Goal: Information Seeking & Learning: Learn about a topic

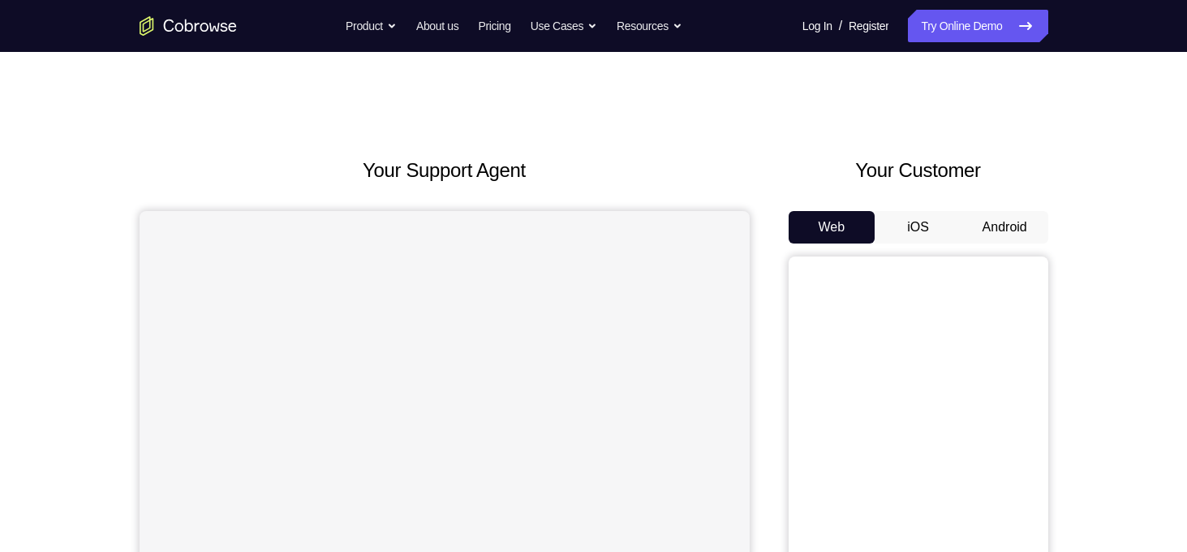
click at [1010, 230] on button "Android" at bounding box center [1005, 227] width 87 height 32
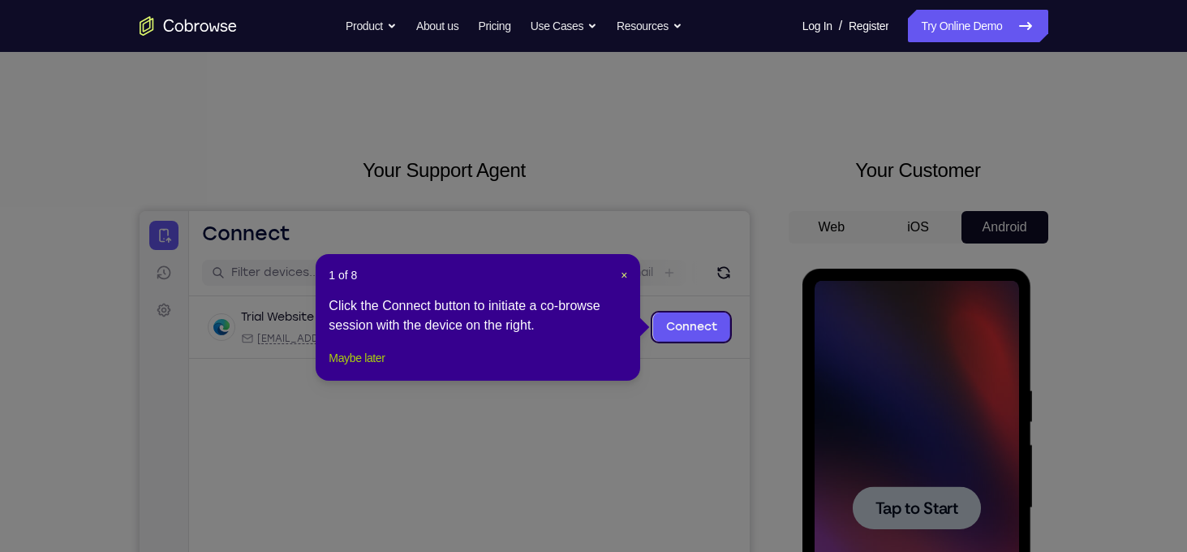
click at [369, 368] on button "Maybe later" at bounding box center [357, 357] width 56 height 19
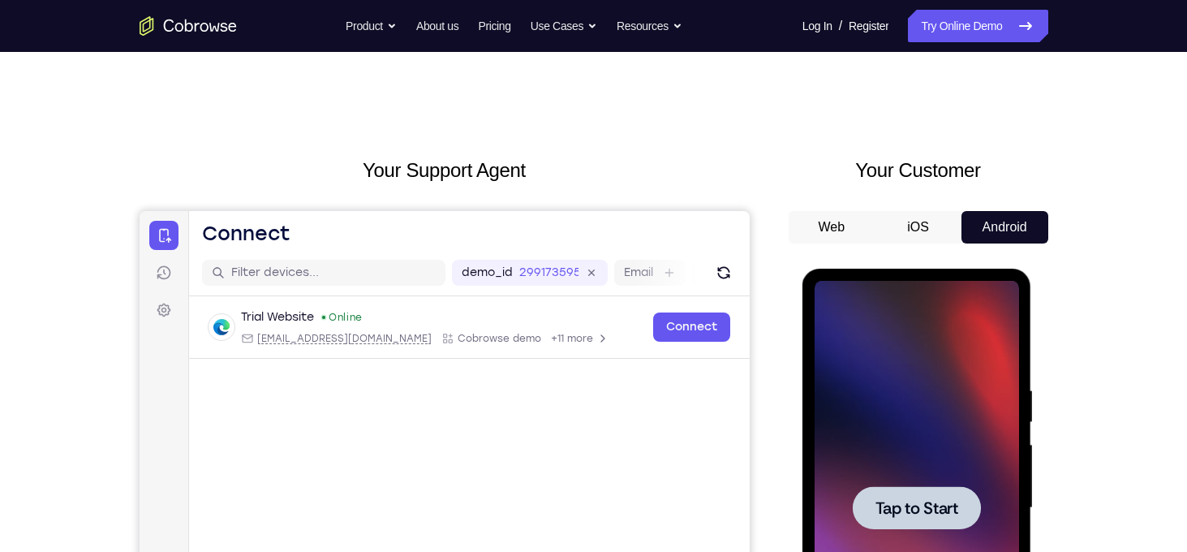
click at [863, 432] on div at bounding box center [917, 508] width 204 height 454
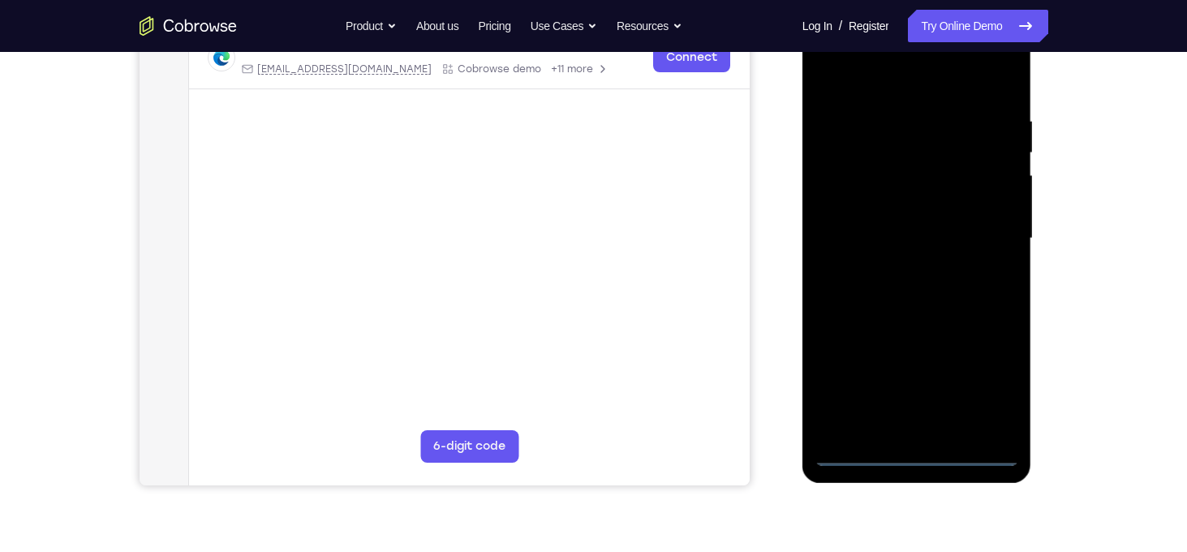
scroll to position [272, 0]
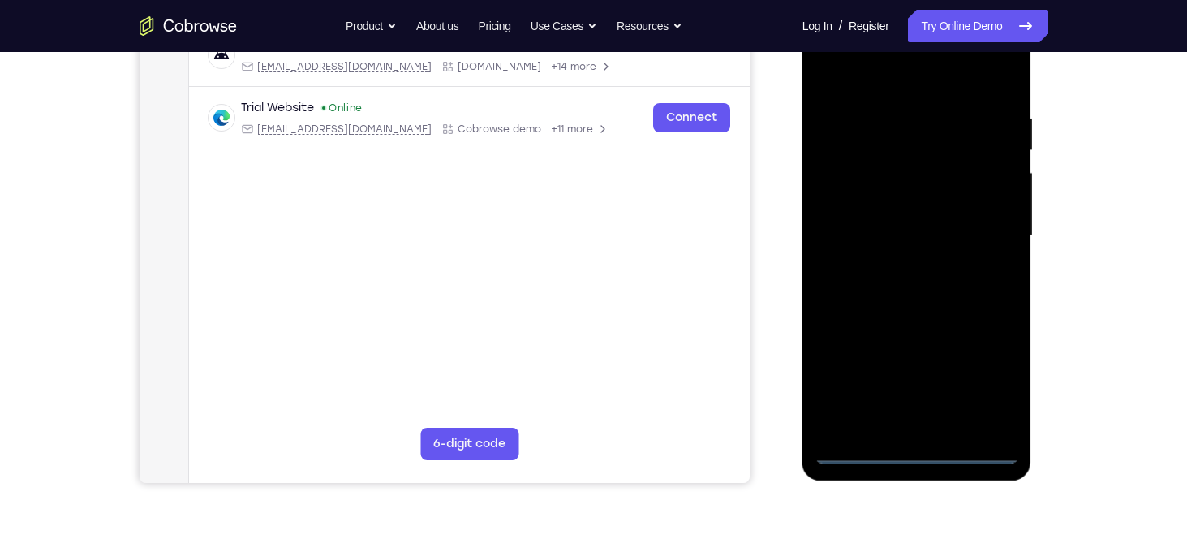
click at [916, 453] on div at bounding box center [917, 236] width 204 height 454
click at [992, 387] on div at bounding box center [917, 236] width 204 height 454
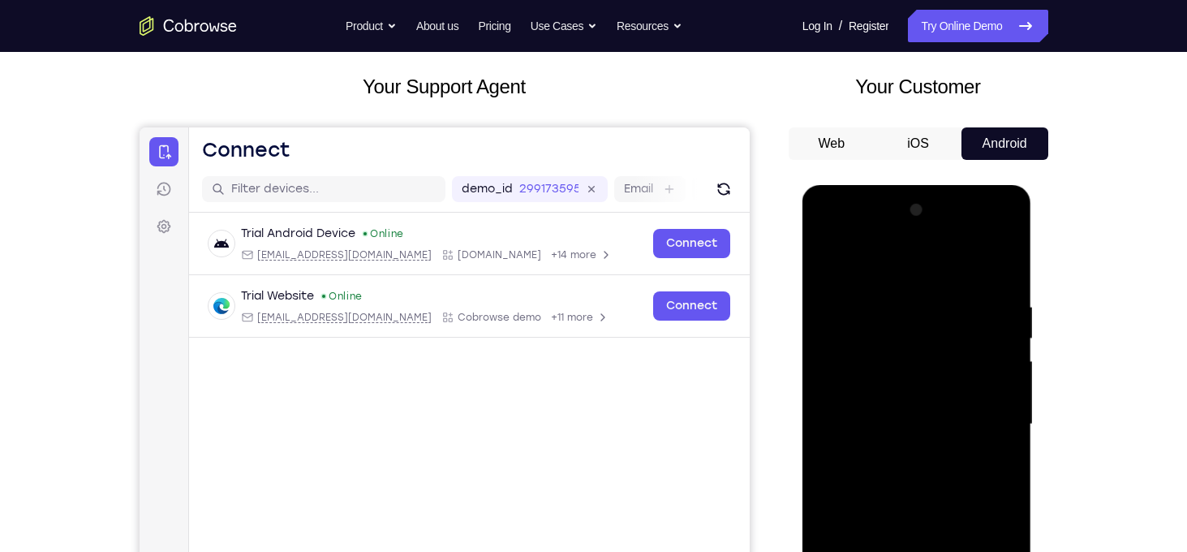
scroll to position [84, 0]
click at [906, 270] on div at bounding box center [917, 423] width 204 height 454
click at [980, 412] on div at bounding box center [917, 423] width 204 height 454
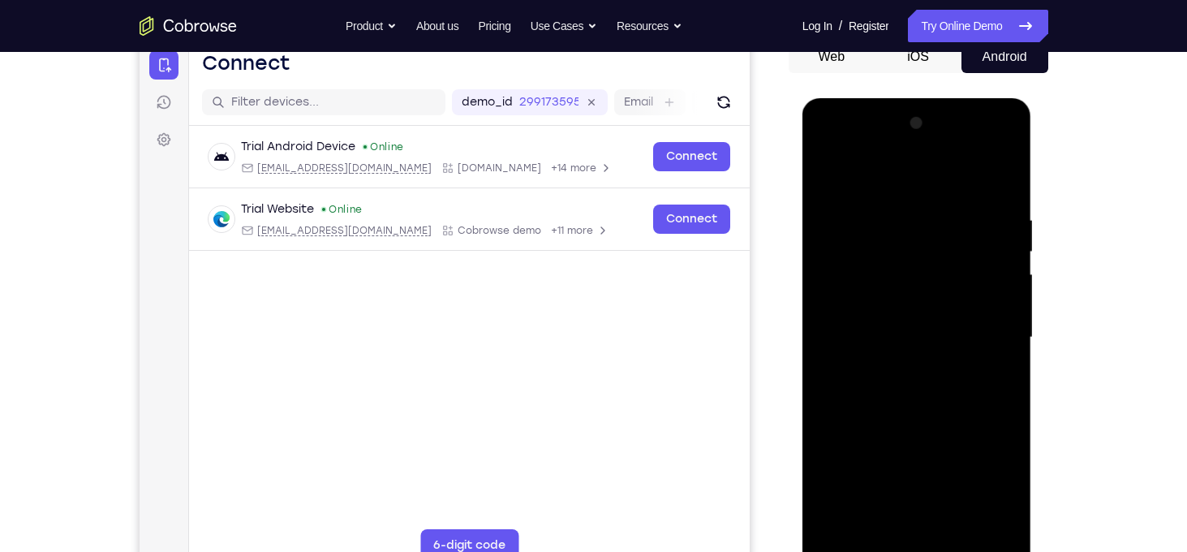
scroll to position [266, 0]
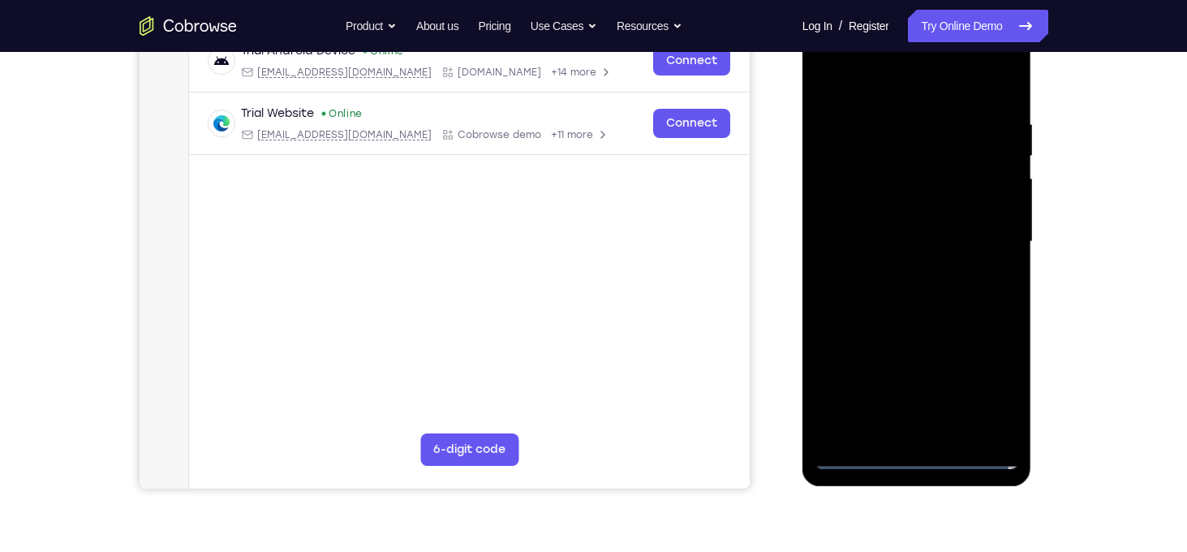
click at [893, 437] on div at bounding box center [917, 242] width 204 height 454
click at [898, 431] on div at bounding box center [917, 242] width 204 height 454
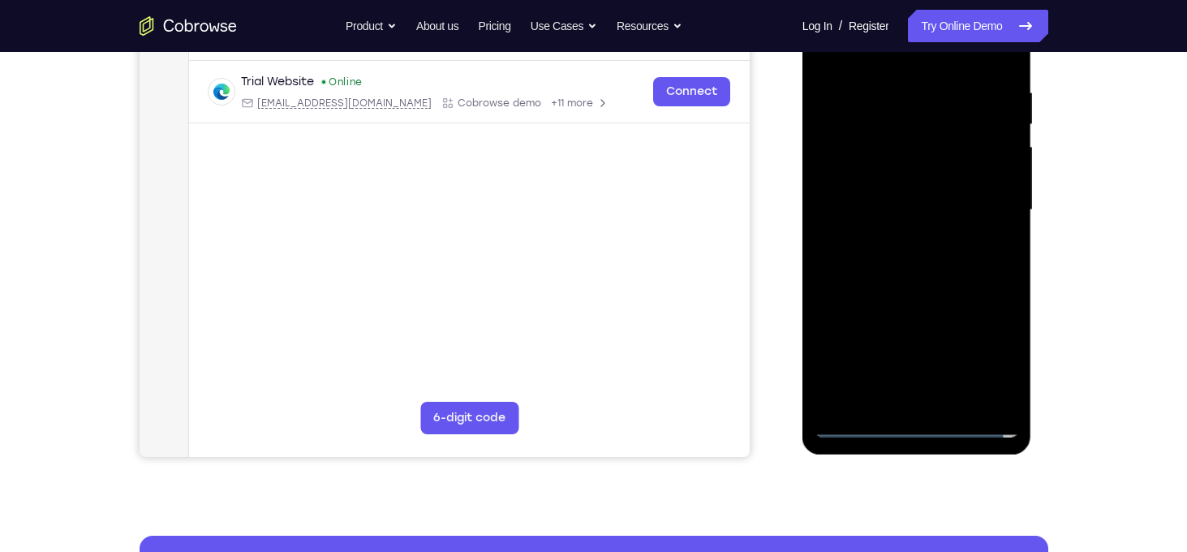
scroll to position [299, 0]
click at [859, 423] on div at bounding box center [917, 209] width 204 height 454
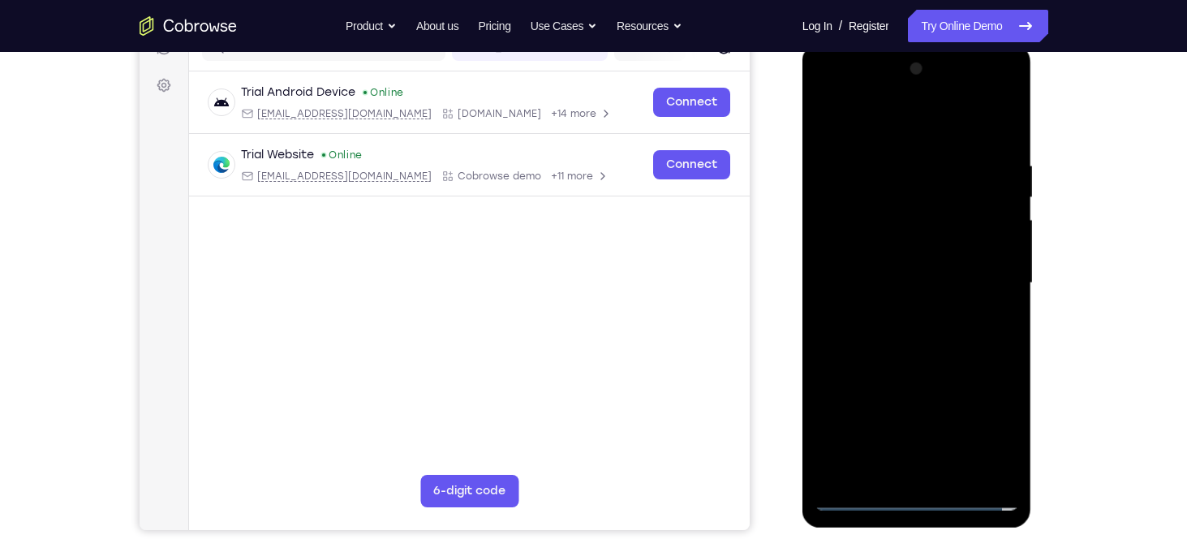
scroll to position [224, 0]
click at [911, 249] on div at bounding box center [917, 284] width 204 height 454
click at [911, 274] on div at bounding box center [917, 284] width 204 height 454
click at [919, 248] on div at bounding box center [917, 284] width 204 height 454
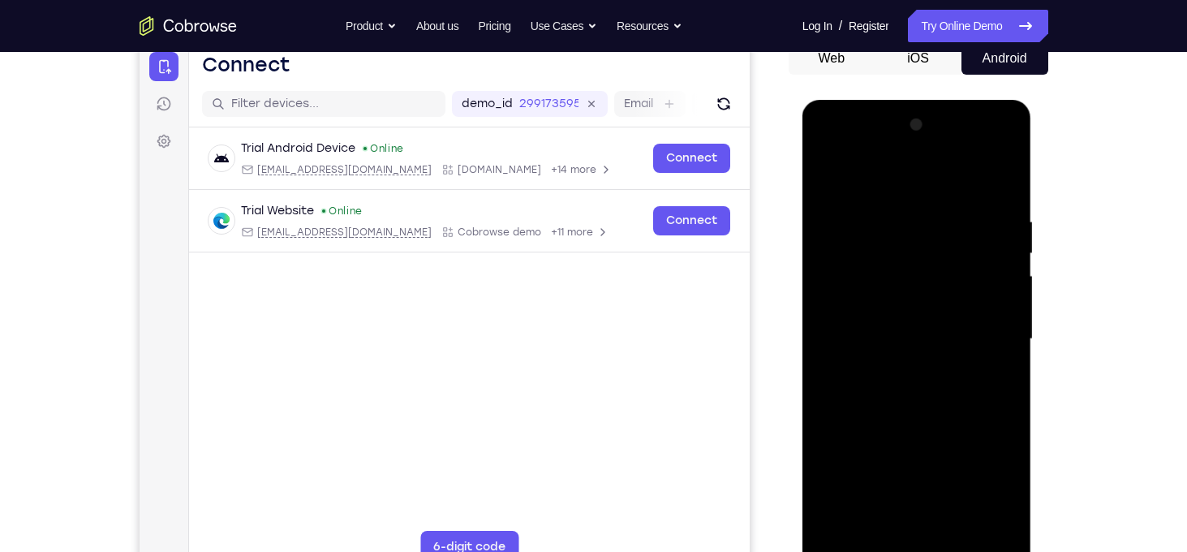
scroll to position [168, 0]
drag, startPoint x: 922, startPoint y: 184, endPoint x: 927, endPoint y: 151, distance: 33.6
click at [927, 151] on div at bounding box center [917, 340] width 204 height 454
click at [1006, 402] on div at bounding box center [917, 340] width 204 height 454
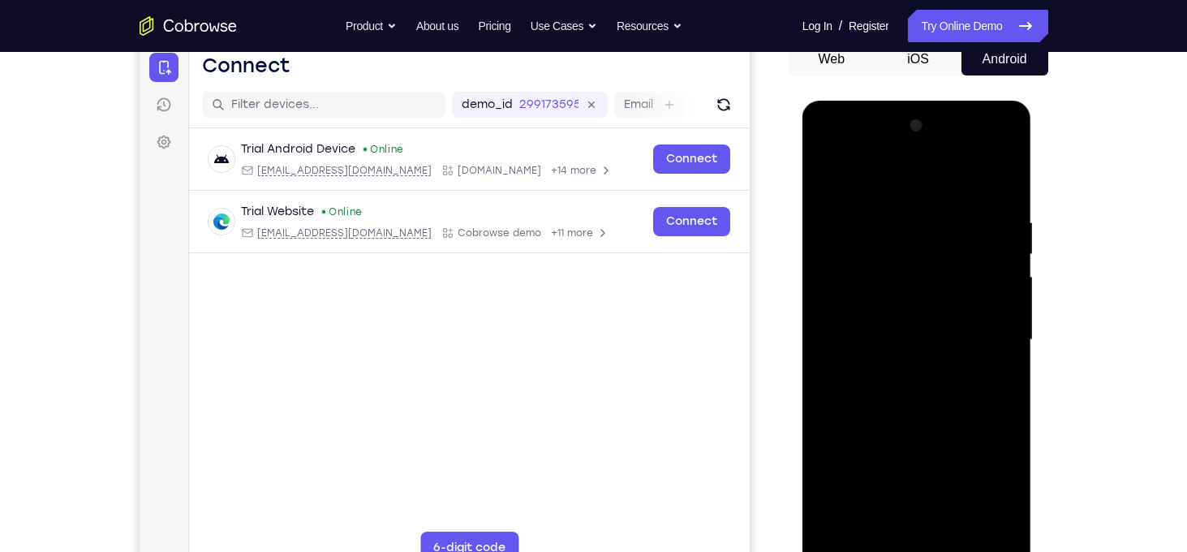
click at [1002, 411] on div at bounding box center [917, 340] width 204 height 454
click at [829, 414] on div at bounding box center [917, 340] width 204 height 454
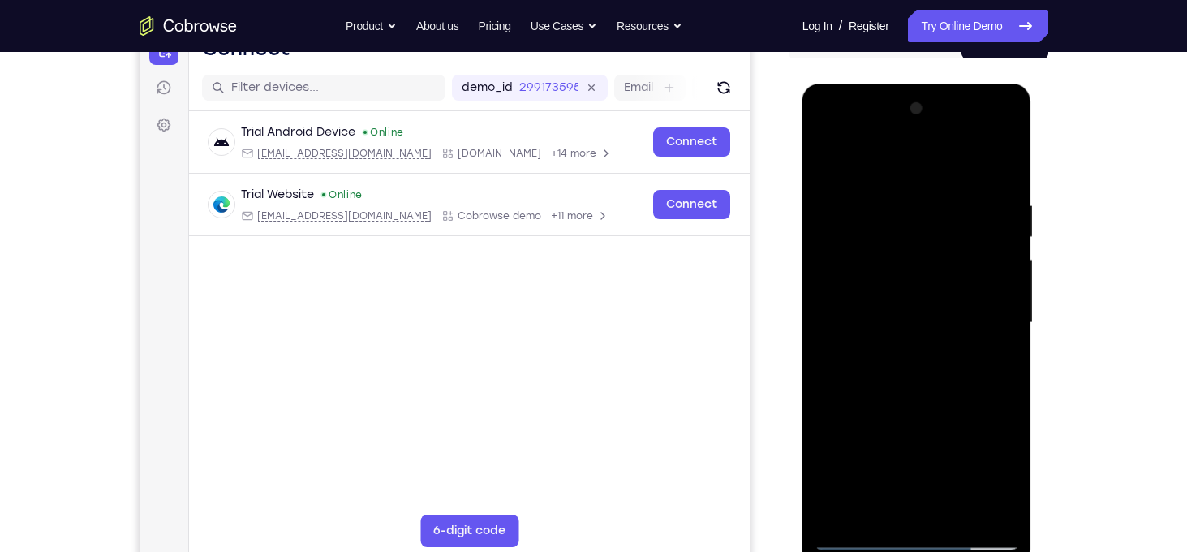
scroll to position [185, 0]
click at [1008, 162] on div at bounding box center [917, 323] width 204 height 454
click at [880, 196] on div at bounding box center [917, 323] width 204 height 454
click at [855, 247] on div at bounding box center [917, 323] width 204 height 454
click at [847, 186] on div at bounding box center [917, 323] width 204 height 454
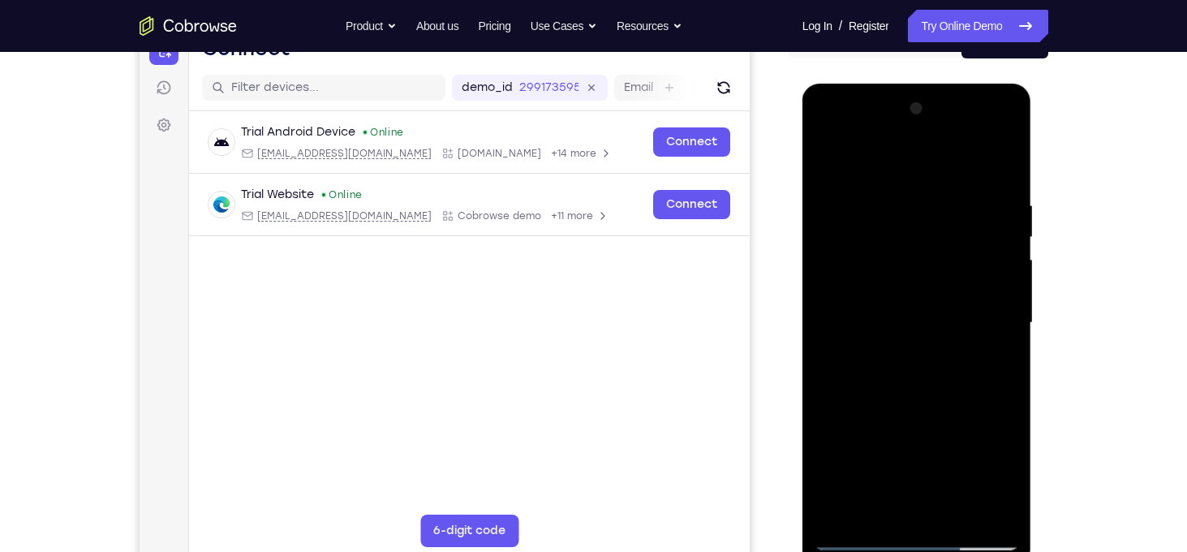
click at [1010, 265] on div at bounding box center [917, 323] width 204 height 454
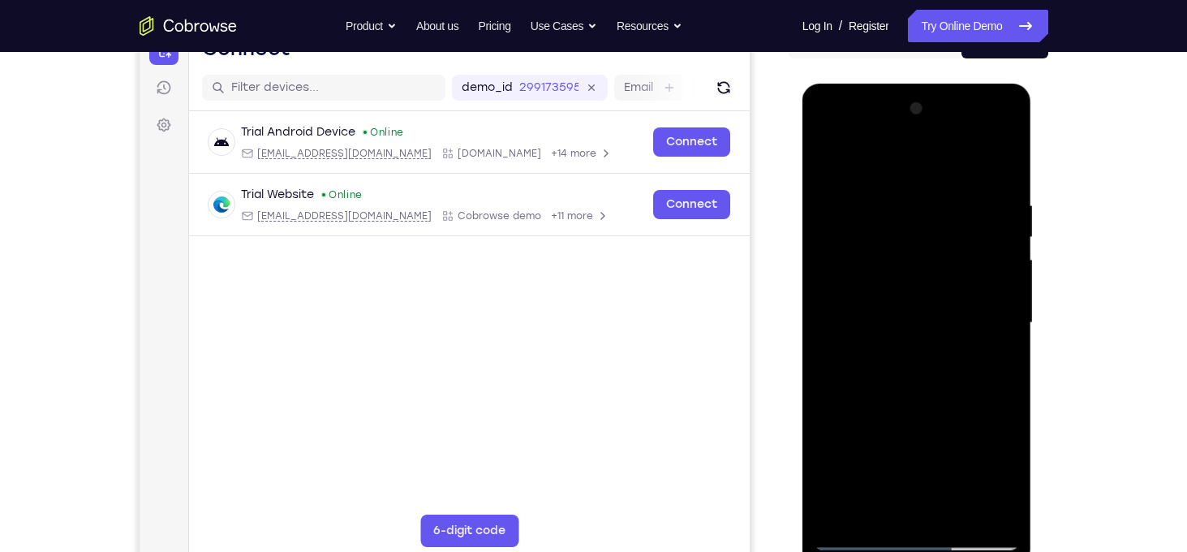
click at [924, 209] on div at bounding box center [917, 323] width 204 height 454
click at [828, 157] on div at bounding box center [917, 323] width 204 height 454
click at [943, 239] on div at bounding box center [917, 323] width 204 height 454
click at [855, 207] on div at bounding box center [917, 323] width 204 height 454
click at [830, 157] on div at bounding box center [917, 323] width 204 height 454
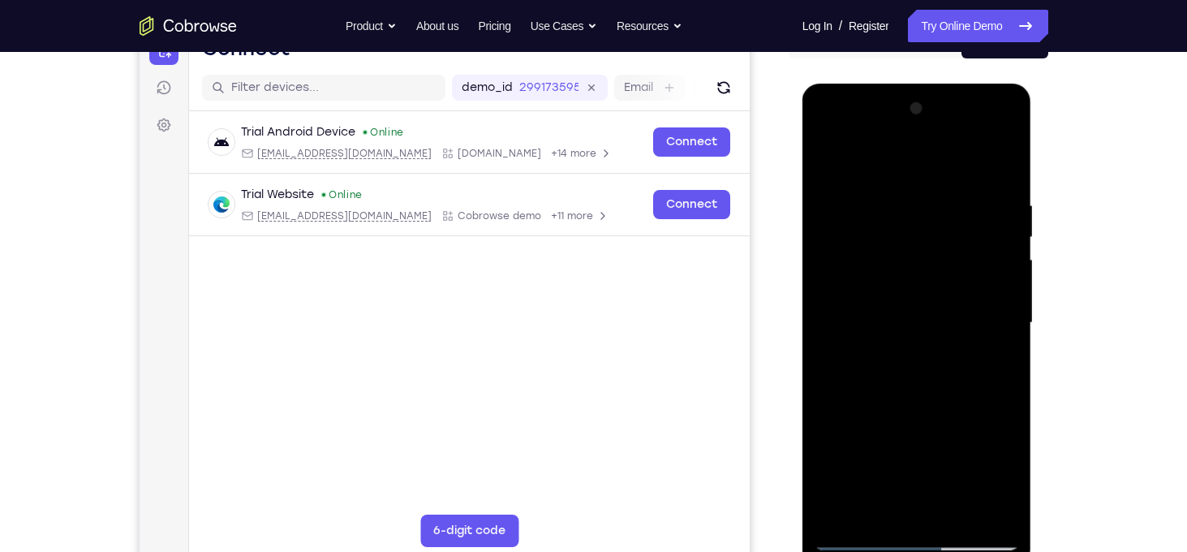
click at [951, 209] on div at bounding box center [917, 323] width 204 height 454
click at [949, 242] on div at bounding box center [917, 323] width 204 height 454
click at [950, 242] on div at bounding box center [917, 323] width 204 height 454
click at [824, 157] on div at bounding box center [917, 323] width 204 height 454
click at [912, 190] on div at bounding box center [917, 323] width 204 height 454
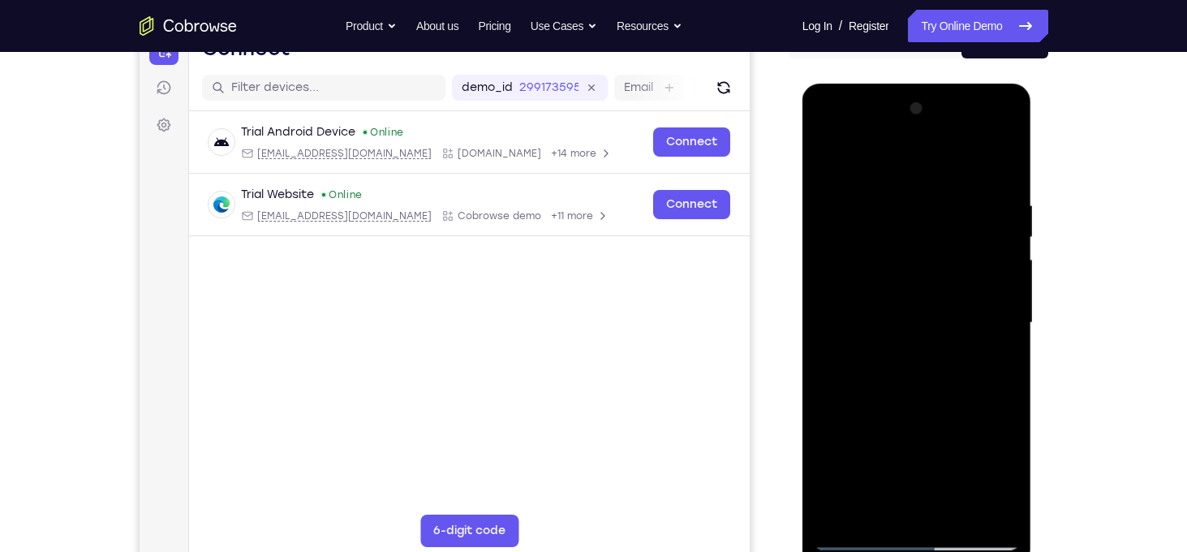
click at [948, 230] on div at bounding box center [917, 323] width 204 height 454
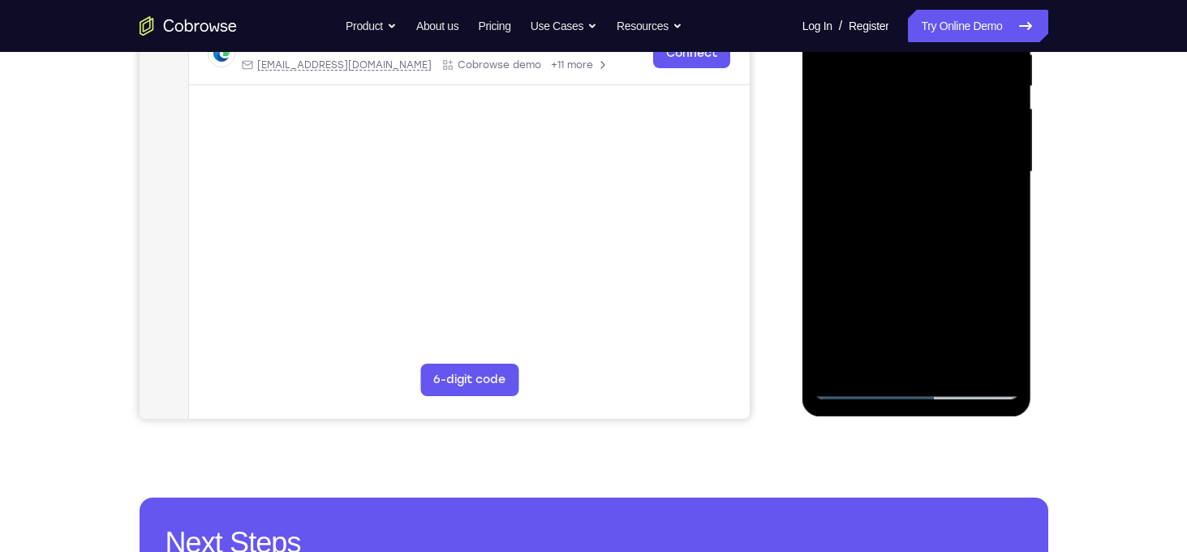
scroll to position [342, 0]
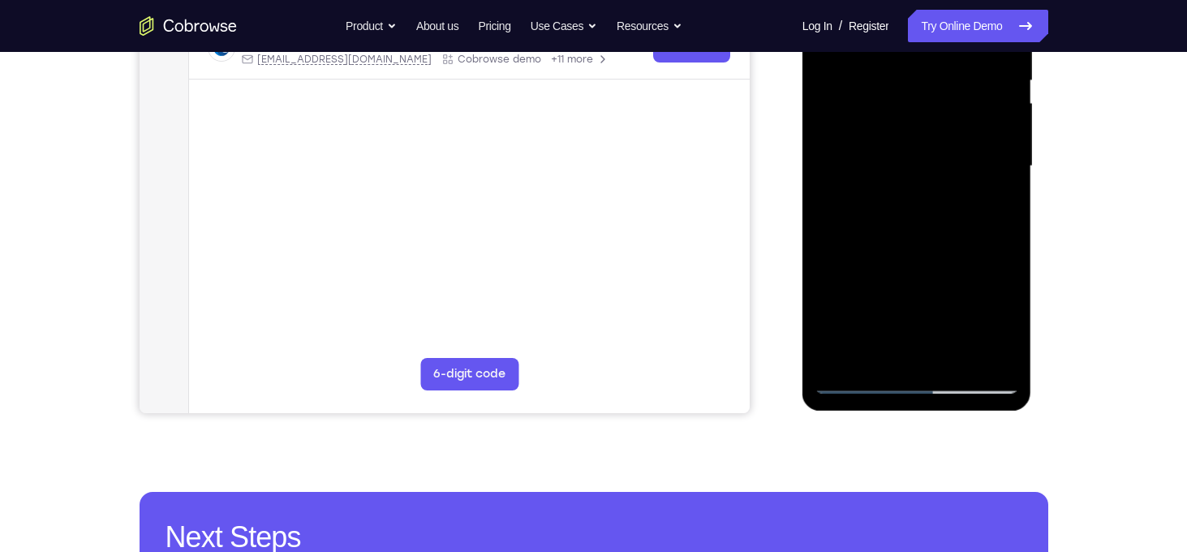
click at [958, 358] on div at bounding box center [917, 166] width 204 height 454
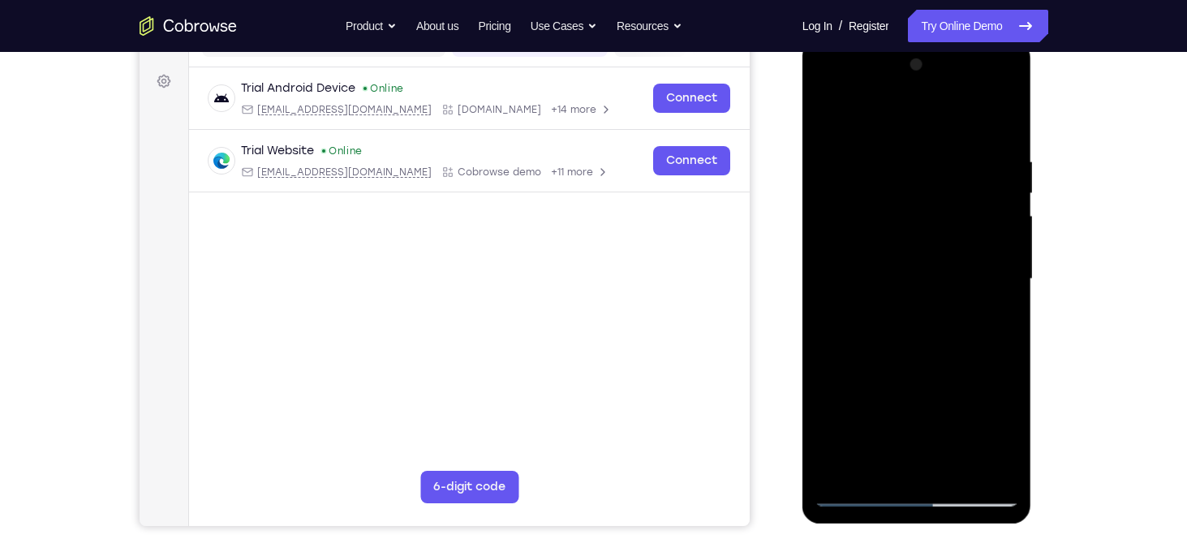
scroll to position [227, 0]
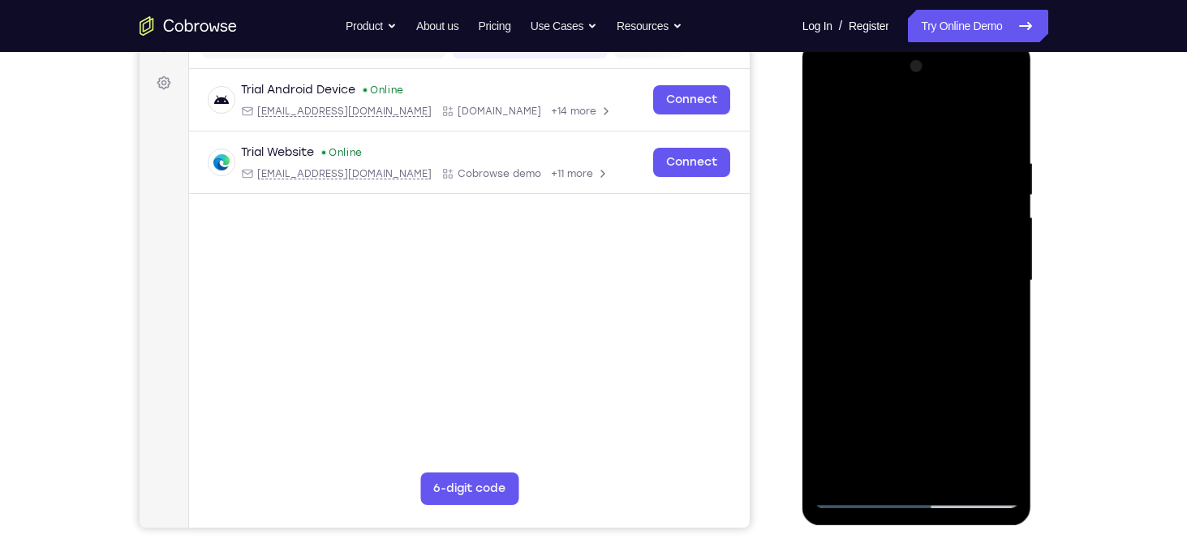
click at [923, 374] on div at bounding box center [917, 281] width 204 height 454
click at [902, 269] on div at bounding box center [917, 281] width 204 height 454
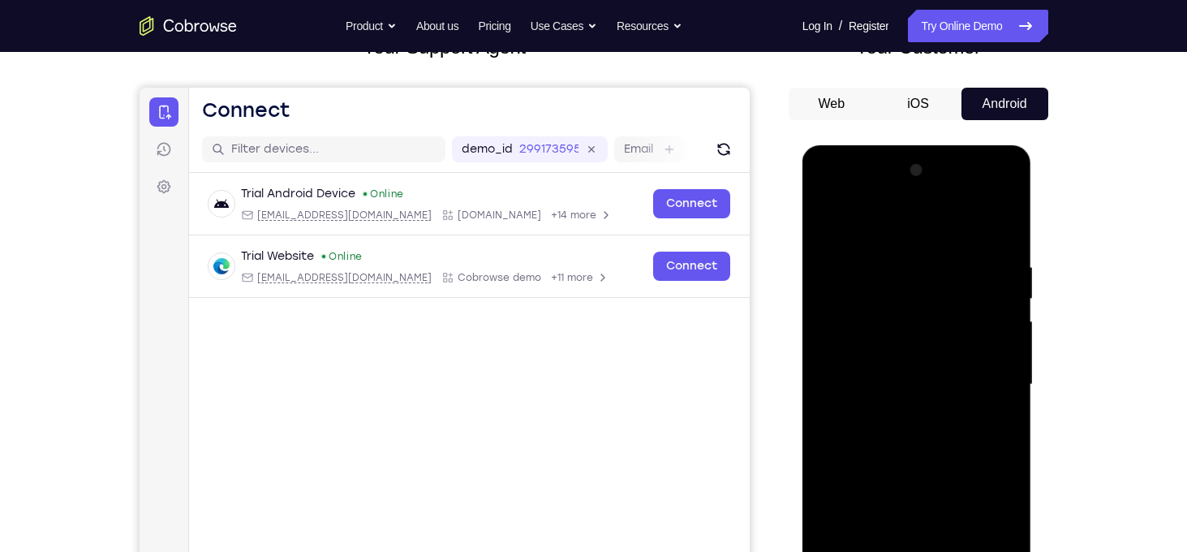
scroll to position [108, 0]
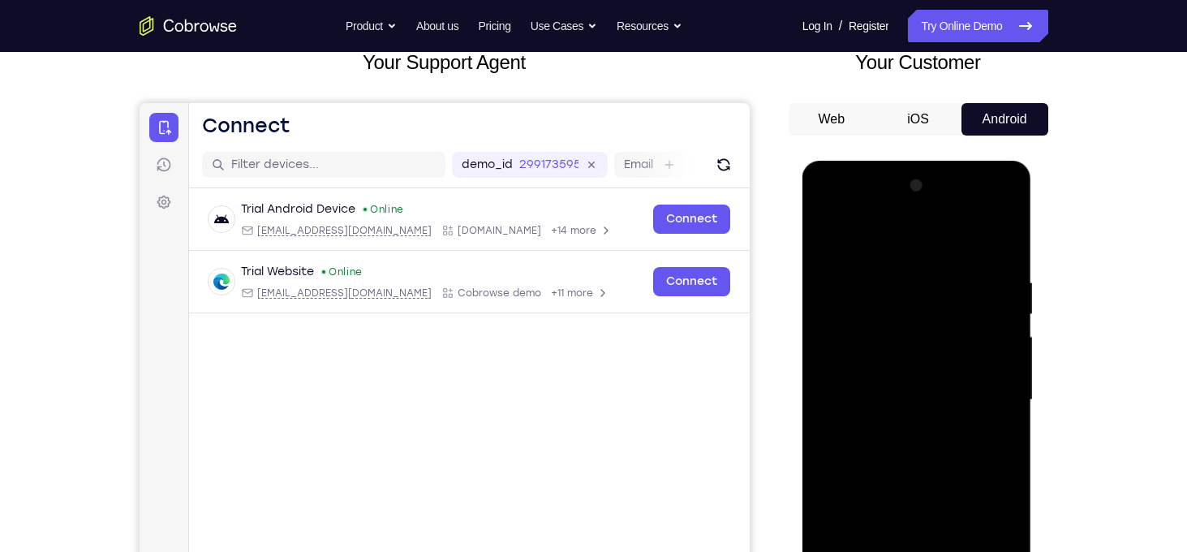
click at [826, 237] on div at bounding box center [917, 400] width 204 height 454
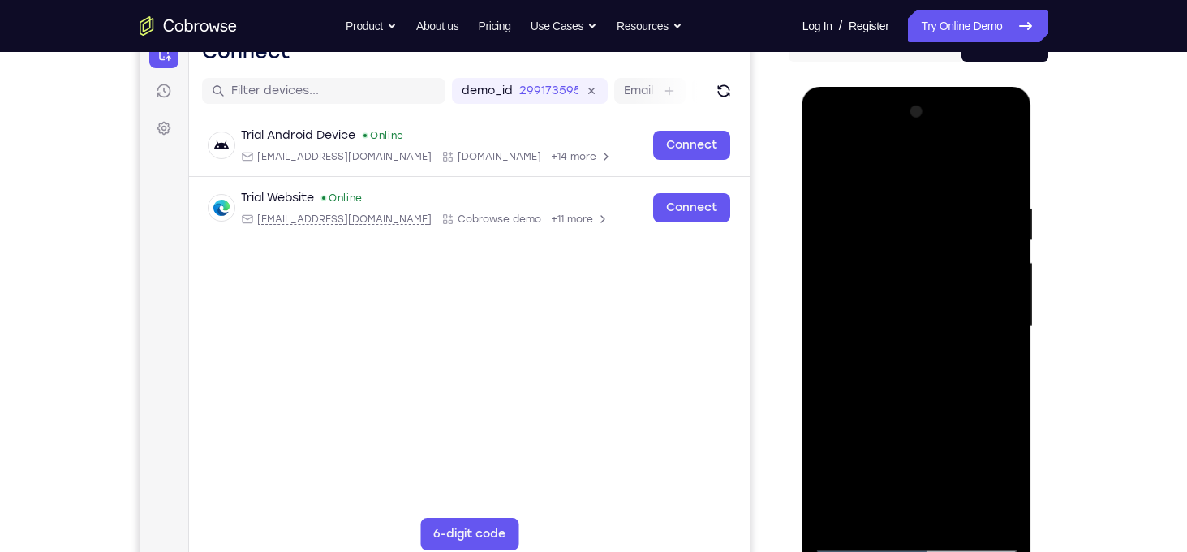
scroll to position [183, 0]
click at [915, 353] on div at bounding box center [917, 325] width 204 height 454
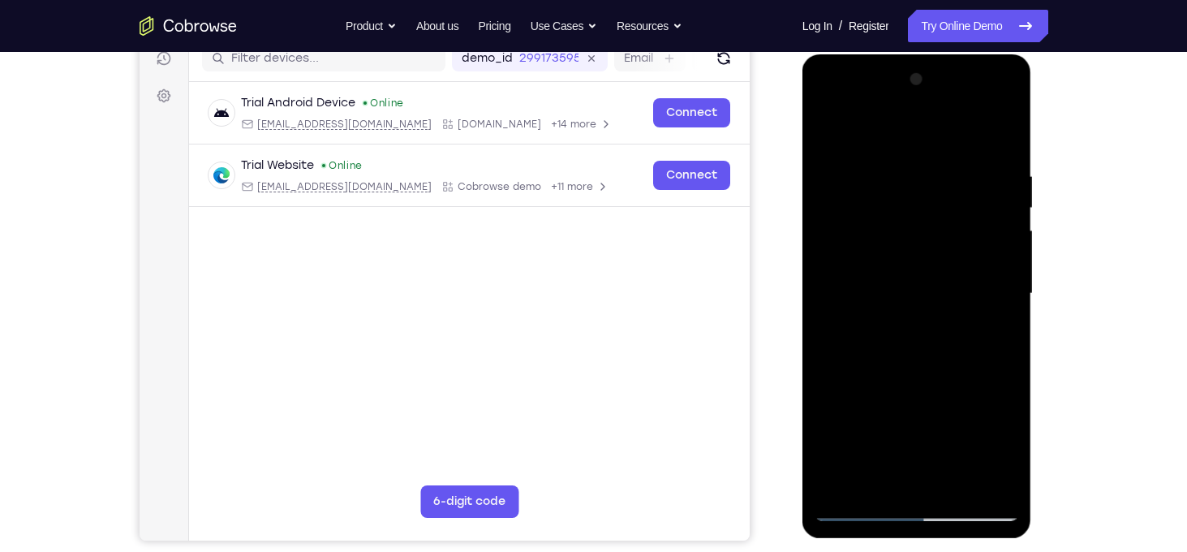
scroll to position [211, 0]
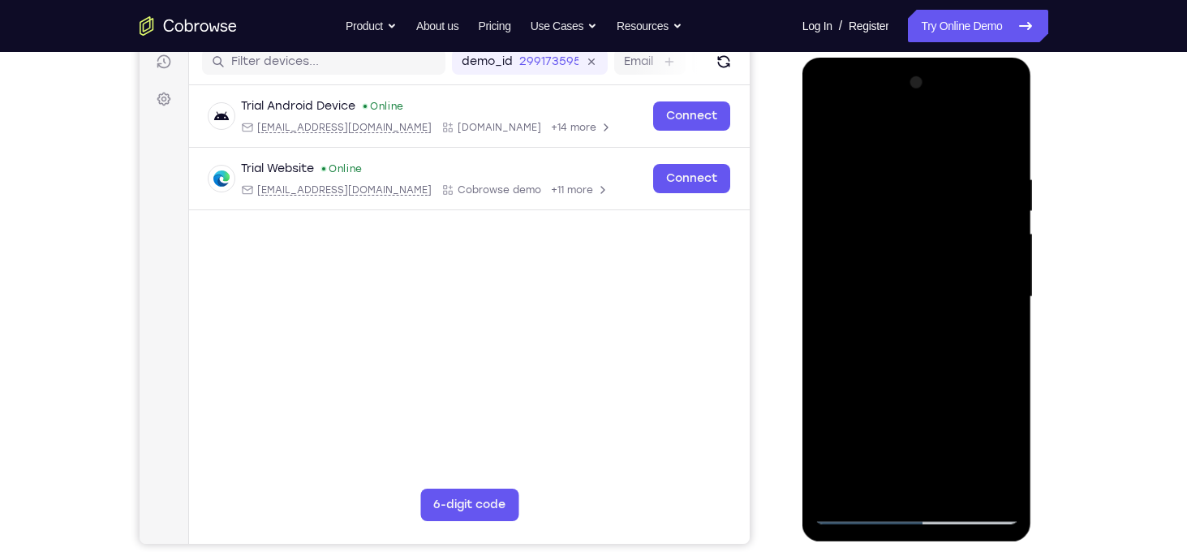
drag, startPoint x: 975, startPoint y: 235, endPoint x: 953, endPoint y: 396, distance: 162.3
click at [953, 396] on div at bounding box center [917, 297] width 204 height 454
drag, startPoint x: 987, startPoint y: 209, endPoint x: 975, endPoint y: 396, distance: 187.0
click at [975, 396] on div at bounding box center [917, 297] width 204 height 454
drag, startPoint x: 992, startPoint y: 309, endPoint x: 987, endPoint y: 426, distance: 117.0
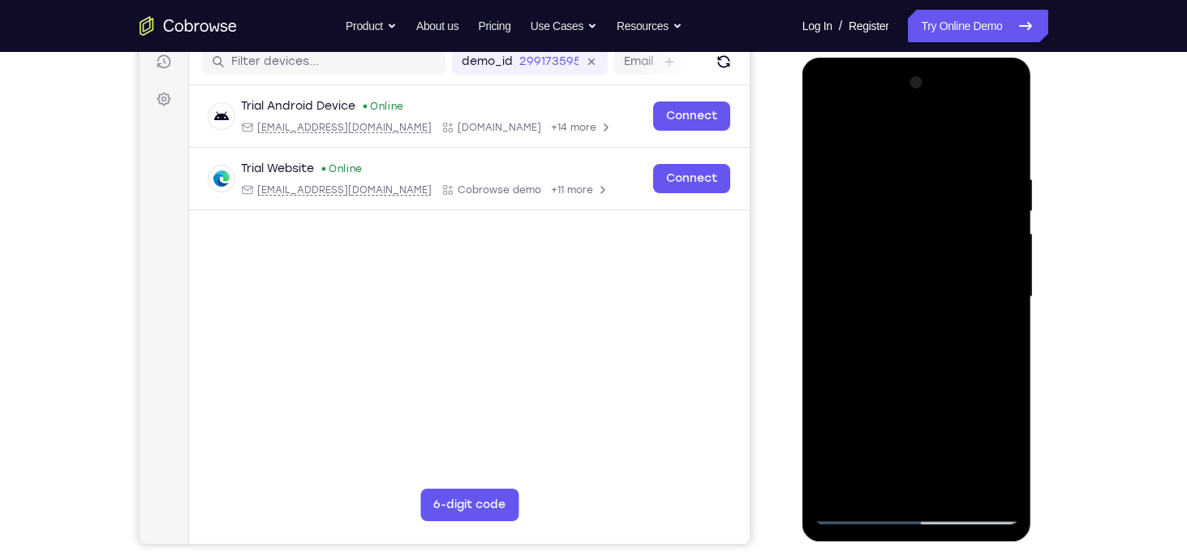
click at [987, 426] on div at bounding box center [917, 297] width 204 height 454
drag, startPoint x: 945, startPoint y: 347, endPoint x: 933, endPoint y: 198, distance: 149.0
click at [933, 198] on div at bounding box center [917, 297] width 204 height 454
drag, startPoint x: 927, startPoint y: 353, endPoint x: 928, endPoint y: 266, distance: 86.8
click at [928, 266] on div at bounding box center [917, 297] width 204 height 454
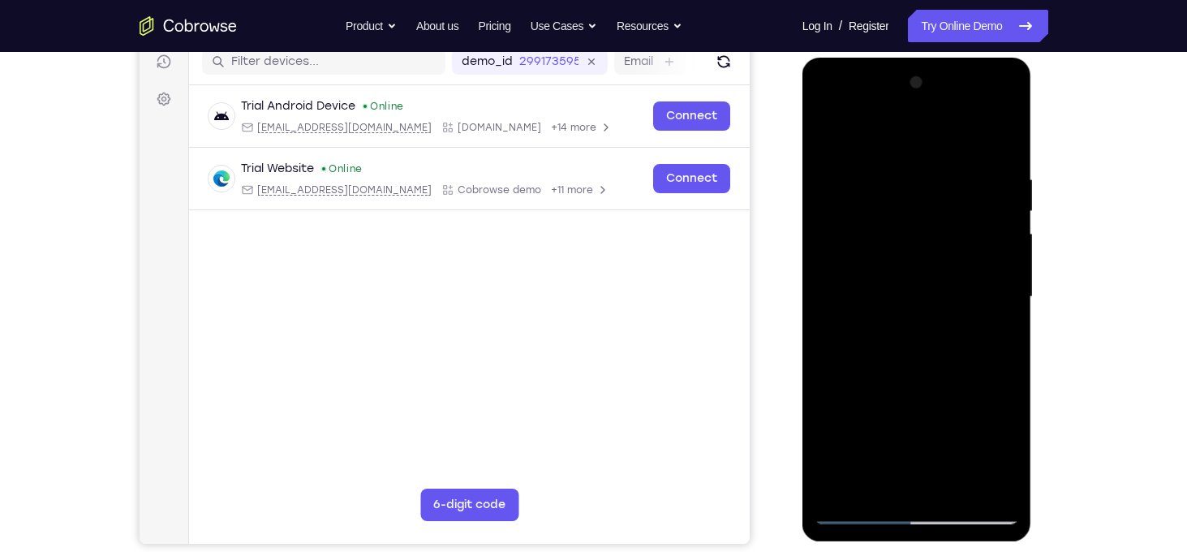
click at [901, 319] on div at bounding box center [917, 297] width 204 height 454
click at [836, 135] on div at bounding box center [917, 297] width 204 height 454
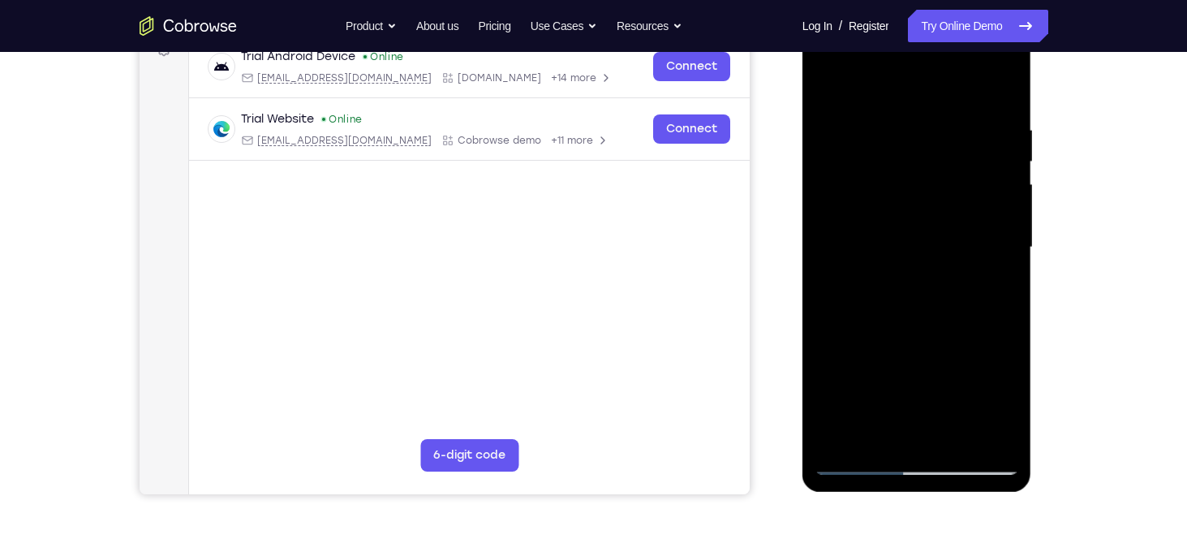
scroll to position [188, 0]
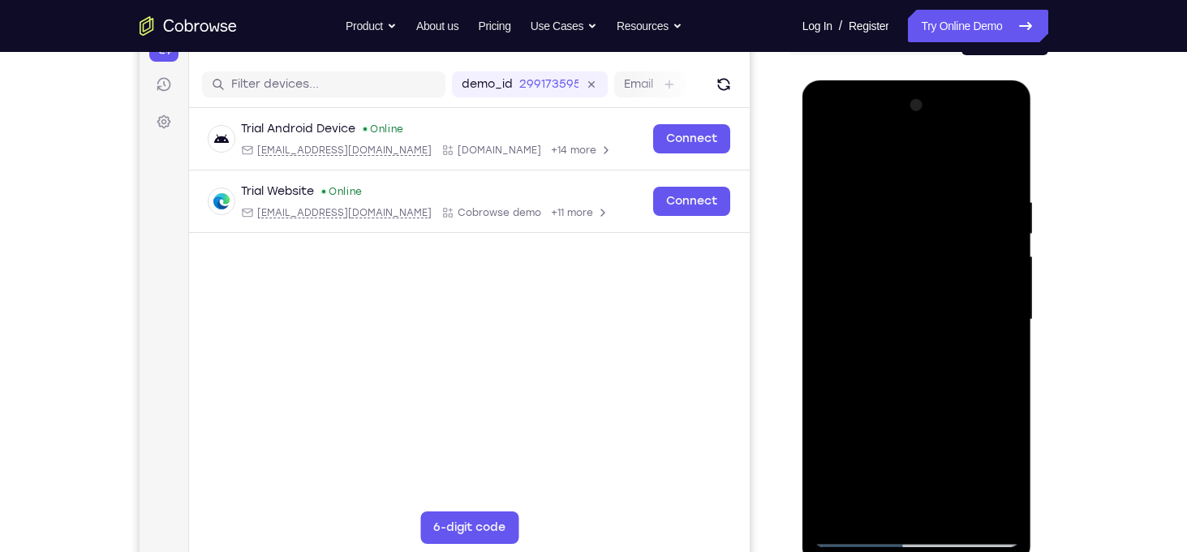
click at [1005, 152] on div at bounding box center [917, 320] width 204 height 454
click at [886, 279] on div at bounding box center [917, 320] width 204 height 454
click at [850, 278] on div at bounding box center [917, 320] width 204 height 454
click at [822, 161] on div at bounding box center [917, 320] width 204 height 454
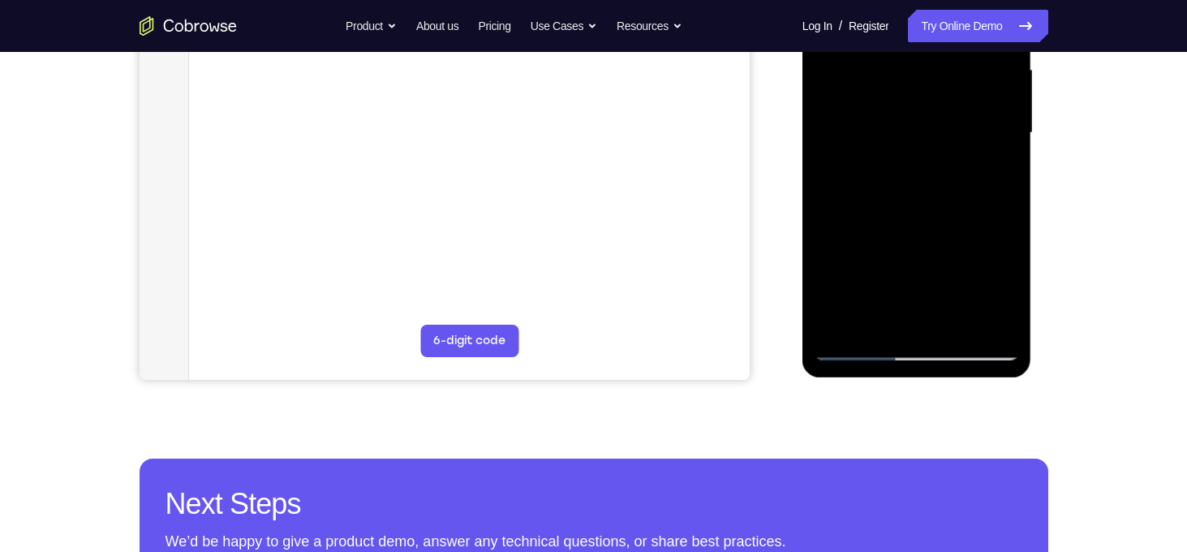
scroll to position [381, 0]
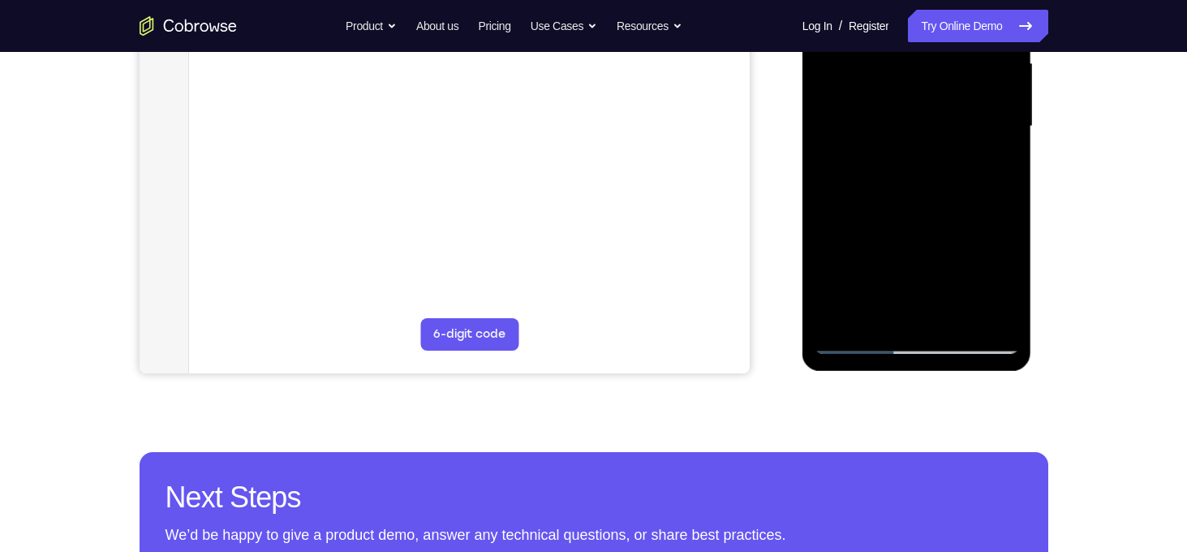
click at [950, 315] on div at bounding box center [917, 126] width 204 height 454
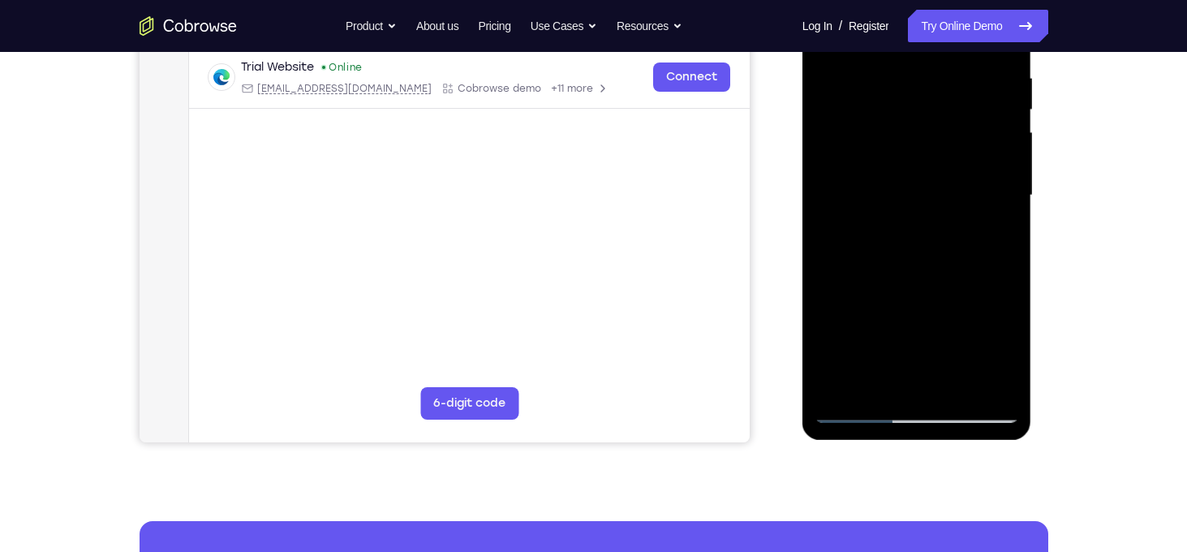
scroll to position [314, 0]
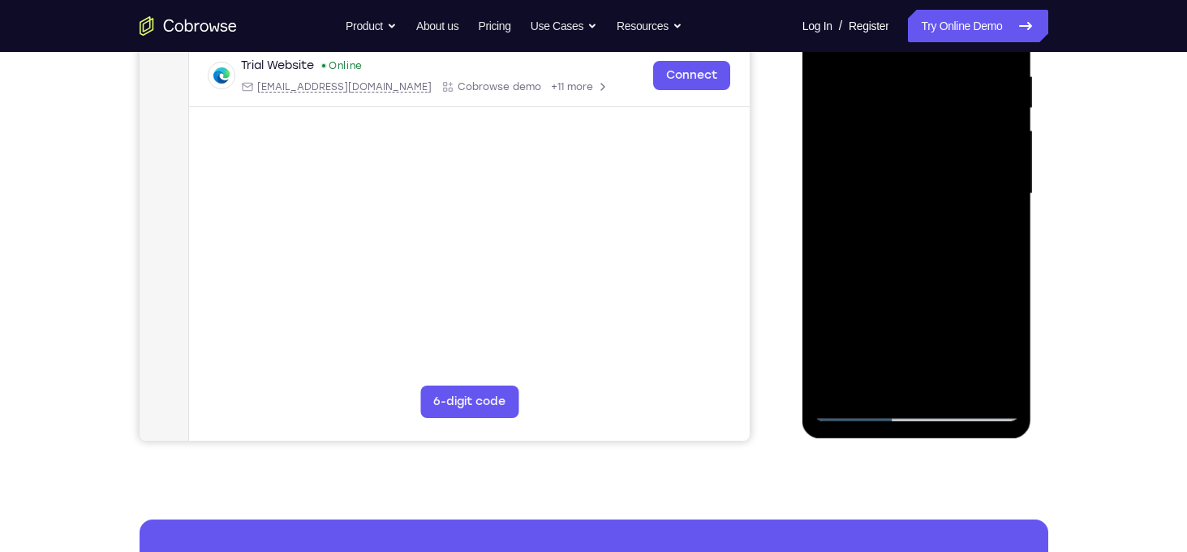
click at [959, 385] on div at bounding box center [917, 194] width 204 height 454
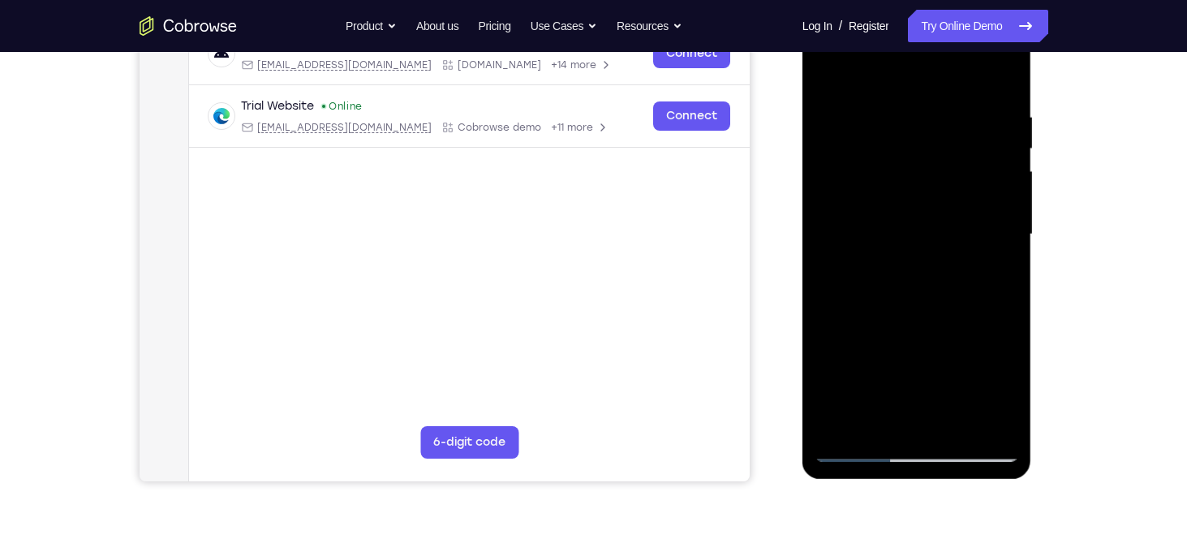
click at [958, 423] on div at bounding box center [917, 234] width 204 height 454
click at [884, 255] on div at bounding box center [917, 234] width 204 height 454
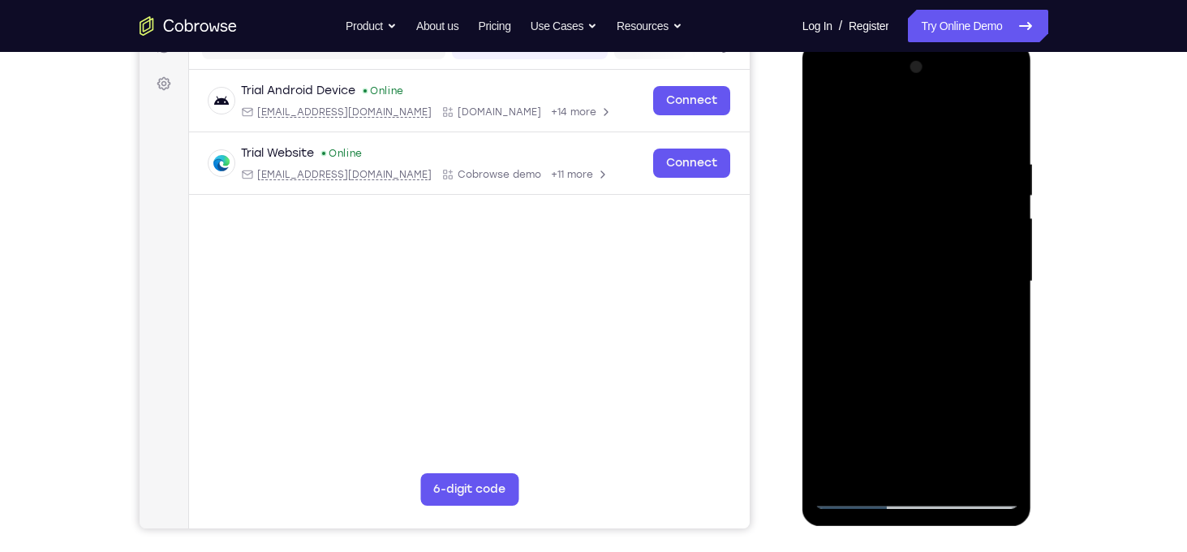
scroll to position [221, 0]
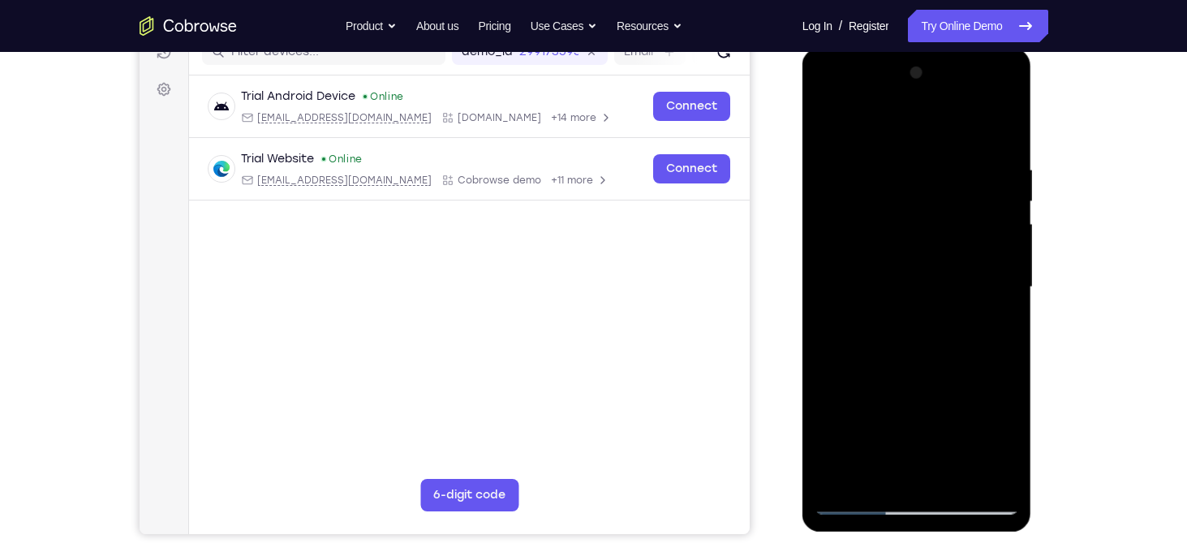
drag, startPoint x: 969, startPoint y: 190, endPoint x: 963, endPoint y: 377, distance: 187.5
click at [963, 377] on div at bounding box center [917, 287] width 204 height 454
click at [958, 257] on div at bounding box center [917, 287] width 204 height 454
click at [958, 263] on div at bounding box center [917, 287] width 204 height 454
drag, startPoint x: 985, startPoint y: 171, endPoint x: 950, endPoint y: 427, distance: 258.0
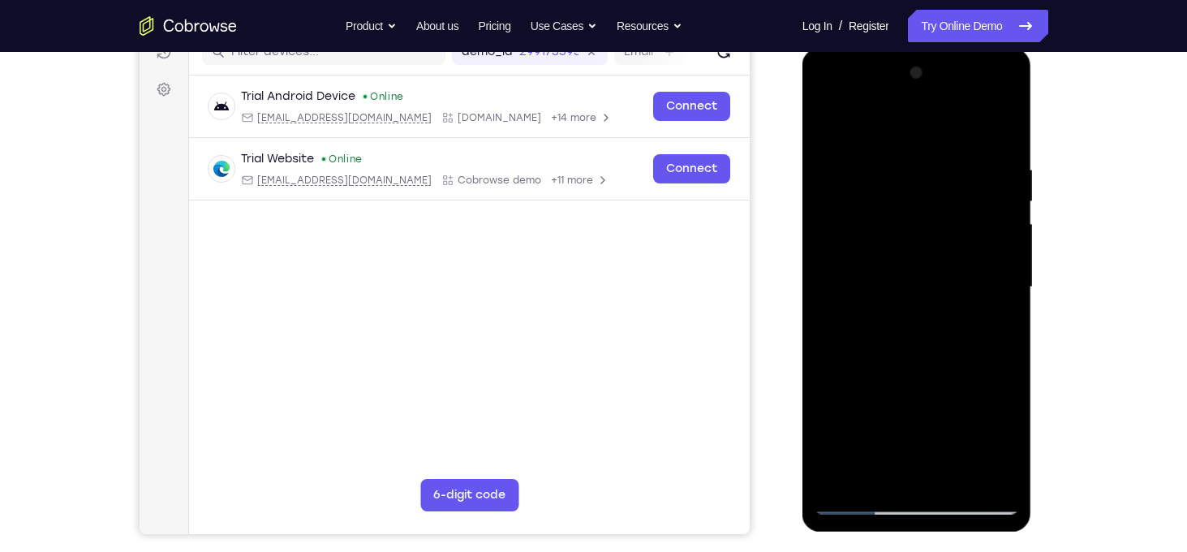
click at [950, 427] on div at bounding box center [917, 287] width 204 height 454
click at [887, 164] on div at bounding box center [917, 287] width 204 height 454
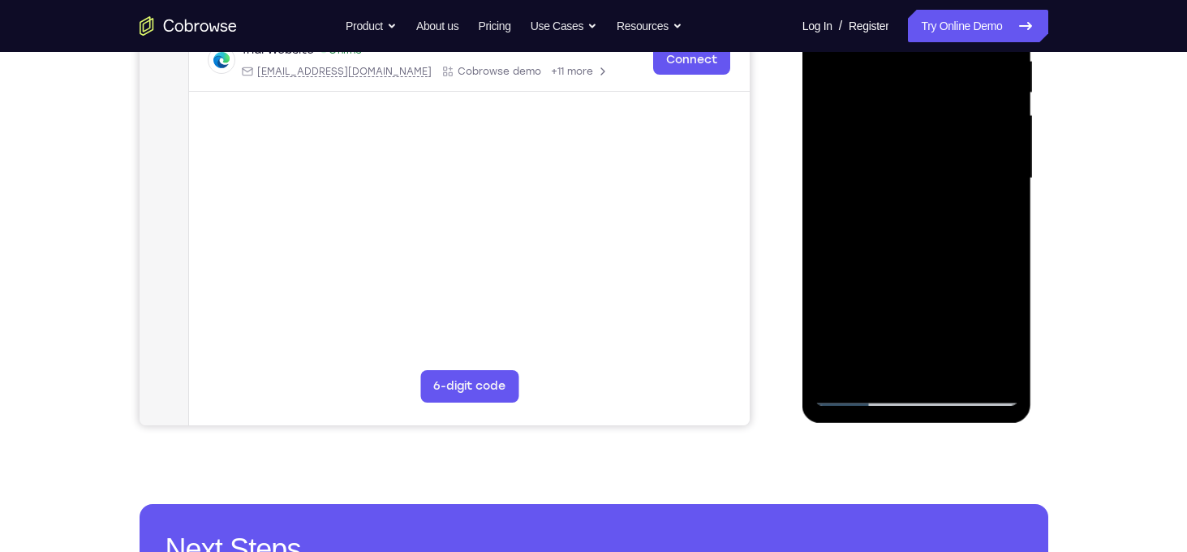
scroll to position [330, 0]
click at [955, 367] on div at bounding box center [917, 177] width 204 height 454
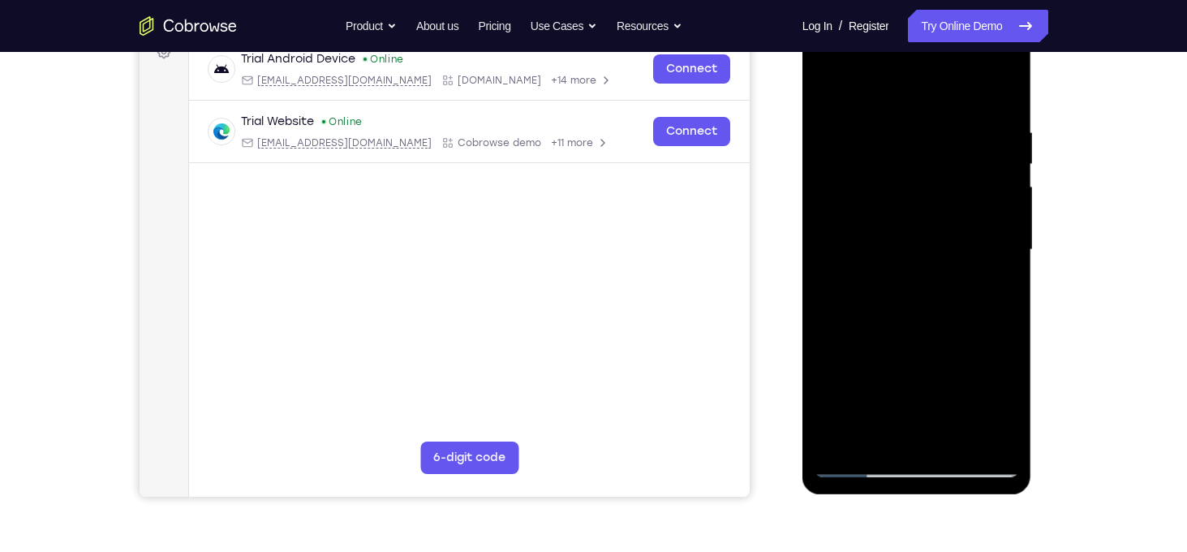
scroll to position [256, 0]
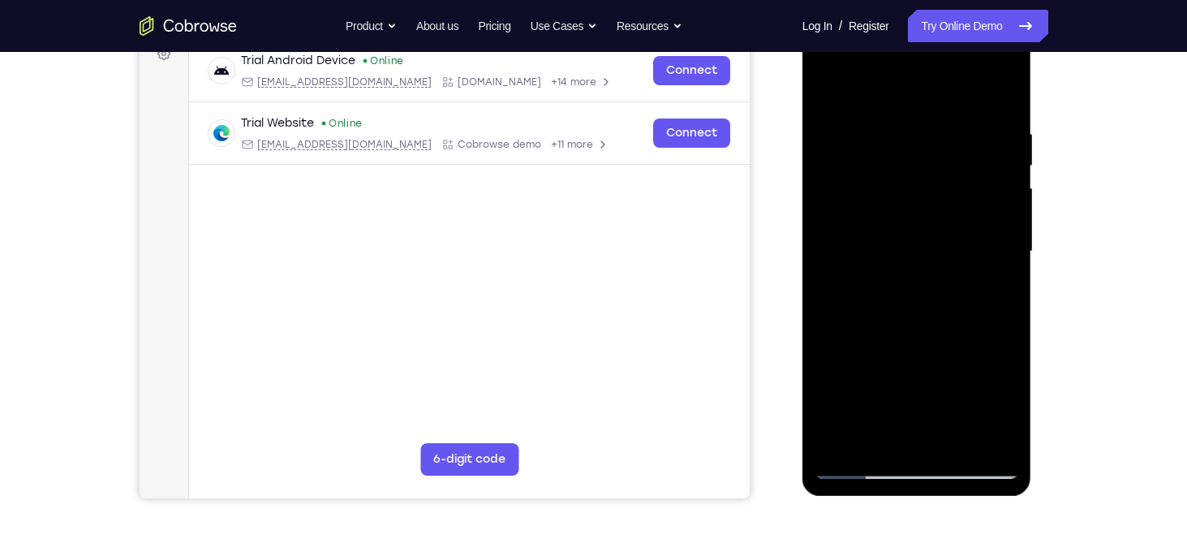
click at [922, 215] on div at bounding box center [917, 251] width 204 height 454
drag, startPoint x: 966, startPoint y: 203, endPoint x: 957, endPoint y: 317, distance: 114.8
click at [957, 317] on div at bounding box center [917, 251] width 204 height 454
drag, startPoint x: 981, startPoint y: 189, endPoint x: 962, endPoint y: 298, distance: 110.3
click at [962, 298] on div at bounding box center [917, 251] width 204 height 454
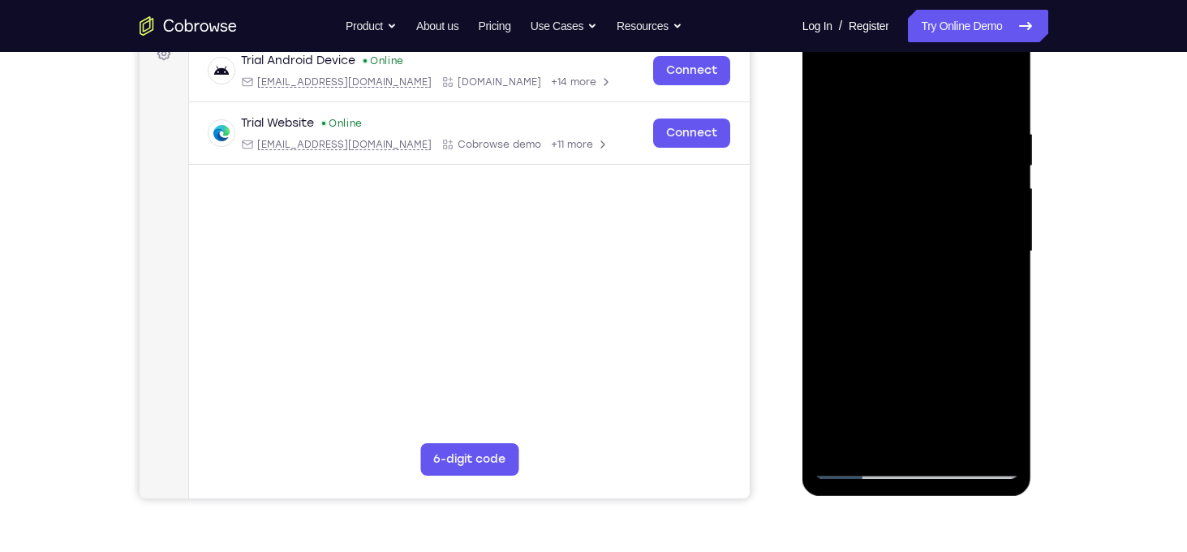
click at [953, 258] on div at bounding box center [917, 251] width 204 height 454
click at [911, 265] on div at bounding box center [917, 251] width 204 height 454
click at [901, 243] on div at bounding box center [917, 251] width 204 height 454
drag, startPoint x: 963, startPoint y: 335, endPoint x: 946, endPoint y: 240, distance: 96.5
click at [946, 240] on div at bounding box center [917, 251] width 204 height 454
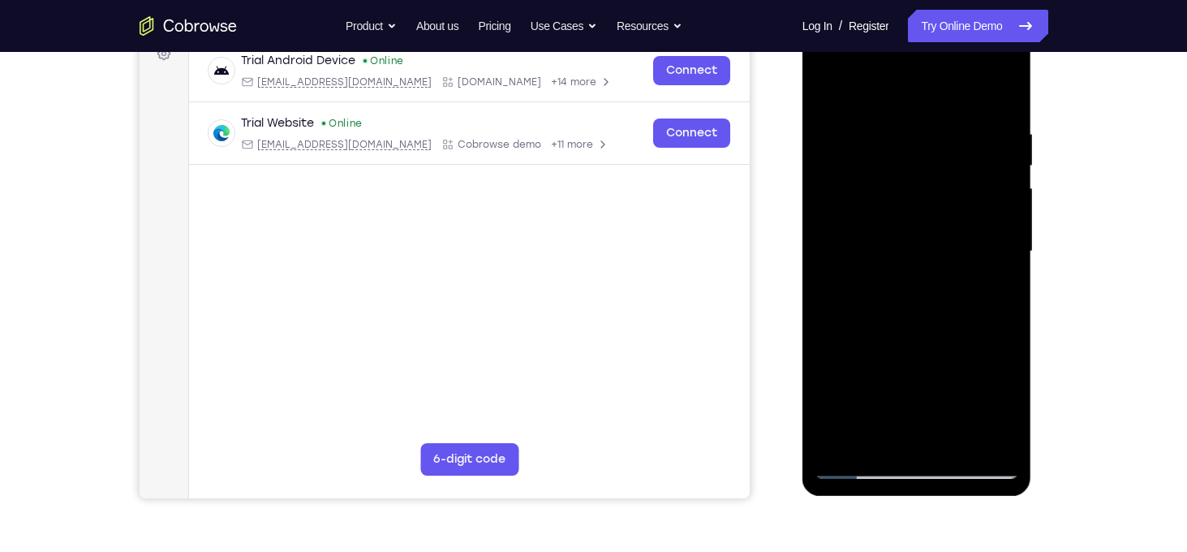
click at [949, 303] on div at bounding box center [917, 251] width 204 height 454
click at [959, 311] on div at bounding box center [917, 251] width 204 height 454
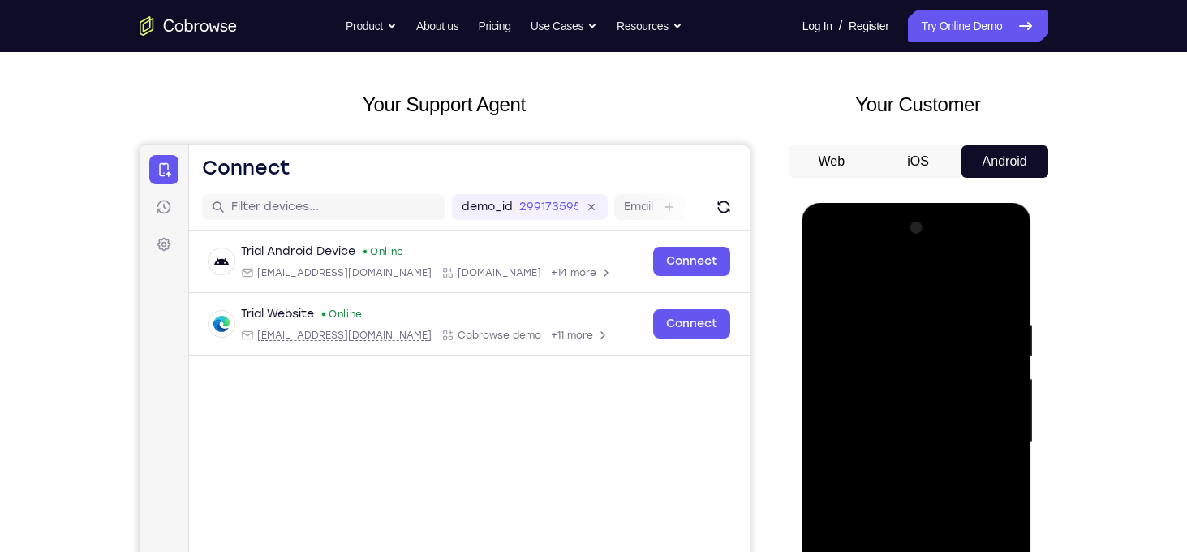
scroll to position [65, 0]
click at [824, 284] on div at bounding box center [917, 443] width 204 height 454
click at [902, 310] on div at bounding box center [917, 443] width 204 height 454
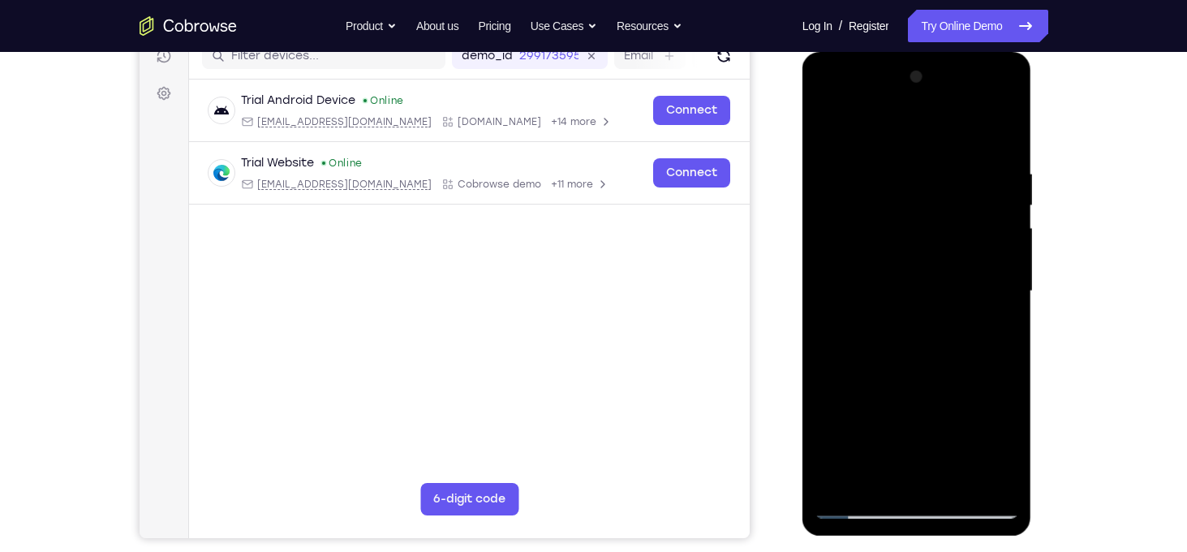
scroll to position [216, 0]
click at [1010, 278] on div at bounding box center [917, 292] width 204 height 454
click at [980, 478] on div at bounding box center [917, 292] width 204 height 454
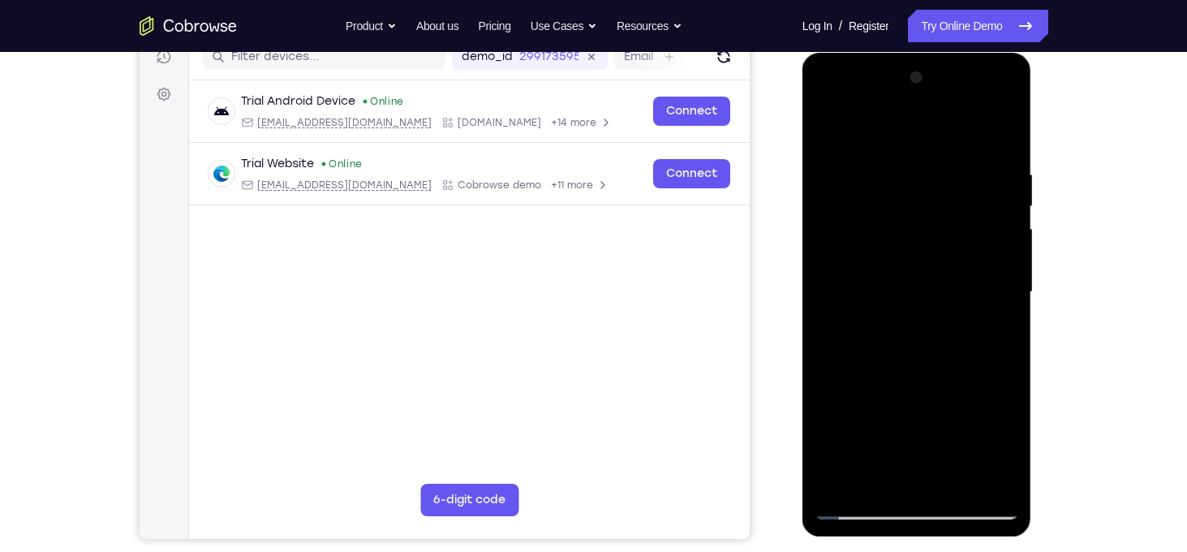
click at [998, 321] on div at bounding box center [917, 292] width 204 height 454
click at [980, 481] on div at bounding box center [917, 292] width 204 height 454
click at [1002, 329] on div at bounding box center [917, 292] width 204 height 454
click at [1006, 261] on div at bounding box center [917, 292] width 204 height 454
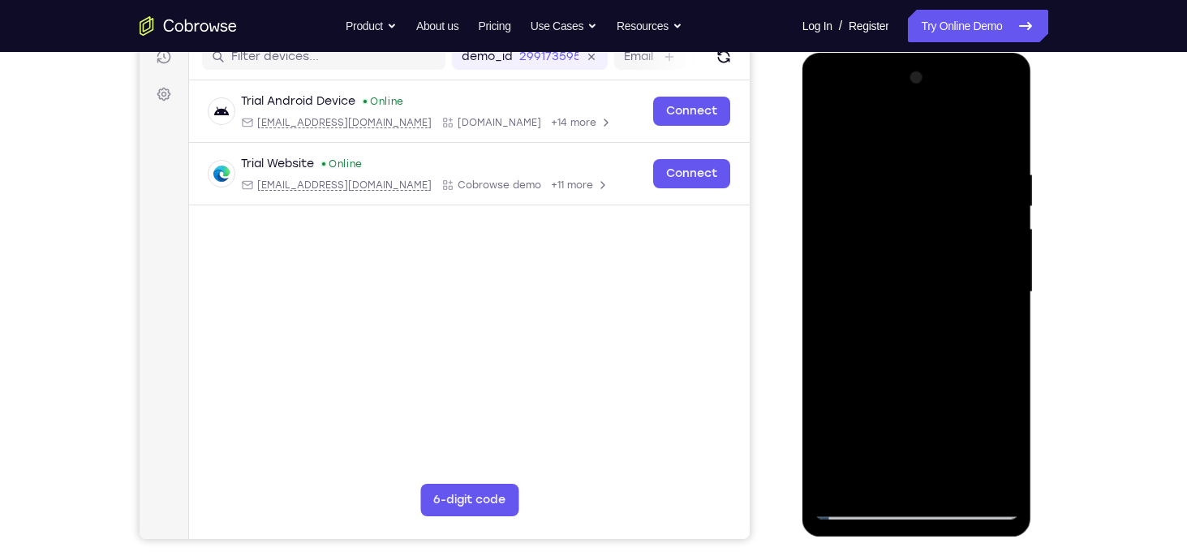
click at [992, 192] on div at bounding box center [917, 292] width 204 height 454
click at [998, 136] on div at bounding box center [917, 292] width 204 height 454
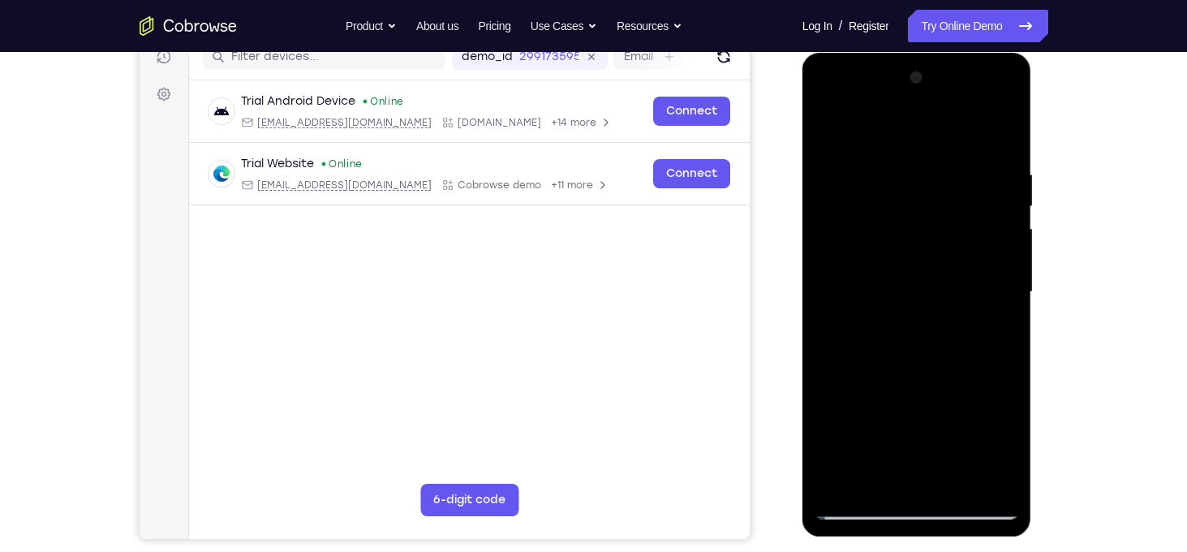
drag, startPoint x: 965, startPoint y: 186, endPoint x: 964, endPoint y: 540, distance: 354.6
click at [964, 540] on html "Online web based iOS Simulators and Android Emulators. Run iPhone, iPad, Mobile…" at bounding box center [918, 296] width 231 height 487
click at [958, 481] on div at bounding box center [917, 292] width 204 height 454
click at [919, 274] on div at bounding box center [917, 292] width 204 height 454
click at [826, 135] on div at bounding box center [917, 292] width 204 height 454
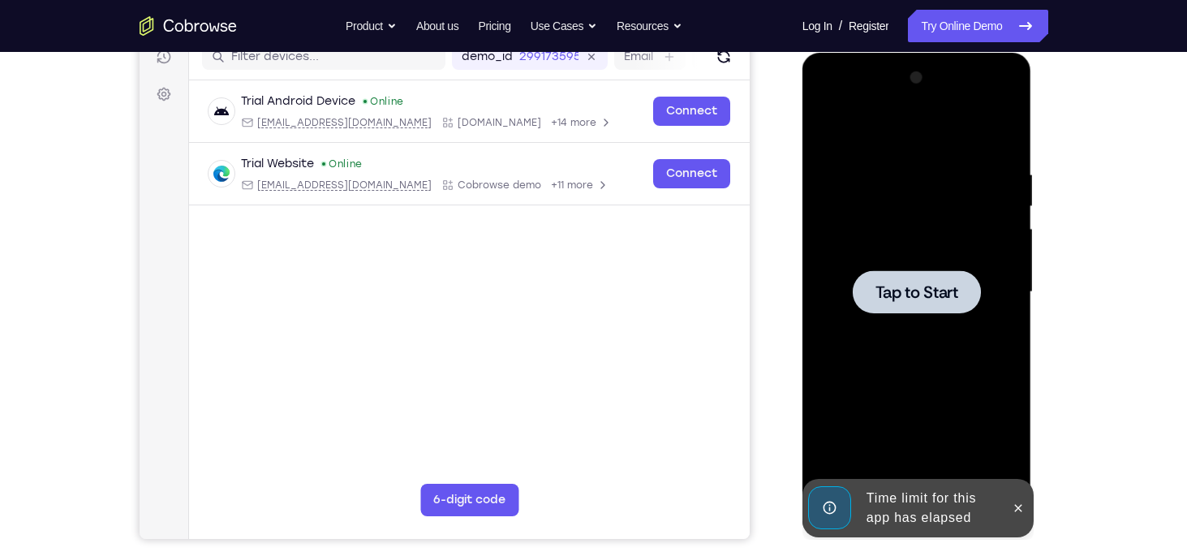
click at [911, 297] on span "Tap to Start" at bounding box center [917, 292] width 83 height 16
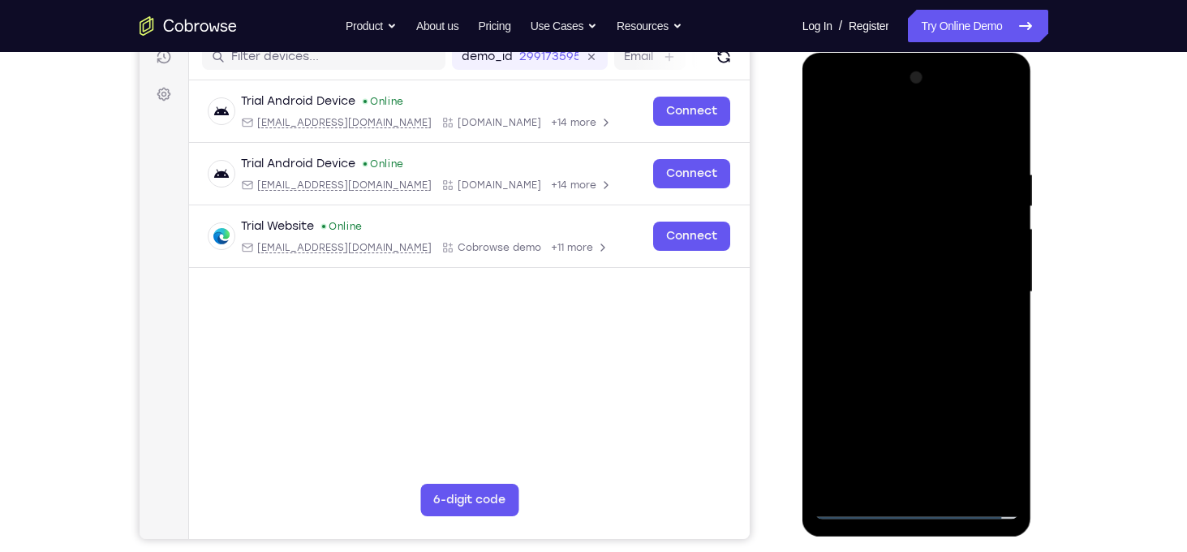
scroll to position [269, 0]
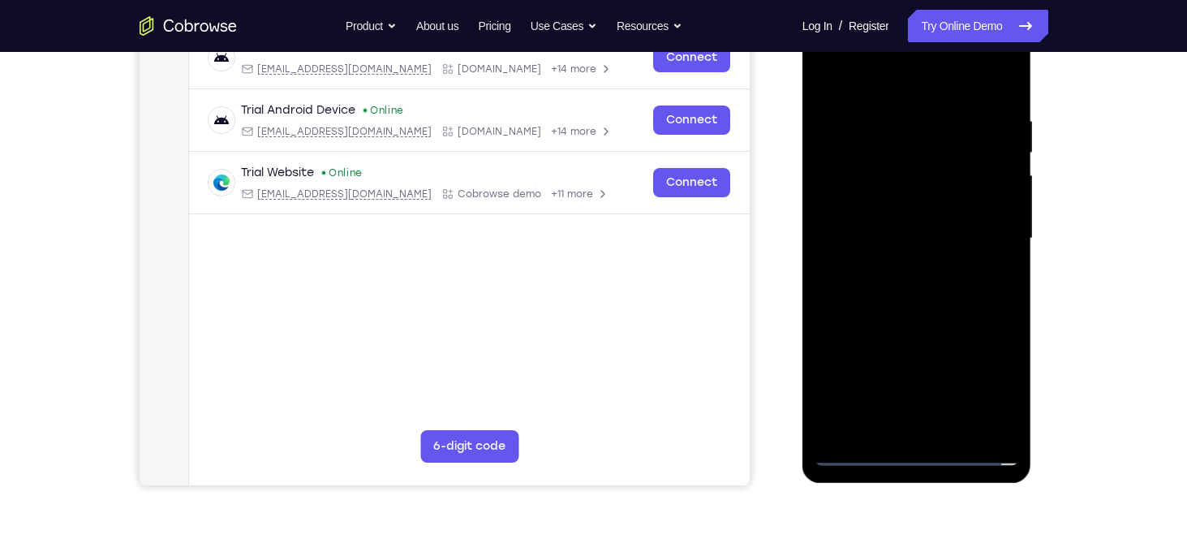
click at [919, 455] on div at bounding box center [917, 238] width 204 height 454
click at [985, 379] on div at bounding box center [917, 238] width 204 height 454
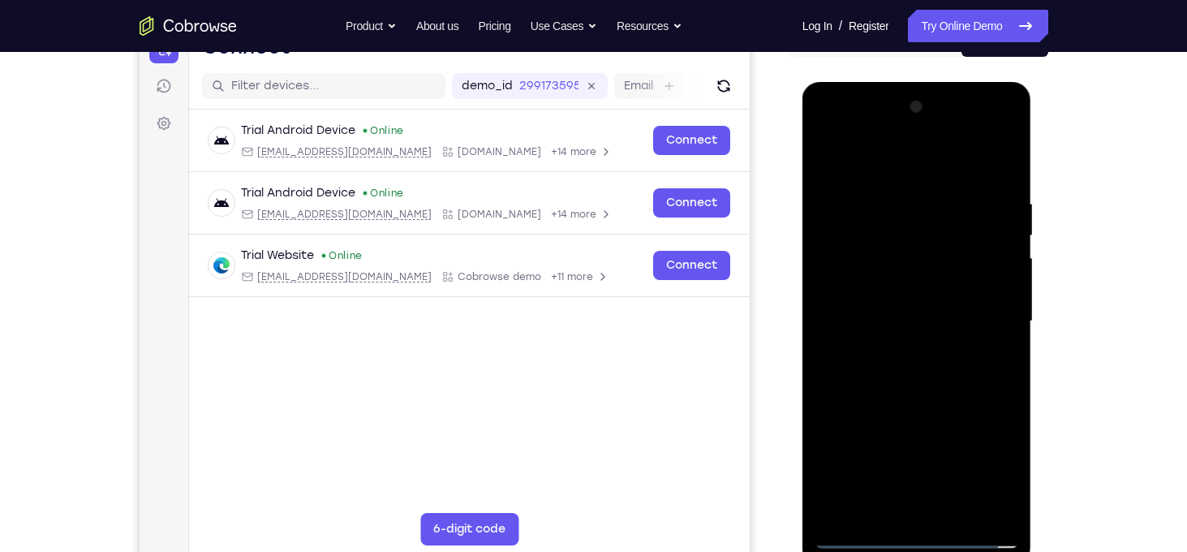
scroll to position [173, 0]
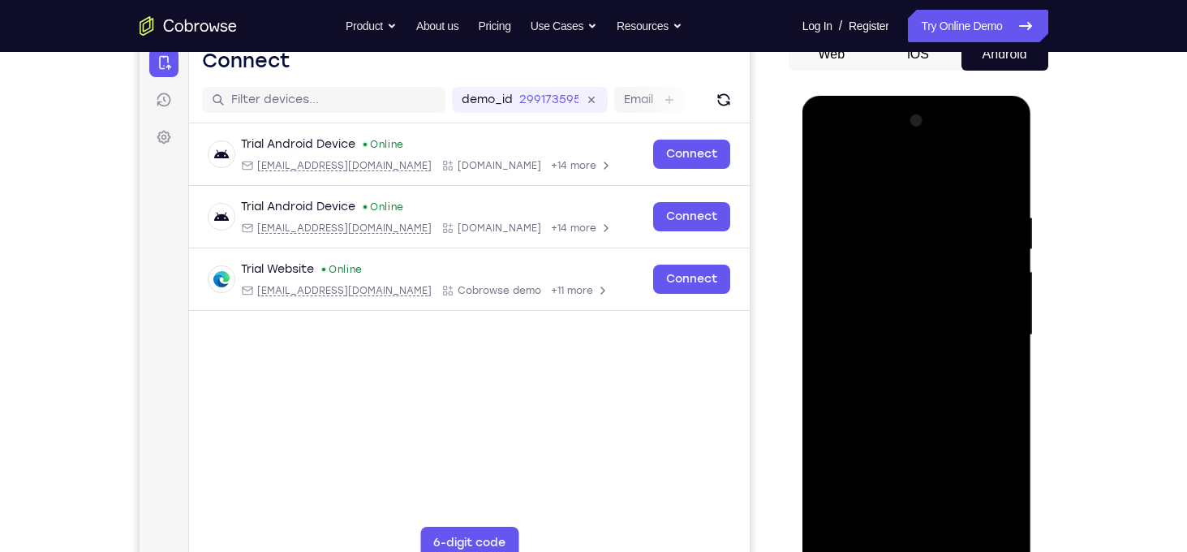
click at [897, 174] on div at bounding box center [917, 335] width 204 height 454
click at [992, 324] on div at bounding box center [917, 335] width 204 height 454
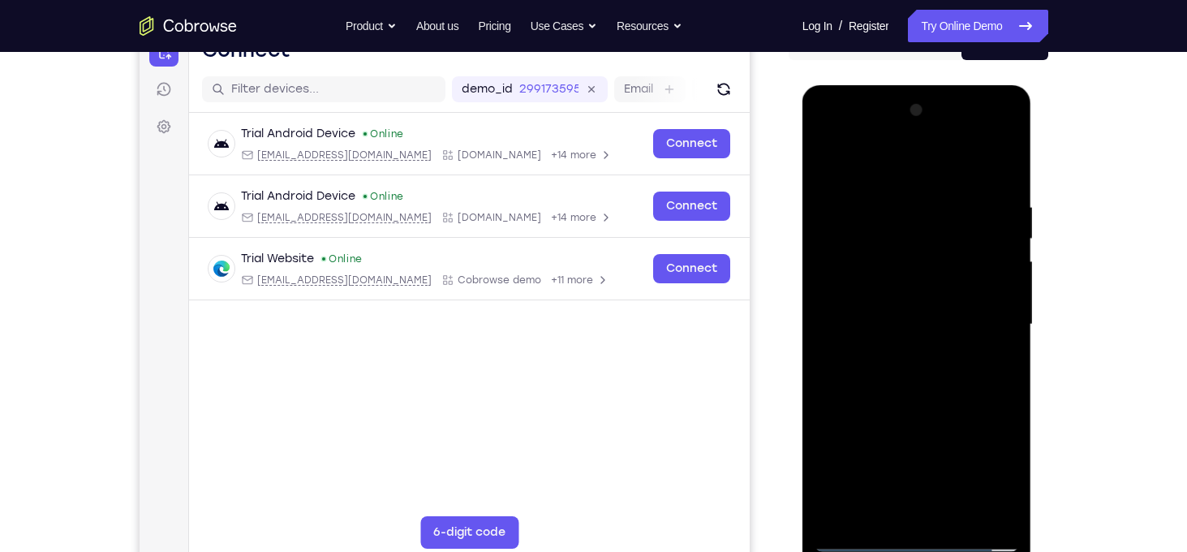
click at [906, 357] on div at bounding box center [917, 324] width 204 height 454
click at [922, 311] on div at bounding box center [917, 324] width 204 height 454
click at [918, 321] on div at bounding box center [917, 324] width 204 height 454
click at [905, 385] on div at bounding box center [917, 324] width 204 height 454
click at [936, 372] on div at bounding box center [917, 324] width 204 height 454
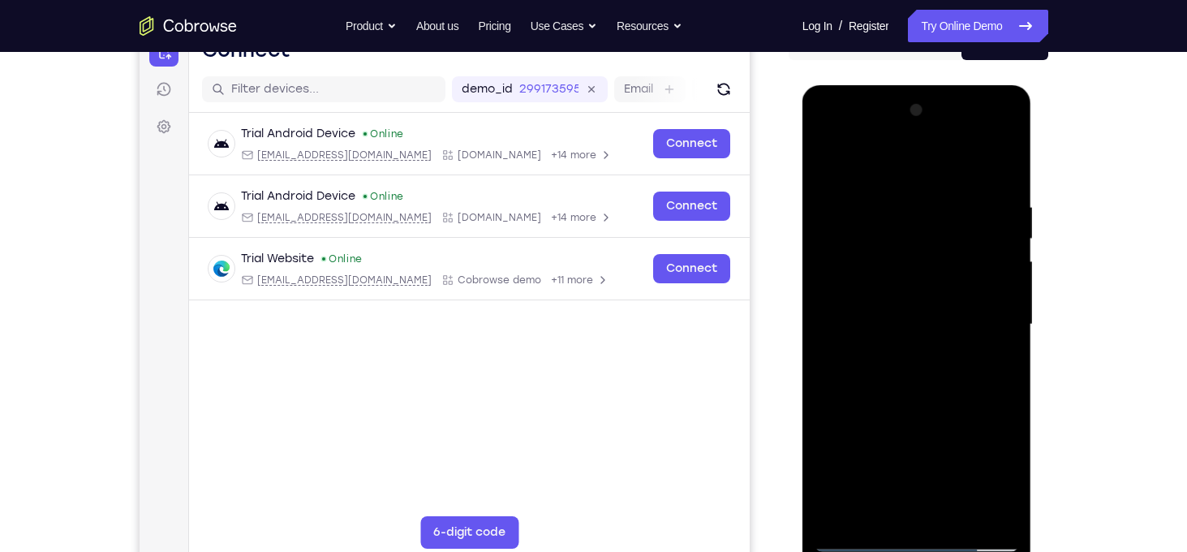
click at [925, 390] on div at bounding box center [917, 324] width 204 height 454
click at [879, 203] on div at bounding box center [917, 324] width 204 height 454
click at [1000, 518] on div at bounding box center [917, 324] width 204 height 454
click at [1005, 514] on div at bounding box center [917, 324] width 204 height 454
click at [989, 292] on div at bounding box center [917, 324] width 204 height 454
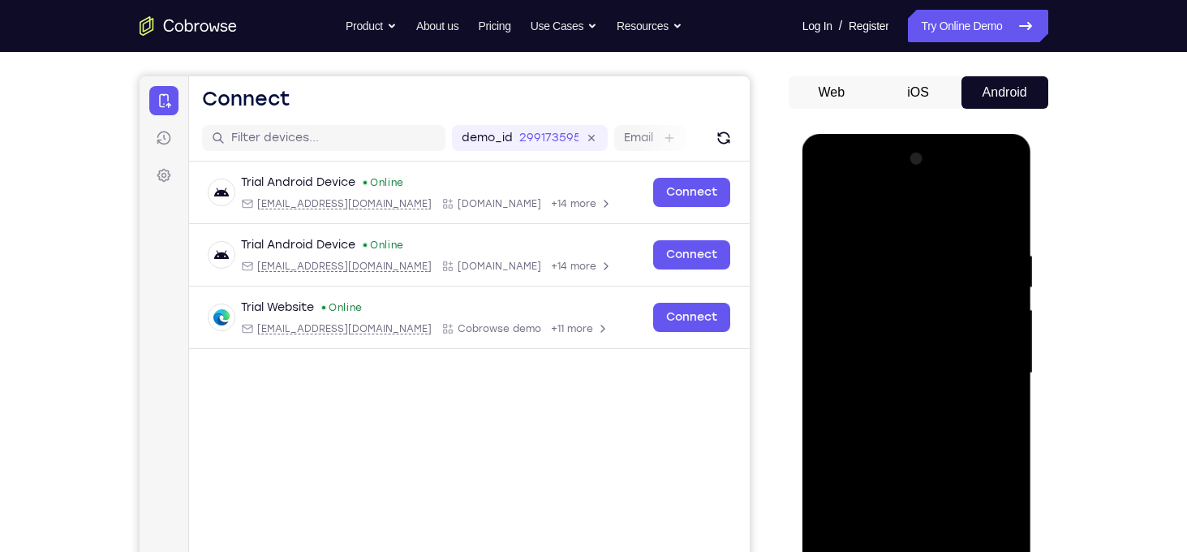
scroll to position [131, 0]
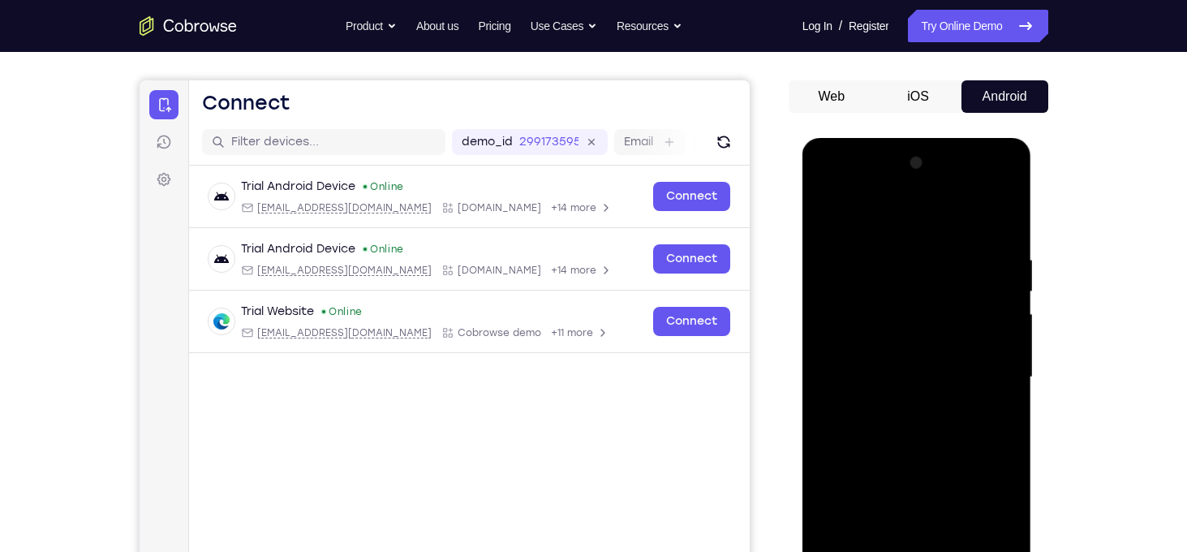
click at [988, 293] on div at bounding box center [917, 377] width 204 height 454
click at [993, 325] on div at bounding box center [917, 377] width 204 height 454
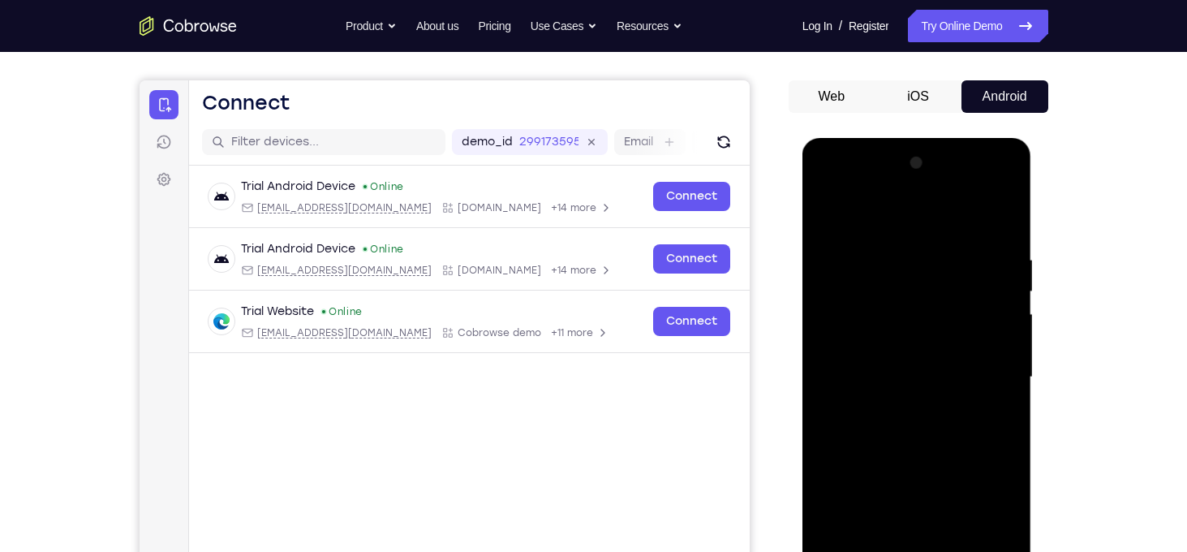
click at [996, 321] on div at bounding box center [917, 377] width 204 height 454
click at [1005, 219] on div at bounding box center [917, 377] width 204 height 454
drag, startPoint x: 965, startPoint y: 424, endPoint x: 959, endPoint y: 502, distance: 78.9
click at [959, 502] on div at bounding box center [917, 377] width 204 height 454
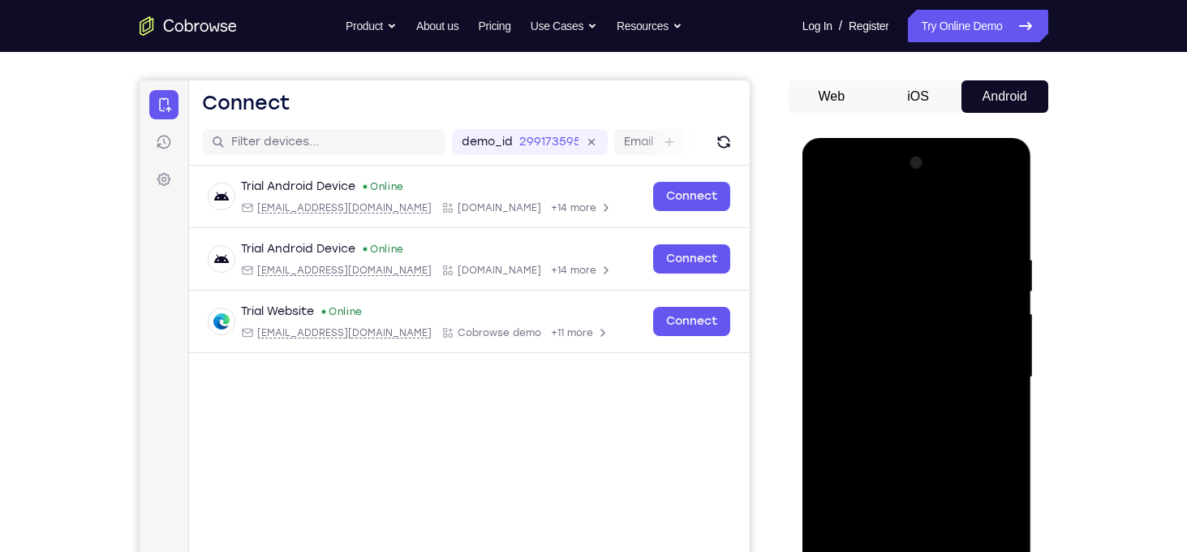
scroll to position [264, 0]
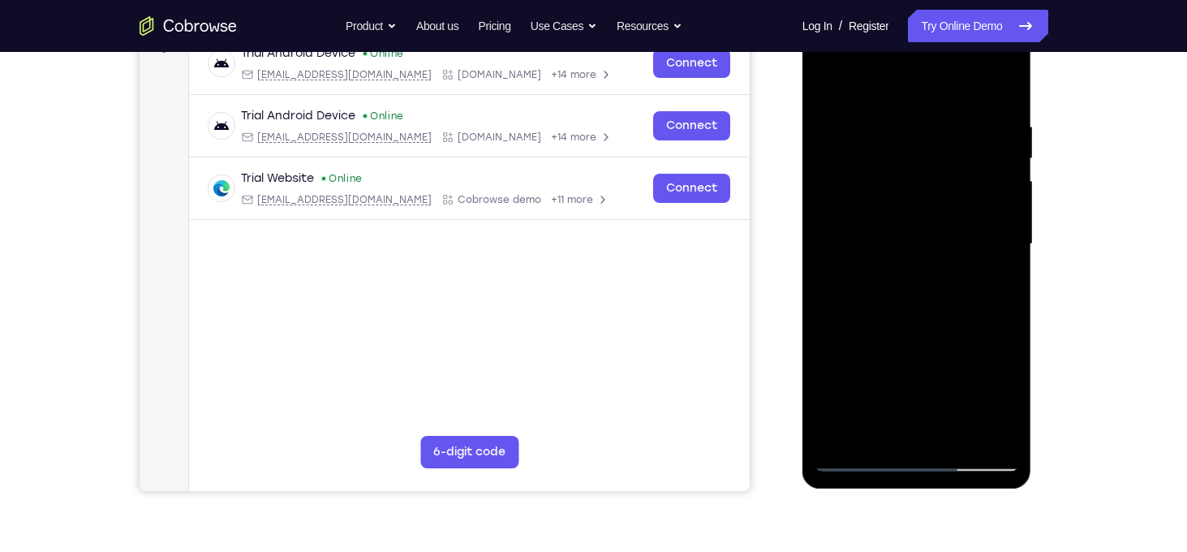
click at [957, 441] on div at bounding box center [917, 244] width 204 height 454
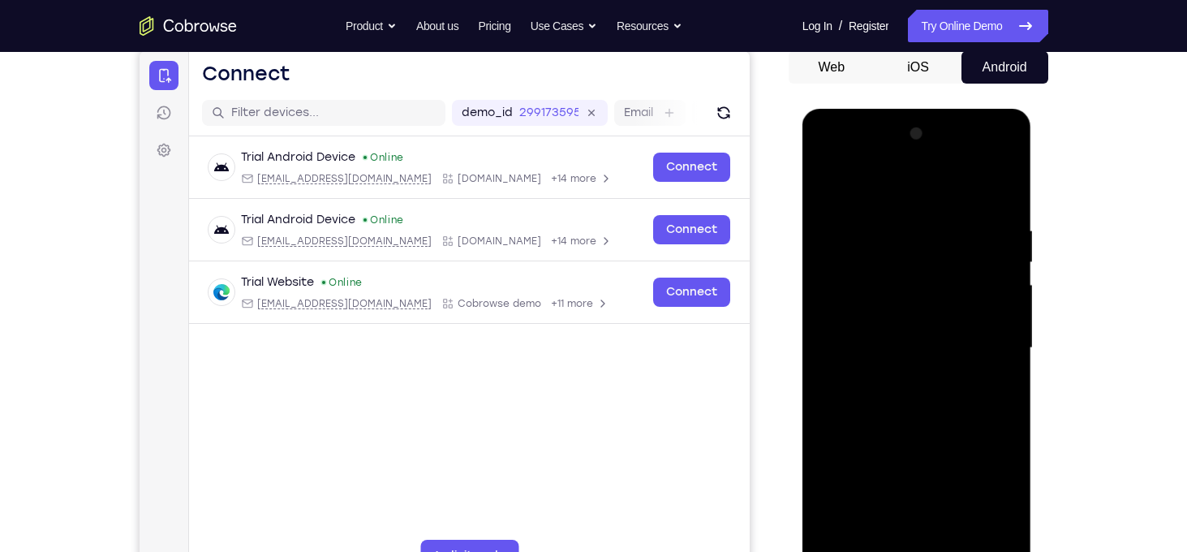
scroll to position [156, 0]
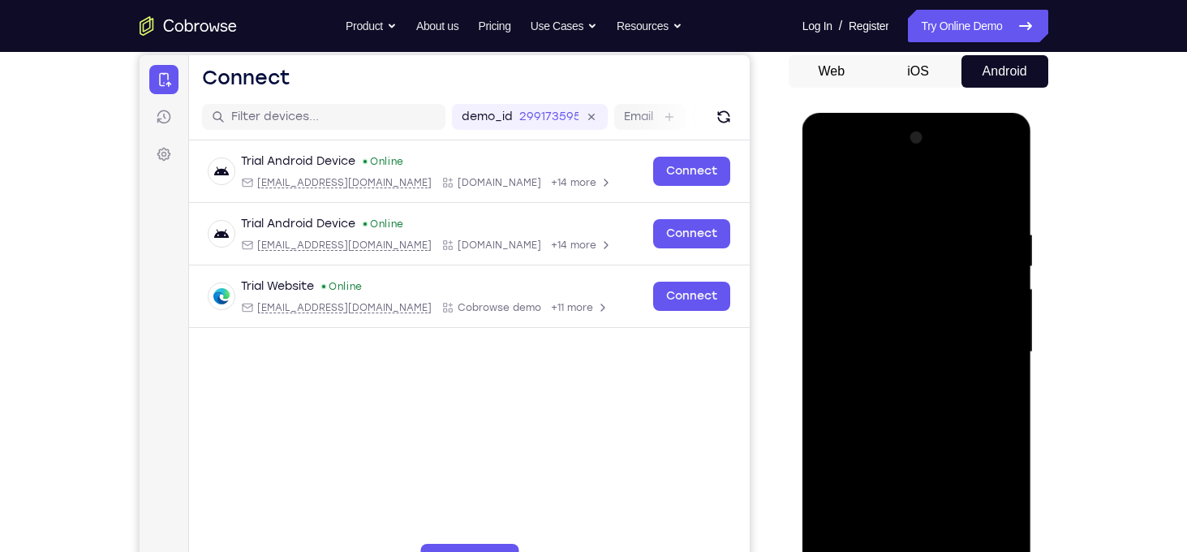
click at [896, 433] on div at bounding box center [917, 352] width 204 height 454
click at [936, 348] on div at bounding box center [917, 352] width 204 height 454
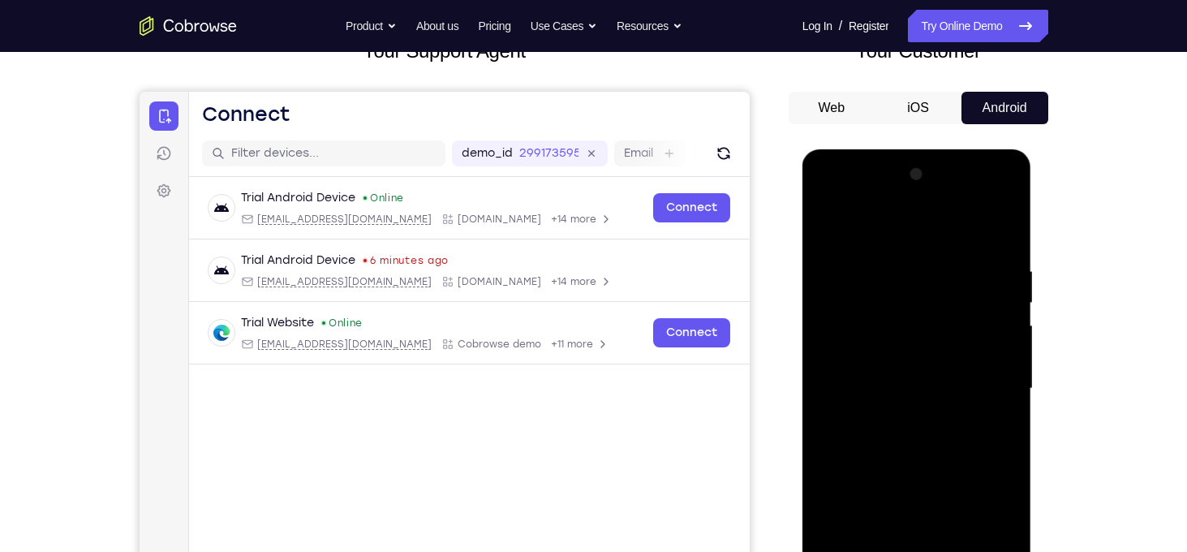
scroll to position [117, 0]
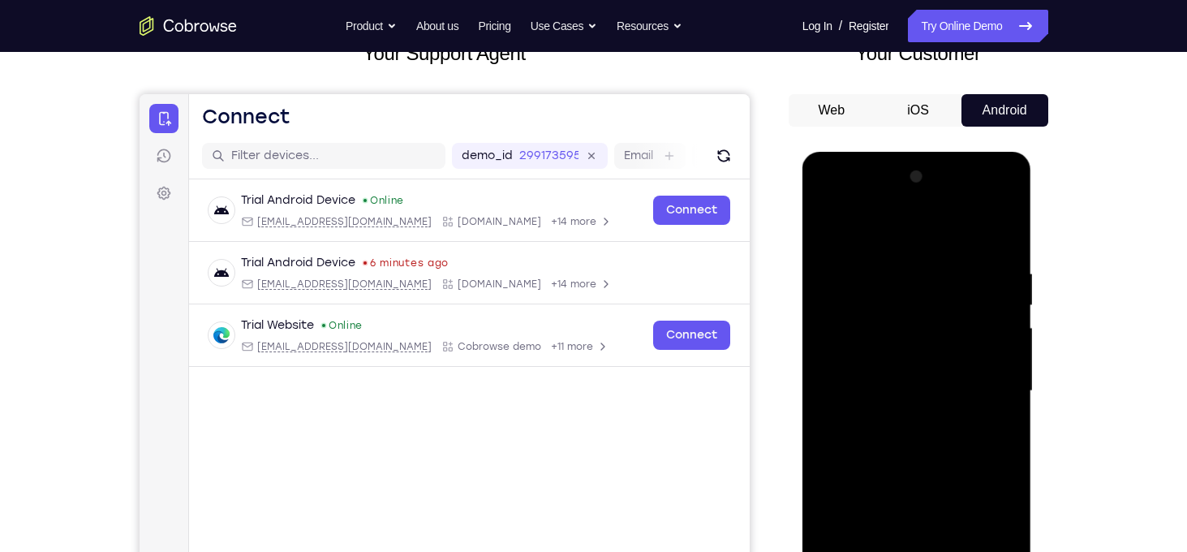
click at [830, 233] on div at bounding box center [917, 391] width 204 height 454
click at [911, 377] on div at bounding box center [917, 391] width 204 height 454
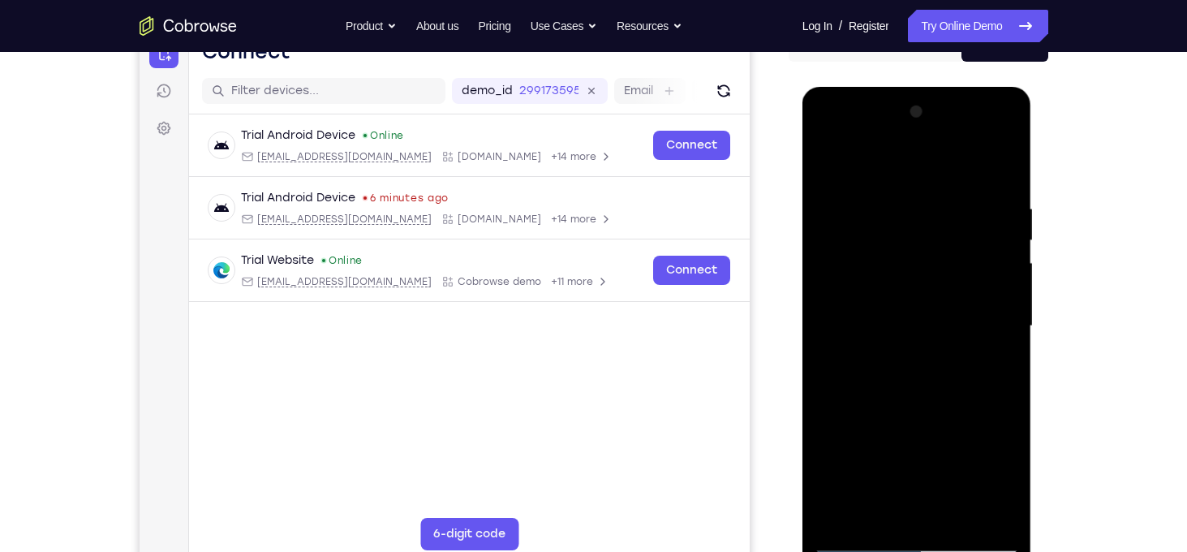
scroll to position [182, 0]
click at [826, 170] on div at bounding box center [917, 326] width 204 height 454
click at [899, 200] on div at bounding box center [917, 326] width 204 height 454
click at [1004, 240] on div at bounding box center [917, 326] width 204 height 454
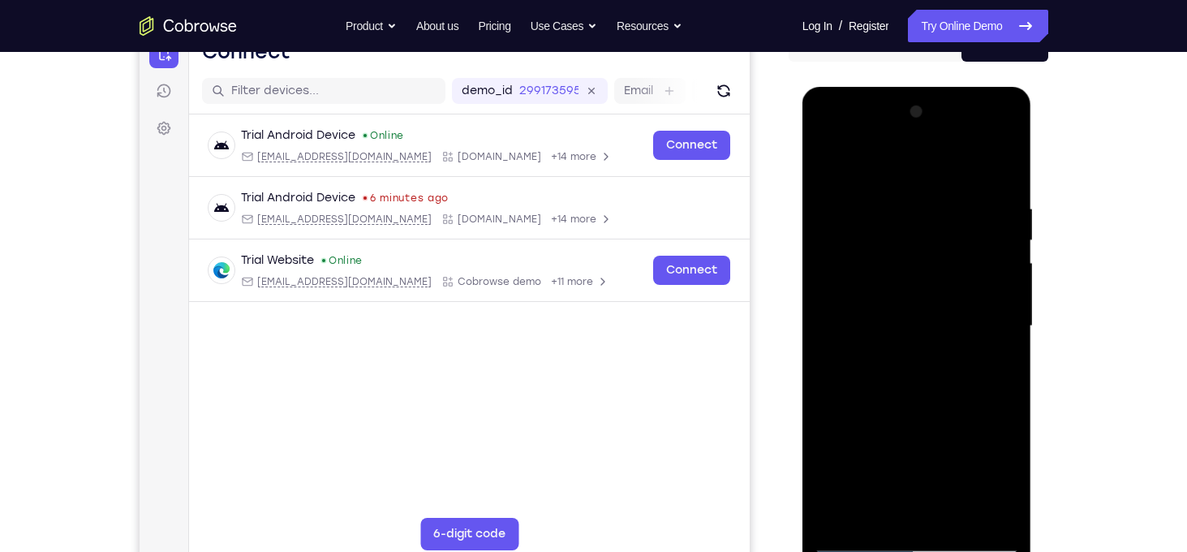
click at [1003, 174] on div at bounding box center [917, 326] width 204 height 454
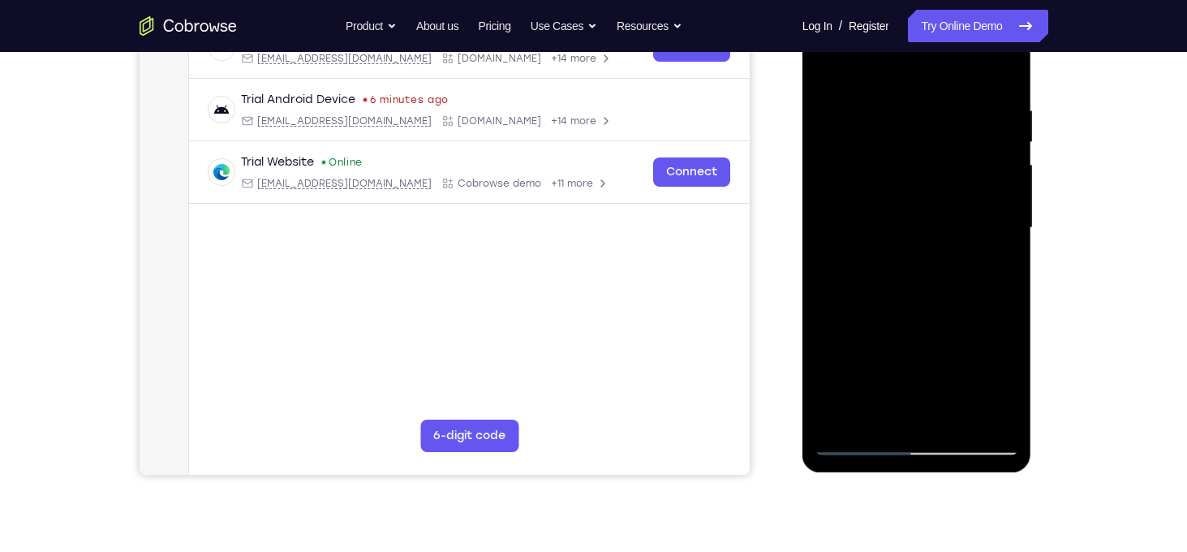
click at [956, 418] on div at bounding box center [917, 228] width 204 height 454
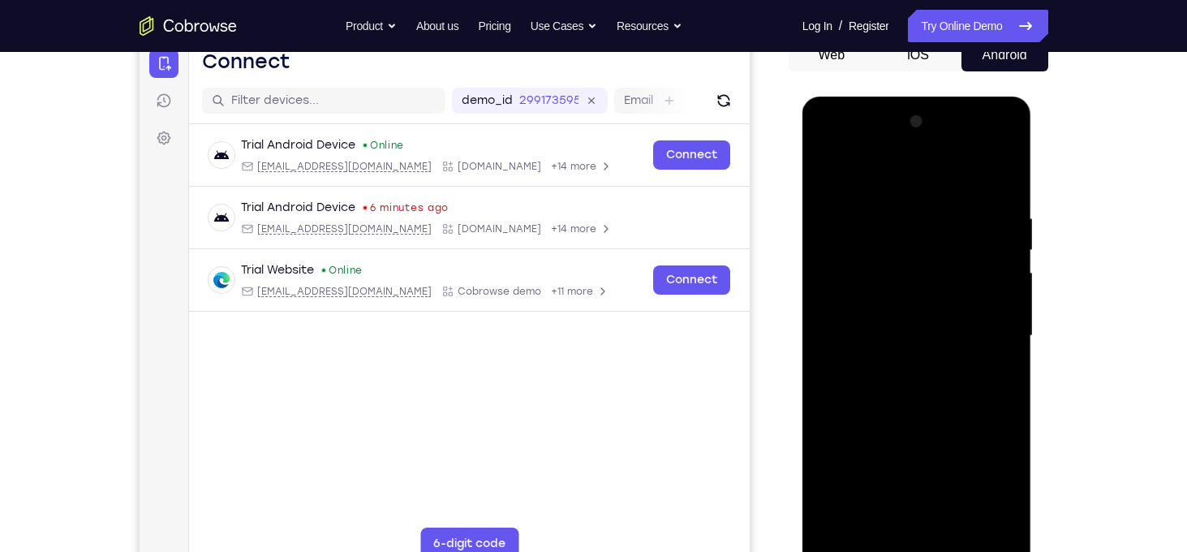
scroll to position [166, 0]
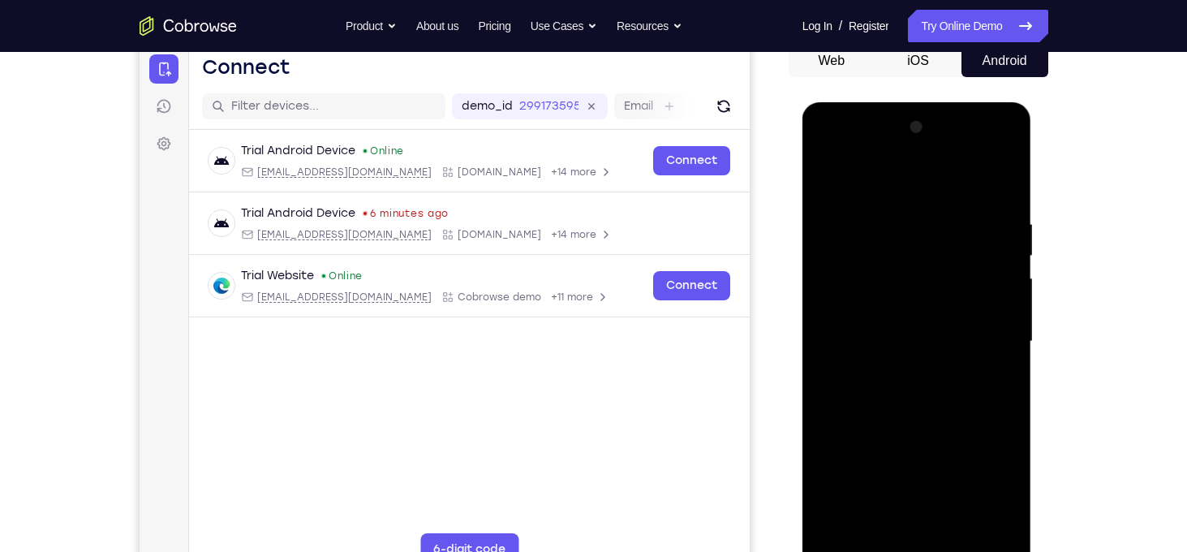
click at [846, 227] on div at bounding box center [917, 341] width 204 height 454
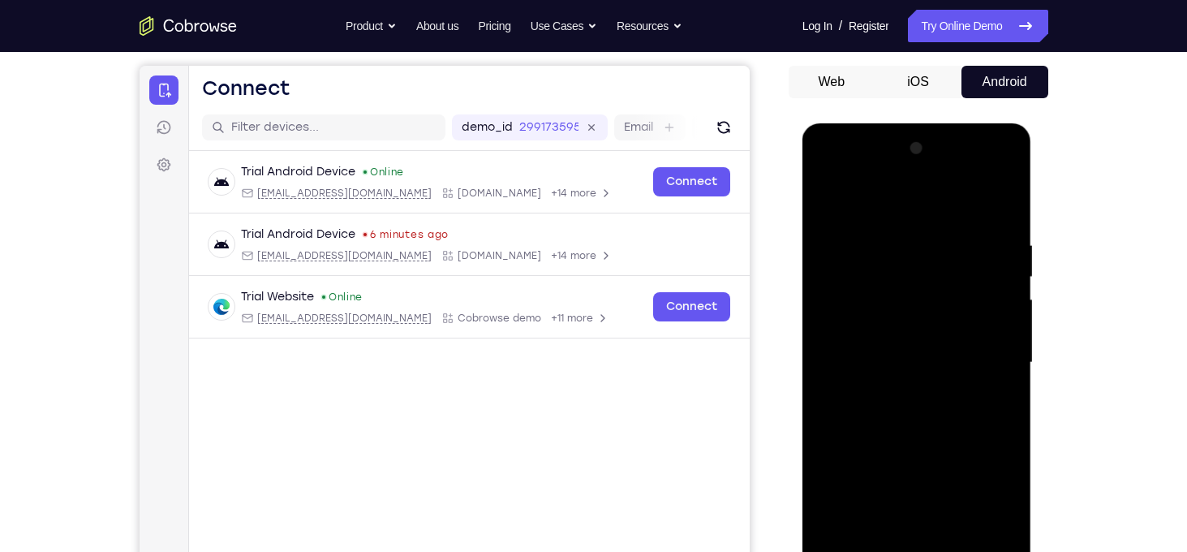
click at [828, 203] on div at bounding box center [917, 363] width 204 height 454
click at [945, 317] on div at bounding box center [917, 363] width 204 height 454
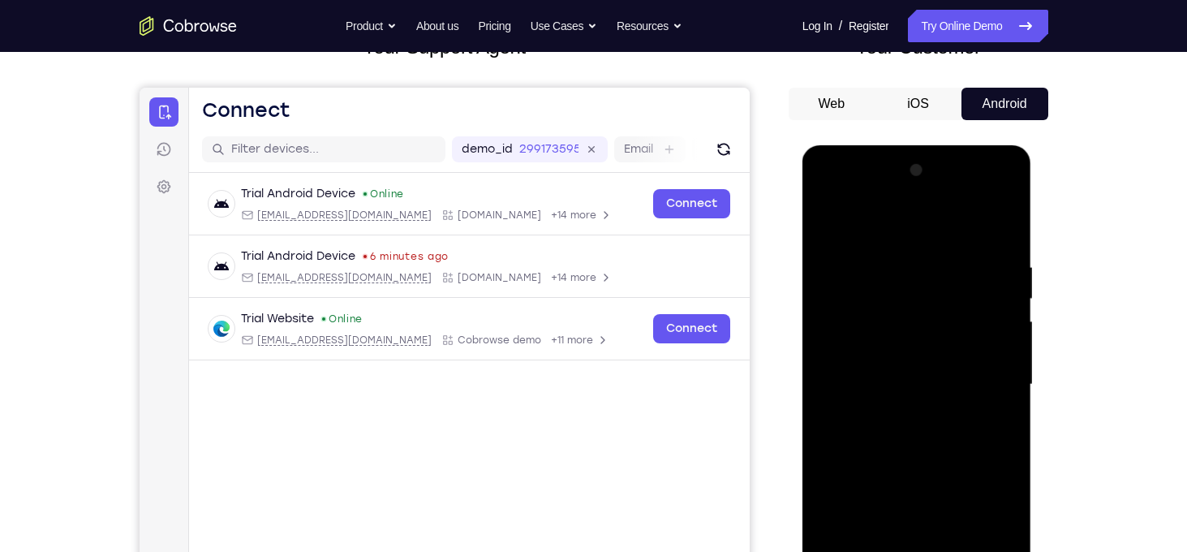
scroll to position [119, 0]
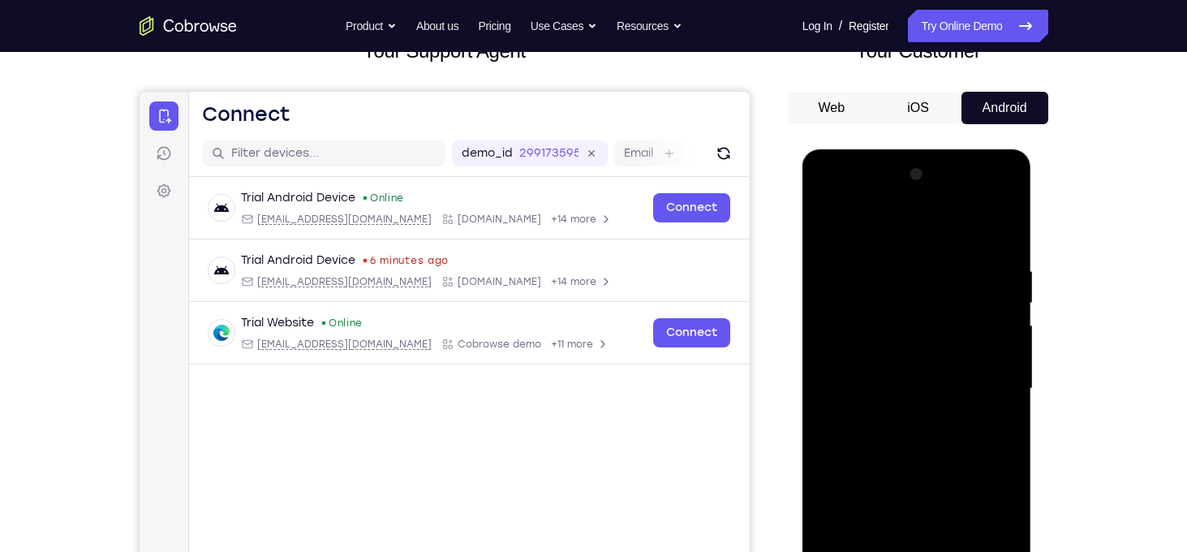
click at [829, 231] on div at bounding box center [917, 388] width 204 height 454
drag, startPoint x: 925, startPoint y: 309, endPoint x: 899, endPoint y: 450, distance: 142.8
click at [899, 450] on div at bounding box center [917, 388] width 204 height 454
click at [906, 339] on div at bounding box center [917, 388] width 204 height 454
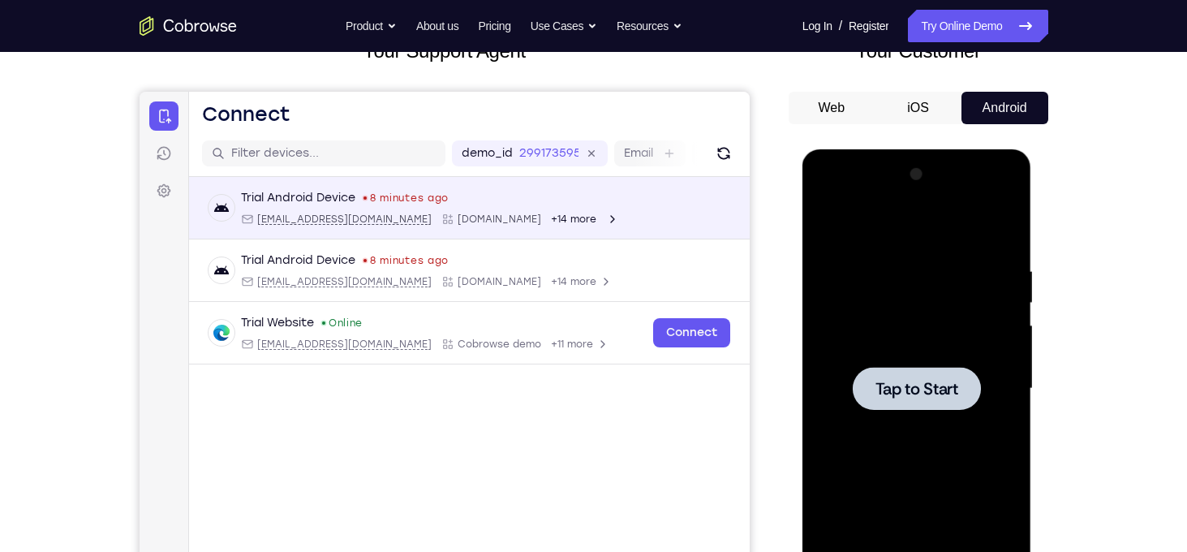
click at [924, 356] on div at bounding box center [917, 388] width 204 height 454
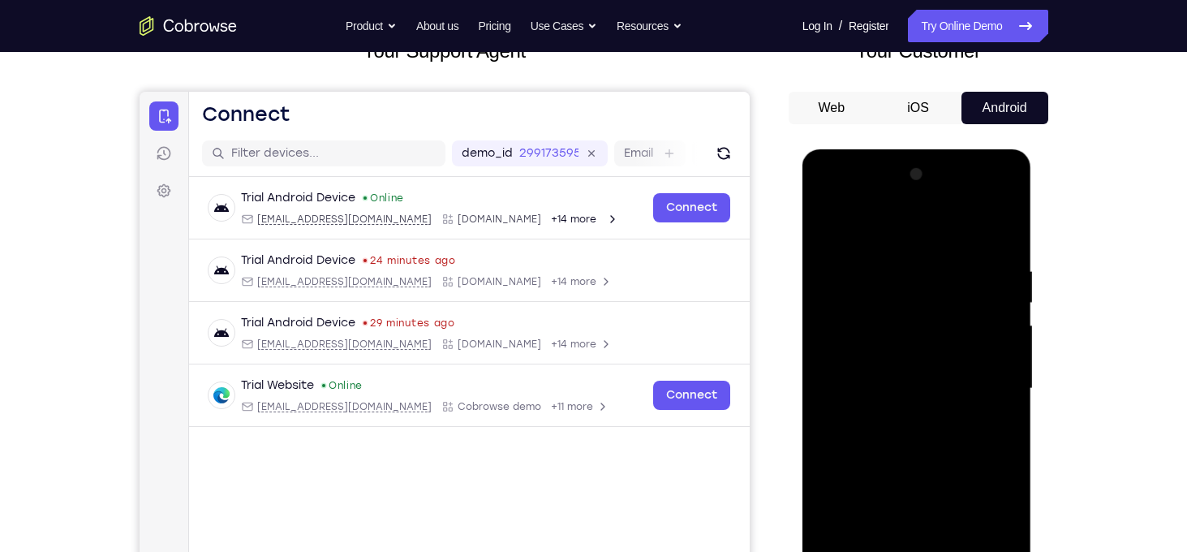
scroll to position [305, 0]
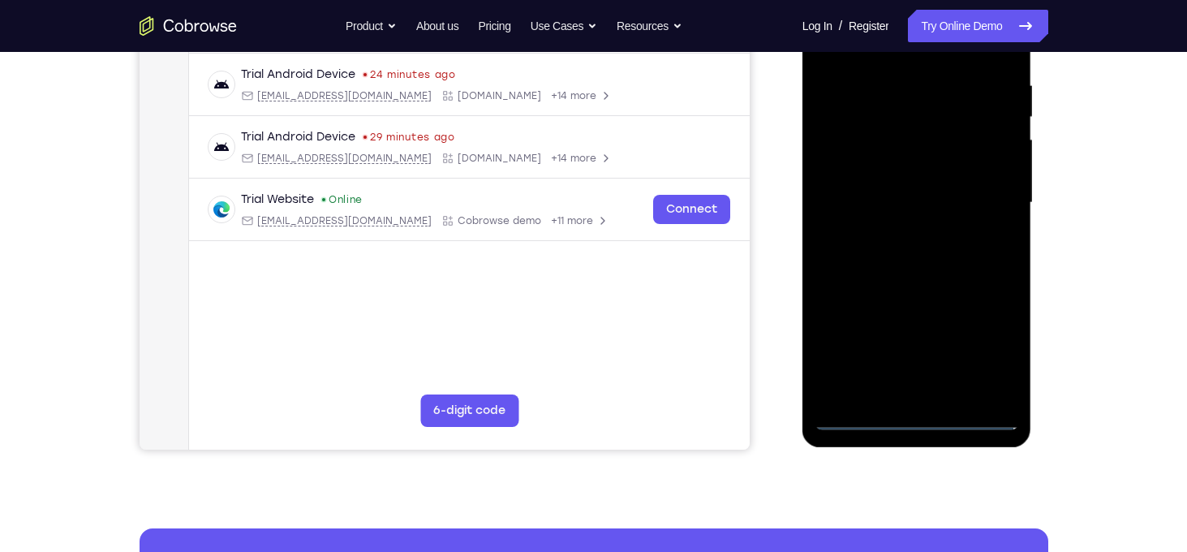
click at [919, 422] on div at bounding box center [917, 203] width 204 height 454
click at [915, 412] on div at bounding box center [917, 203] width 204 height 454
click at [992, 352] on div at bounding box center [917, 203] width 204 height 454
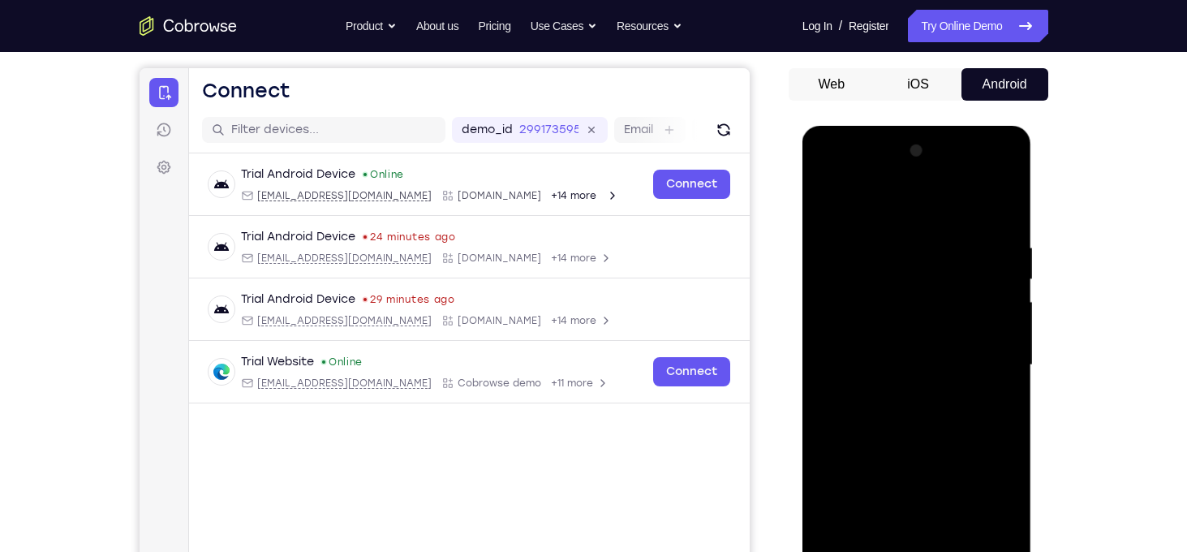
scroll to position [132, 0]
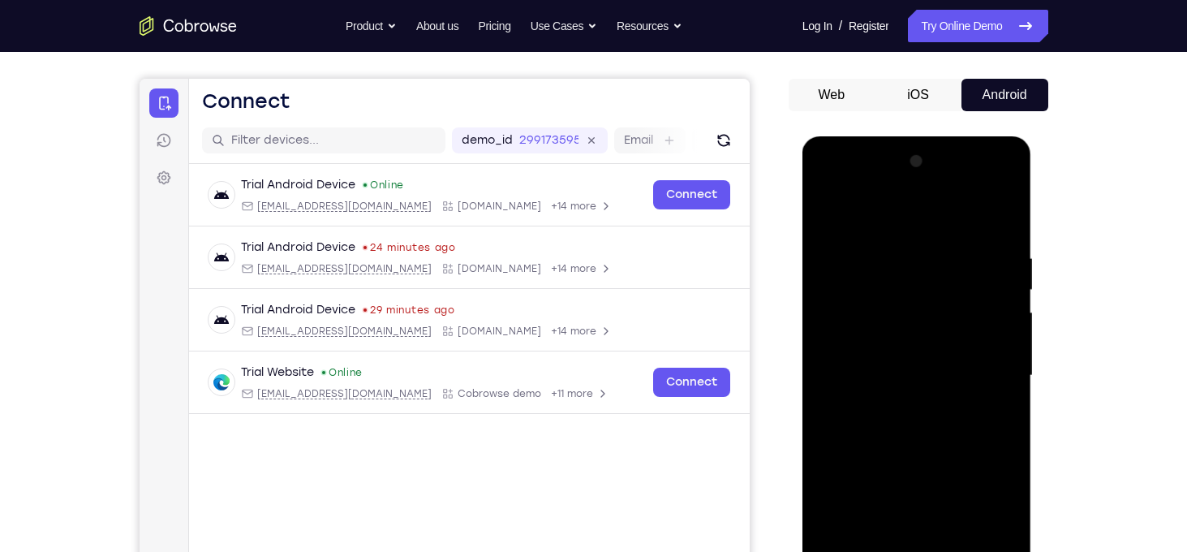
click at [913, 225] on div at bounding box center [917, 376] width 204 height 454
click at [991, 373] on div at bounding box center [917, 376] width 204 height 454
click at [900, 404] on div at bounding box center [917, 376] width 204 height 454
click at [913, 357] on div at bounding box center [917, 376] width 204 height 454
click at [906, 374] on div at bounding box center [917, 376] width 204 height 454
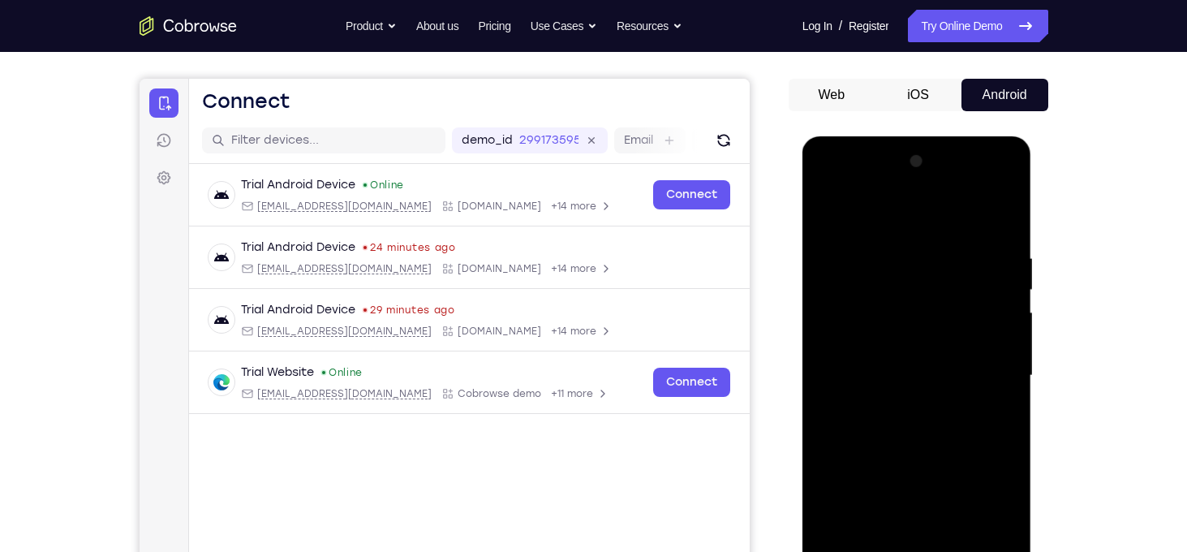
click at [928, 431] on div at bounding box center [917, 376] width 204 height 454
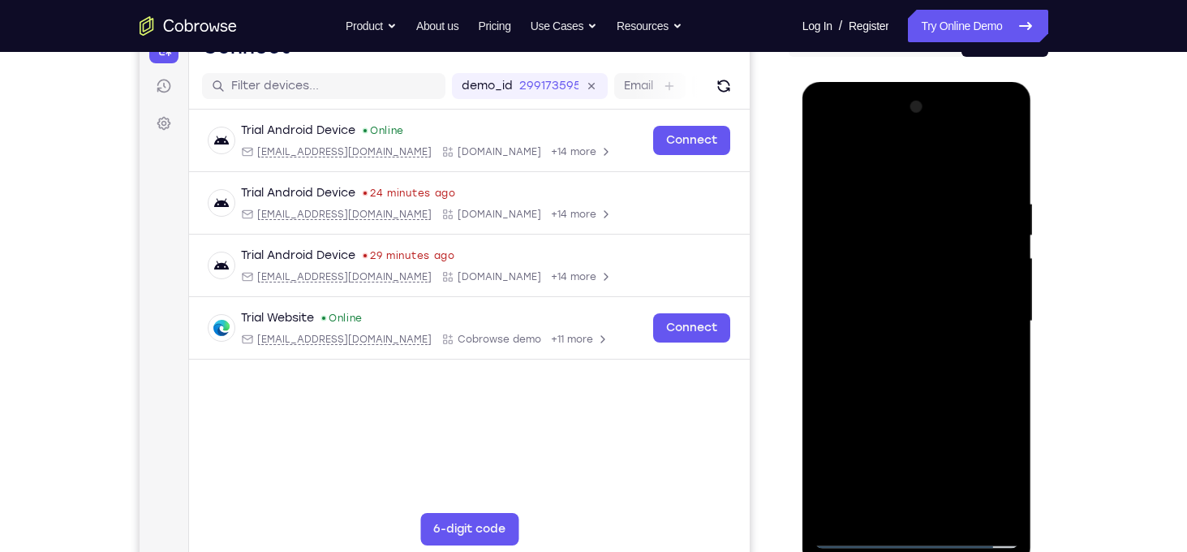
click at [915, 385] on div at bounding box center [917, 321] width 204 height 454
click at [958, 514] on div at bounding box center [917, 321] width 204 height 454
click at [922, 413] on div at bounding box center [917, 321] width 204 height 454
click at [893, 308] on div at bounding box center [917, 321] width 204 height 454
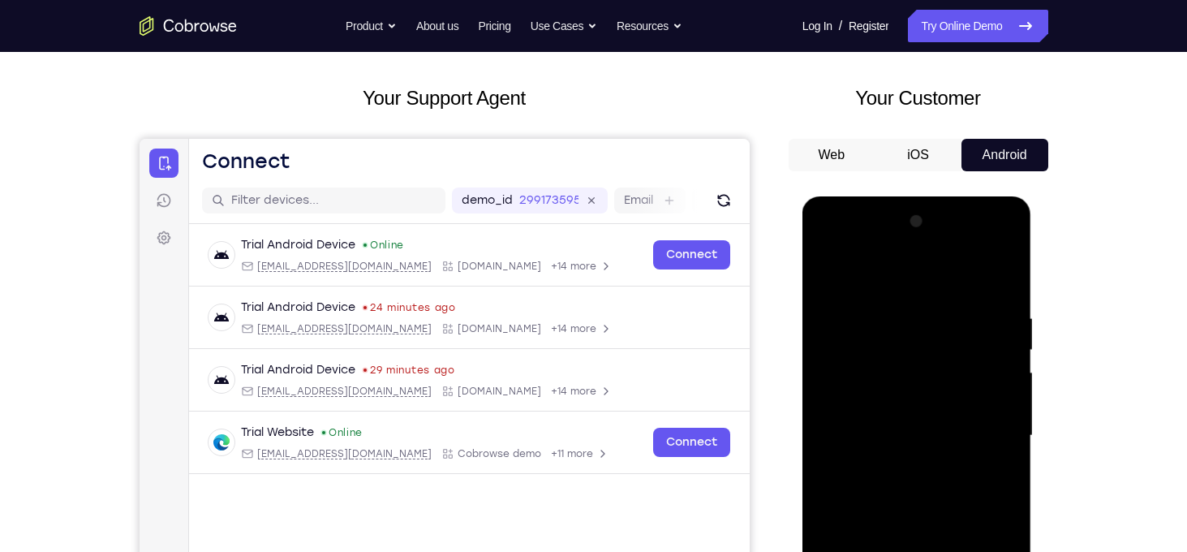
scroll to position [67, 0]
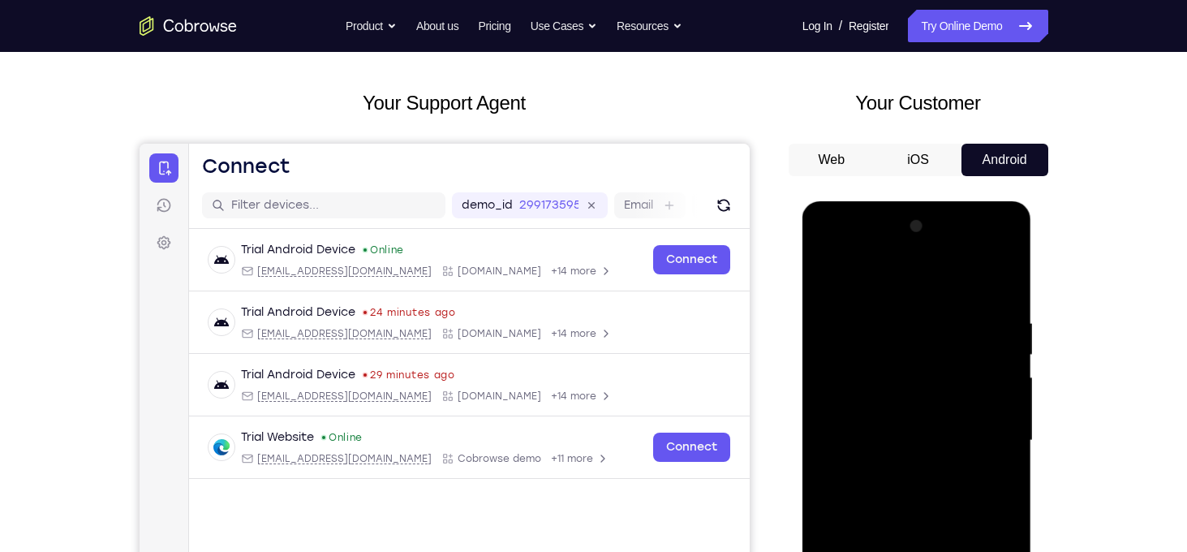
drag, startPoint x: 842, startPoint y: 282, endPoint x: 847, endPoint y: 244, distance: 38.6
click at [847, 244] on div at bounding box center [917, 440] width 204 height 454
click at [830, 285] on div at bounding box center [917, 440] width 204 height 454
click at [877, 428] on div at bounding box center [917, 440] width 204 height 454
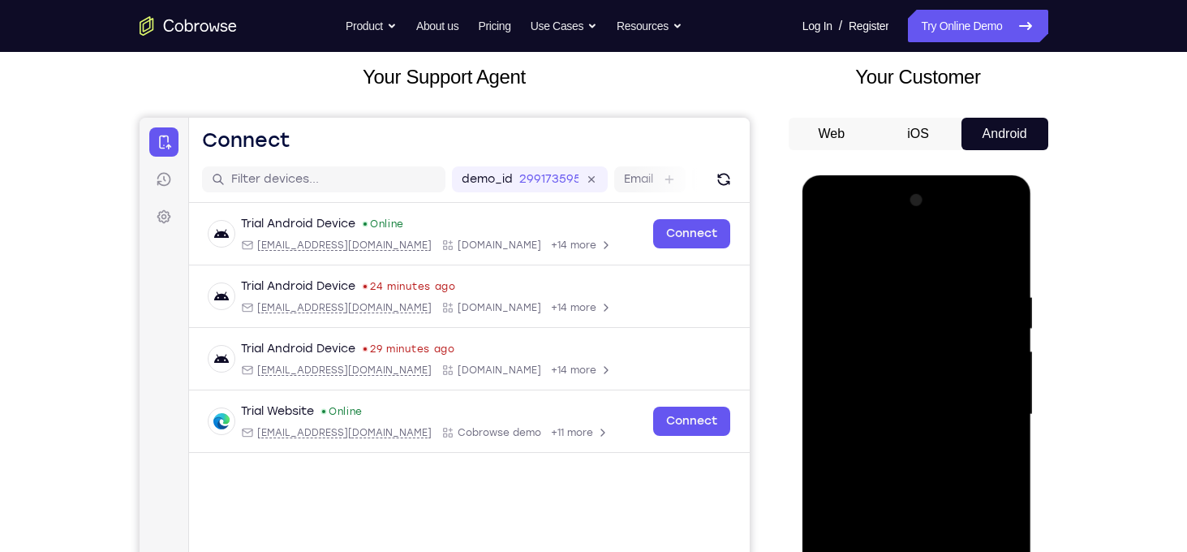
scroll to position [86, 0]
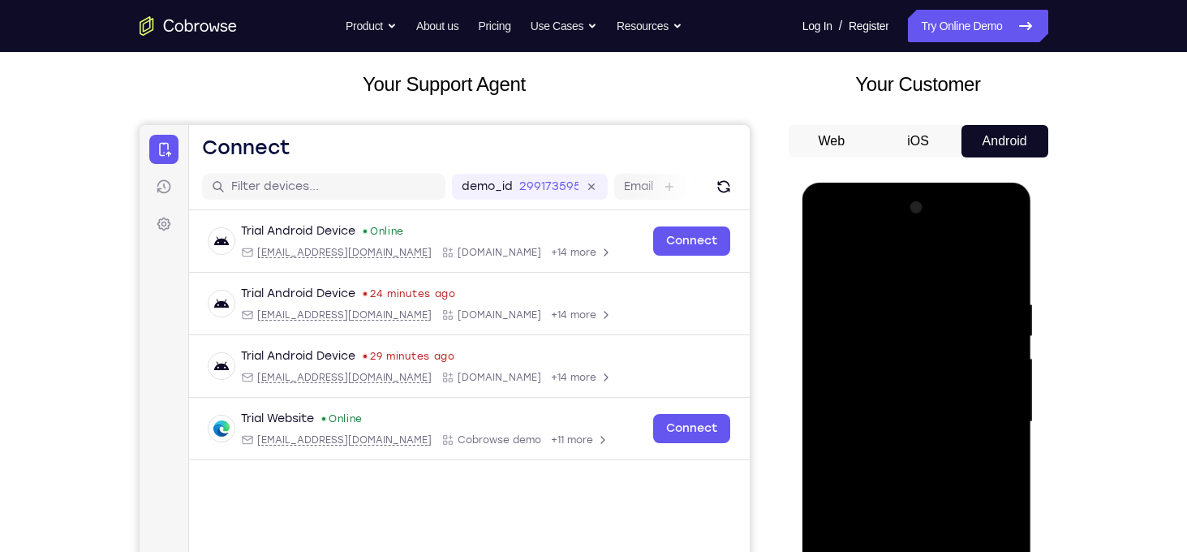
click at [828, 260] on div at bounding box center [917, 422] width 204 height 454
drag, startPoint x: 895, startPoint y: 311, endPoint x: 898, endPoint y: 276, distance: 35.0
click at [898, 276] on div at bounding box center [917, 422] width 204 height 454
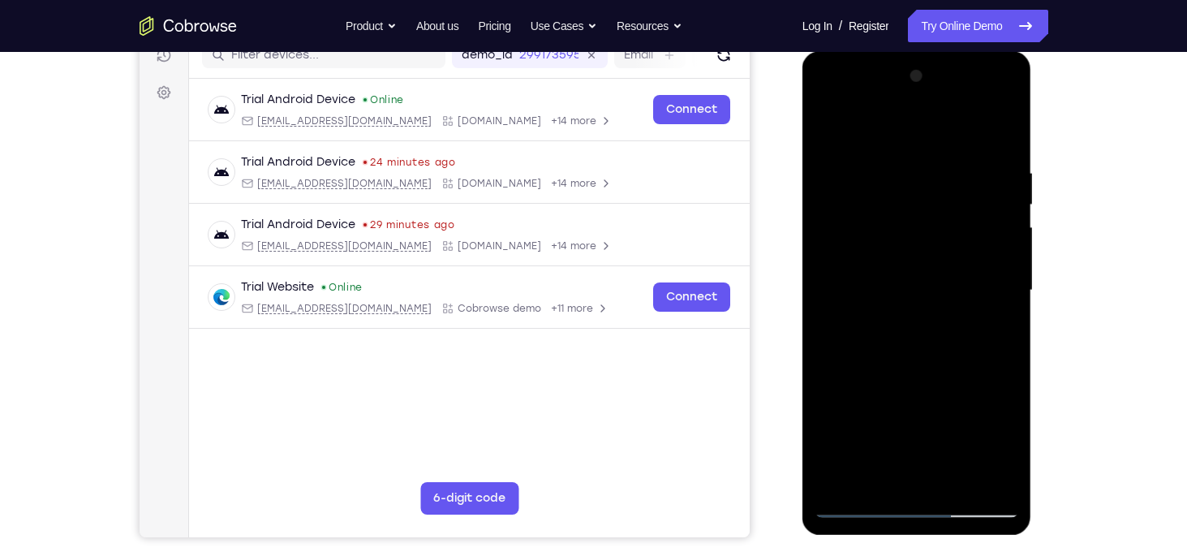
scroll to position [185, 0]
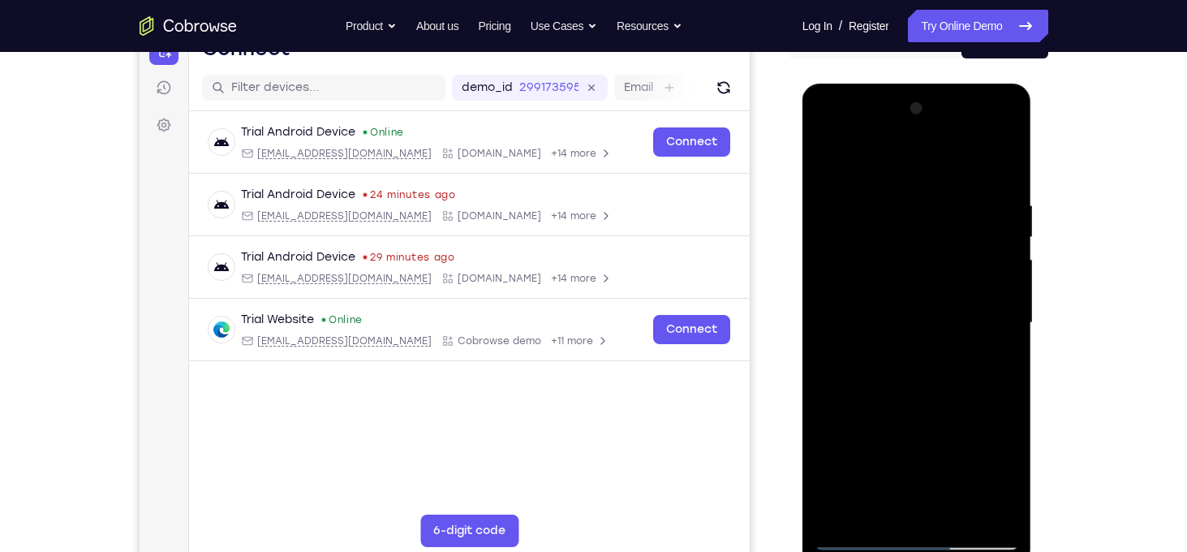
drag, startPoint x: 928, startPoint y: 436, endPoint x: 919, endPoint y: 286, distance: 149.6
click at [919, 286] on div at bounding box center [917, 323] width 204 height 454
drag, startPoint x: 933, startPoint y: 484, endPoint x: 945, endPoint y: 334, distance: 150.6
click at [945, 334] on div at bounding box center [917, 323] width 204 height 454
drag, startPoint x: 930, startPoint y: 402, endPoint x: 936, endPoint y: 323, distance: 79.0
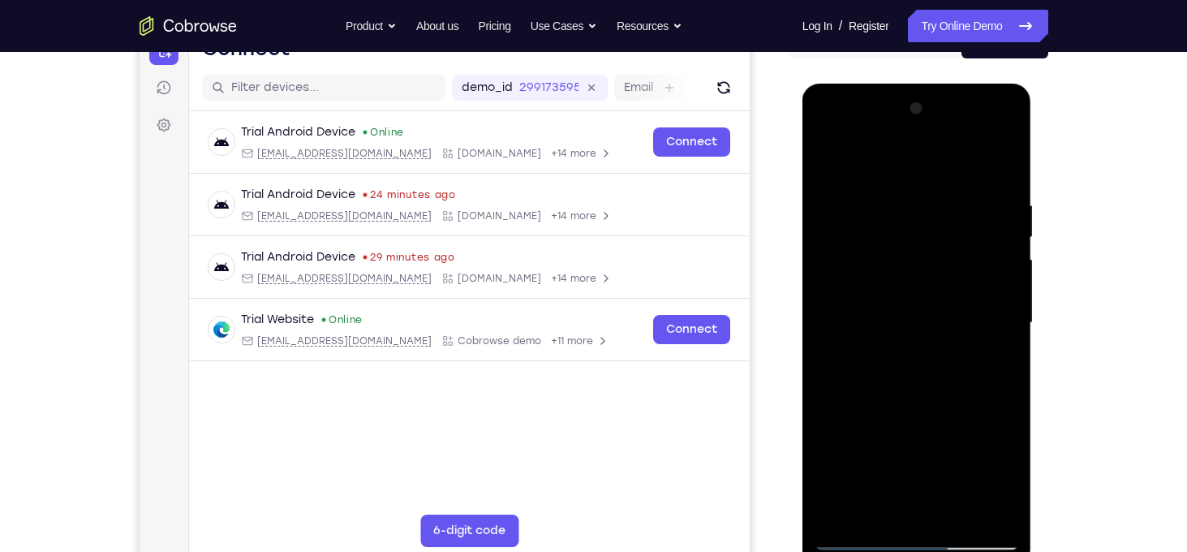
click at [936, 323] on div at bounding box center [917, 323] width 204 height 454
click at [1007, 308] on div at bounding box center [917, 323] width 204 height 454
drag, startPoint x: 943, startPoint y: 264, endPoint x: 946, endPoint y: 347, distance: 82.8
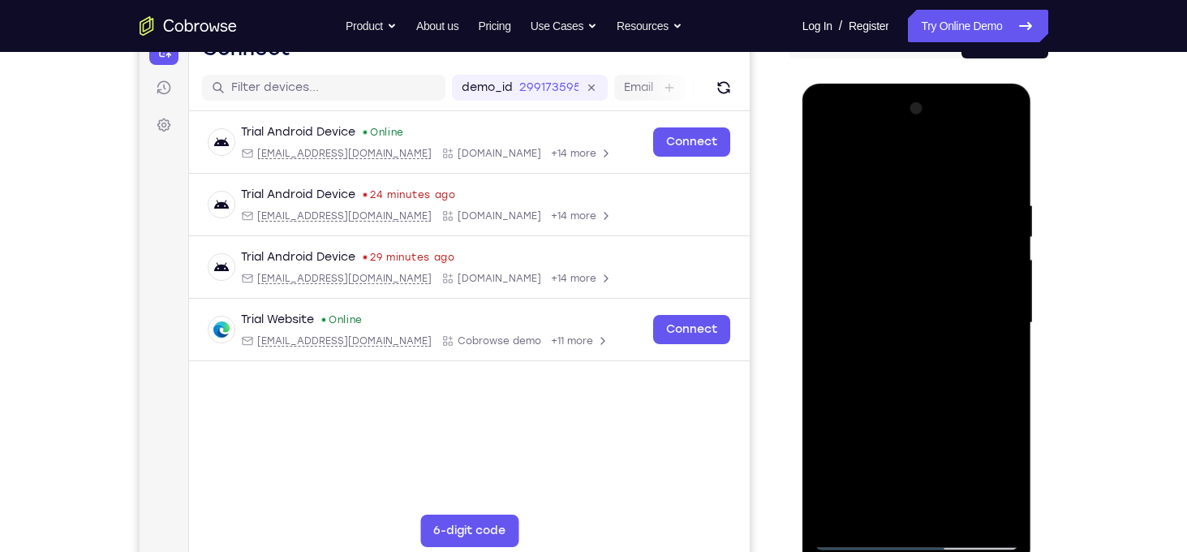
click at [946, 347] on div at bounding box center [917, 323] width 204 height 454
click at [997, 381] on div at bounding box center [917, 323] width 204 height 454
click at [1004, 387] on div at bounding box center [917, 323] width 204 height 454
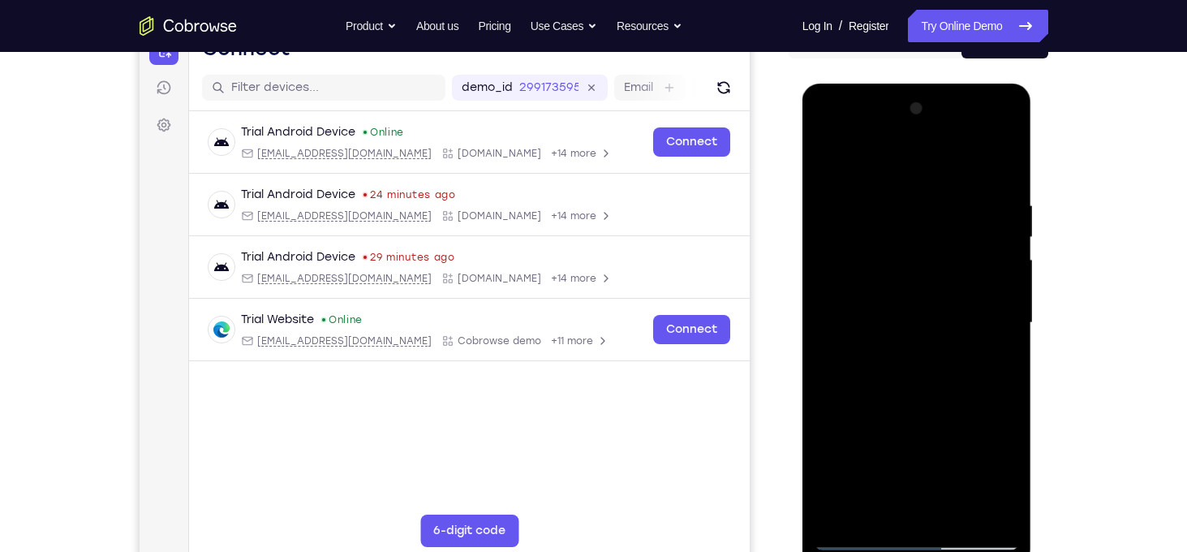
click at [1004, 387] on div at bounding box center [917, 323] width 204 height 454
click at [826, 385] on div at bounding box center [917, 323] width 204 height 454
click at [996, 388] on div at bounding box center [917, 323] width 204 height 454
click at [1002, 385] on div at bounding box center [917, 323] width 204 height 454
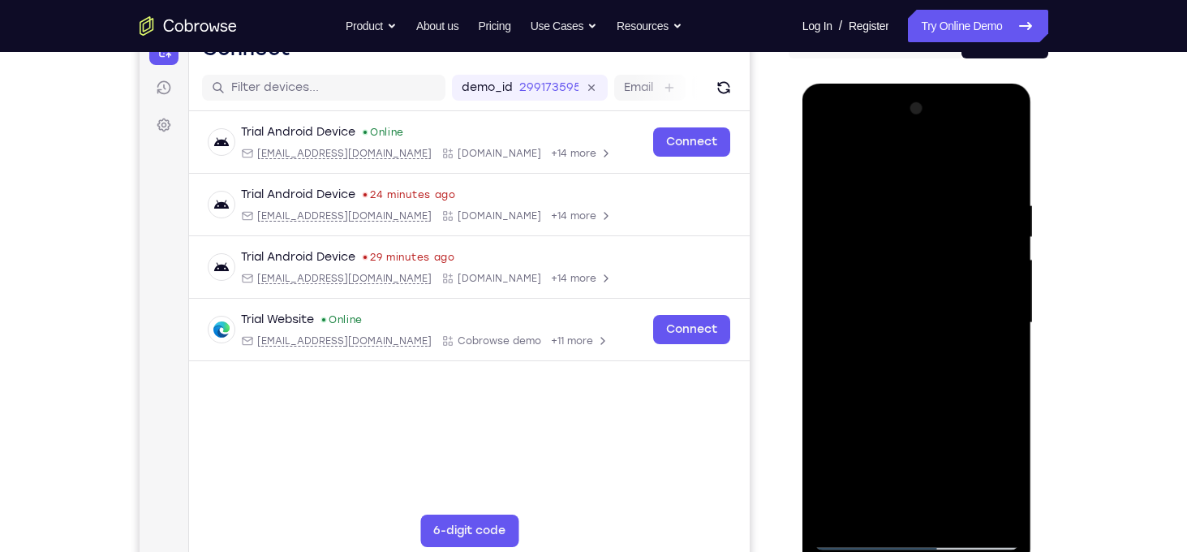
click at [1002, 385] on div at bounding box center [917, 323] width 204 height 454
drag, startPoint x: 943, startPoint y: 423, endPoint x: 936, endPoint y: 243, distance: 179.5
click at [936, 243] on div at bounding box center [917, 323] width 204 height 454
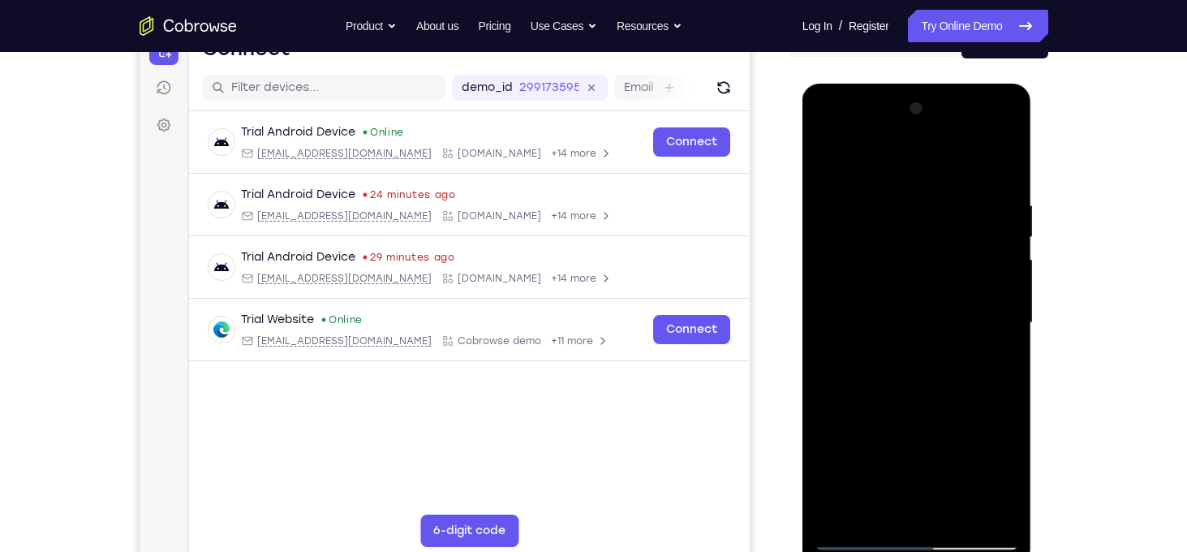
drag, startPoint x: 978, startPoint y: 243, endPoint x: 950, endPoint y: 428, distance: 187.1
click at [950, 428] on div at bounding box center [917, 323] width 204 height 454
click at [1005, 245] on div at bounding box center [917, 323] width 204 height 454
click at [905, 264] on div at bounding box center [917, 323] width 204 height 454
click at [915, 372] on div at bounding box center [917, 323] width 204 height 454
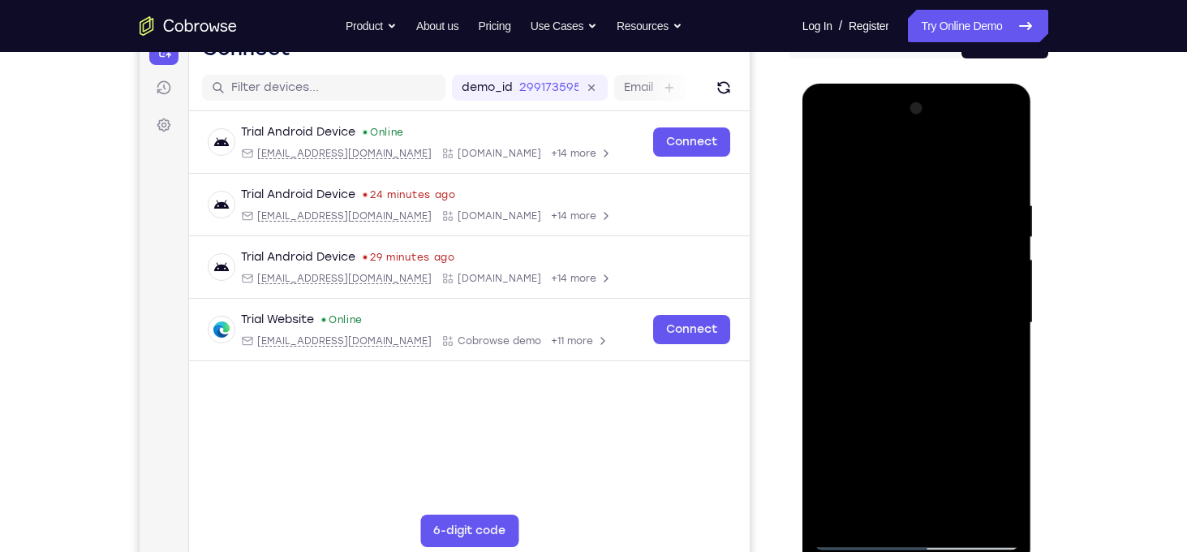
drag, startPoint x: 872, startPoint y: 437, endPoint x: 879, endPoint y: 209, distance: 228.1
click at [879, 209] on div at bounding box center [917, 323] width 204 height 454
drag, startPoint x: 949, startPoint y: 411, endPoint x: 941, endPoint y: 226, distance: 185.2
click at [941, 226] on div at bounding box center [917, 323] width 204 height 454
click at [958, 514] on div at bounding box center [917, 323] width 204 height 454
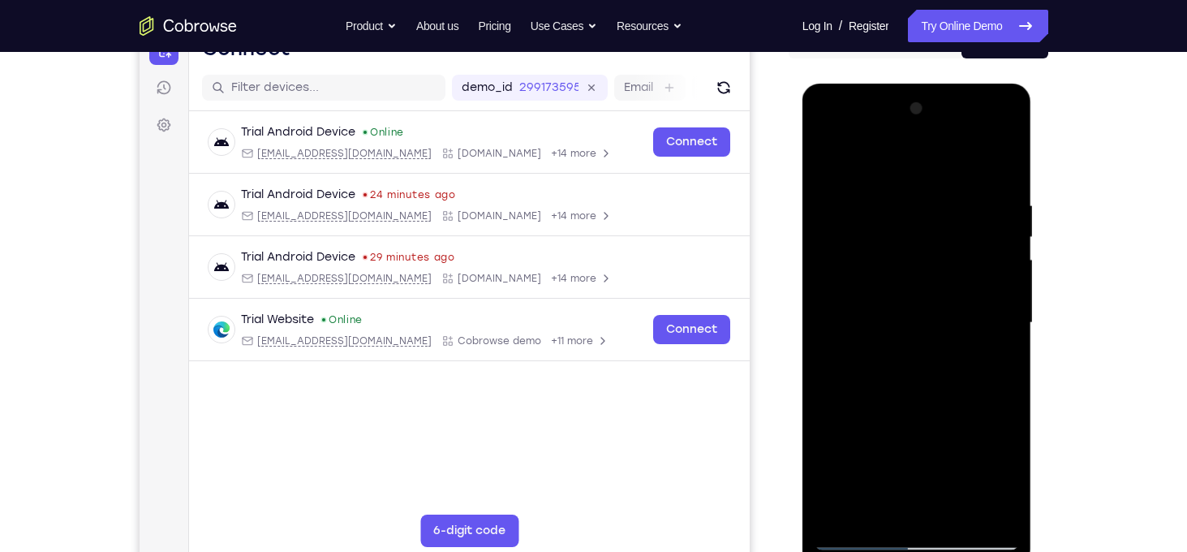
click at [883, 277] on div at bounding box center [917, 323] width 204 height 454
click at [831, 161] on div at bounding box center [917, 323] width 204 height 454
click at [834, 158] on div at bounding box center [917, 323] width 204 height 454
drag, startPoint x: 873, startPoint y: 202, endPoint x: 862, endPoint y: 435, distance: 233.2
click at [862, 435] on div at bounding box center [917, 323] width 204 height 454
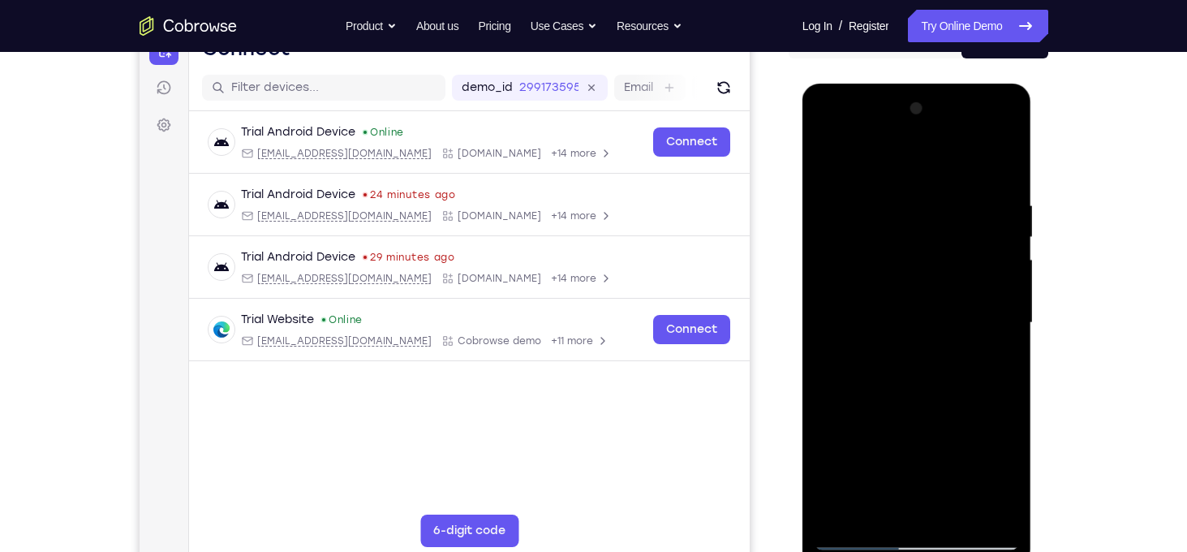
drag, startPoint x: 905, startPoint y: 216, endPoint x: 861, endPoint y: 480, distance: 267.4
click at [861, 480] on div at bounding box center [917, 323] width 204 height 454
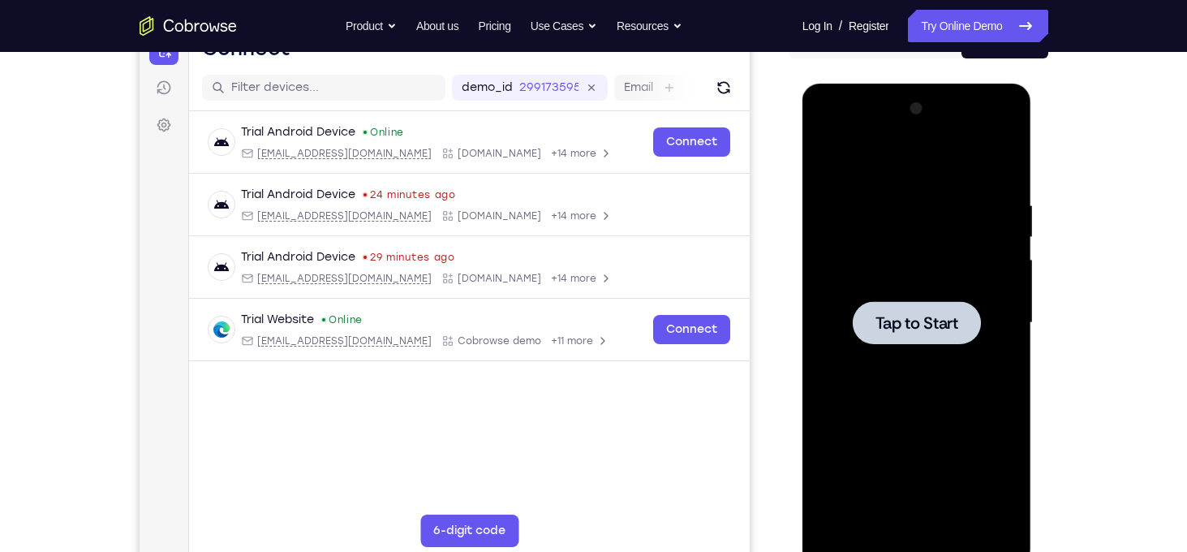
click at [829, 295] on div at bounding box center [917, 323] width 204 height 454
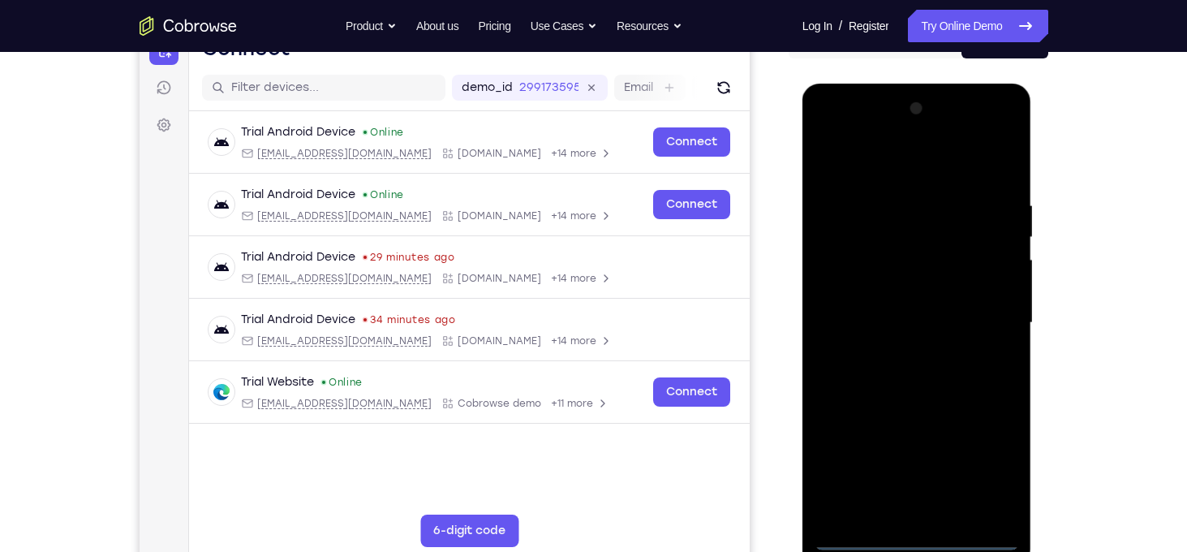
click at [920, 539] on div at bounding box center [917, 323] width 204 height 454
click at [973, 461] on div at bounding box center [917, 323] width 204 height 454
click at [997, 467] on div at bounding box center [917, 323] width 204 height 454
click at [883, 174] on div at bounding box center [917, 323] width 204 height 454
click at [985, 316] on div at bounding box center [917, 323] width 204 height 454
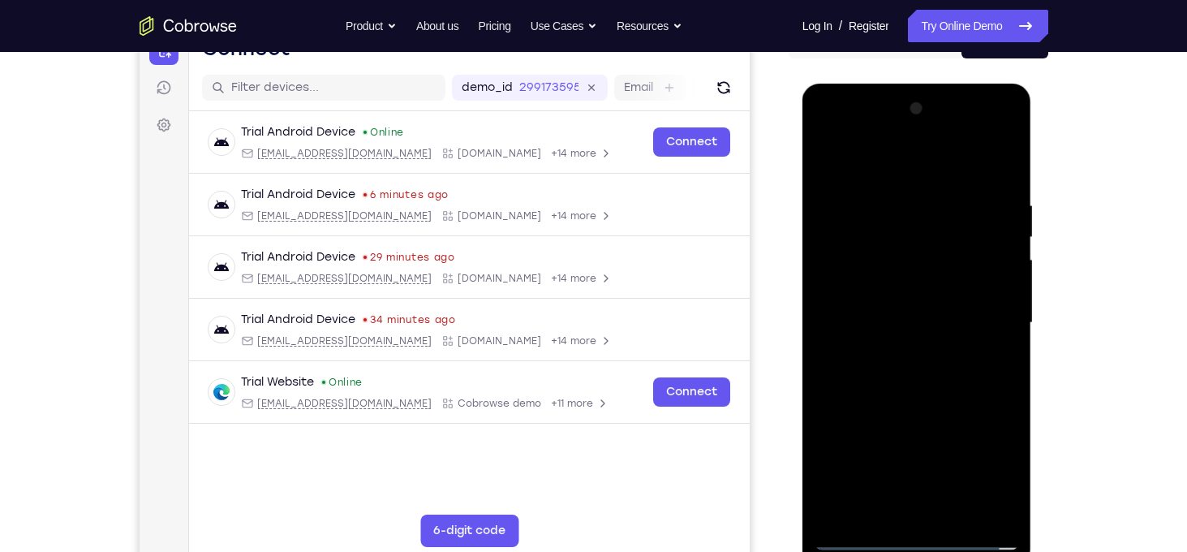
click at [936, 515] on div at bounding box center [917, 323] width 204 height 454
click at [918, 316] on div at bounding box center [917, 323] width 204 height 454
click at [908, 324] on div at bounding box center [917, 323] width 204 height 454
click at [928, 391] on div at bounding box center [917, 323] width 204 height 454
drag, startPoint x: 925, startPoint y: 168, endPoint x: 941, endPoint y: 142, distance: 30.6
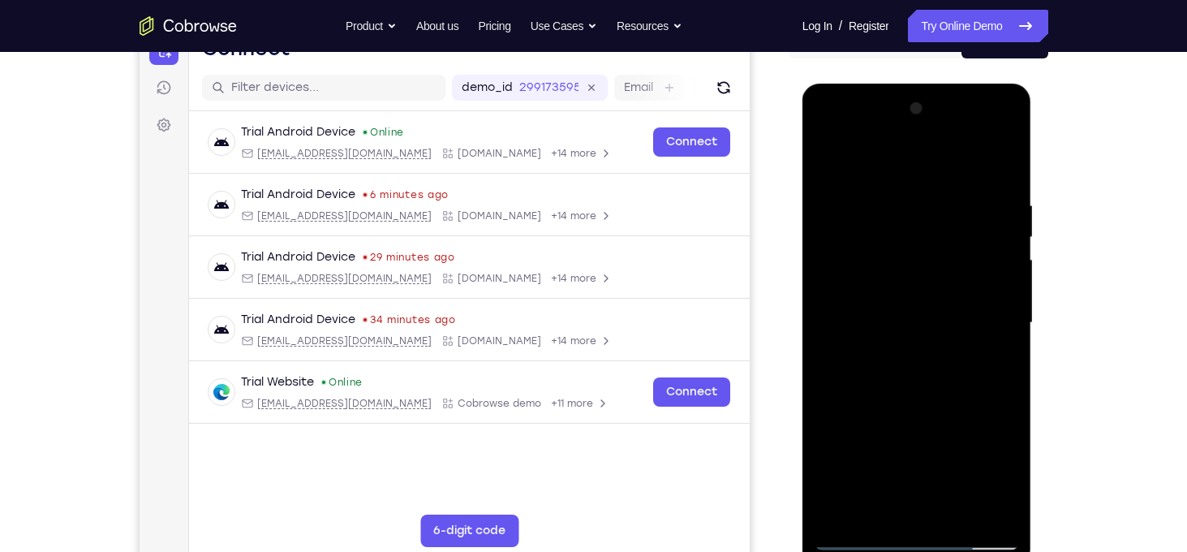
click at [941, 142] on div at bounding box center [917, 323] width 204 height 454
drag, startPoint x: 965, startPoint y: 430, endPoint x: 972, endPoint y: 257, distance: 173.0
click at [972, 257] on div at bounding box center [917, 323] width 204 height 454
drag, startPoint x: 981, startPoint y: 387, endPoint x: 995, endPoint y: 158, distance: 229.3
click at [995, 158] on div at bounding box center [917, 323] width 204 height 454
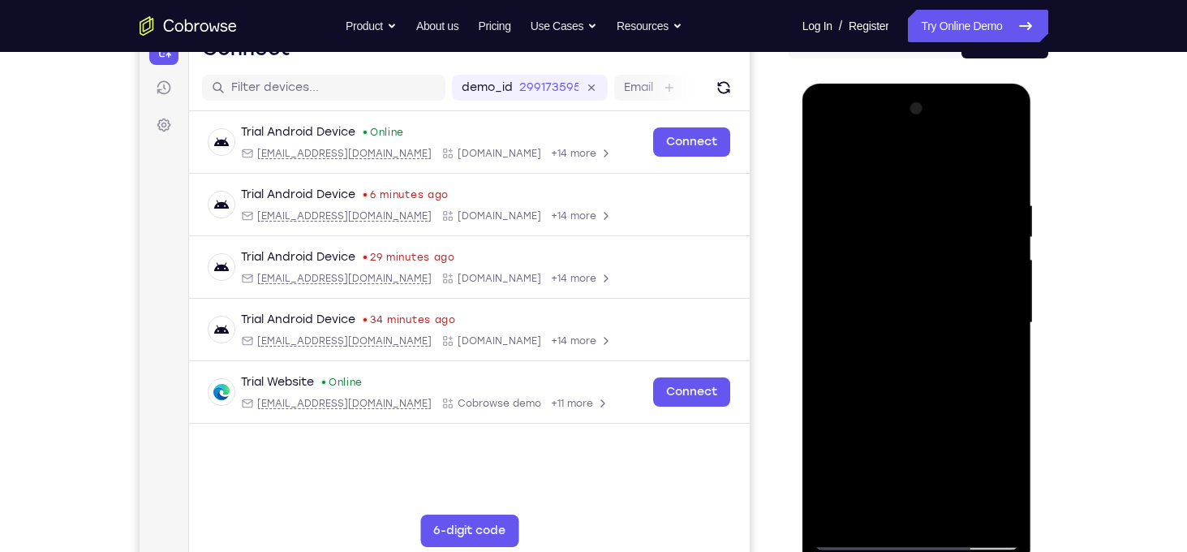
drag, startPoint x: 965, startPoint y: 391, endPoint x: 975, endPoint y: 190, distance: 201.5
click at [975, 190] on div at bounding box center [917, 323] width 204 height 454
drag, startPoint x: 948, startPoint y: 394, endPoint x: 971, endPoint y: 196, distance: 199.4
click at [971, 196] on div at bounding box center [917, 323] width 204 height 454
click at [959, 517] on div at bounding box center [917, 323] width 204 height 454
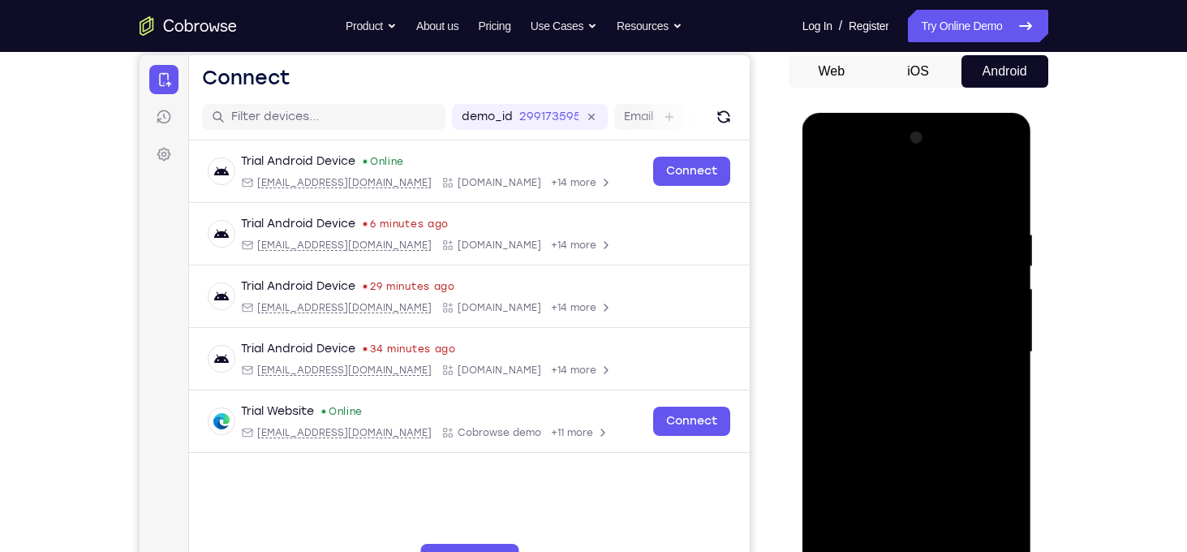
scroll to position [155, 0]
click at [932, 442] on div at bounding box center [917, 353] width 204 height 454
click at [975, 311] on div at bounding box center [917, 353] width 204 height 454
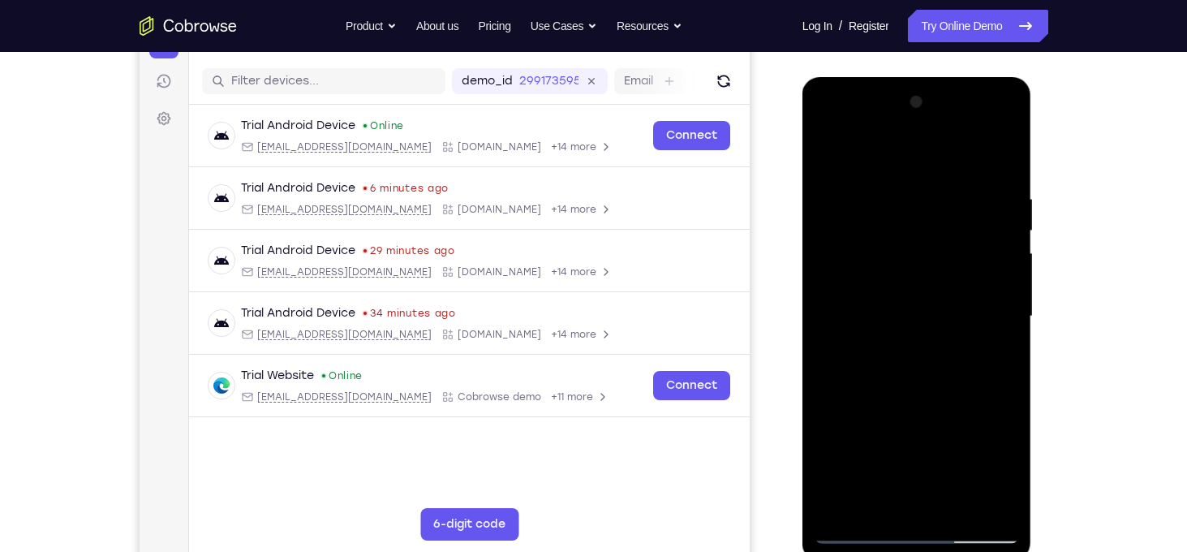
click at [826, 157] on div at bounding box center [917, 316] width 204 height 454
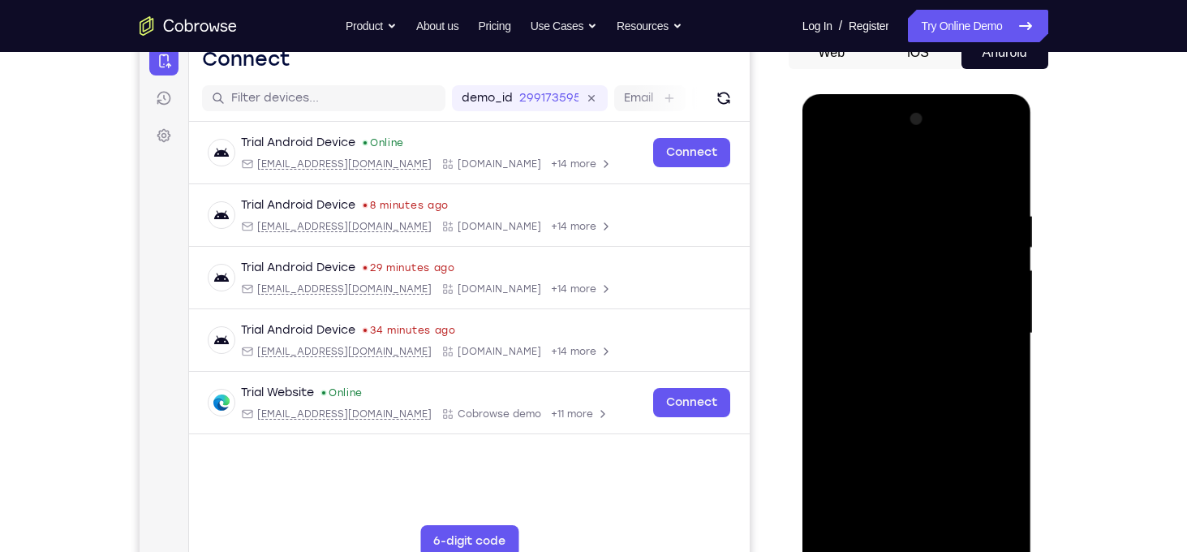
click at [833, 167] on div at bounding box center [917, 333] width 204 height 454
drag, startPoint x: 907, startPoint y: 259, endPoint x: 911, endPoint y: 421, distance: 162.4
click at [911, 421] on div at bounding box center [917, 333] width 204 height 454
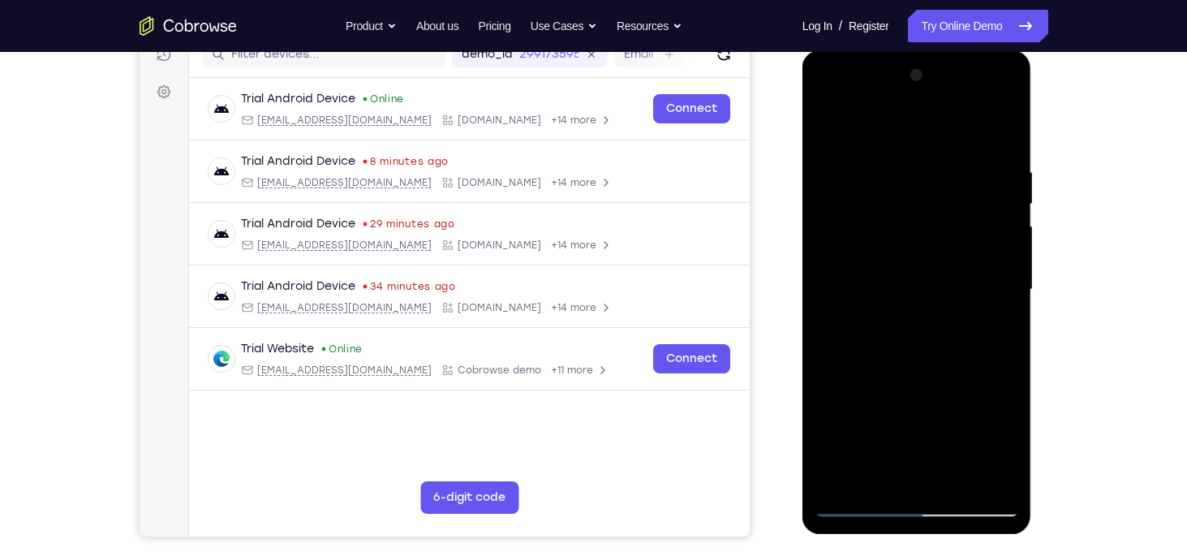
scroll to position [217, 0]
drag, startPoint x: 971, startPoint y: 209, endPoint x: 949, endPoint y: 439, distance: 231.5
click at [949, 439] on div at bounding box center [917, 290] width 204 height 454
click at [1011, 331] on div at bounding box center [917, 290] width 204 height 454
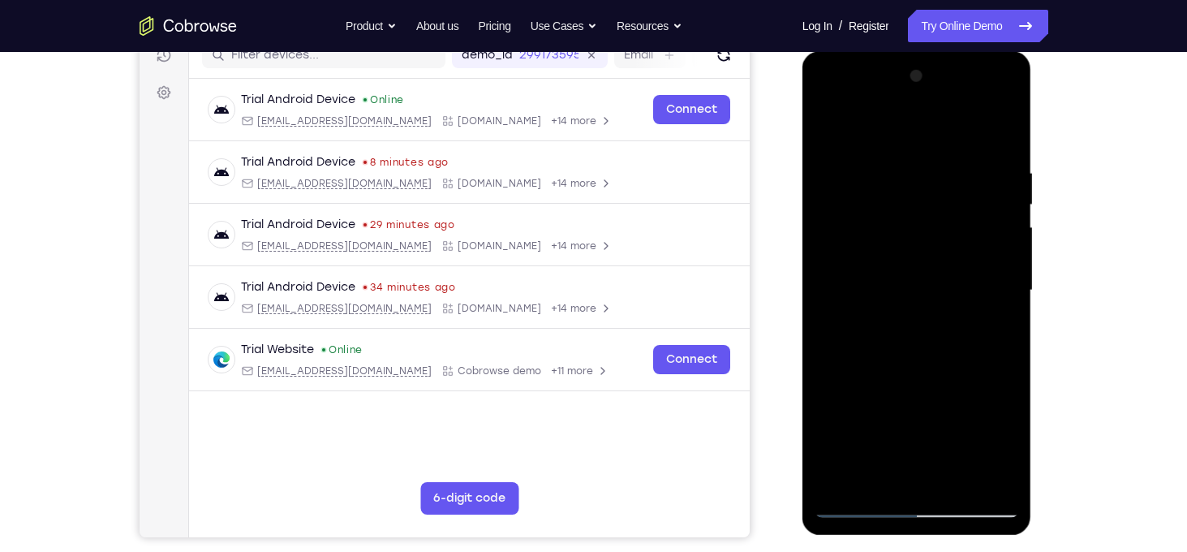
click at [1011, 331] on div at bounding box center [917, 290] width 204 height 454
drag, startPoint x: 979, startPoint y: 355, endPoint x: 972, endPoint y: 190, distance: 164.9
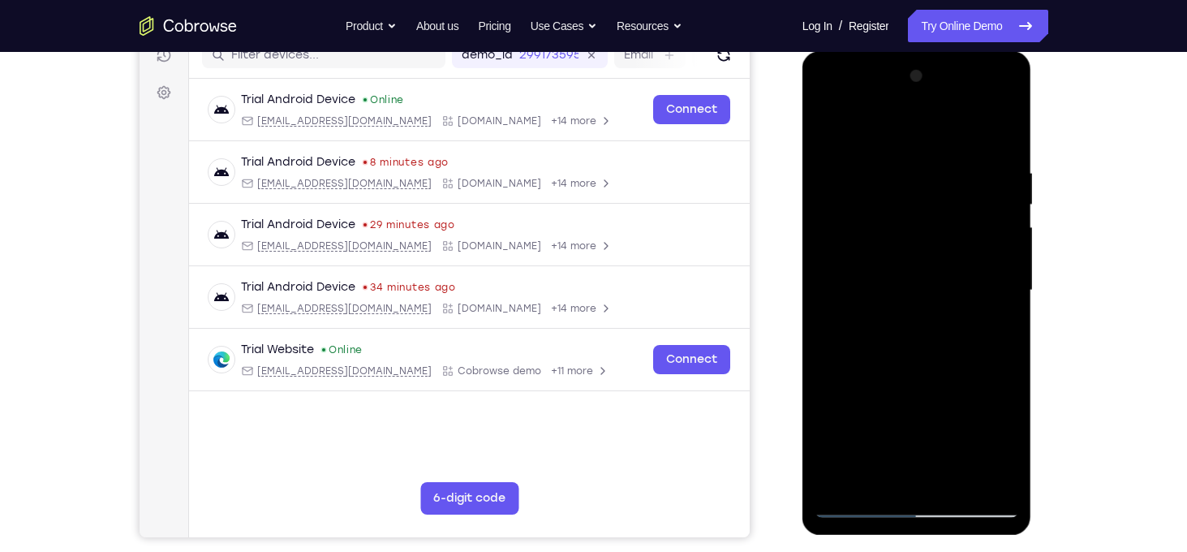
click at [972, 190] on div at bounding box center [917, 290] width 204 height 454
drag, startPoint x: 936, startPoint y: 291, endPoint x: 929, endPoint y: 367, distance: 75.8
click at [929, 367] on div at bounding box center [917, 290] width 204 height 454
drag, startPoint x: 930, startPoint y: 388, endPoint x: 928, endPoint y: 258, distance: 129.9
drag, startPoint x: 928, startPoint y: 258, endPoint x: 916, endPoint y: 202, distance: 57.3
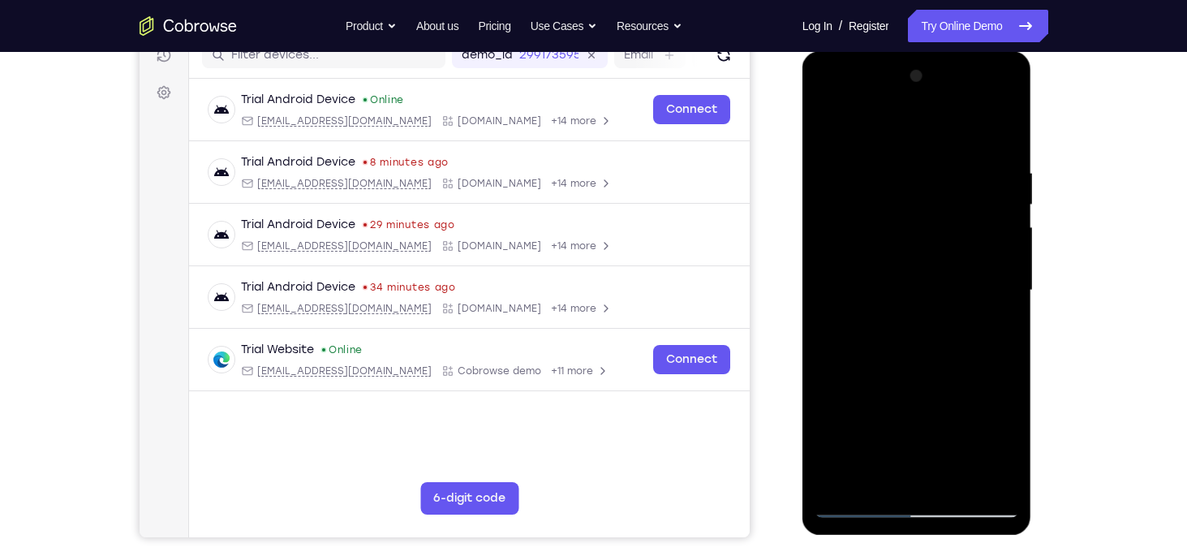
click at [916, 202] on div at bounding box center [917, 290] width 204 height 454
drag, startPoint x: 914, startPoint y: 217, endPoint x: 920, endPoint y: 172, distance: 45.1
click at [920, 172] on div at bounding box center [917, 290] width 204 height 454
click at [958, 484] on div at bounding box center [917, 290] width 204 height 454
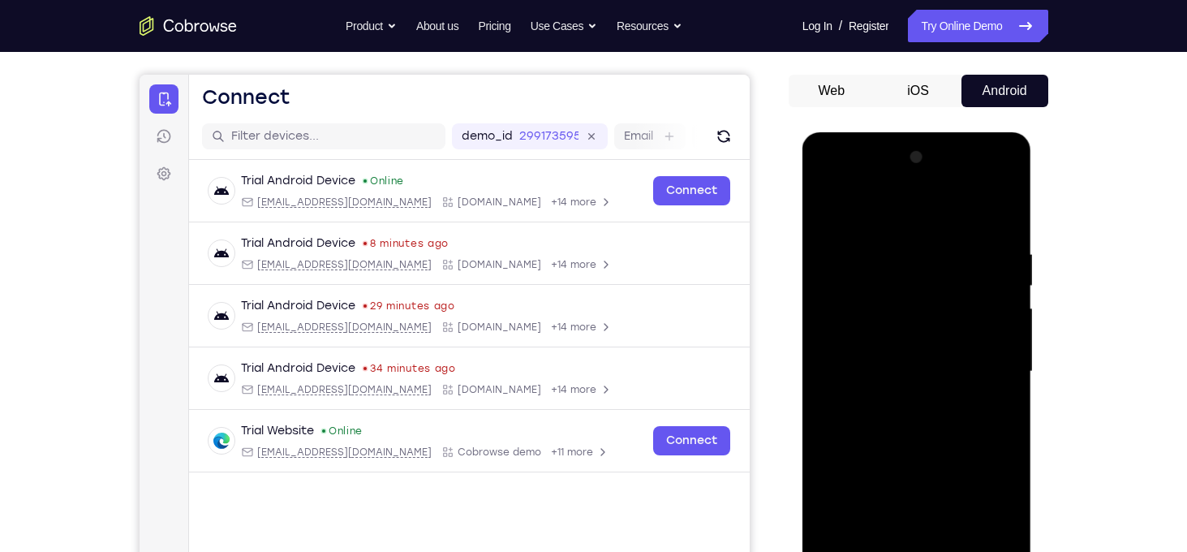
click at [906, 324] on div at bounding box center [917, 371] width 204 height 454
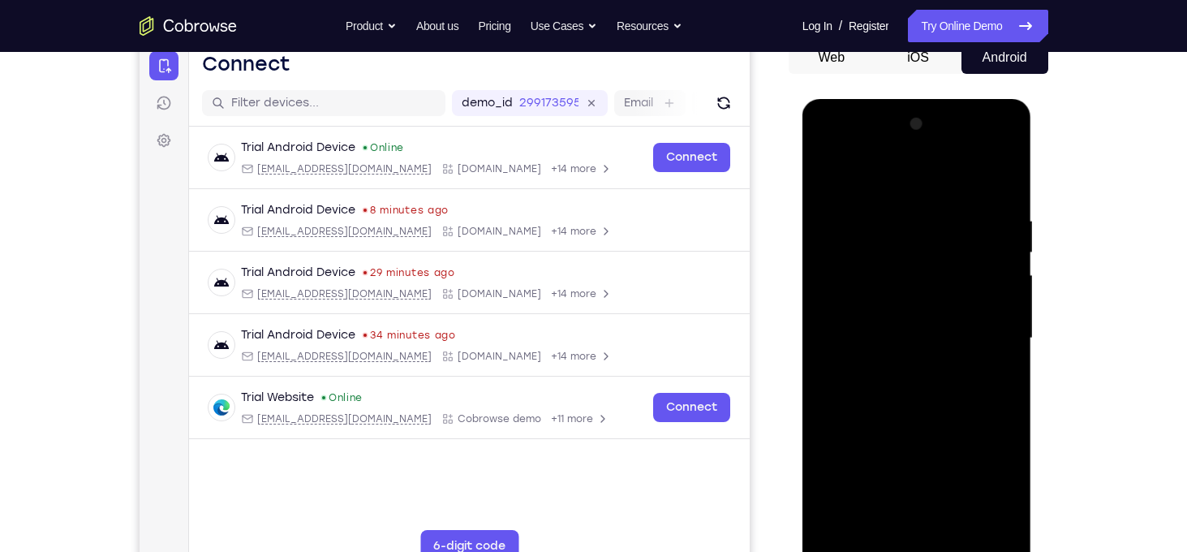
scroll to position [169, 0]
click at [828, 180] on div at bounding box center [917, 339] width 204 height 454
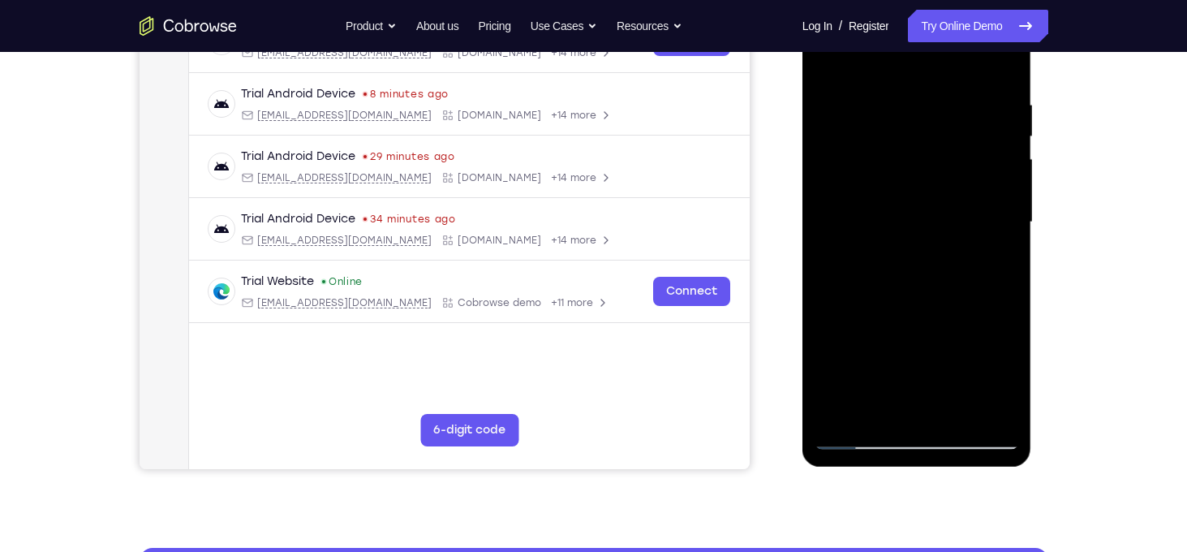
scroll to position [248, 0]
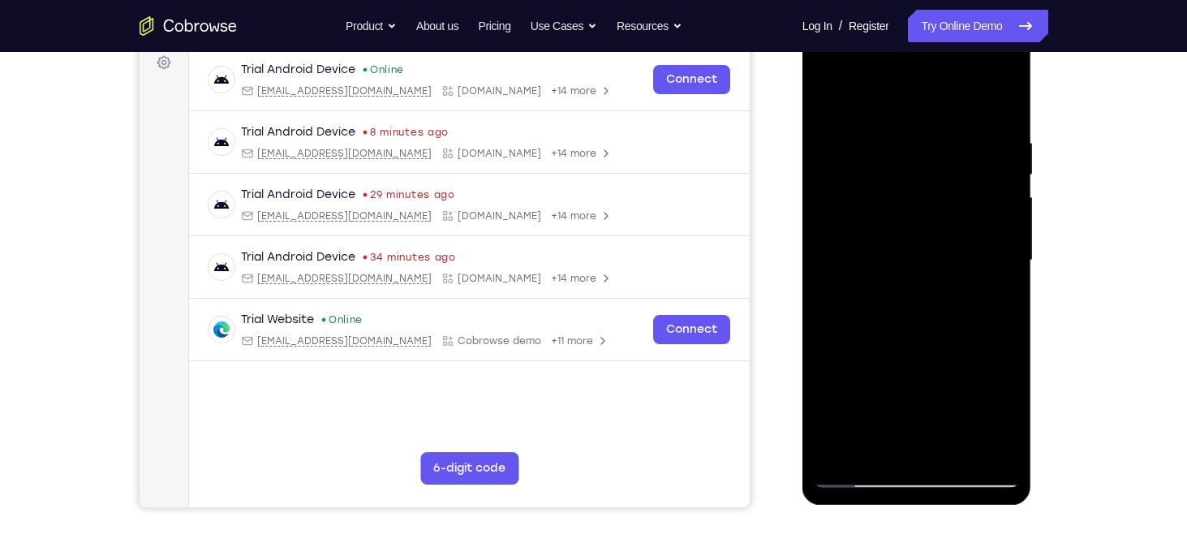
click at [956, 448] on div at bounding box center [917, 260] width 204 height 454
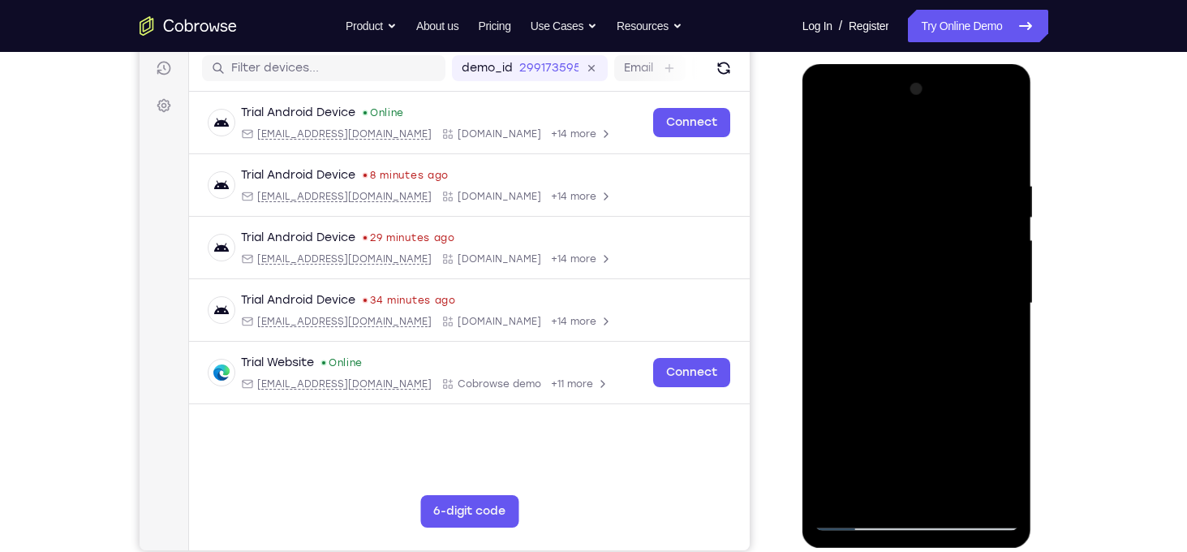
scroll to position [204, 0]
click at [910, 369] on div at bounding box center [917, 304] width 204 height 454
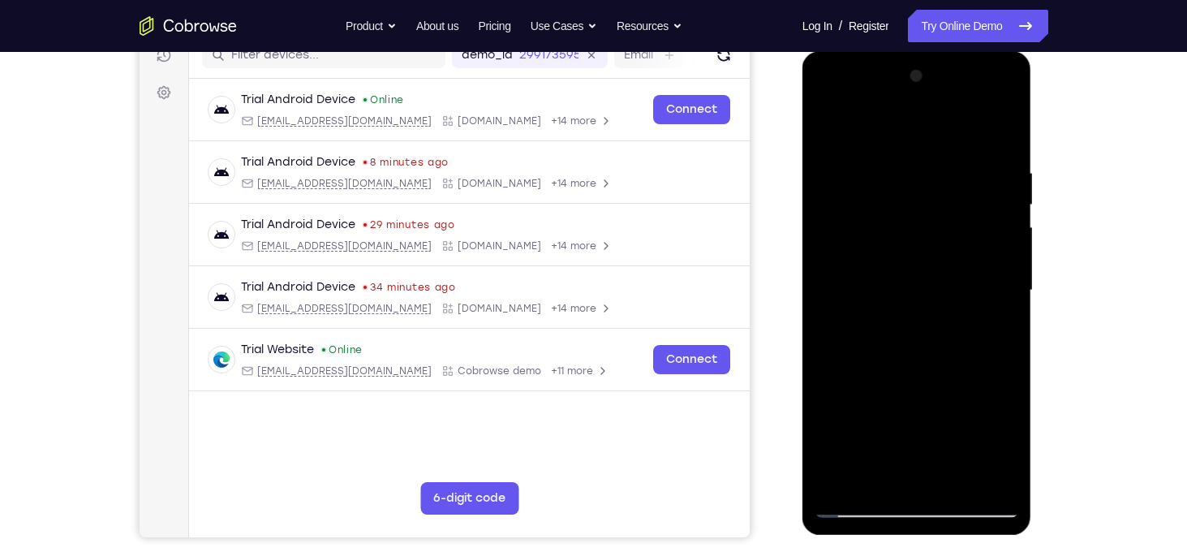
scroll to position [192, 0]
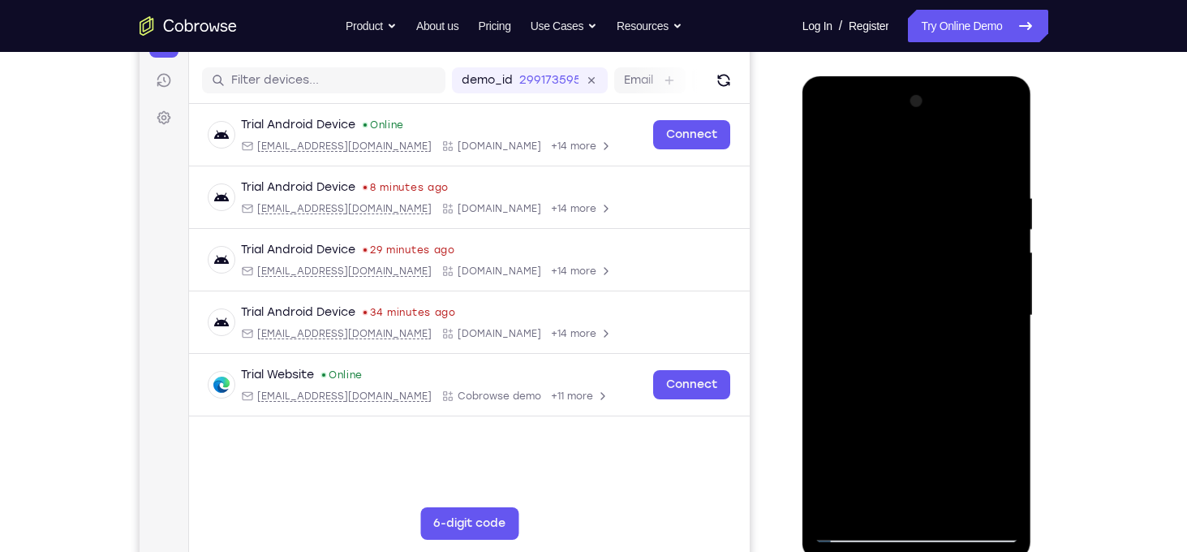
click at [824, 159] on div at bounding box center [917, 315] width 204 height 454
click at [902, 300] on div at bounding box center [917, 315] width 204 height 454
click at [830, 157] on div at bounding box center [917, 315] width 204 height 454
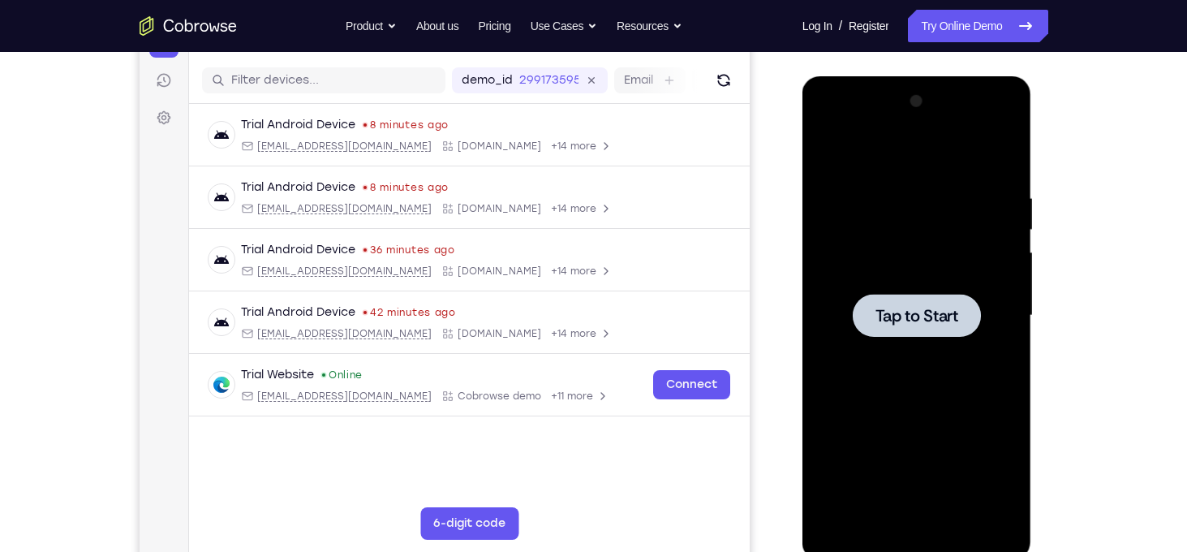
click at [911, 333] on div at bounding box center [917, 315] width 128 height 43
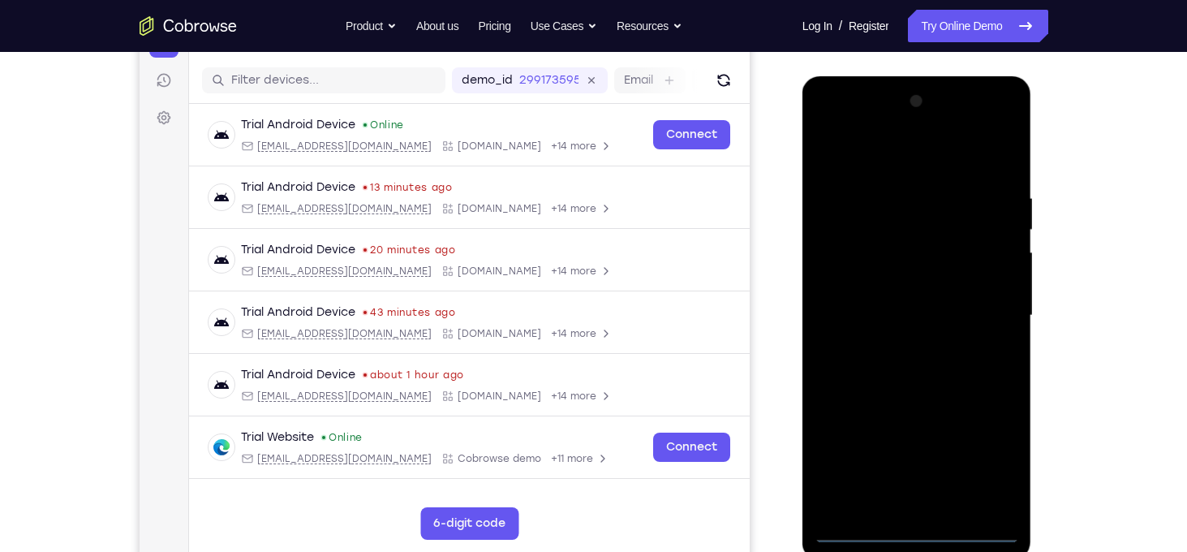
click at [917, 532] on div at bounding box center [917, 315] width 204 height 454
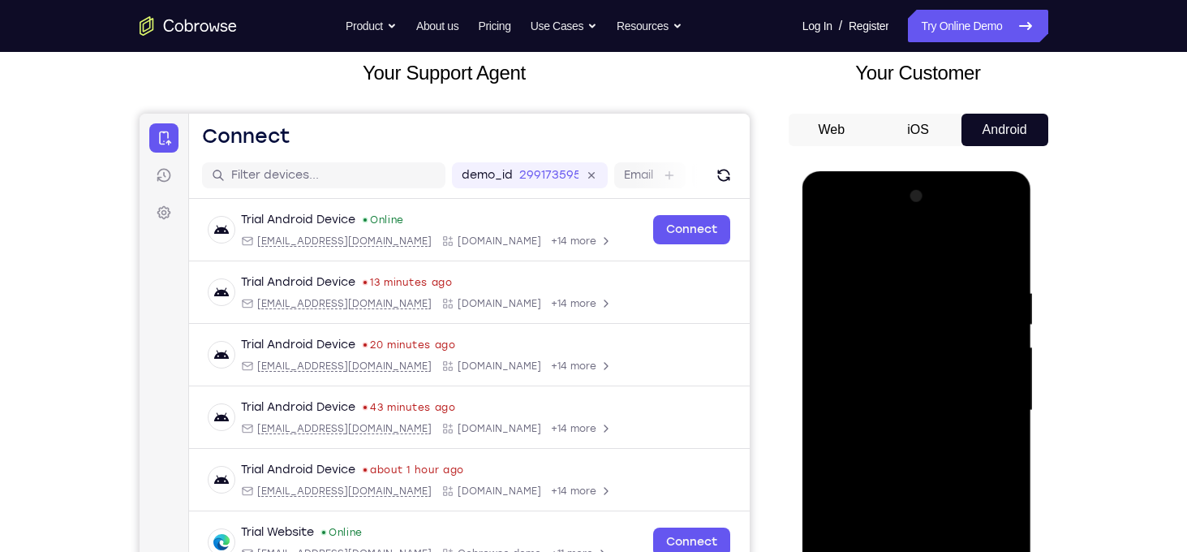
scroll to position [166, 0]
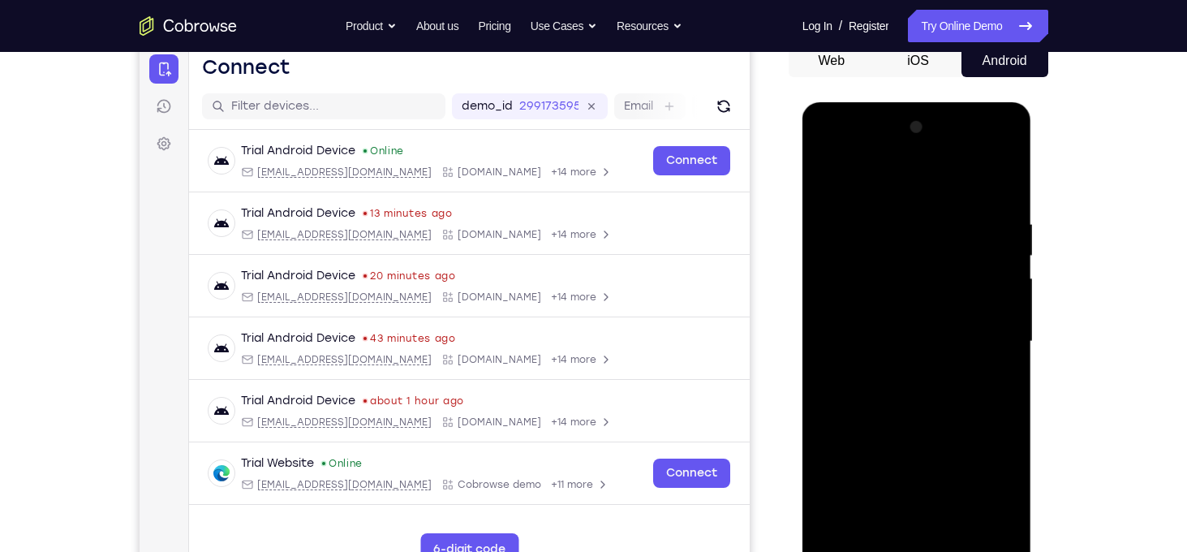
click at [1001, 493] on div at bounding box center [917, 341] width 204 height 454
click at [889, 179] on div at bounding box center [917, 341] width 204 height 454
click at [988, 331] on div at bounding box center [917, 341] width 204 height 454
click at [899, 369] on div at bounding box center [917, 341] width 204 height 454
click at [936, 331] on div at bounding box center [917, 341] width 204 height 454
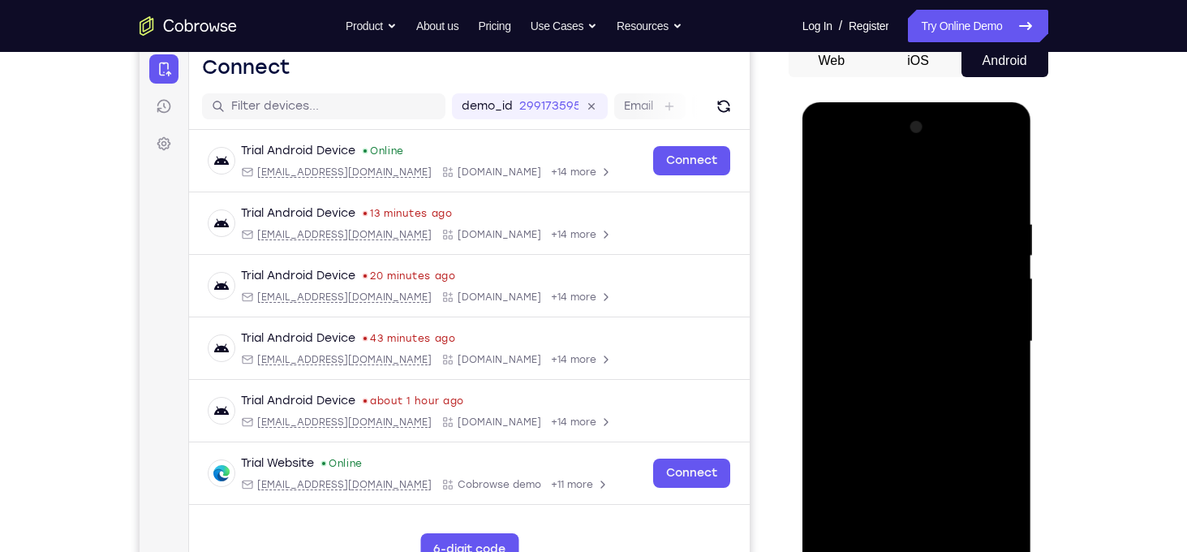
click at [911, 274] on div at bounding box center [917, 341] width 204 height 454
click at [888, 351] on div at bounding box center [917, 341] width 204 height 454
click at [898, 412] on div at bounding box center [917, 341] width 204 height 454
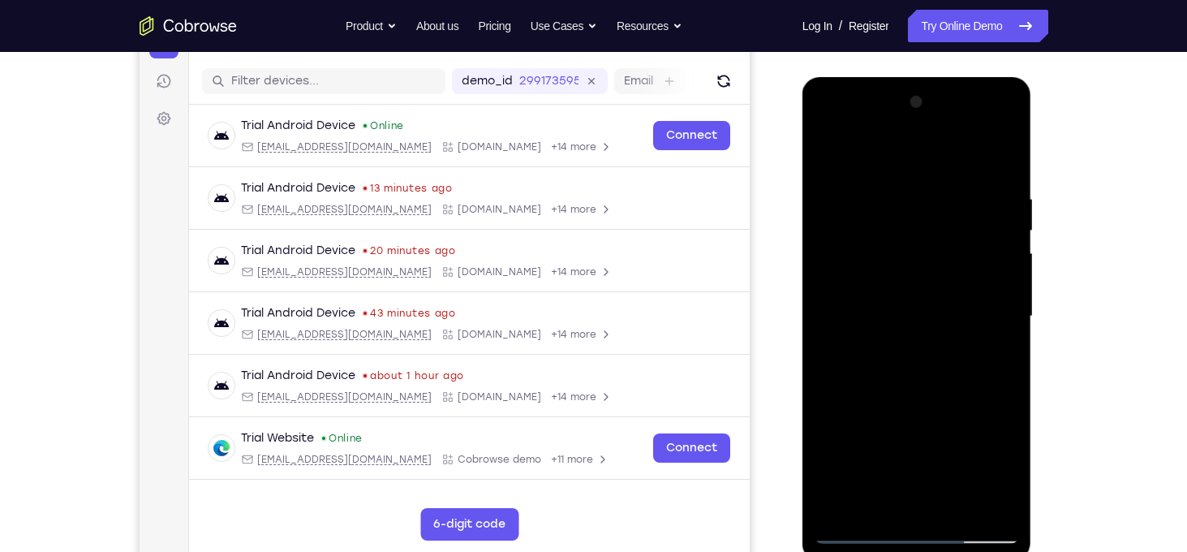
scroll to position [235, 0]
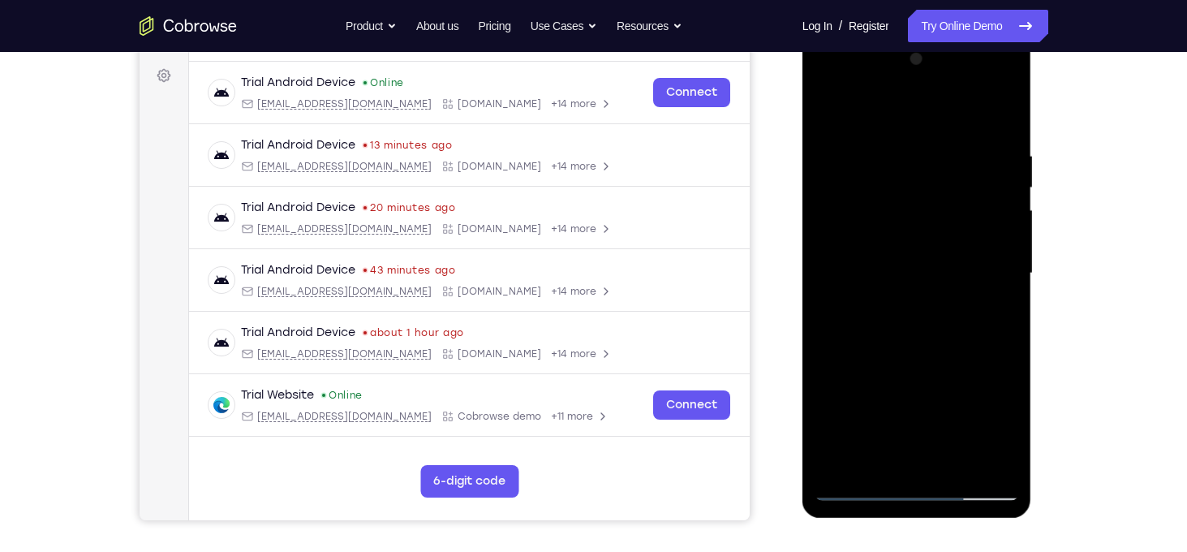
click at [958, 466] on div at bounding box center [917, 273] width 204 height 454
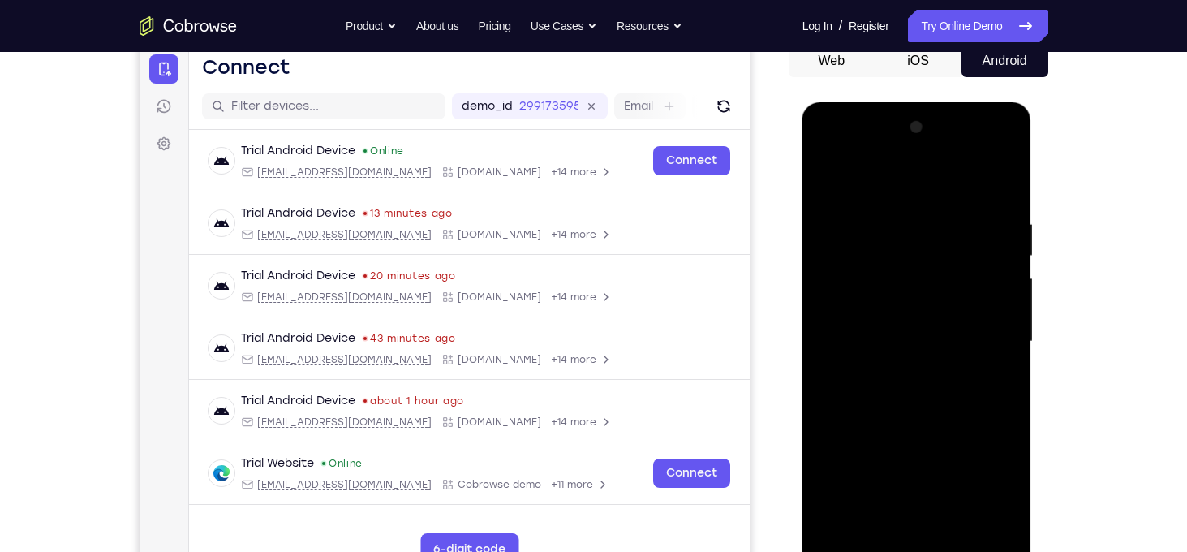
scroll to position [161, 0]
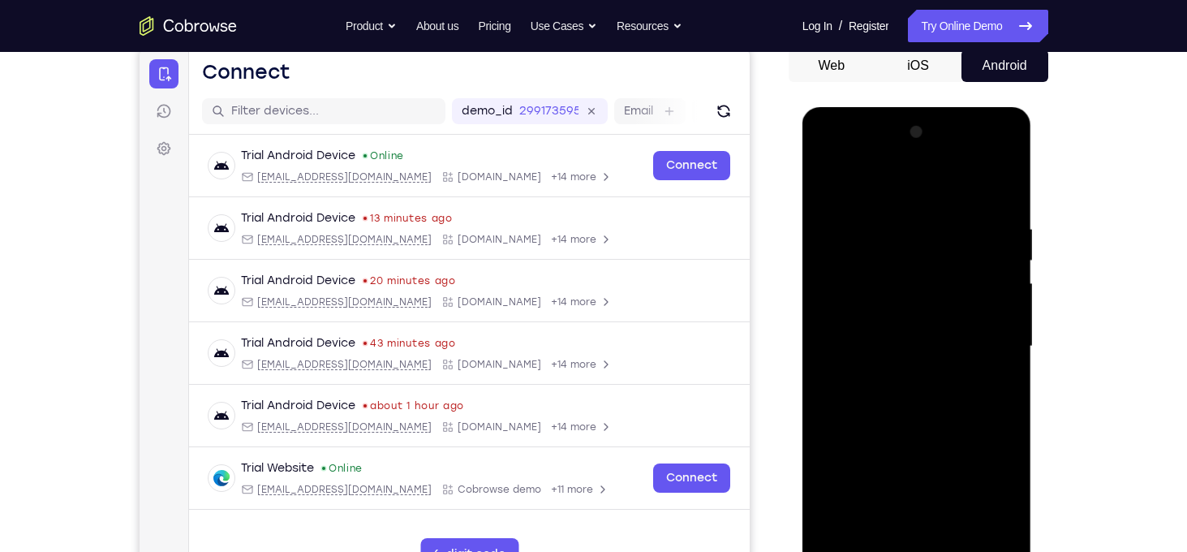
click at [948, 439] on div at bounding box center [917, 346] width 204 height 454
click at [923, 300] on div at bounding box center [917, 346] width 204 height 454
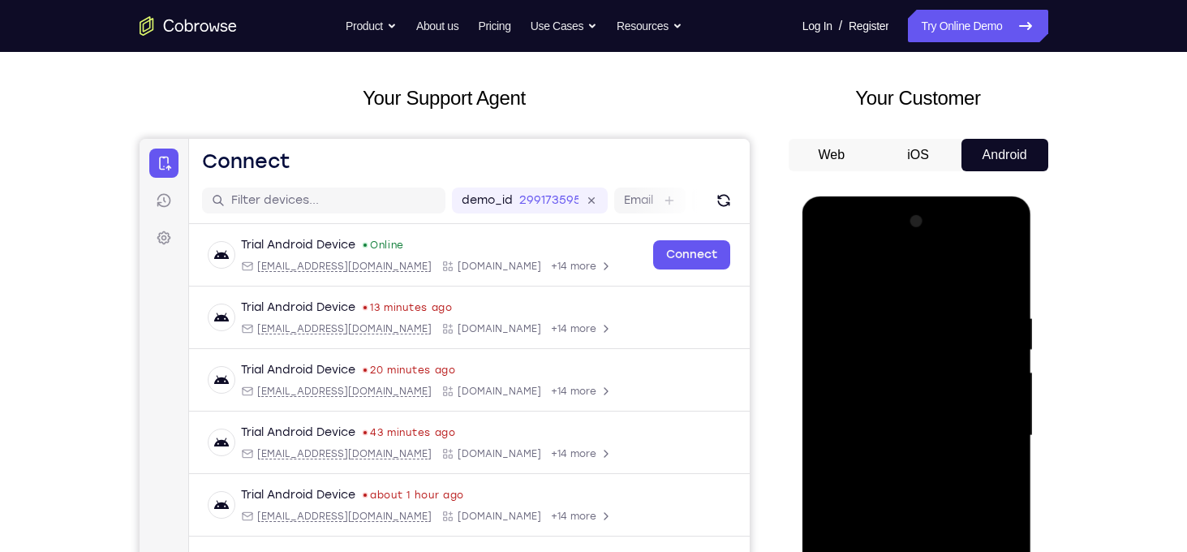
scroll to position [71, 0]
click at [832, 276] on div at bounding box center [917, 436] width 204 height 454
click at [927, 387] on div at bounding box center [917, 436] width 204 height 454
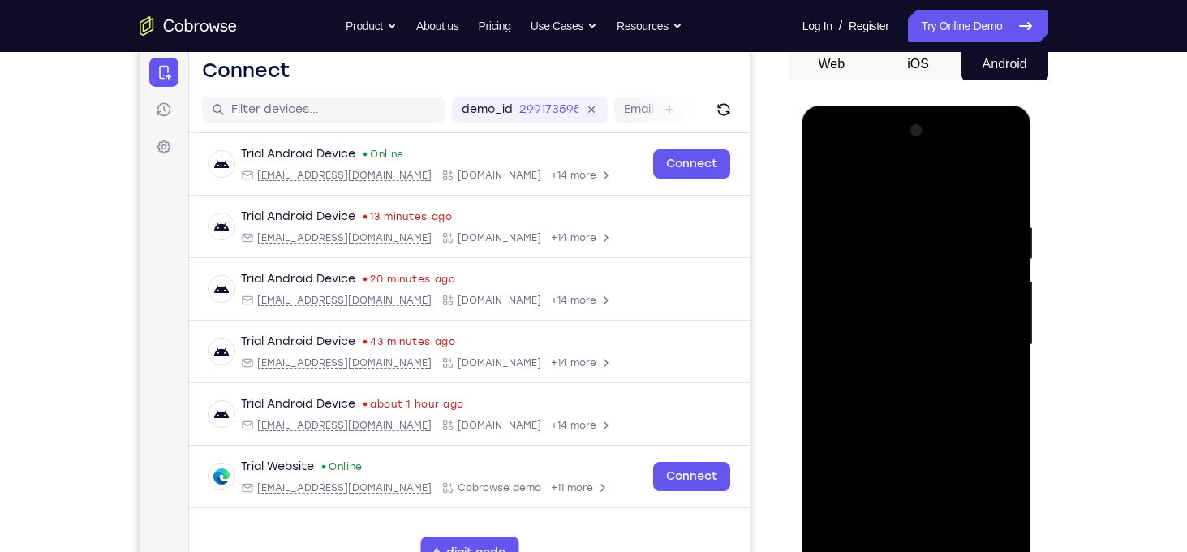
scroll to position [175, 0]
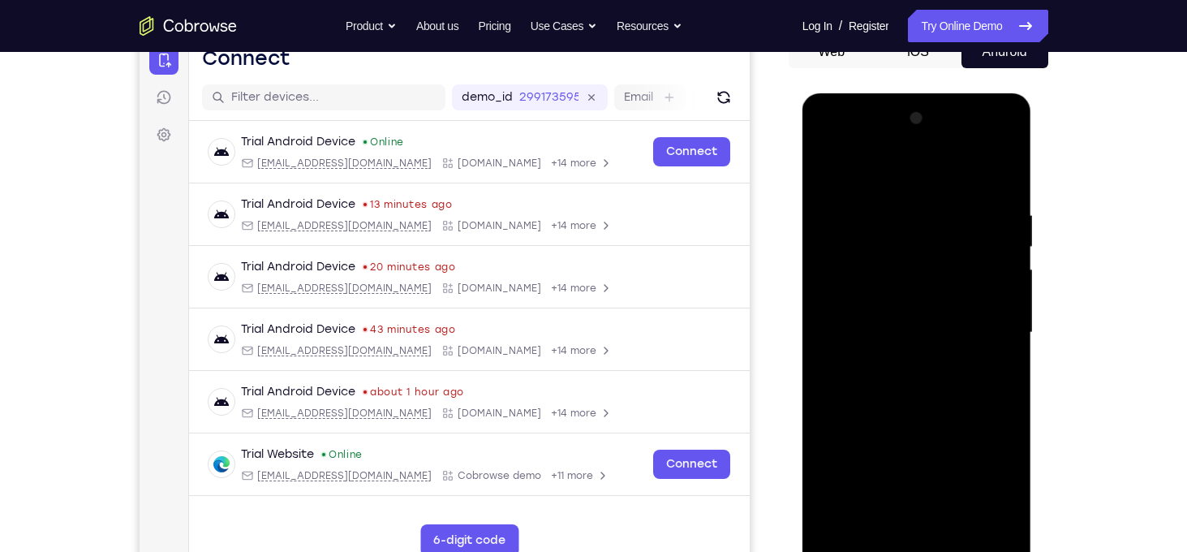
click at [890, 511] on div at bounding box center [917, 332] width 204 height 454
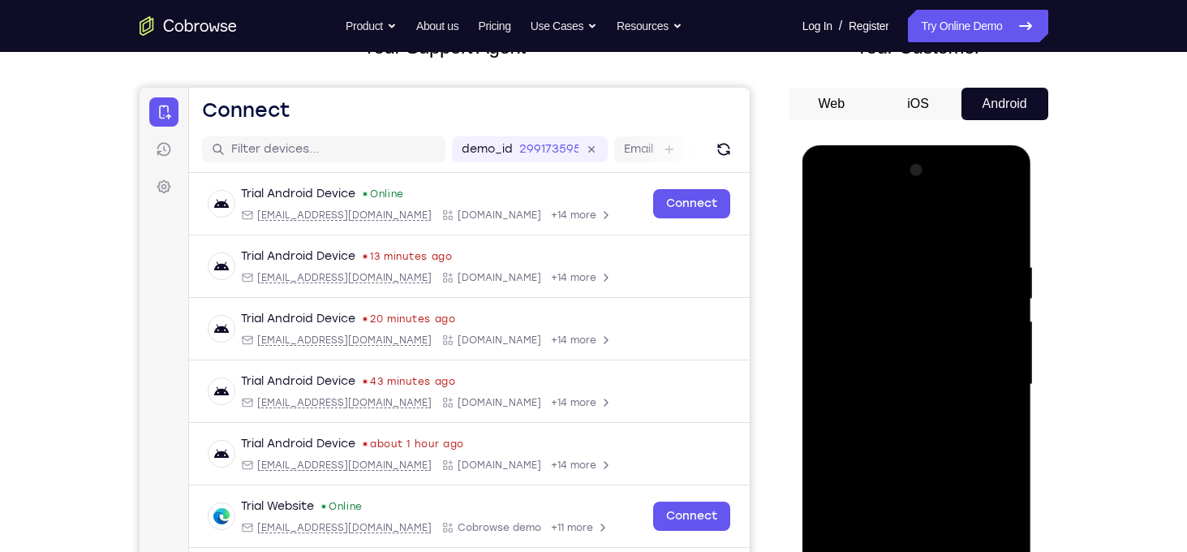
scroll to position [121, 0]
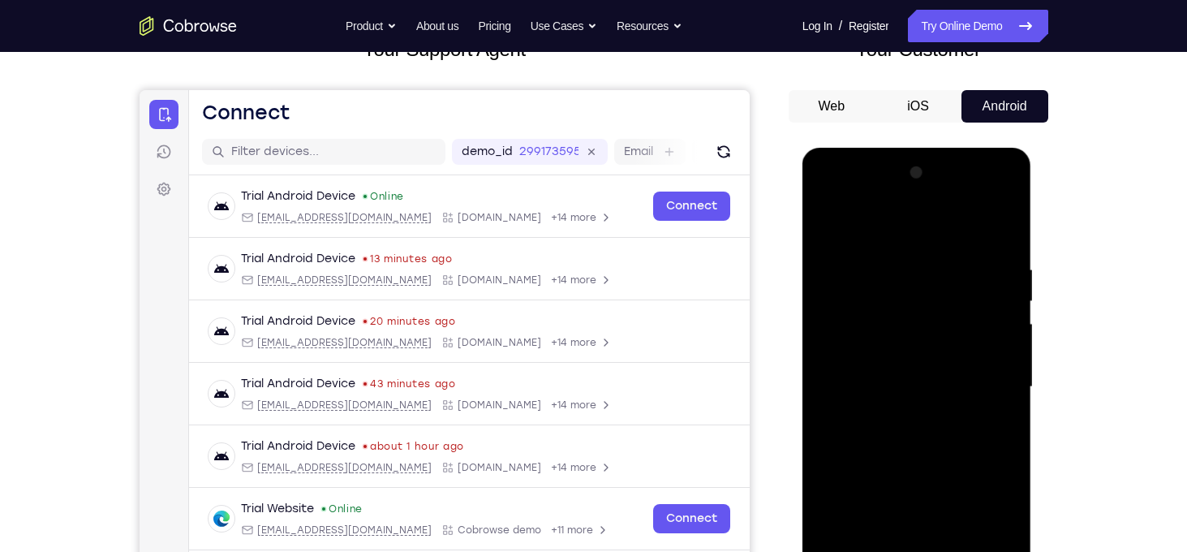
click at [829, 228] on div at bounding box center [917, 387] width 204 height 454
drag, startPoint x: 944, startPoint y: 268, endPoint x: 910, endPoint y: 474, distance: 208.9
click at [910, 474] on div at bounding box center [917, 387] width 204 height 454
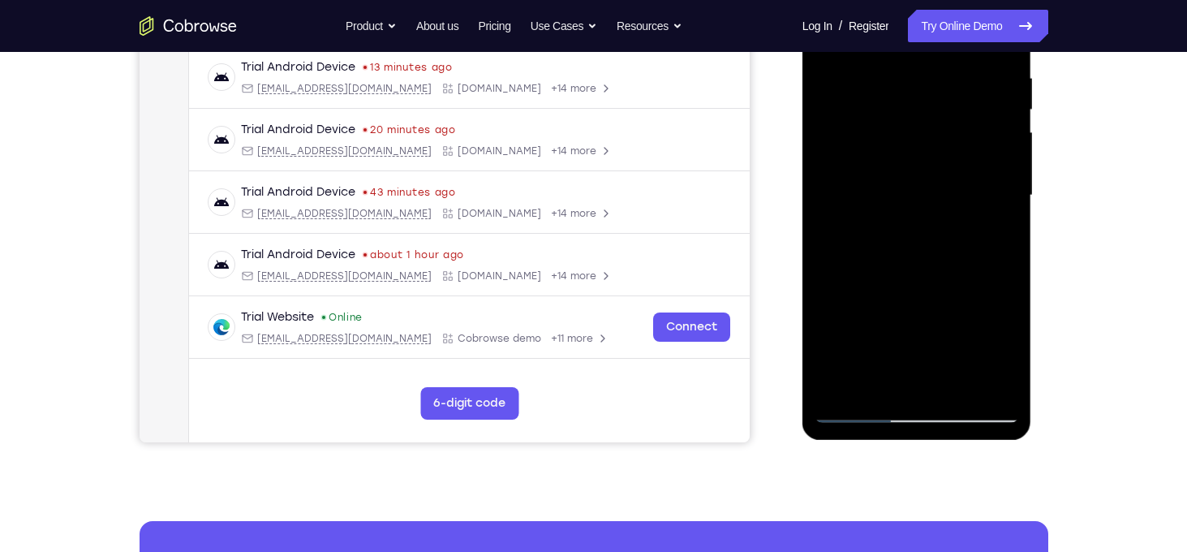
scroll to position [311, 0]
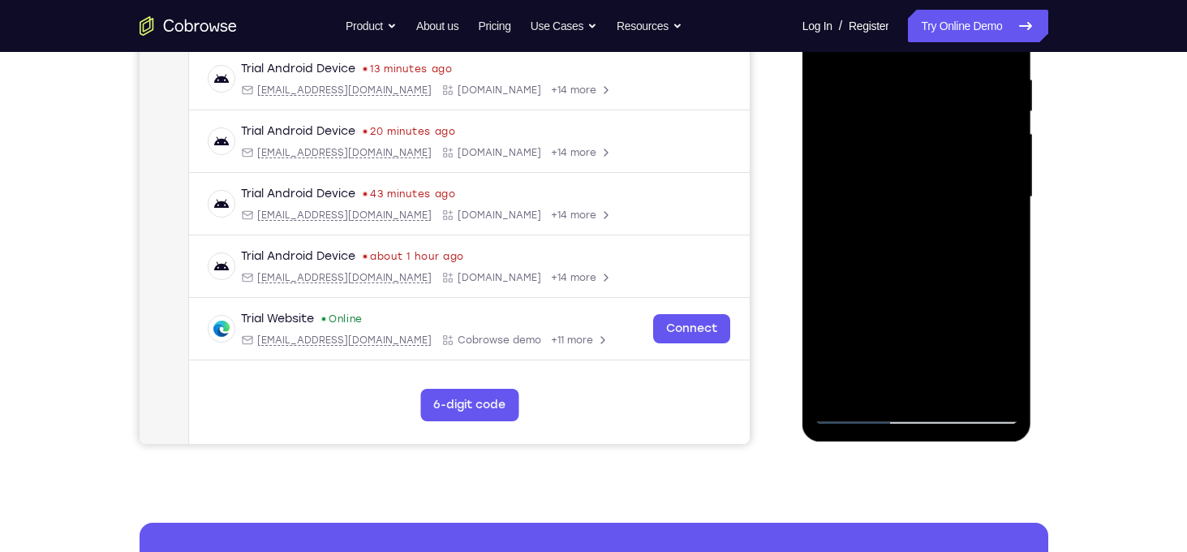
click at [993, 389] on div at bounding box center [917, 197] width 204 height 454
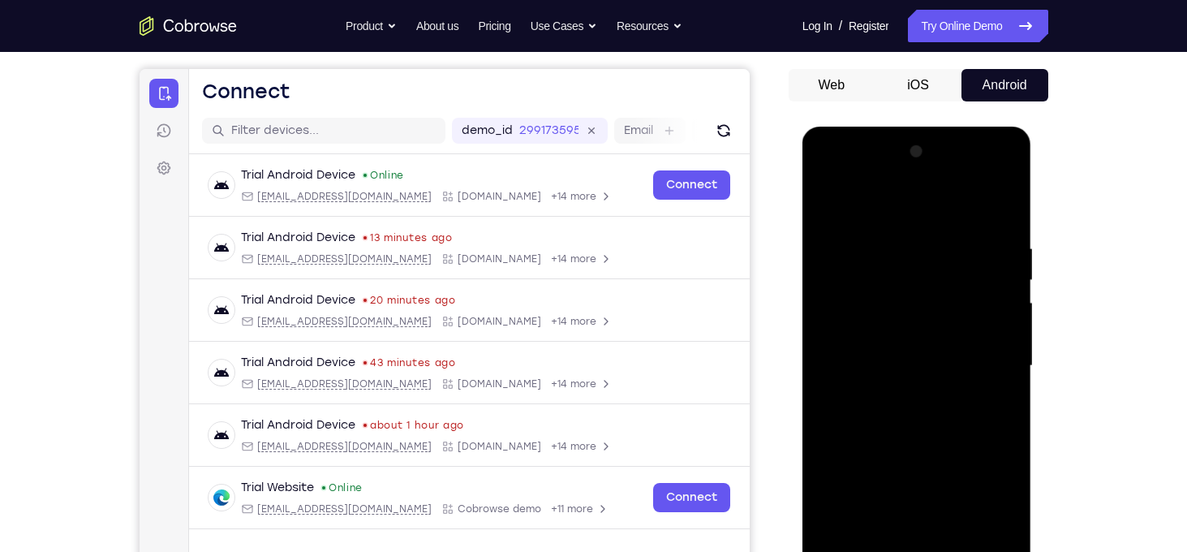
scroll to position [165, 0]
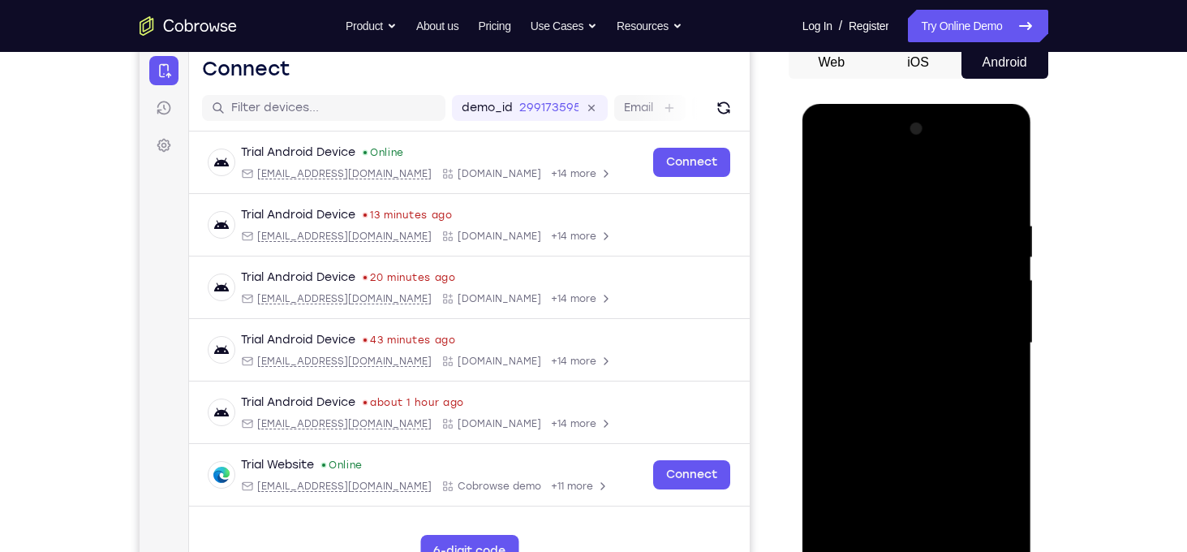
drag, startPoint x: 975, startPoint y: 484, endPoint x: 962, endPoint y: 345, distance: 139.5
click at [962, 345] on div at bounding box center [917, 343] width 204 height 454
click at [842, 541] on div at bounding box center [917, 343] width 204 height 454
click at [952, 484] on div at bounding box center [917, 343] width 204 height 454
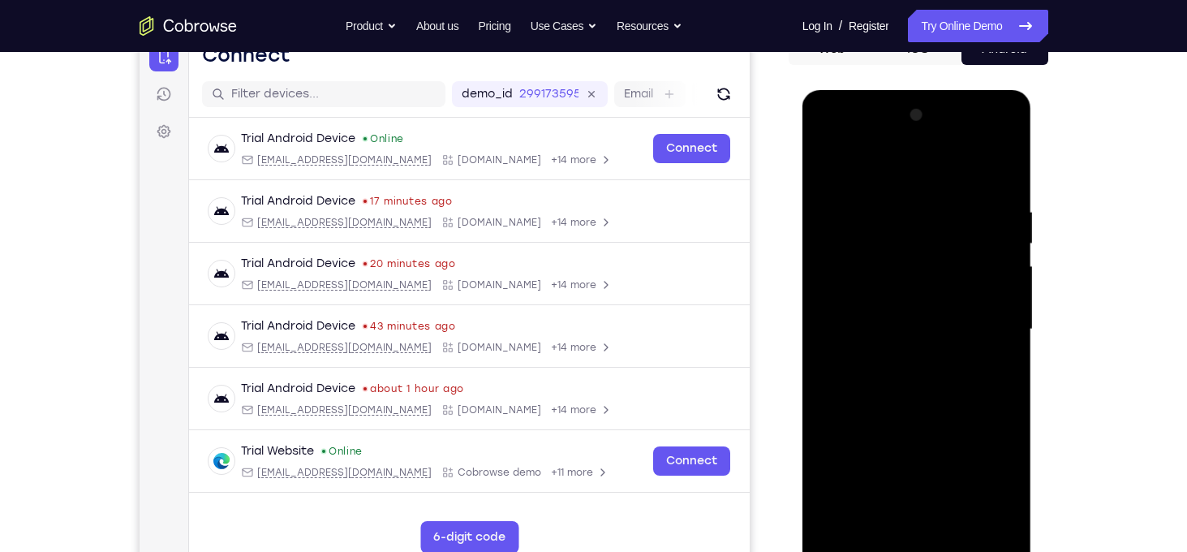
scroll to position [185, 0]
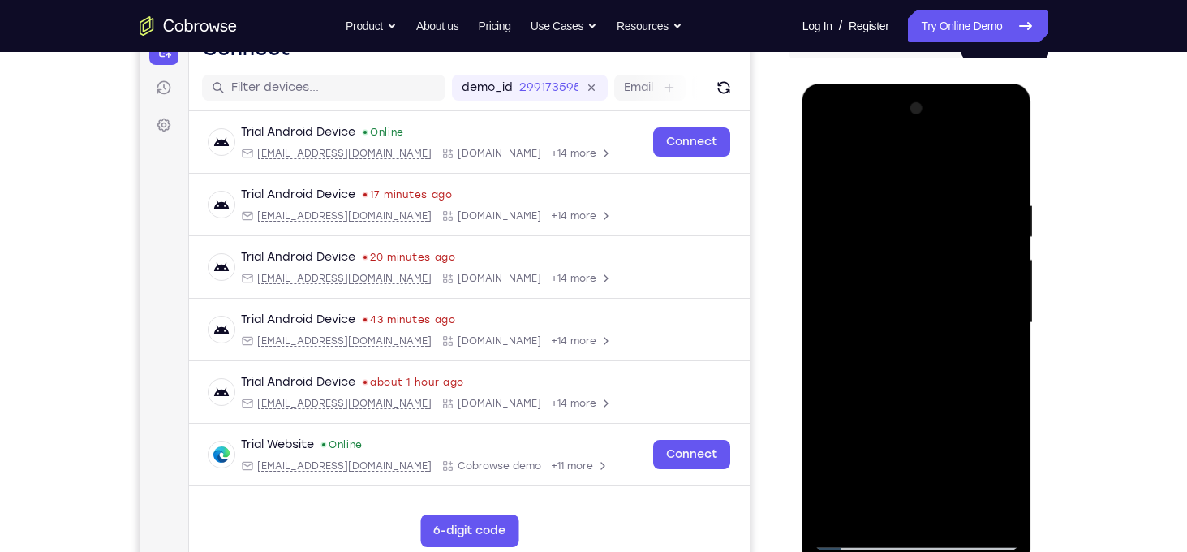
click at [843, 517] on div at bounding box center [917, 323] width 204 height 454
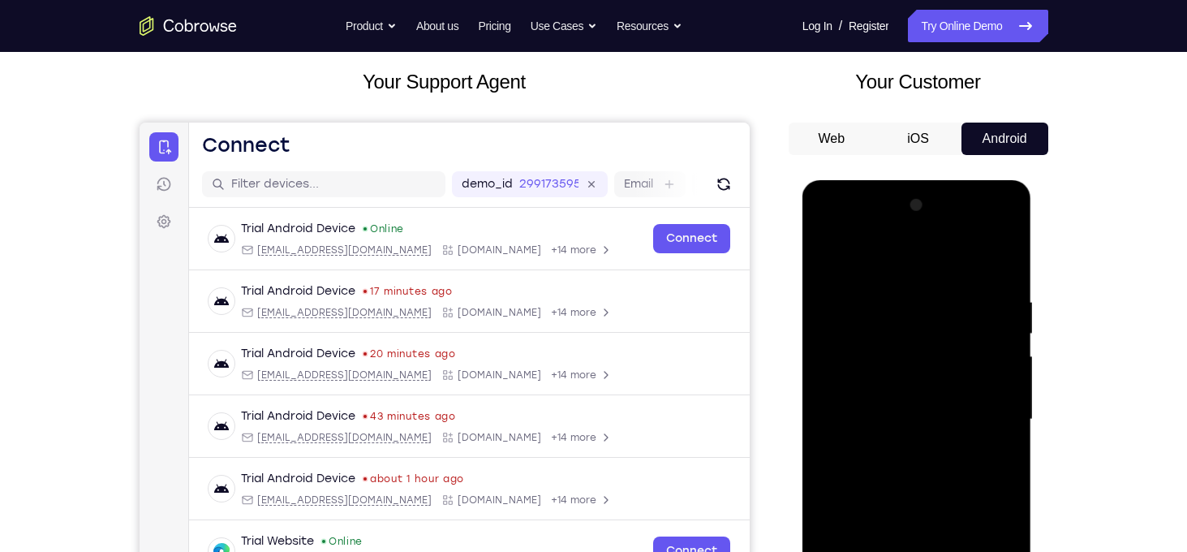
scroll to position [88, 0]
click at [1004, 256] on div at bounding box center [917, 420] width 204 height 454
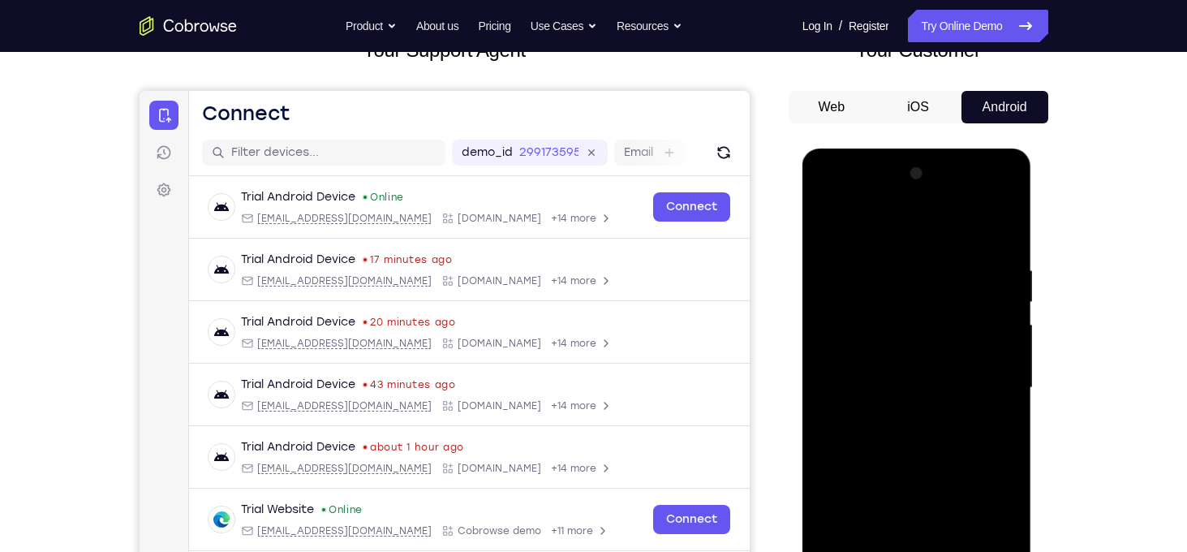
scroll to position [116, 0]
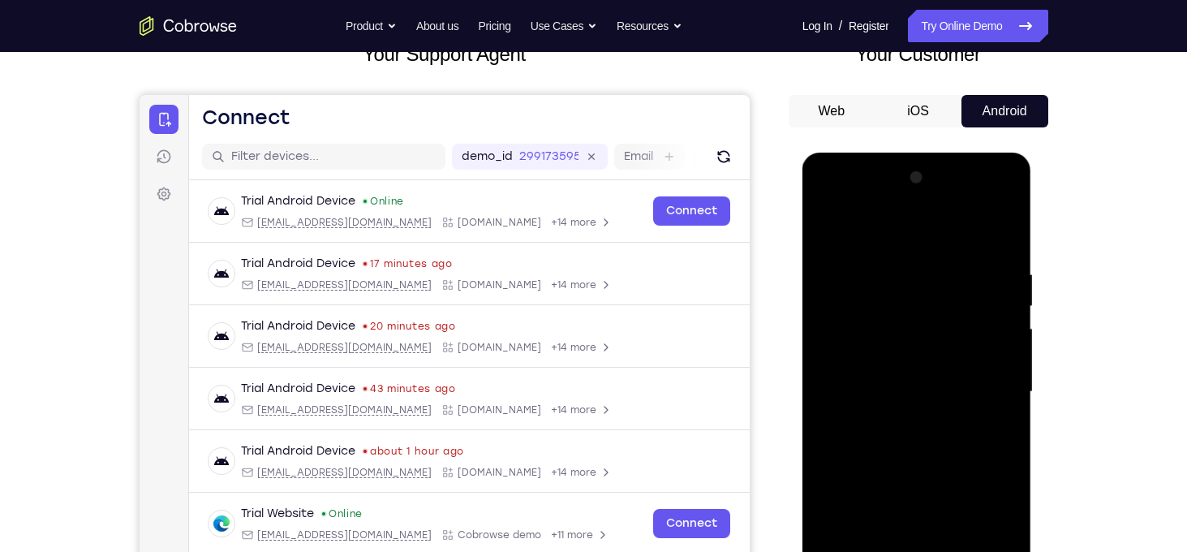
drag, startPoint x: 947, startPoint y: 447, endPoint x: 956, endPoint y: 329, distance: 118.0
click at [956, 329] on div at bounding box center [917, 392] width 204 height 454
drag, startPoint x: 949, startPoint y: 390, endPoint x: 959, endPoint y: 265, distance: 124.5
click at [959, 265] on div at bounding box center [917, 392] width 204 height 454
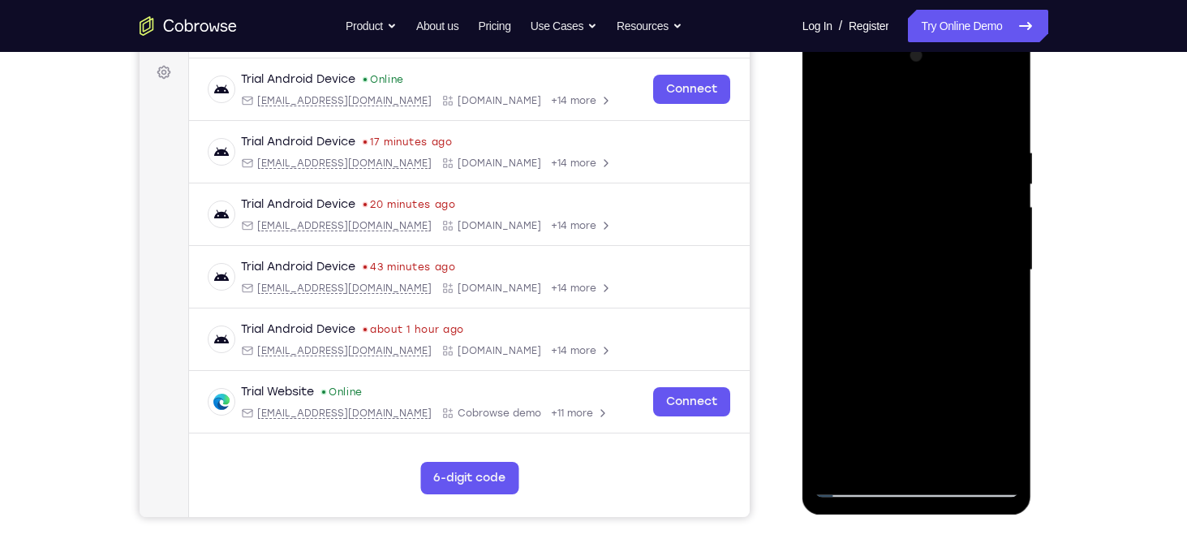
click at [995, 467] on div at bounding box center [917, 270] width 204 height 454
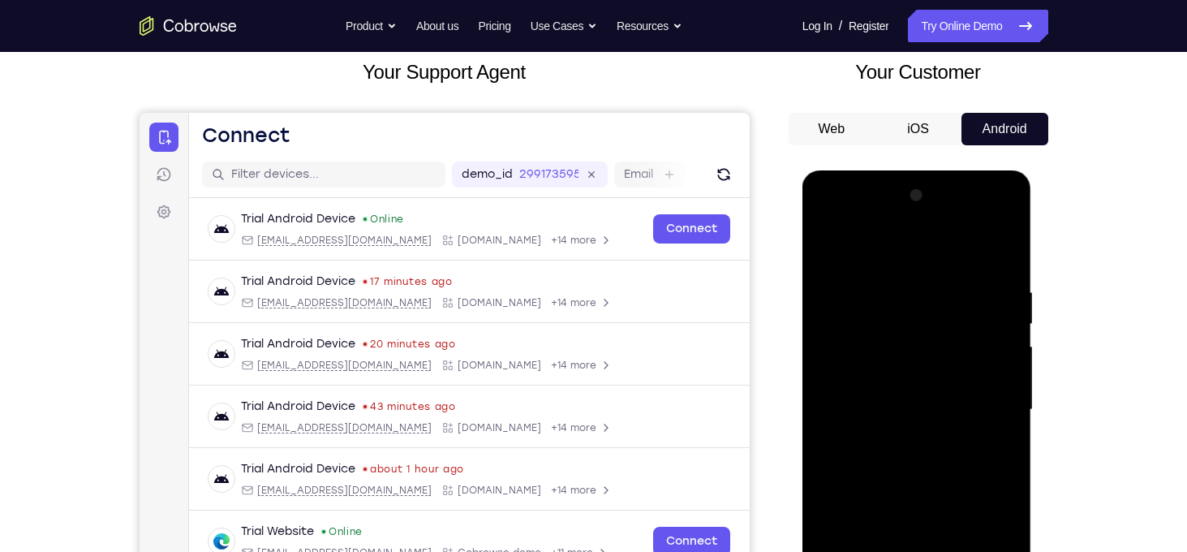
scroll to position [97, 0]
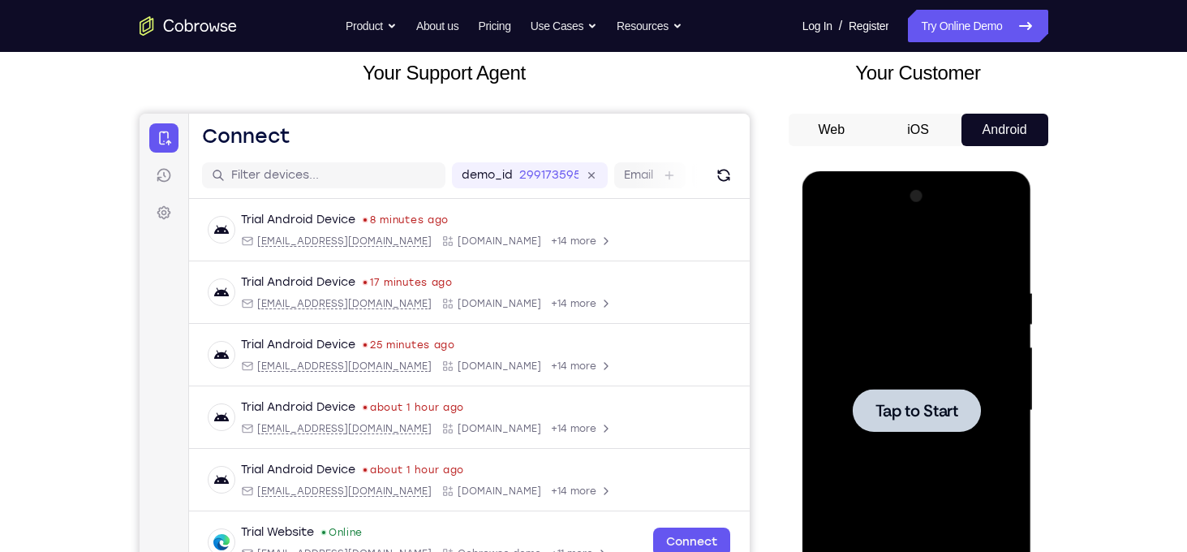
click at [842, 390] on div at bounding box center [917, 410] width 204 height 454
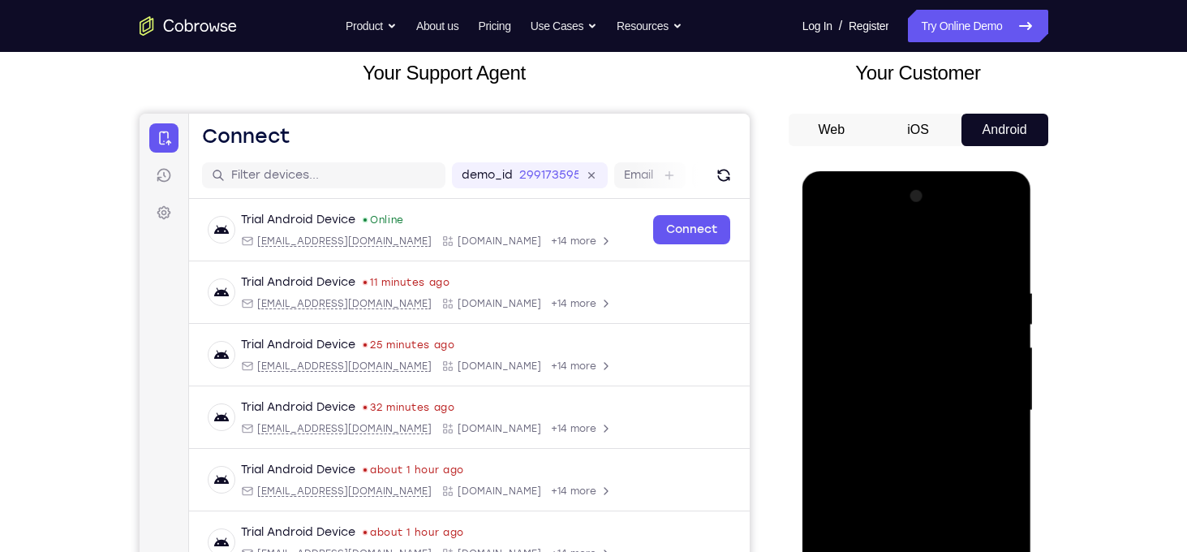
scroll to position [235, 0]
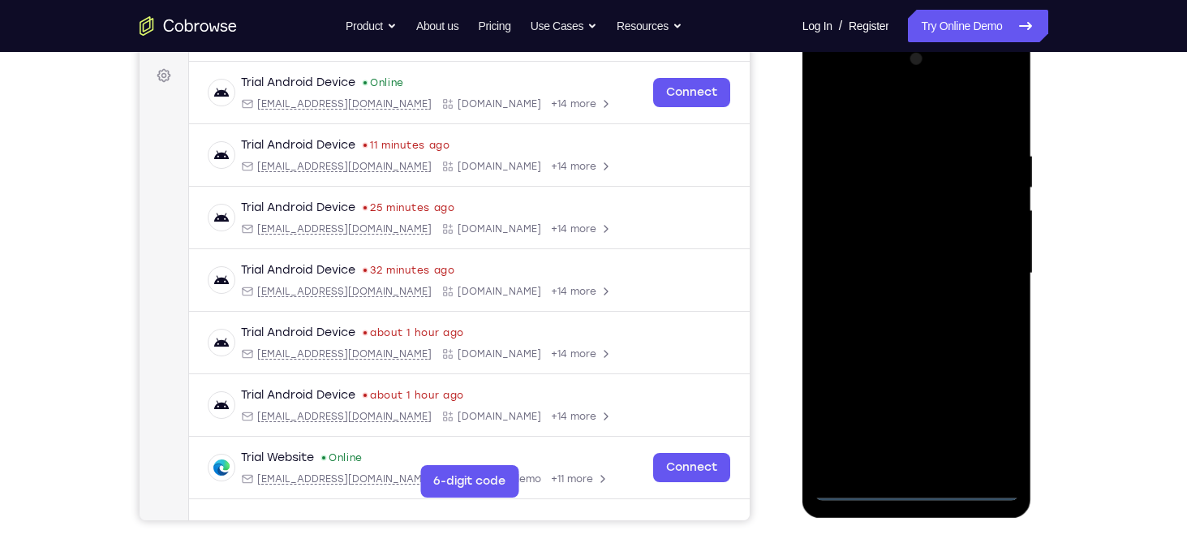
click at [920, 493] on div at bounding box center [917, 273] width 204 height 454
click at [988, 415] on div at bounding box center [917, 273] width 204 height 454
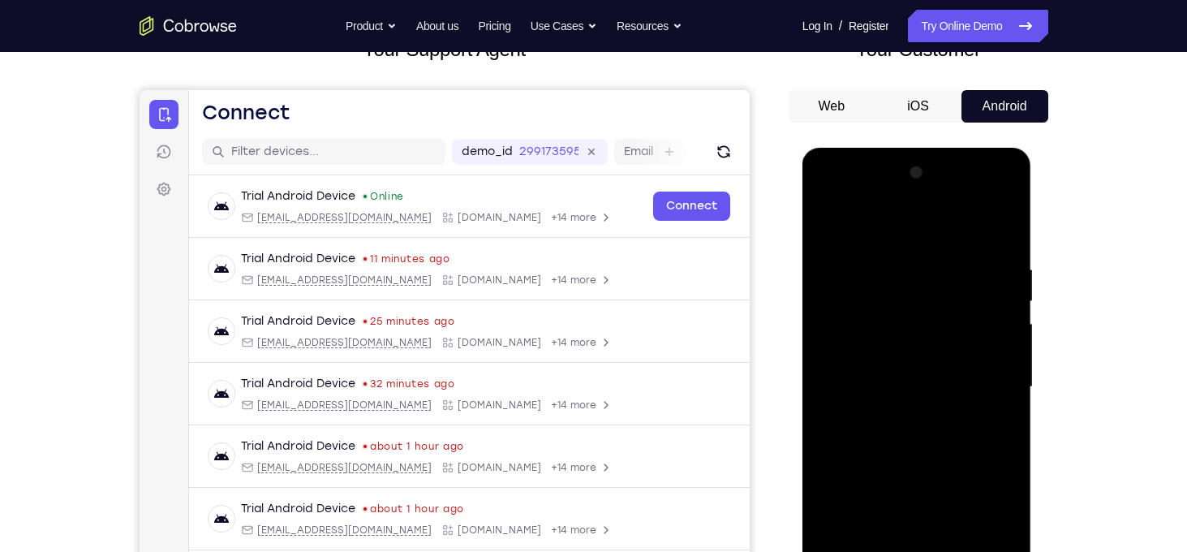
scroll to position [120, 0]
click at [899, 235] on div at bounding box center [917, 388] width 204 height 454
click at [987, 380] on div at bounding box center [917, 388] width 204 height 454
click at [985, 377] on div at bounding box center [917, 388] width 204 height 454
click at [905, 416] on div at bounding box center [917, 388] width 204 height 454
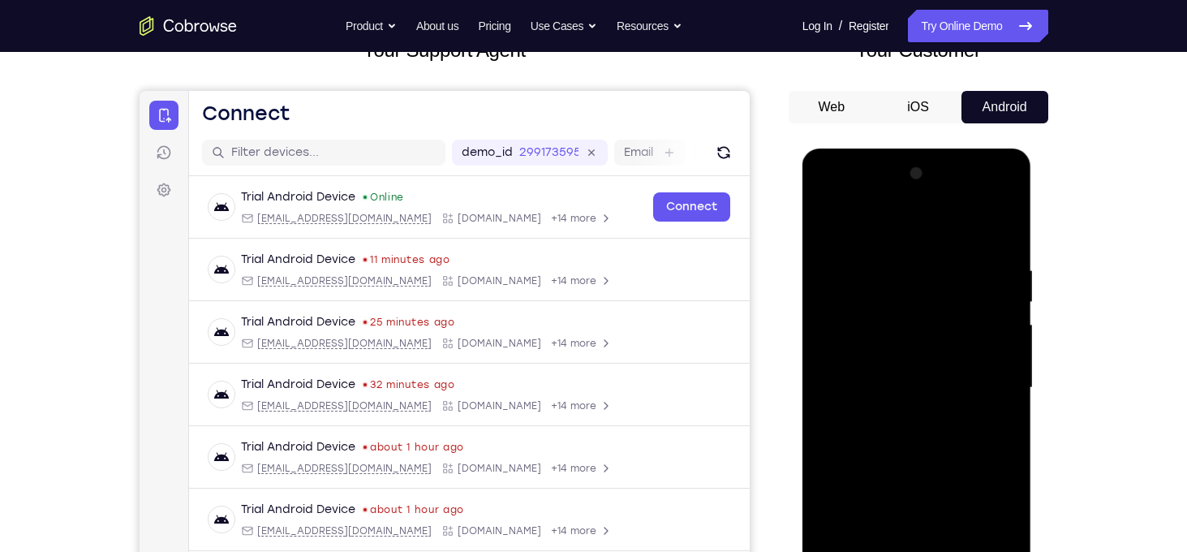
click at [915, 371] on div at bounding box center [917, 388] width 204 height 454
click at [932, 366] on div at bounding box center [917, 388] width 204 height 454
click at [882, 325] on div at bounding box center [917, 388] width 204 height 454
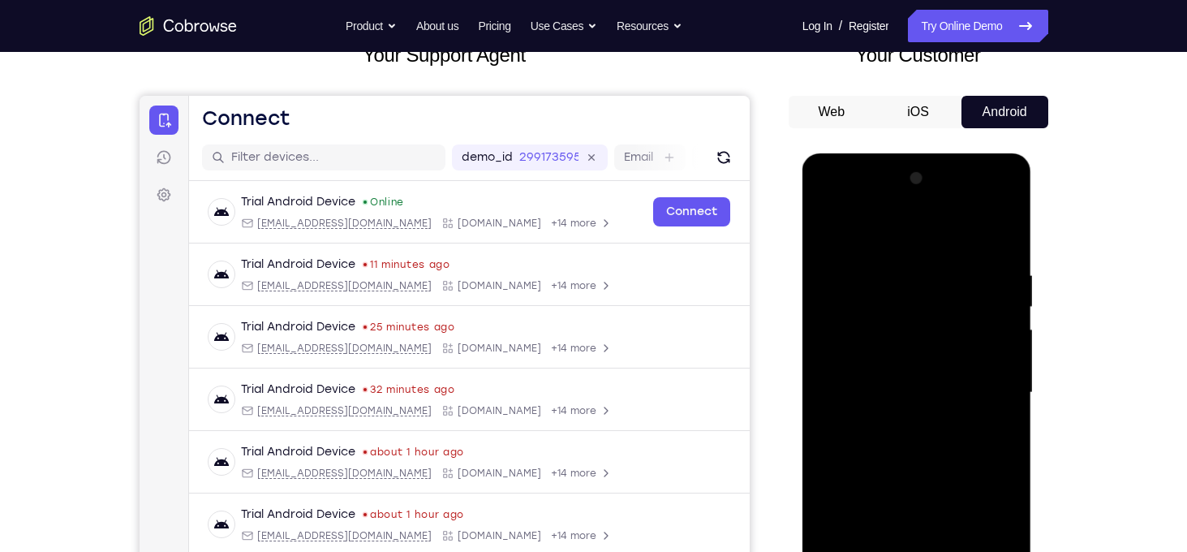
scroll to position [114, 0]
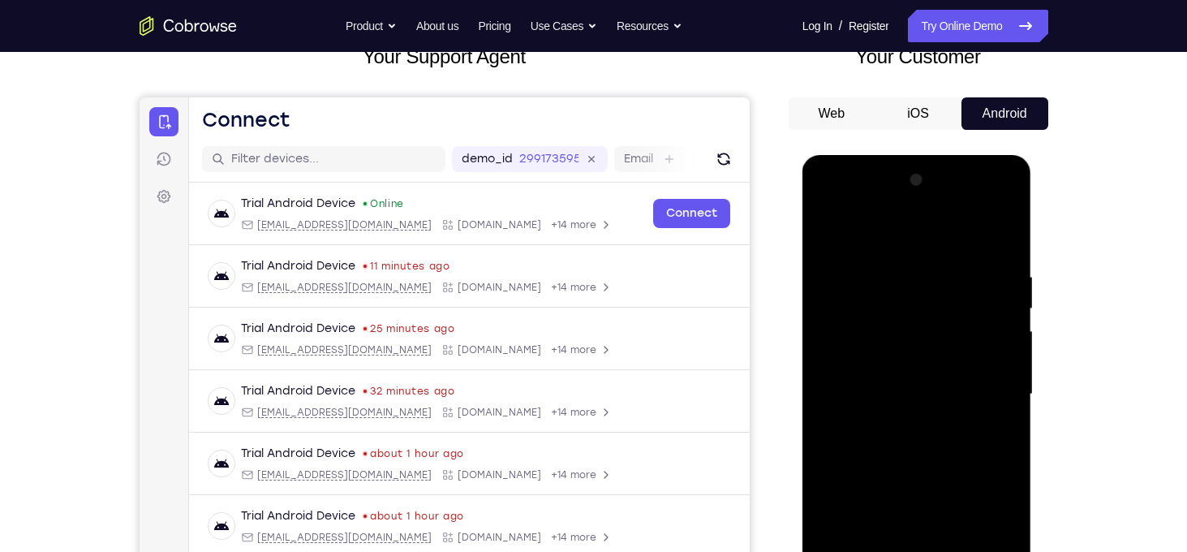
click at [896, 392] on div at bounding box center [917, 394] width 204 height 454
click at [900, 448] on div at bounding box center [917, 394] width 204 height 454
click at [940, 436] on div at bounding box center [917, 394] width 204 height 454
click at [940, 447] on div at bounding box center [917, 394] width 204 height 454
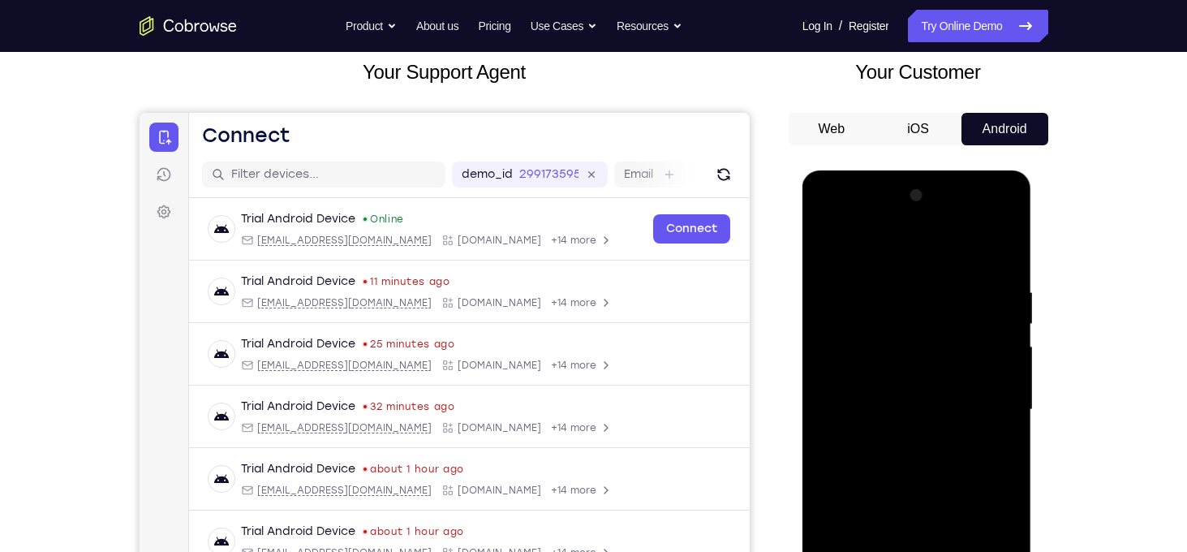
scroll to position [70, 0]
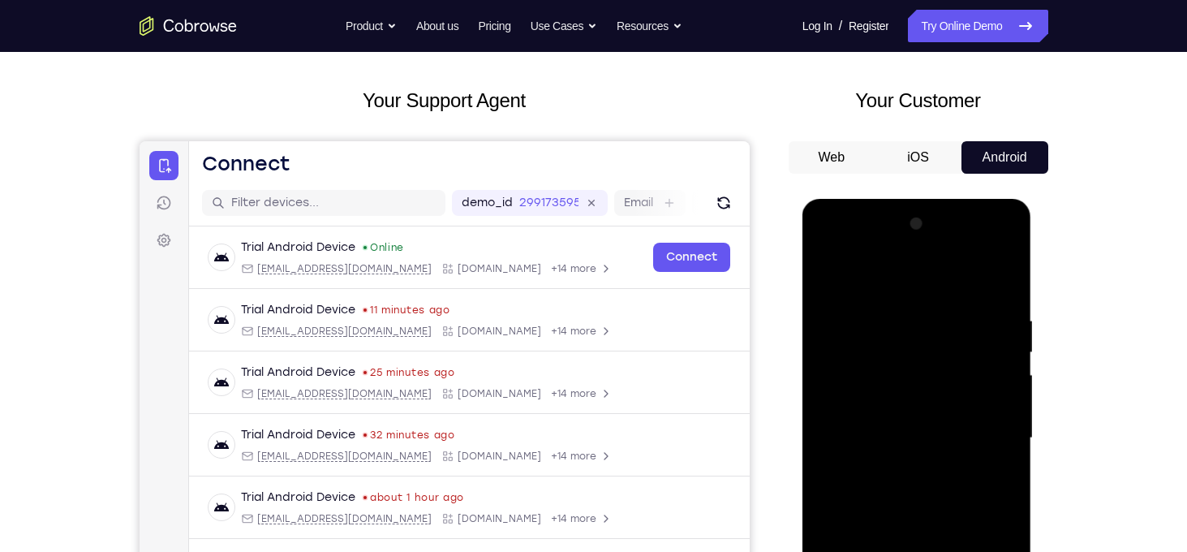
drag, startPoint x: 928, startPoint y: 277, endPoint x: 914, endPoint y: 236, distance: 42.9
click at [914, 236] on div at bounding box center [917, 438] width 204 height 454
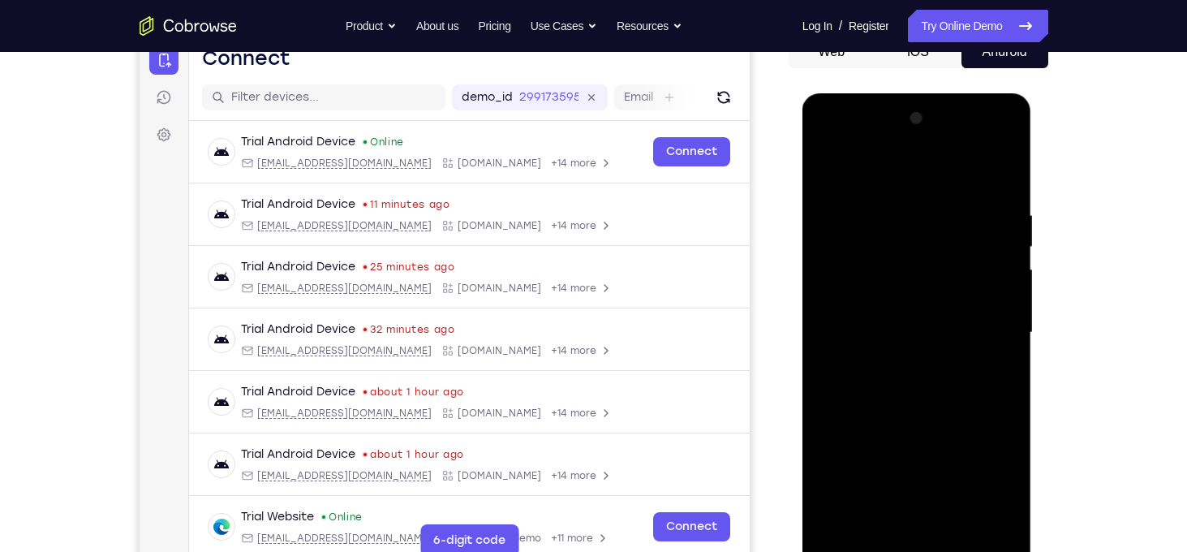
scroll to position [175, 0]
click at [917, 398] on div at bounding box center [917, 332] width 204 height 454
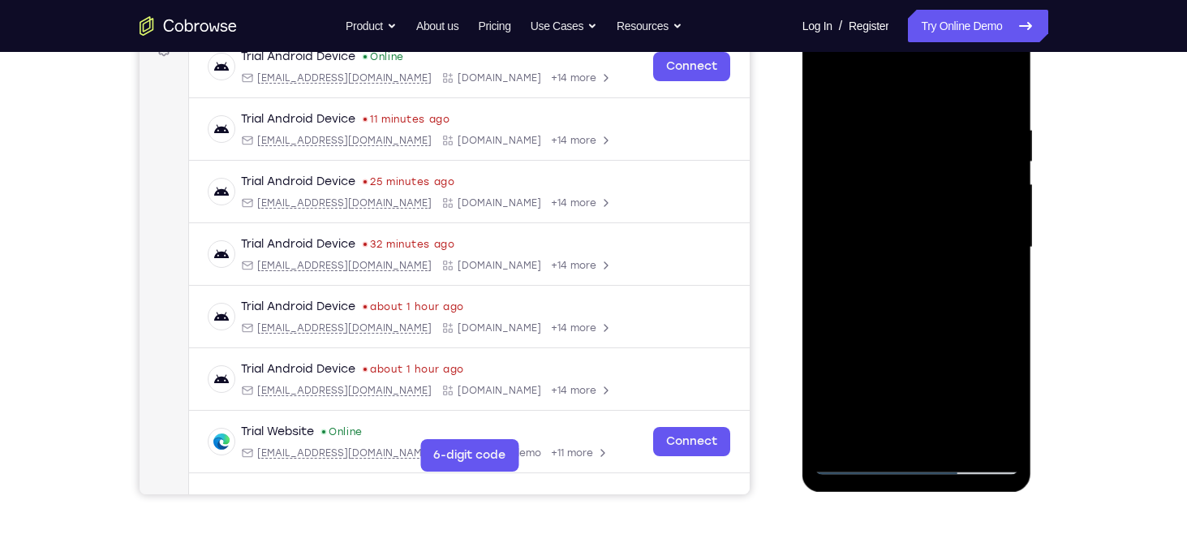
scroll to position [269, 0]
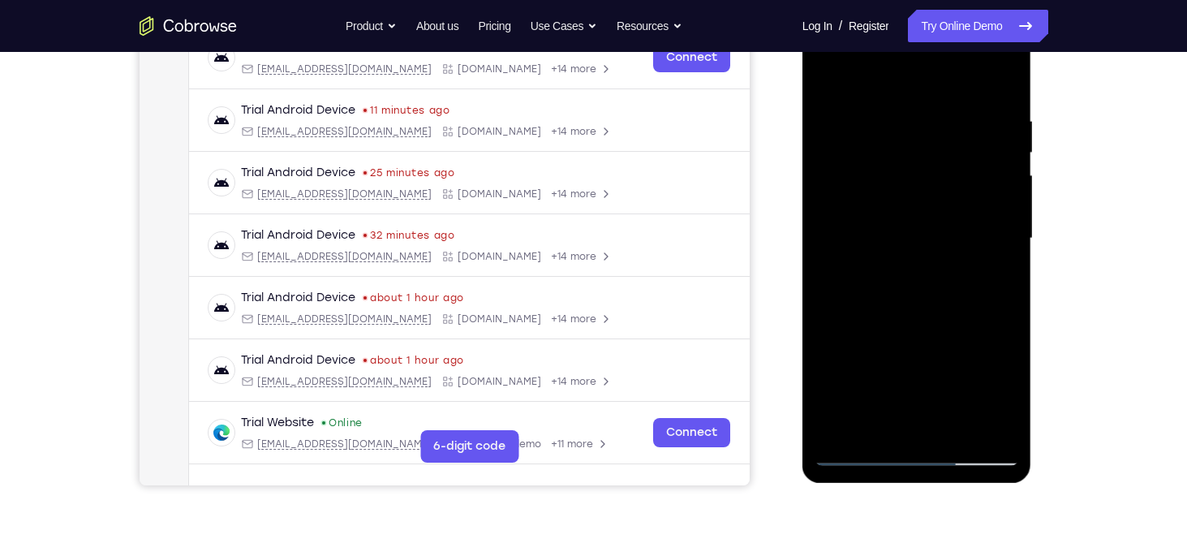
click at [961, 440] on div at bounding box center [917, 238] width 204 height 454
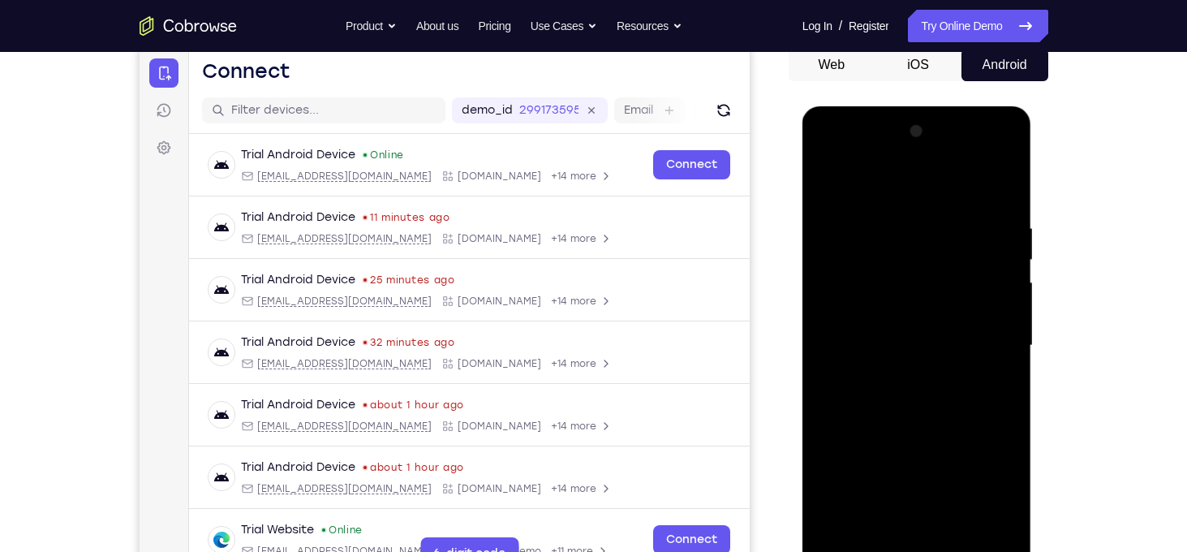
scroll to position [161, 0]
click at [923, 439] on div at bounding box center [917, 346] width 204 height 454
click at [904, 302] on div at bounding box center [917, 346] width 204 height 454
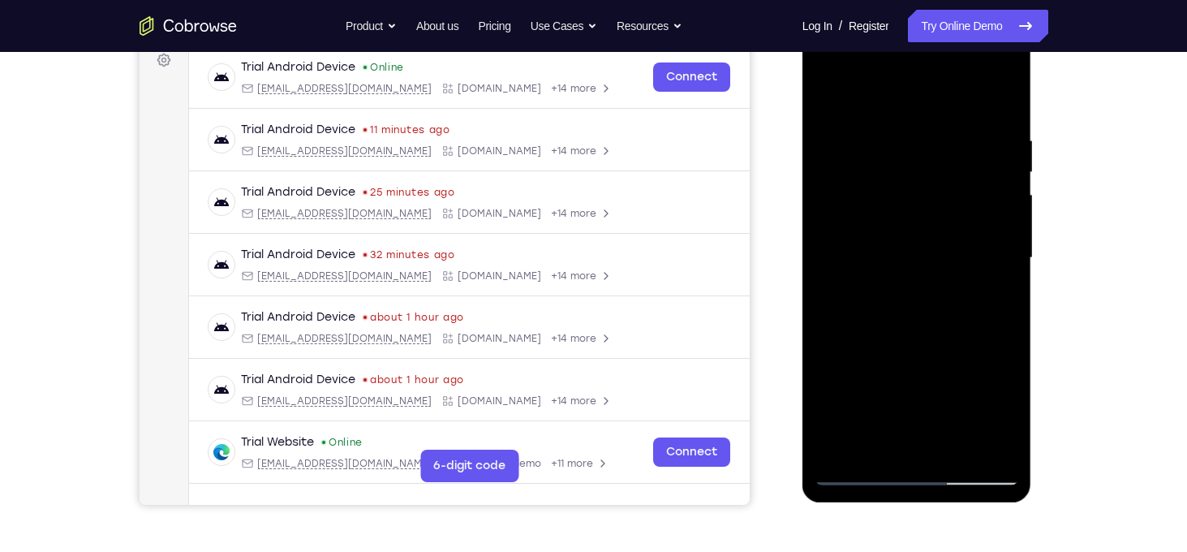
click at [877, 446] on div at bounding box center [917, 258] width 204 height 454
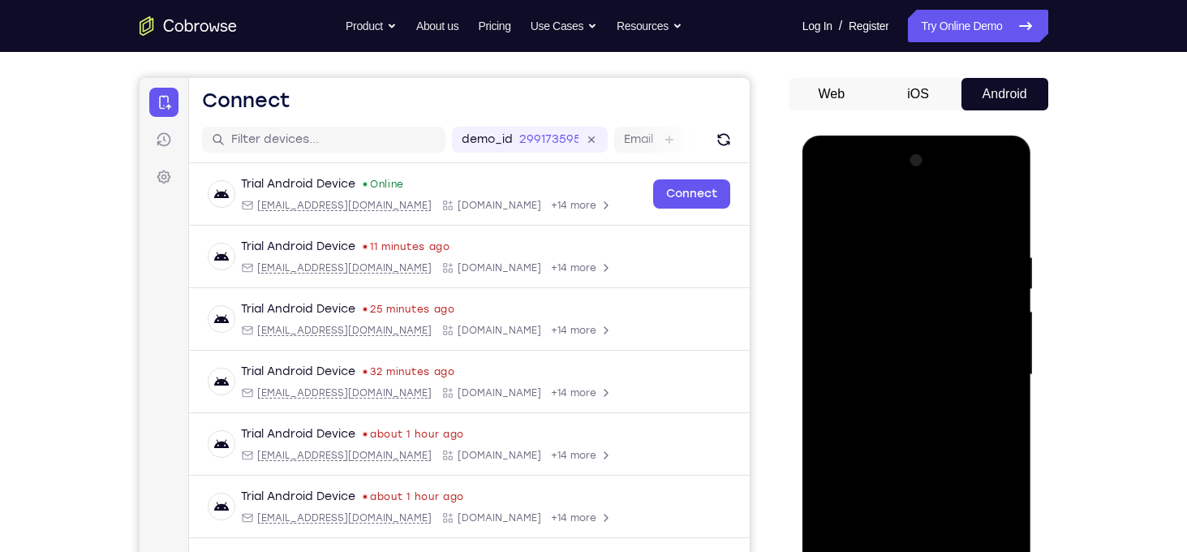
scroll to position [132, 0]
click at [829, 217] on div at bounding box center [917, 376] width 204 height 454
drag, startPoint x: 977, startPoint y: 254, endPoint x: 855, endPoint y: 249, distance: 121.8
click at [855, 249] on div at bounding box center [917, 376] width 204 height 454
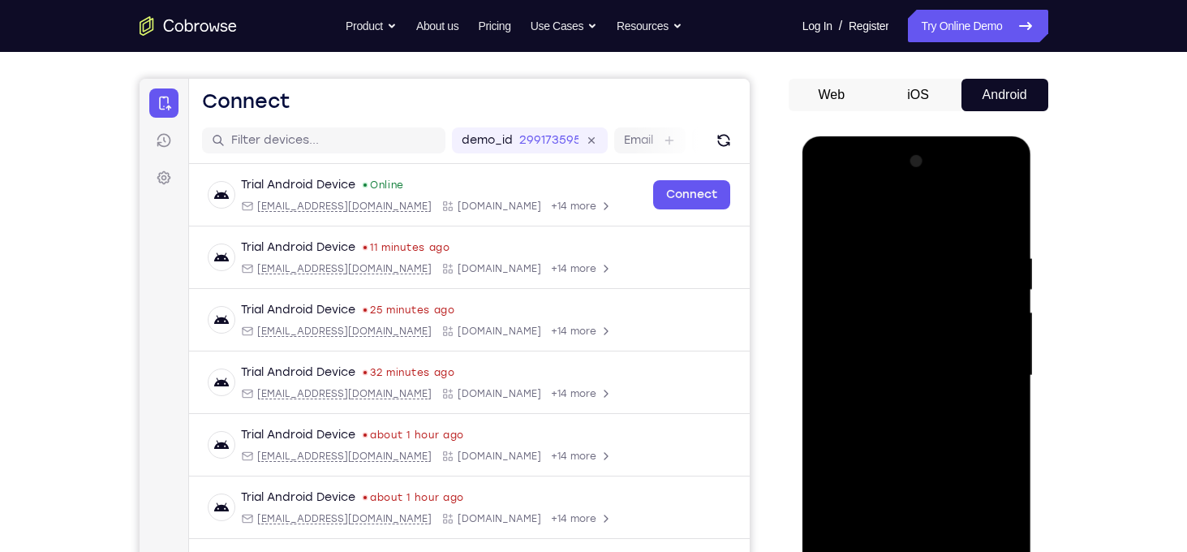
drag, startPoint x: 962, startPoint y: 367, endPoint x: 947, endPoint y: 276, distance: 92.2
click at [947, 276] on div at bounding box center [917, 376] width 204 height 454
drag, startPoint x: 987, startPoint y: 424, endPoint x: 961, endPoint y: 278, distance: 147.6
click at [961, 278] on div at bounding box center [917, 376] width 204 height 454
click at [956, 371] on div at bounding box center [917, 376] width 204 height 454
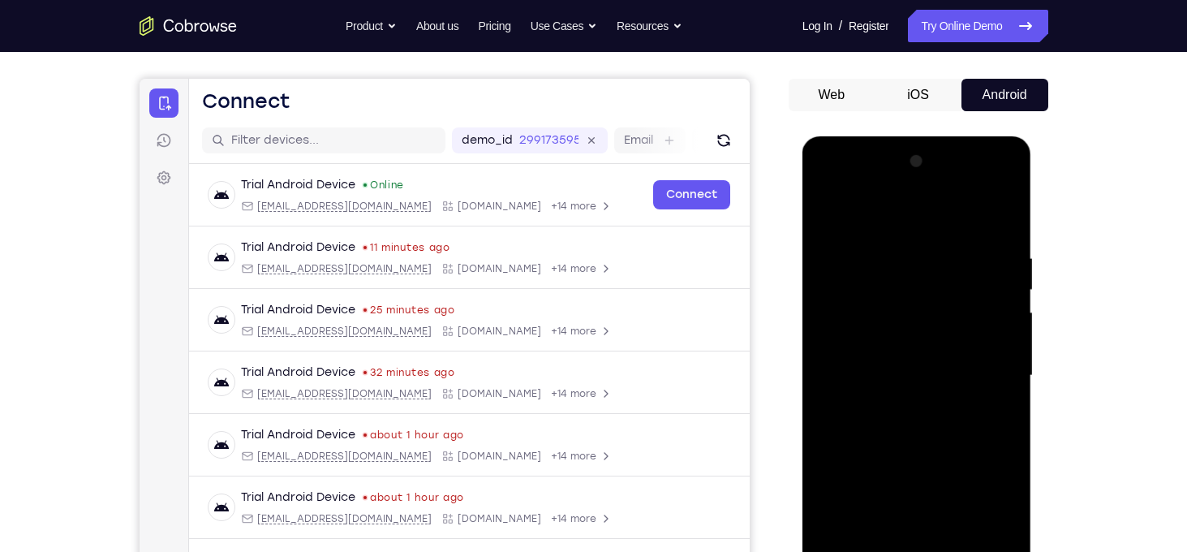
click at [835, 377] on div at bounding box center [917, 376] width 204 height 454
drag, startPoint x: 949, startPoint y: 427, endPoint x: 922, endPoint y: 253, distance: 175.8
click at [922, 253] on div at bounding box center [917, 376] width 204 height 454
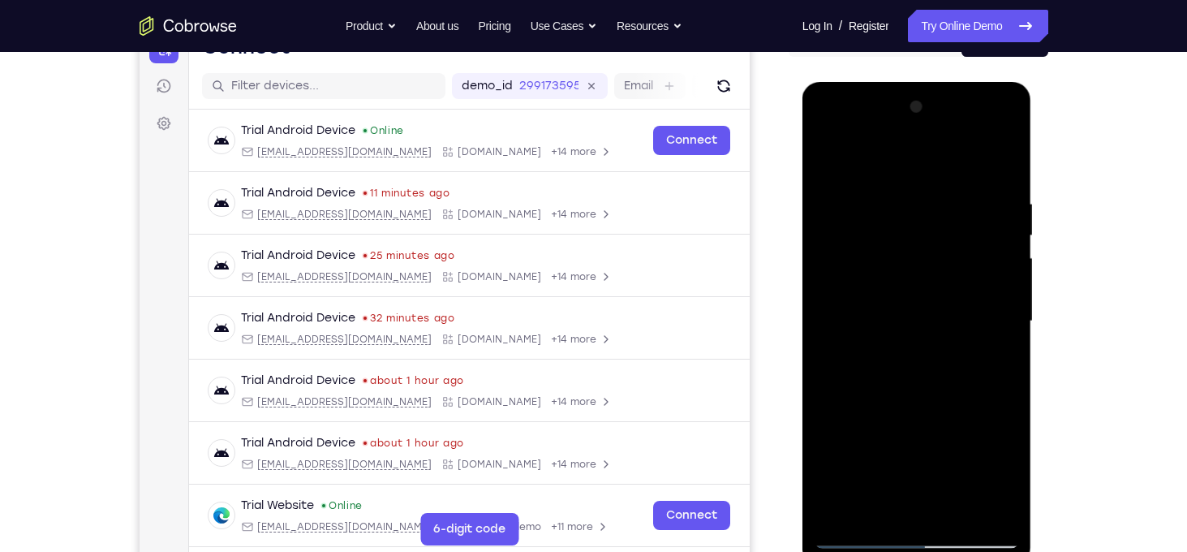
drag, startPoint x: 971, startPoint y: 375, endPoint x: 925, endPoint y: 185, distance: 195.3
click at [925, 185] on div at bounding box center [917, 321] width 204 height 454
drag, startPoint x: 922, startPoint y: 388, endPoint x: 920, endPoint y: 246, distance: 142.0
click at [920, 246] on div at bounding box center [917, 321] width 204 height 454
drag, startPoint x: 932, startPoint y: 415, endPoint x: 945, endPoint y: 247, distance: 168.5
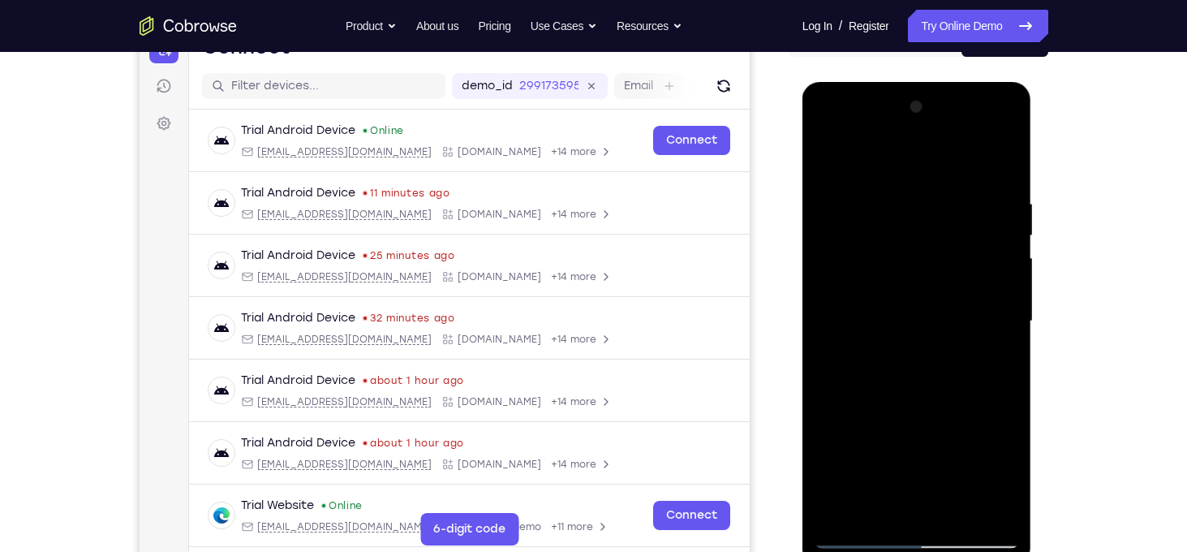
click at [945, 247] on div at bounding box center [917, 321] width 204 height 454
drag, startPoint x: 949, startPoint y: 404, endPoint x: 949, endPoint y: 287, distance: 116.9
click at [949, 287] on div at bounding box center [917, 321] width 204 height 454
drag, startPoint x: 945, startPoint y: 406, endPoint x: 947, endPoint y: 268, distance: 138.0
click at [947, 268] on div at bounding box center [917, 321] width 204 height 454
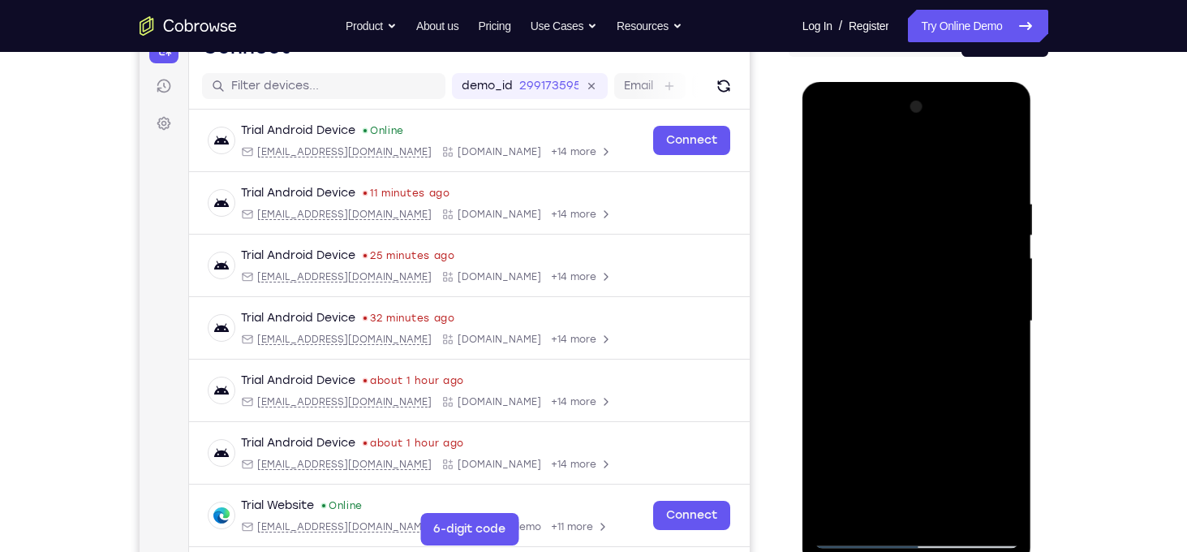
click at [1010, 328] on div at bounding box center [917, 321] width 204 height 454
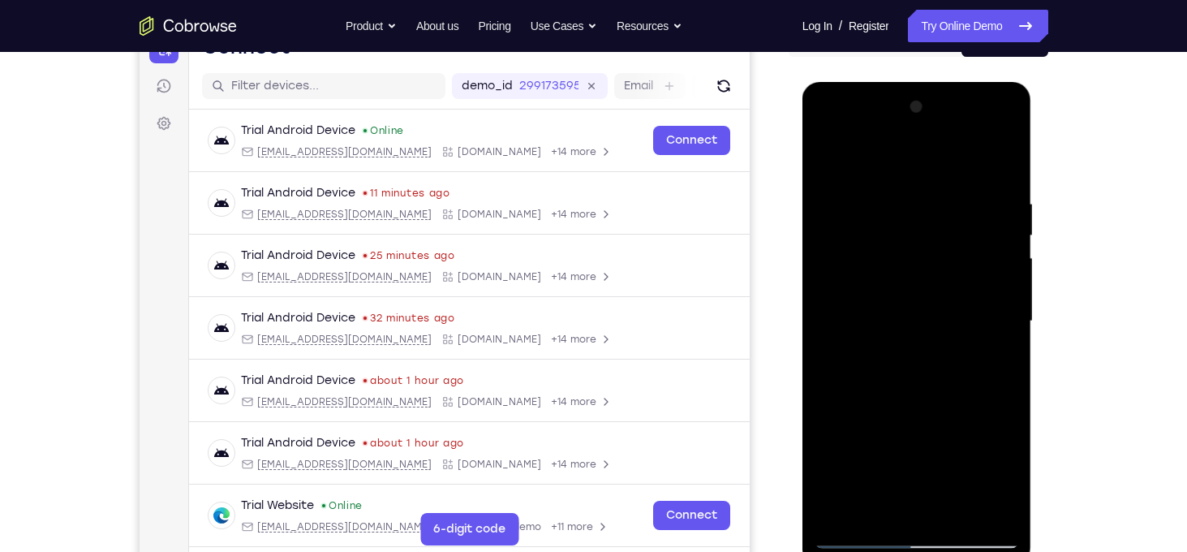
click at [1010, 328] on div at bounding box center [917, 321] width 204 height 454
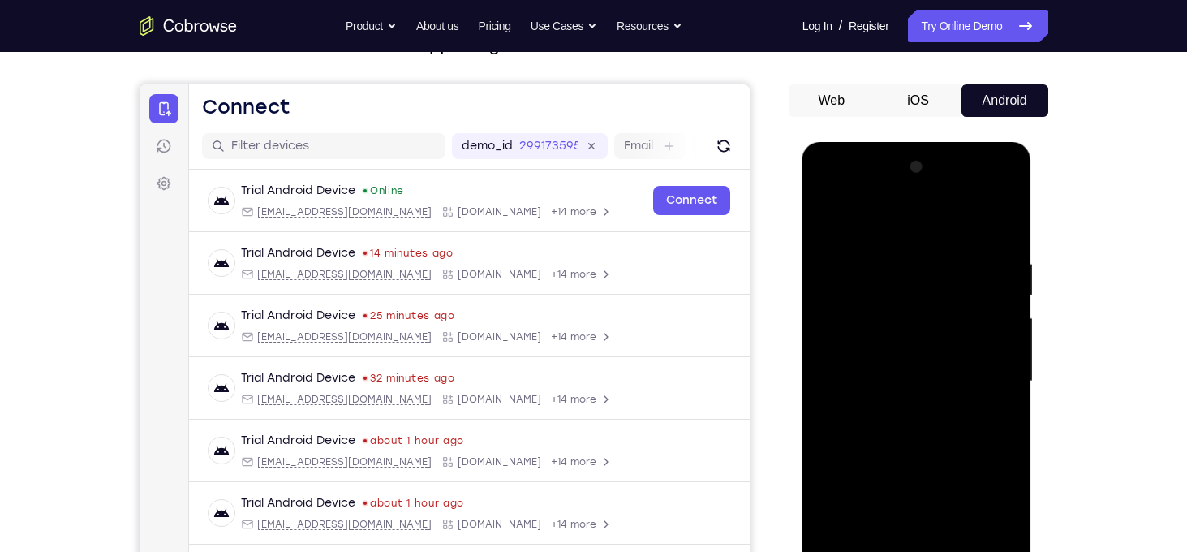
scroll to position [123, 0]
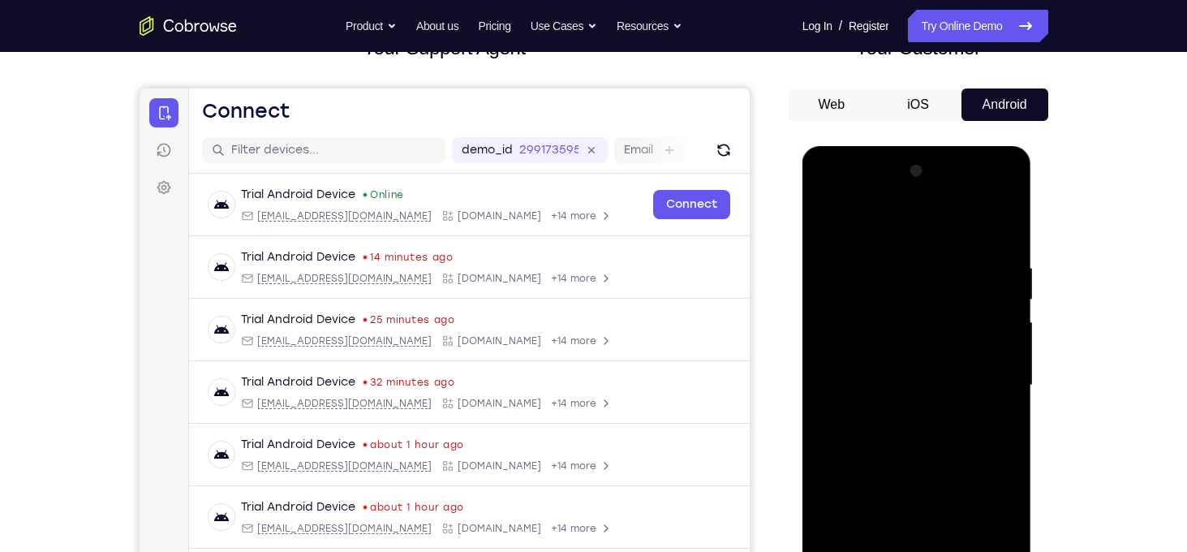
drag, startPoint x: 893, startPoint y: 248, endPoint x: 888, endPoint y: 306, distance: 58.6
click at [888, 306] on div at bounding box center [917, 385] width 204 height 454
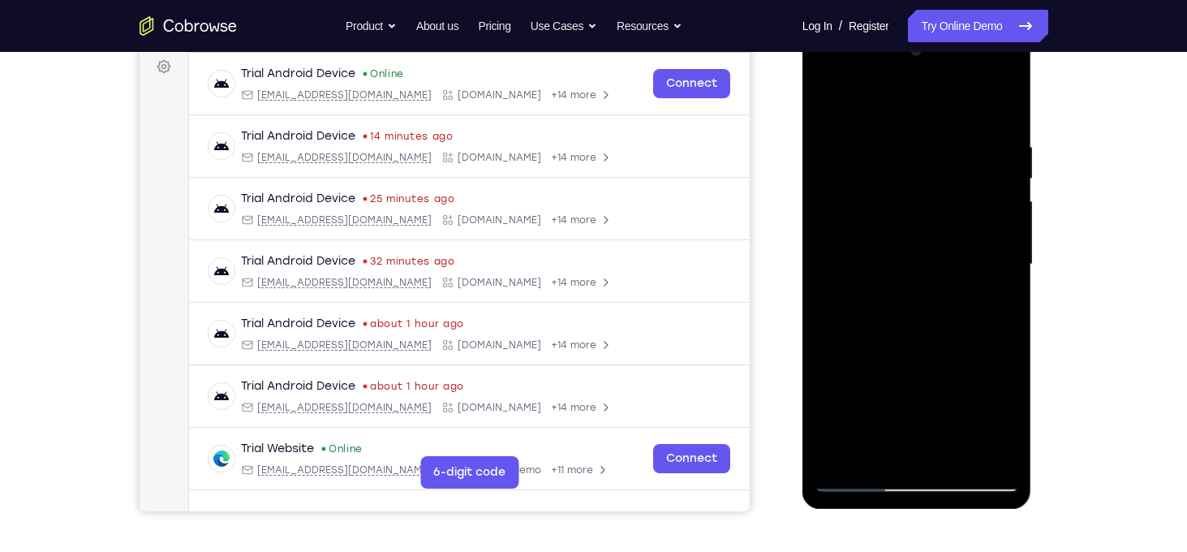
scroll to position [244, 0]
click at [838, 455] on div at bounding box center [917, 264] width 204 height 454
drag, startPoint x: 944, startPoint y: 186, endPoint x: 911, endPoint y: 498, distance: 314.2
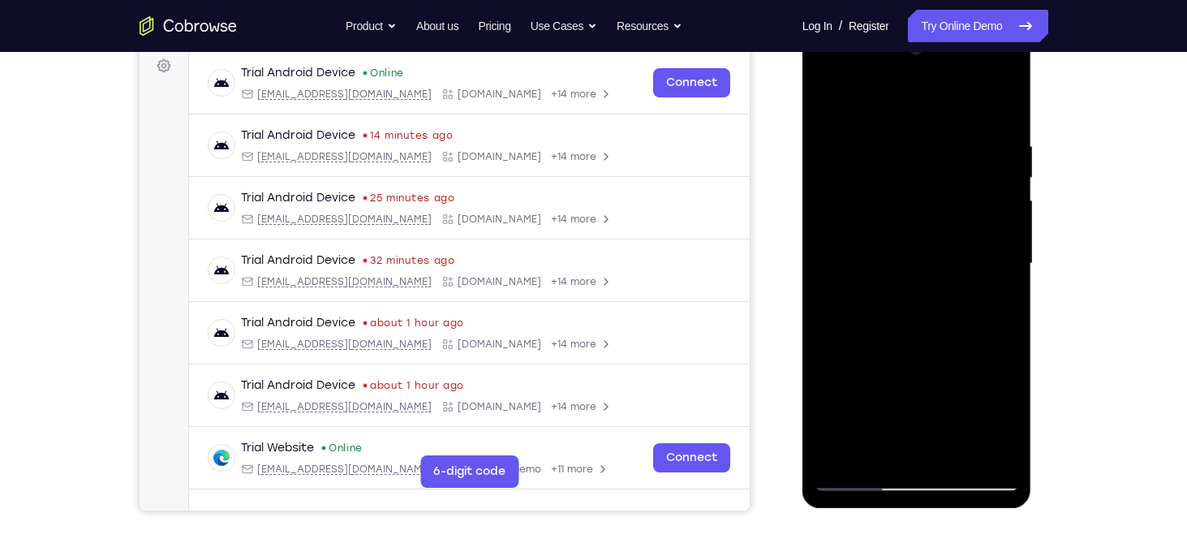
click at [911, 498] on div at bounding box center [918, 266] width 230 height 484
drag, startPoint x: 898, startPoint y: 229, endPoint x: 843, endPoint y: 467, distance: 244.7
click at [843, 467] on div at bounding box center [917, 264] width 204 height 454
drag, startPoint x: 937, startPoint y: 236, endPoint x: 944, endPoint y: 441, distance: 205.4
click at [944, 441] on div at bounding box center [917, 264] width 204 height 454
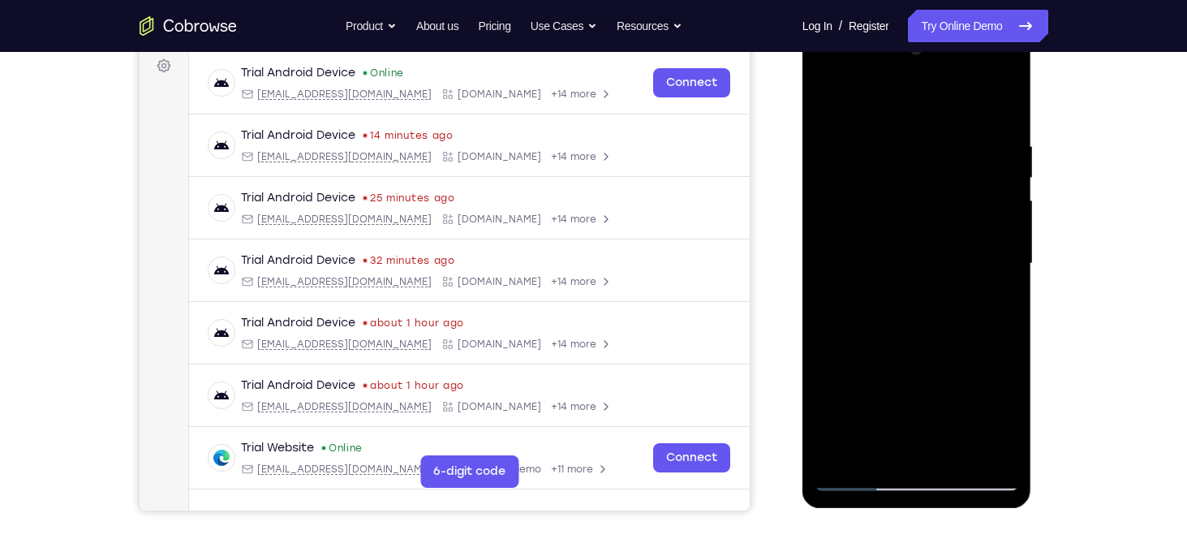
drag, startPoint x: 959, startPoint y: 299, endPoint x: 962, endPoint y: 144, distance: 155.0
click at [962, 144] on div at bounding box center [917, 264] width 204 height 454
drag, startPoint x: 975, startPoint y: 337, endPoint x: 949, endPoint y: 110, distance: 228.6
click at [949, 110] on div at bounding box center [917, 264] width 204 height 454
drag, startPoint x: 958, startPoint y: 203, endPoint x: 962, endPoint y: 154, distance: 48.9
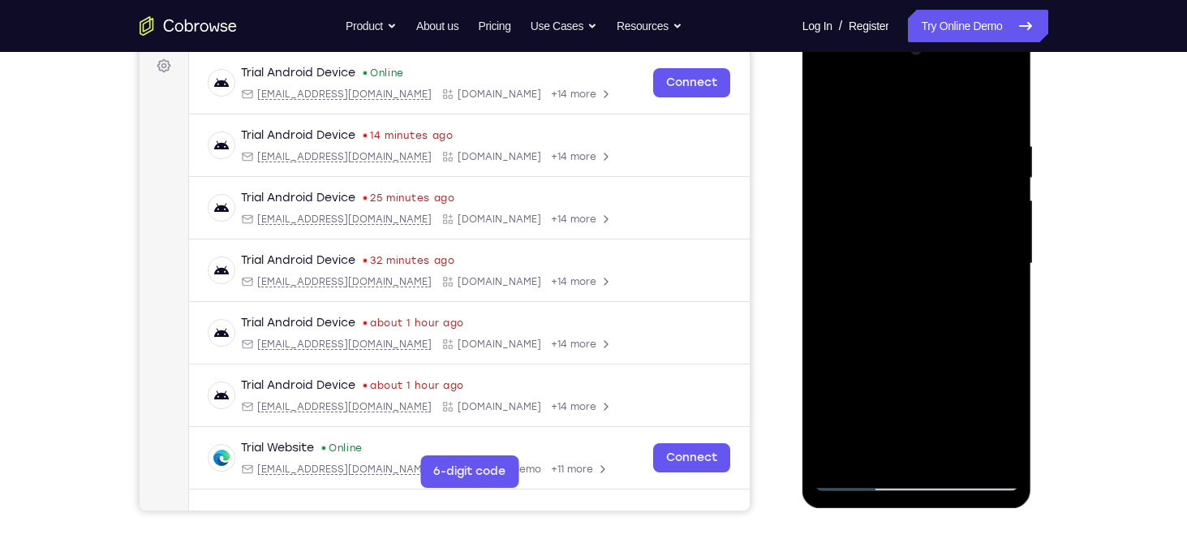
click at [962, 154] on div at bounding box center [917, 264] width 204 height 454
drag, startPoint x: 968, startPoint y: 345, endPoint x: 973, endPoint y: 142, distance: 202.9
click at [973, 142] on div at bounding box center [917, 264] width 204 height 454
drag, startPoint x: 921, startPoint y: 358, endPoint x: 942, endPoint y: 99, distance: 259.7
click at [942, 99] on div at bounding box center [917, 264] width 204 height 454
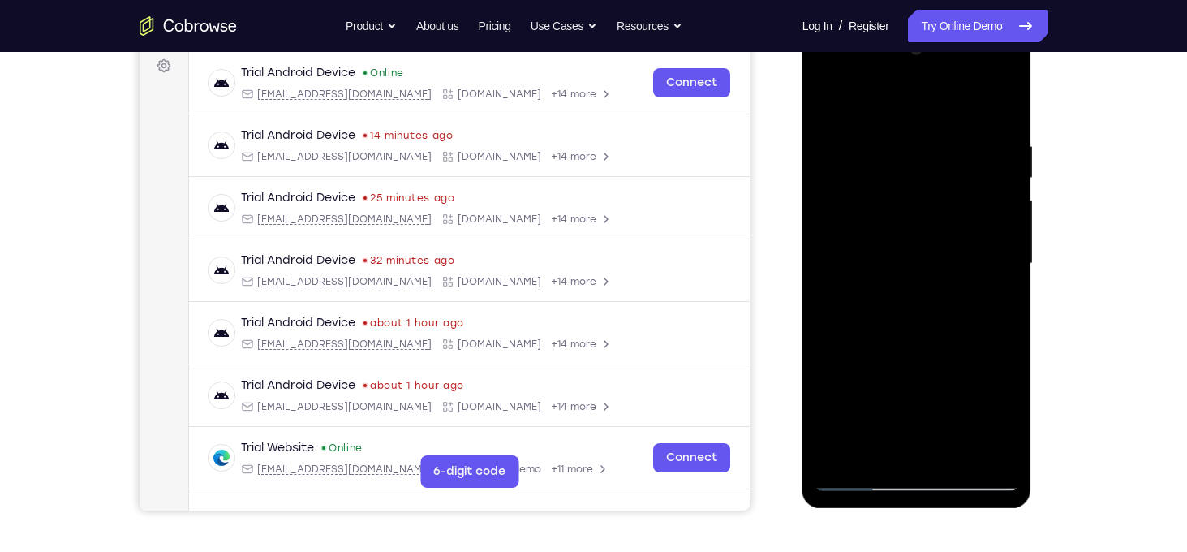
drag, startPoint x: 903, startPoint y: 349, endPoint x: 941, endPoint y: 159, distance: 193.7
click at [941, 159] on div at bounding box center [917, 264] width 204 height 454
drag, startPoint x: 928, startPoint y: 334, endPoint x: 928, endPoint y: 358, distance: 24.4
click at [928, 358] on div at bounding box center [917, 264] width 204 height 454
click at [824, 282] on div at bounding box center [917, 264] width 204 height 454
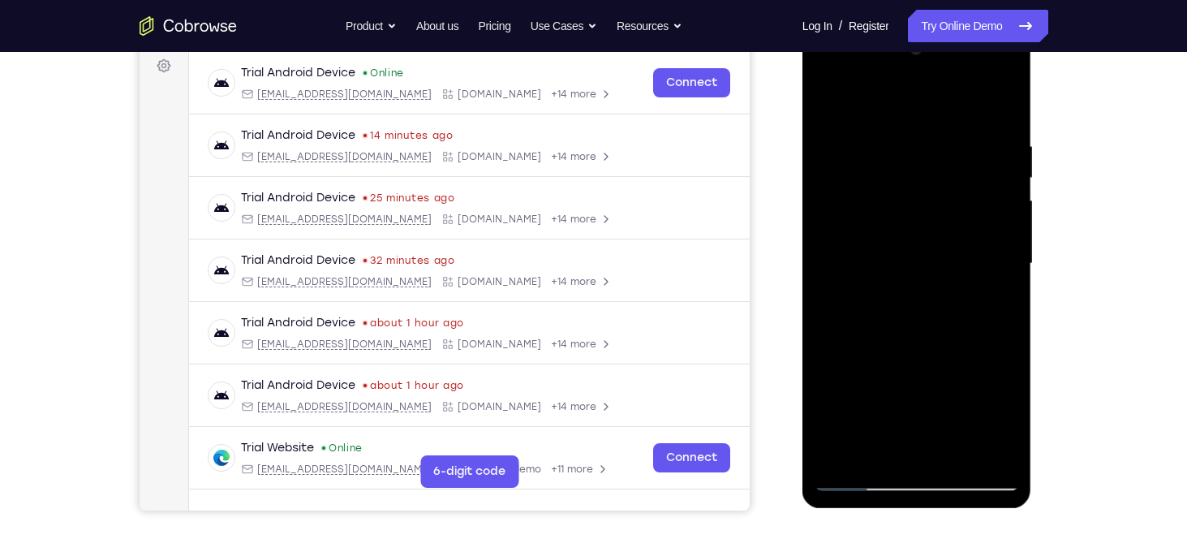
click at [1005, 272] on div at bounding box center [917, 264] width 204 height 454
click at [1005, 277] on div at bounding box center [917, 264] width 204 height 454
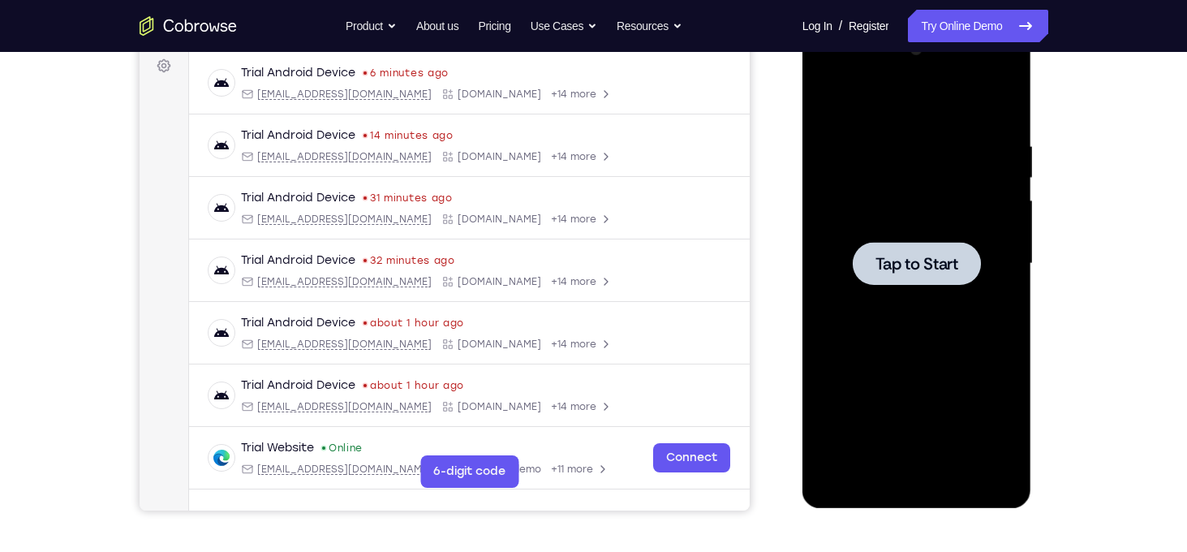
click at [873, 252] on div at bounding box center [917, 263] width 128 height 43
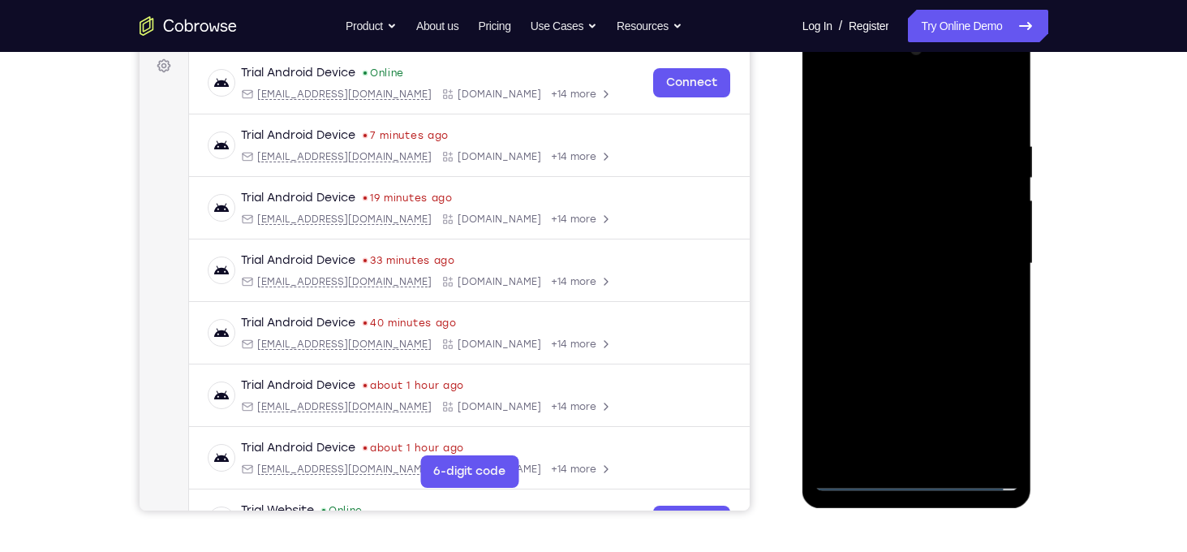
click at [924, 484] on div at bounding box center [917, 264] width 204 height 454
click at [986, 418] on div at bounding box center [917, 264] width 204 height 454
click at [872, 109] on div at bounding box center [917, 264] width 204 height 454
click at [979, 261] on div at bounding box center [917, 264] width 204 height 454
click at [943, 460] on div at bounding box center [917, 264] width 204 height 454
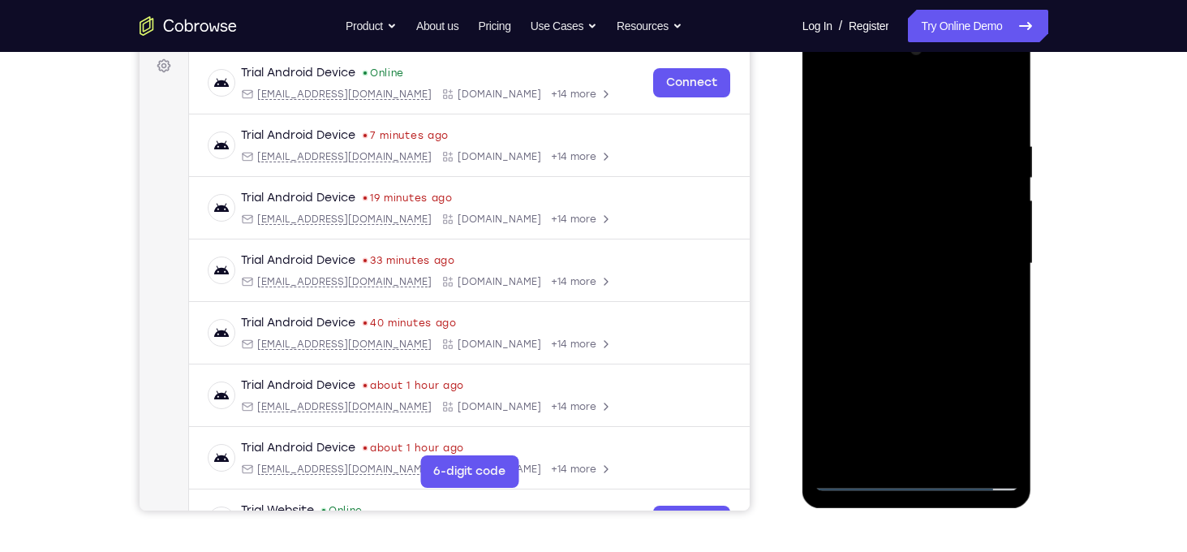
click at [878, 250] on div at bounding box center [917, 264] width 204 height 454
click at [886, 265] on div at bounding box center [917, 264] width 204 height 454
click at [873, 321] on div at bounding box center [917, 264] width 204 height 454
click at [881, 309] on div at bounding box center [917, 264] width 204 height 454
click at [918, 336] on div at bounding box center [917, 264] width 204 height 454
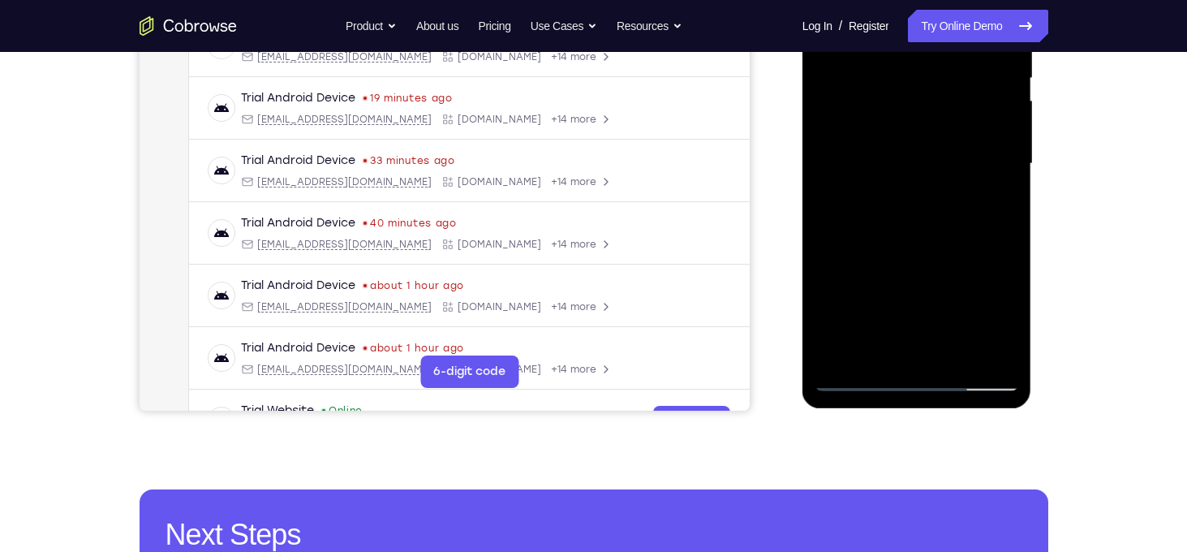
scroll to position [344, 0]
click at [953, 357] on div at bounding box center [917, 164] width 204 height 454
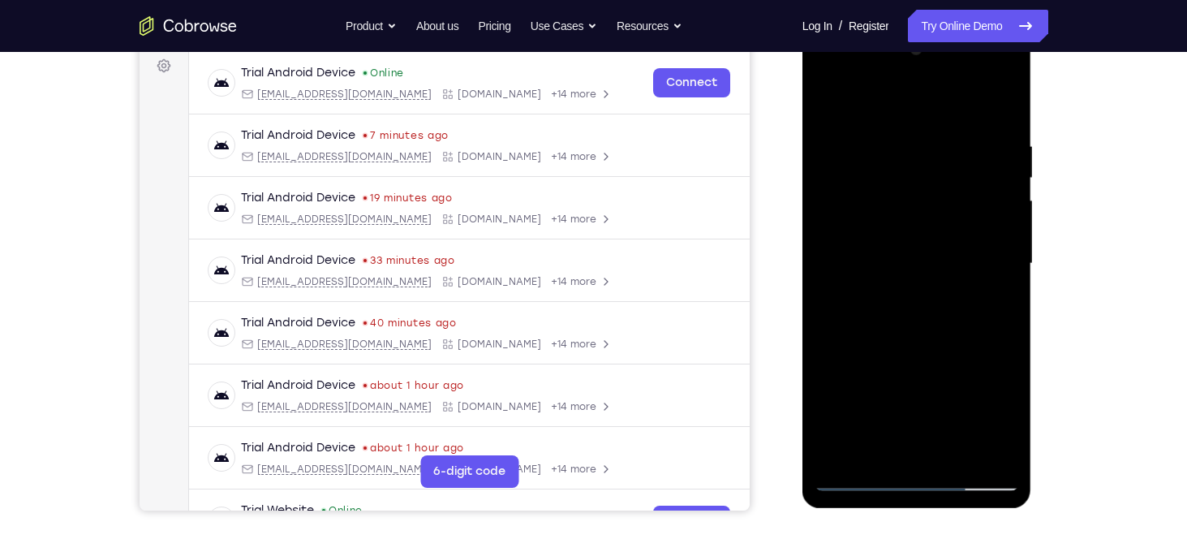
scroll to position [243, 0]
click at [912, 347] on div at bounding box center [917, 264] width 204 height 454
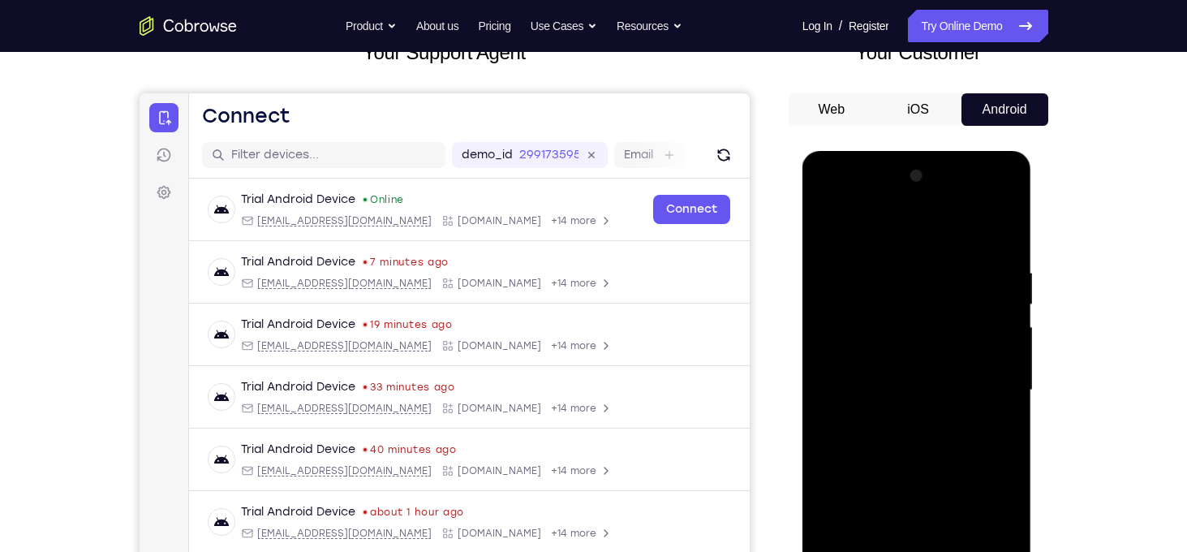
scroll to position [111, 0]
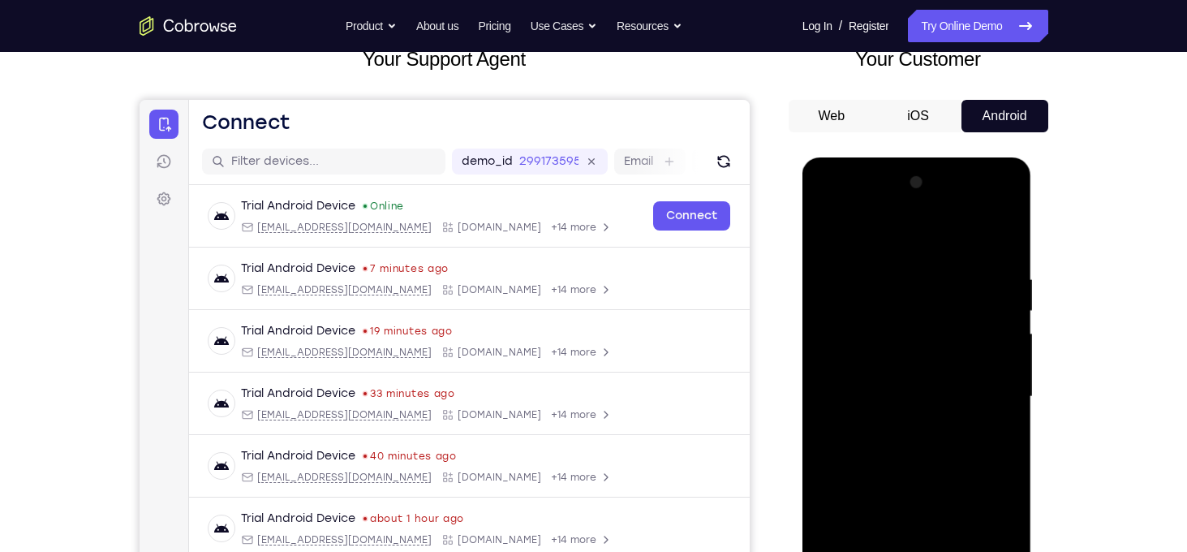
click at [829, 226] on div at bounding box center [917, 397] width 204 height 454
drag, startPoint x: 964, startPoint y: 265, endPoint x: 924, endPoint y: 273, distance: 40.6
click at [924, 273] on div at bounding box center [917, 397] width 204 height 454
drag, startPoint x: 944, startPoint y: 286, endPoint x: 899, endPoint y: 293, distance: 45.1
click at [899, 293] on div at bounding box center [917, 397] width 204 height 454
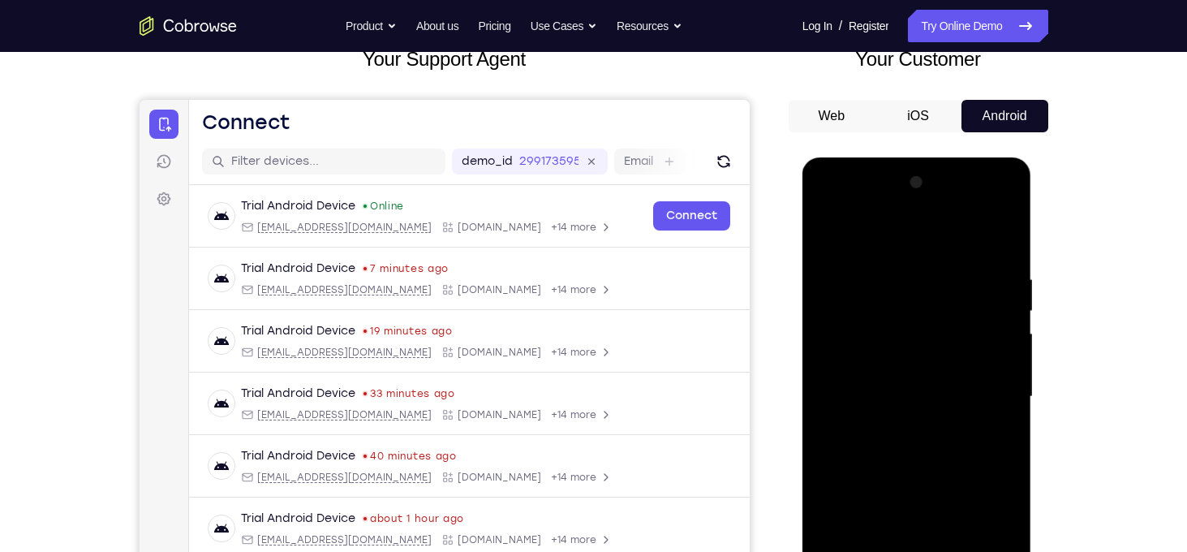
drag, startPoint x: 950, startPoint y: 281, endPoint x: 872, endPoint y: 291, distance: 79.3
click at [872, 291] on div at bounding box center [917, 397] width 204 height 454
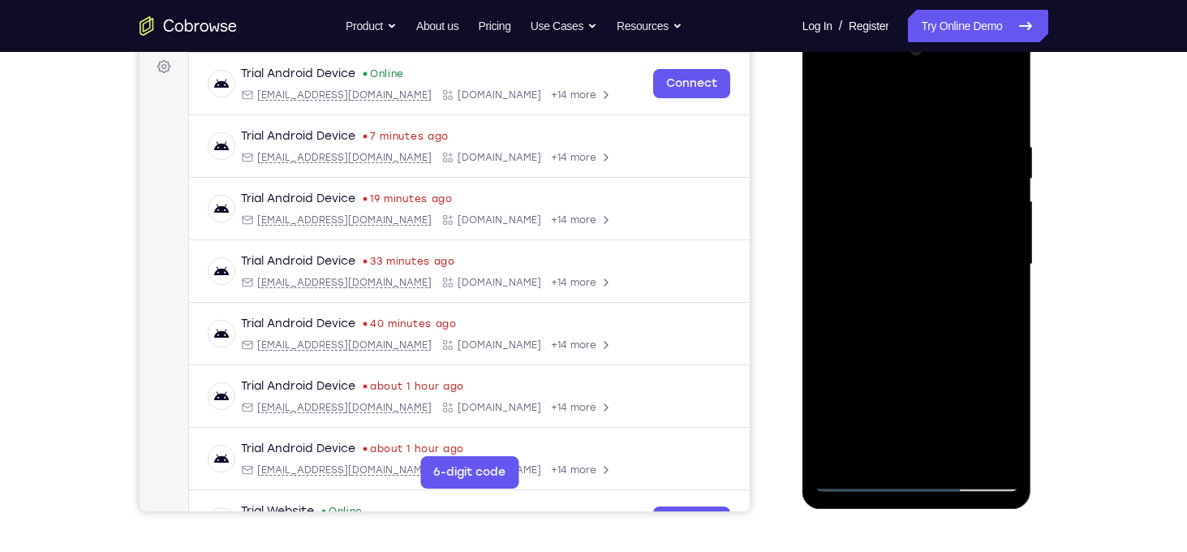
scroll to position [250, 0]
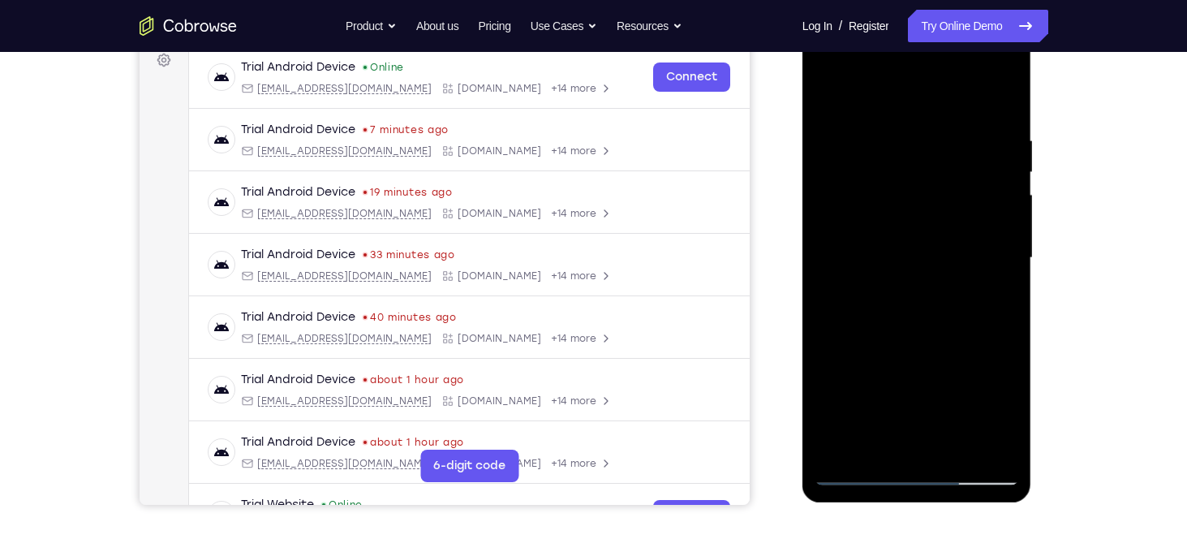
click at [994, 454] on div at bounding box center [917, 258] width 204 height 454
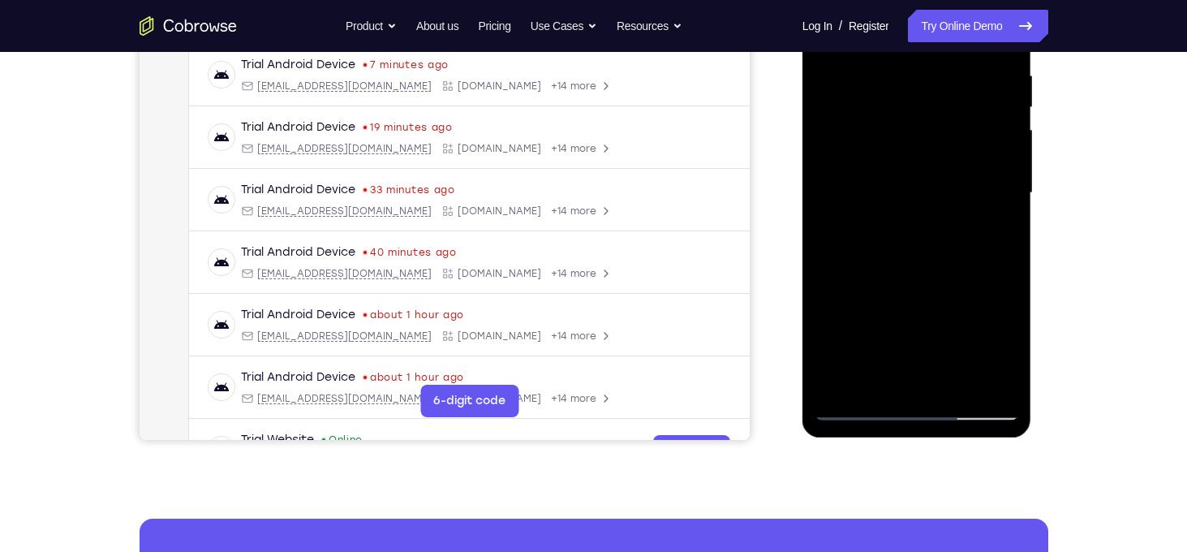
click at [836, 381] on div at bounding box center [917, 193] width 204 height 454
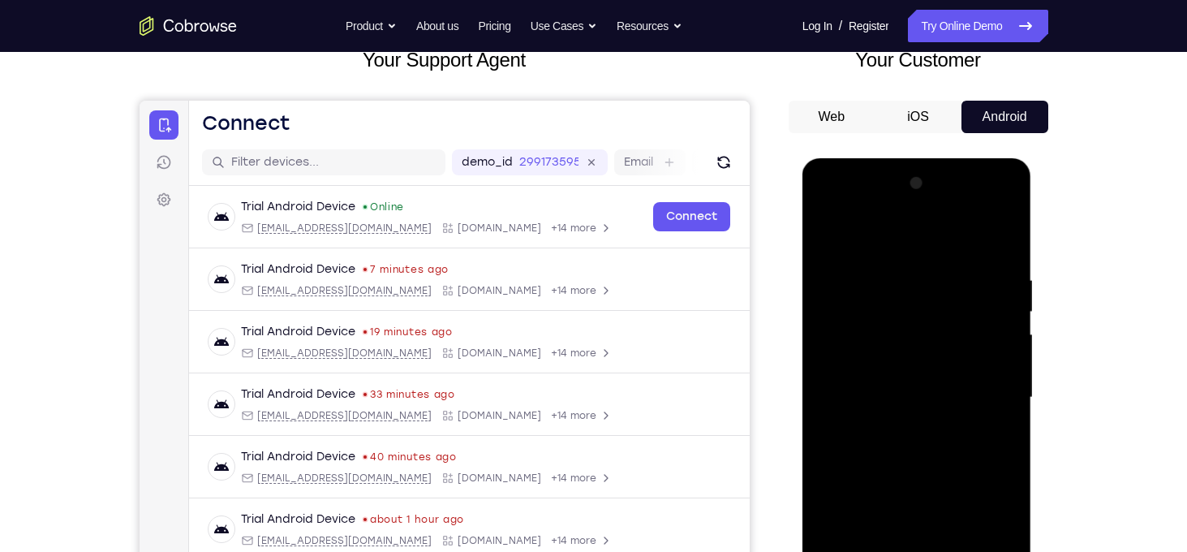
scroll to position [107, 0]
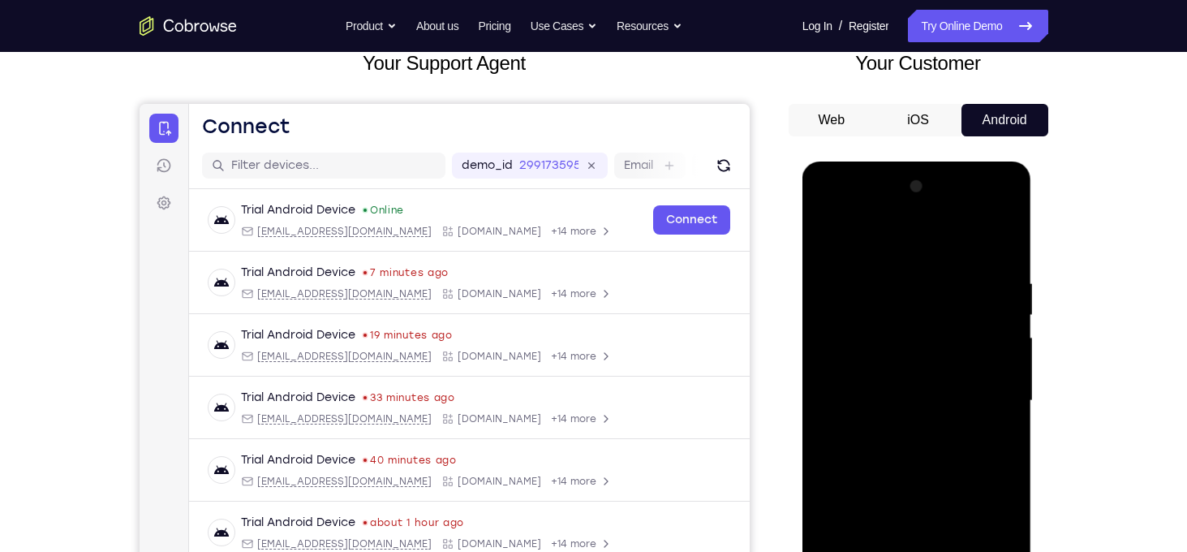
click at [1005, 238] on div at bounding box center [917, 401] width 204 height 454
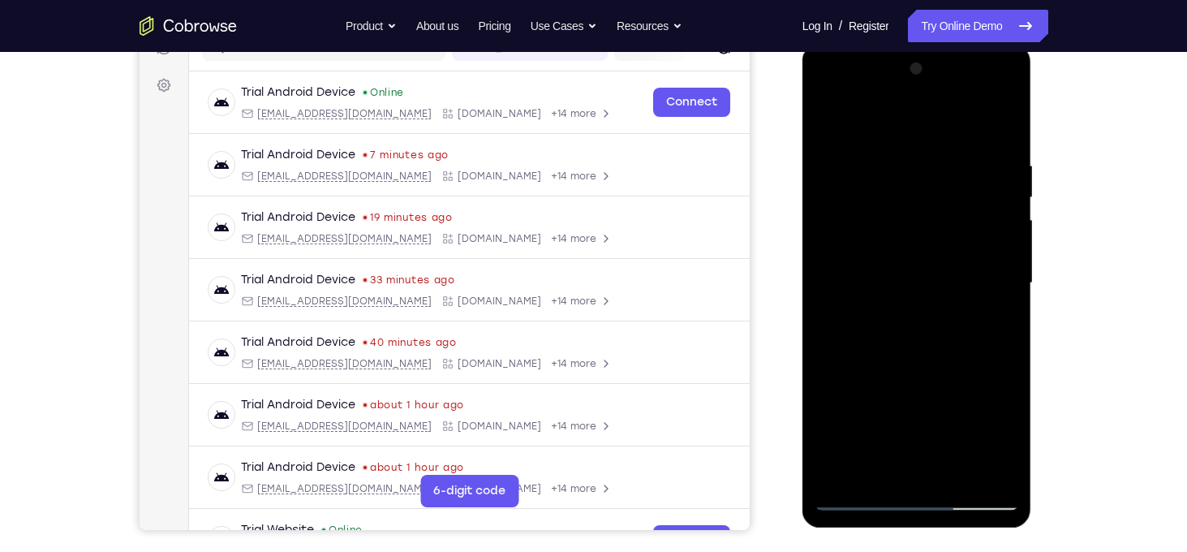
click at [831, 245] on div at bounding box center [917, 283] width 204 height 454
click at [857, 248] on div at bounding box center [917, 283] width 204 height 454
click at [830, 244] on div at bounding box center [917, 283] width 204 height 454
drag, startPoint x: 855, startPoint y: 279, endPoint x: 958, endPoint y: 273, distance: 103.2
click at [958, 273] on div at bounding box center [917, 283] width 204 height 454
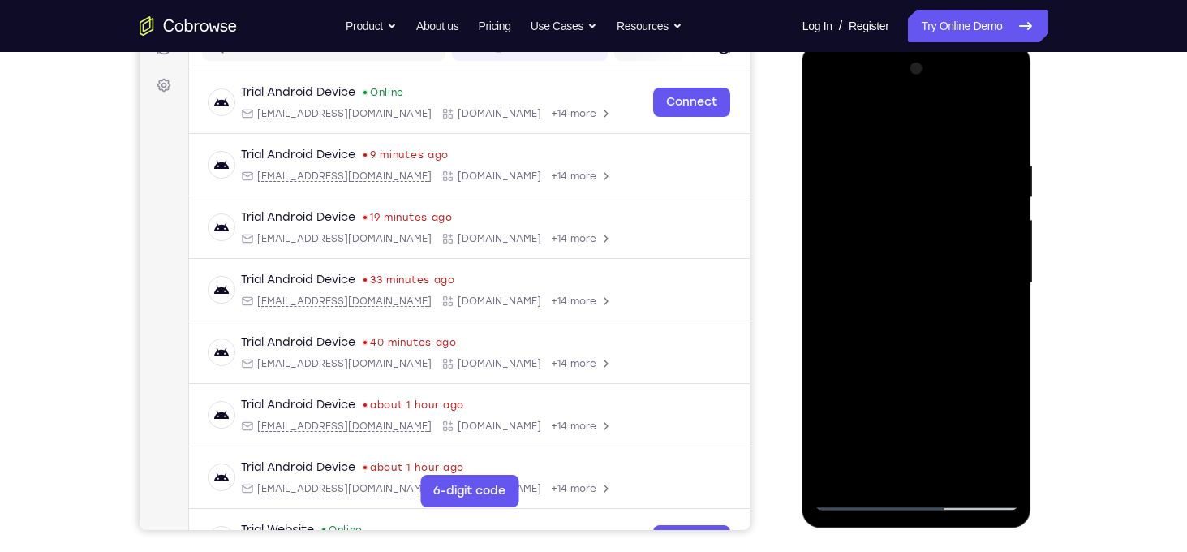
scroll to position [156, 0]
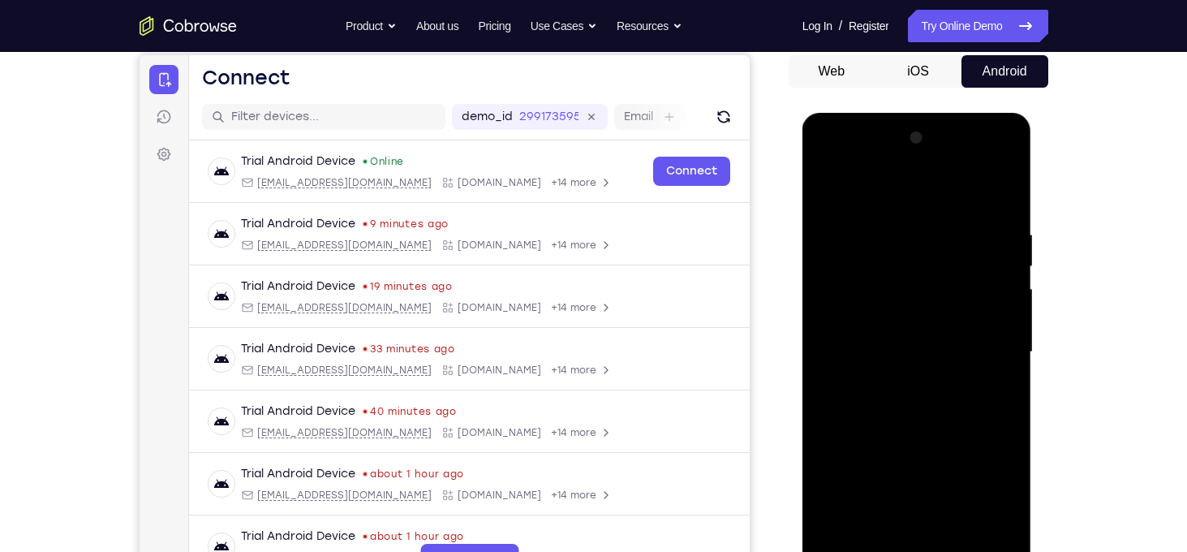
click at [986, 271] on div at bounding box center [917, 352] width 204 height 454
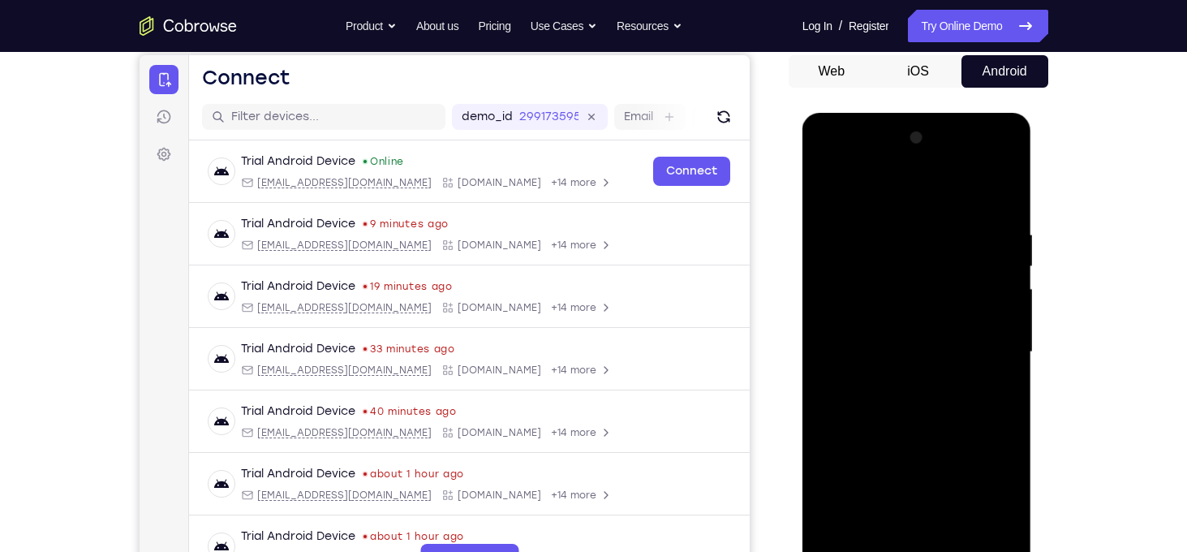
click at [986, 271] on div at bounding box center [917, 352] width 204 height 454
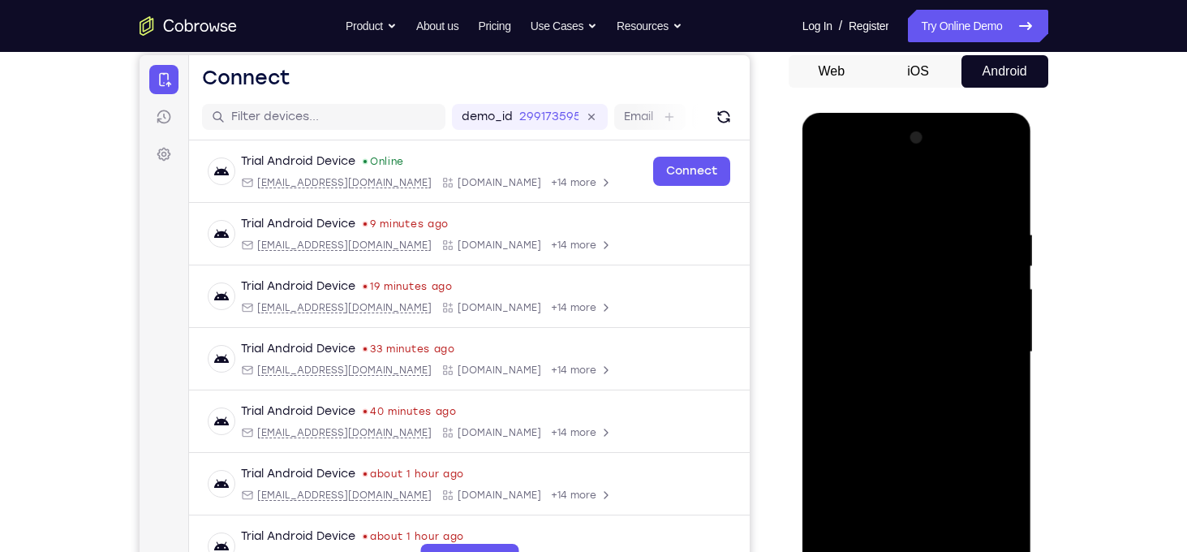
click at [986, 271] on div at bounding box center [917, 352] width 204 height 454
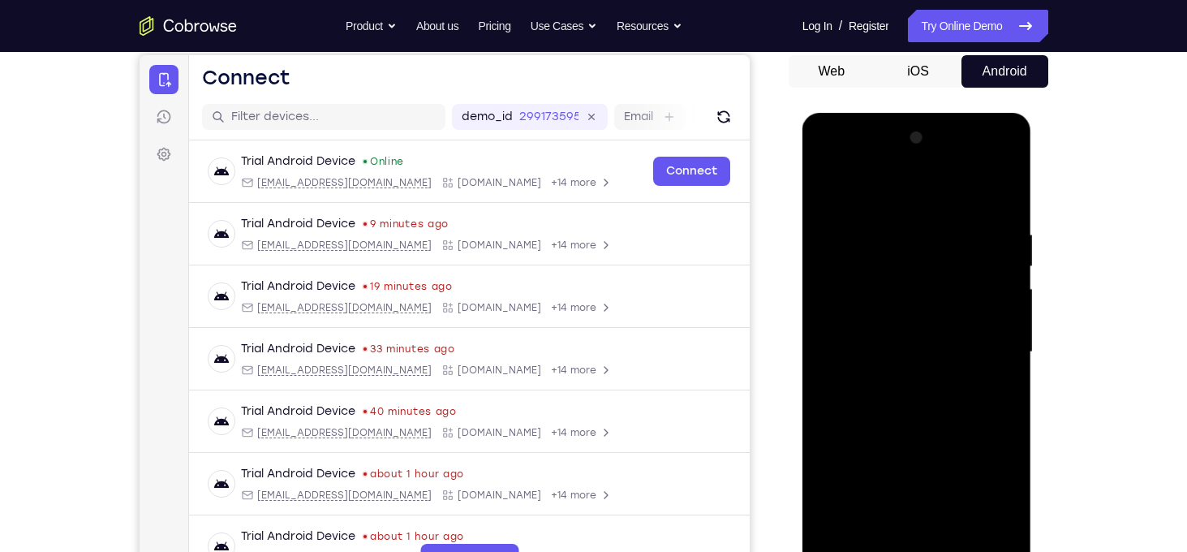
click at [986, 271] on div at bounding box center [917, 352] width 204 height 454
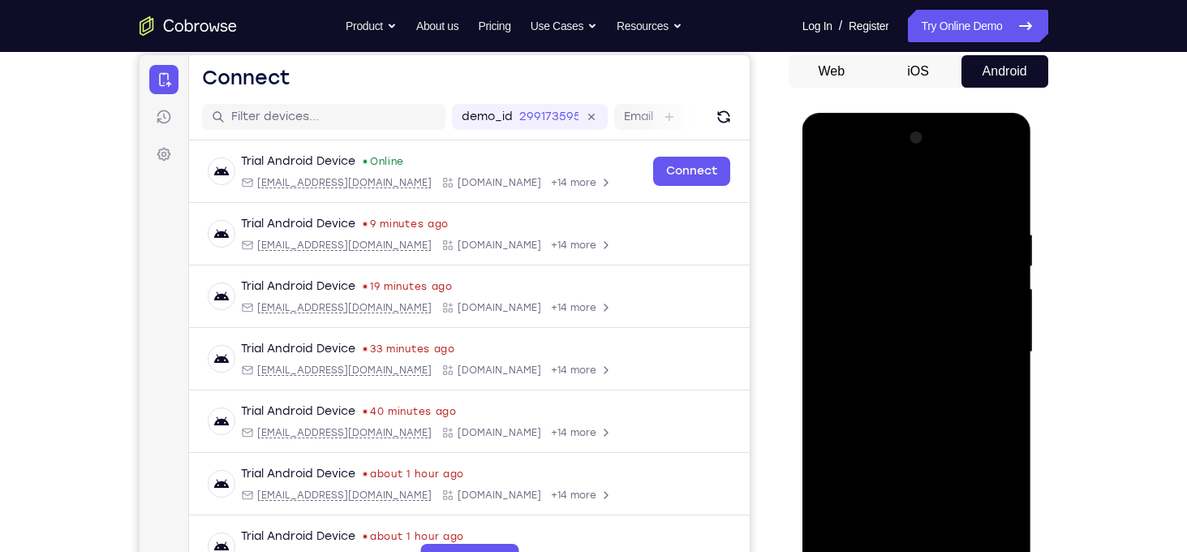
click at [986, 271] on div at bounding box center [917, 352] width 204 height 454
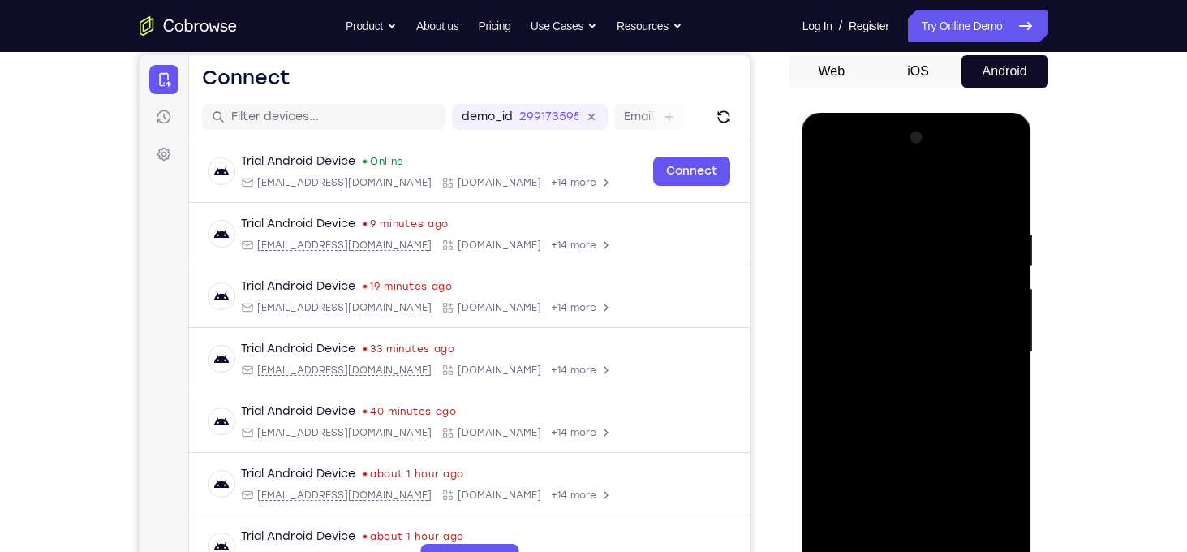
click at [986, 271] on div at bounding box center [917, 352] width 204 height 454
drag, startPoint x: 1004, startPoint y: 277, endPoint x: 820, endPoint y: 302, distance: 185.1
click at [820, 302] on div at bounding box center [917, 352] width 204 height 454
click at [1003, 295] on div at bounding box center [917, 352] width 204 height 454
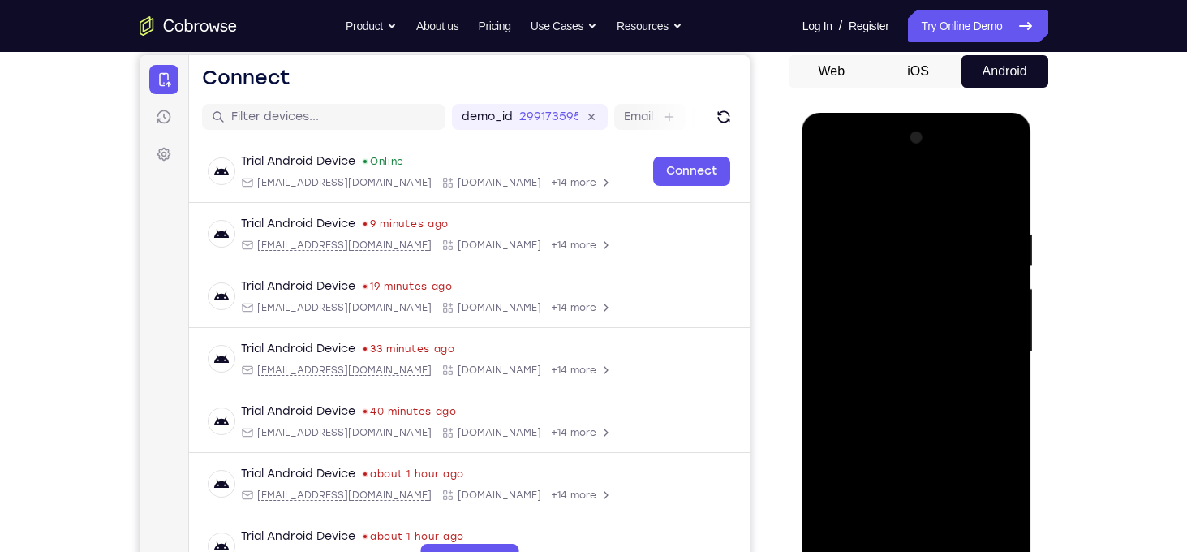
click at [1003, 295] on div at bounding box center [917, 352] width 204 height 454
click at [829, 313] on div at bounding box center [917, 352] width 204 height 454
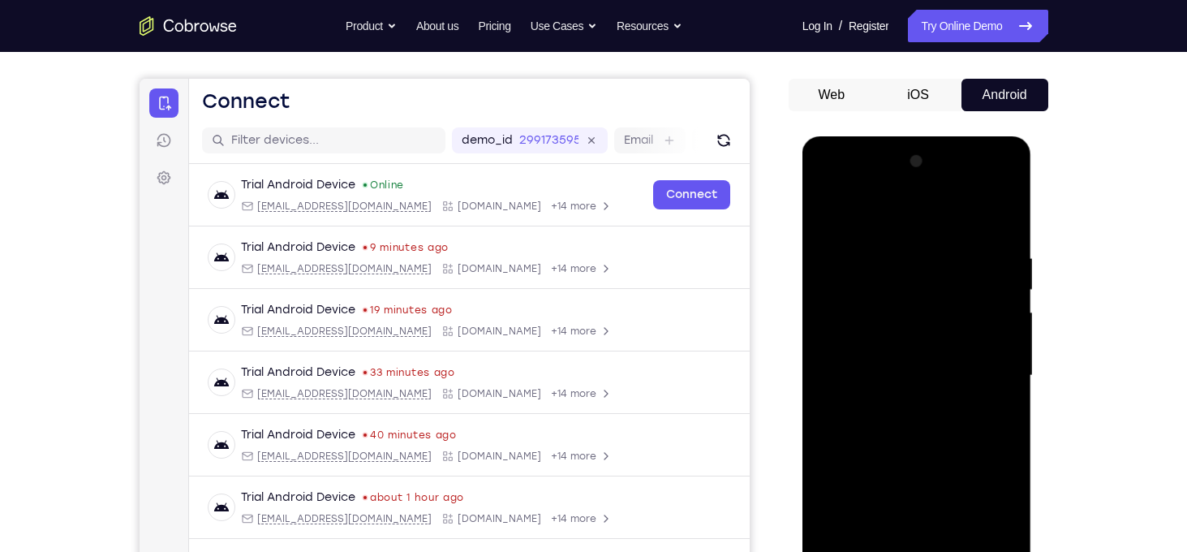
scroll to position [131, 0]
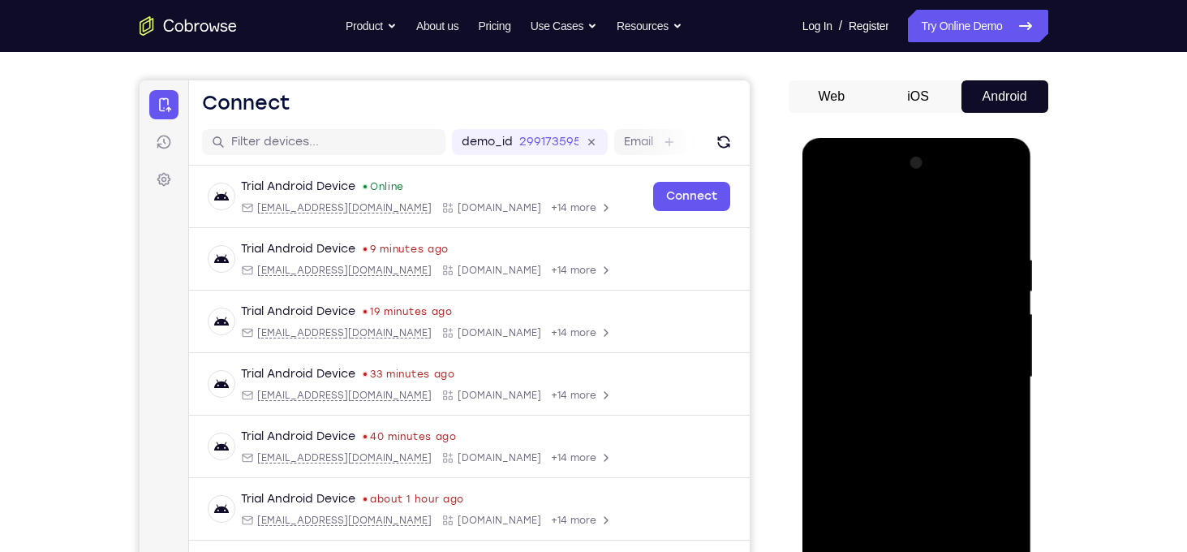
click at [988, 304] on div at bounding box center [917, 377] width 204 height 454
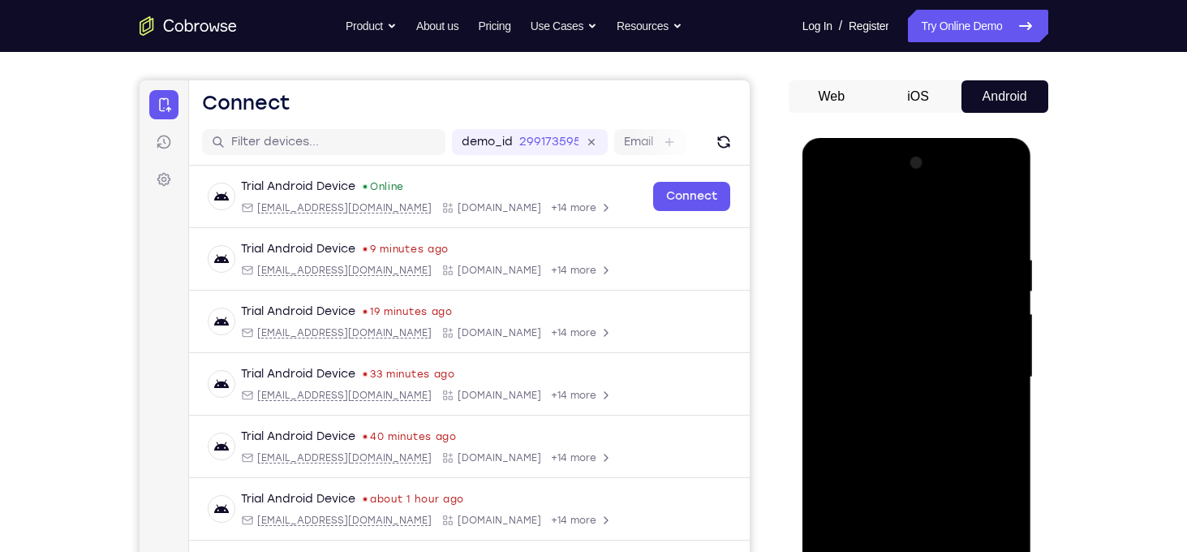
click at [988, 304] on div at bounding box center [917, 377] width 204 height 454
click at [1001, 170] on div at bounding box center [917, 377] width 204 height 454
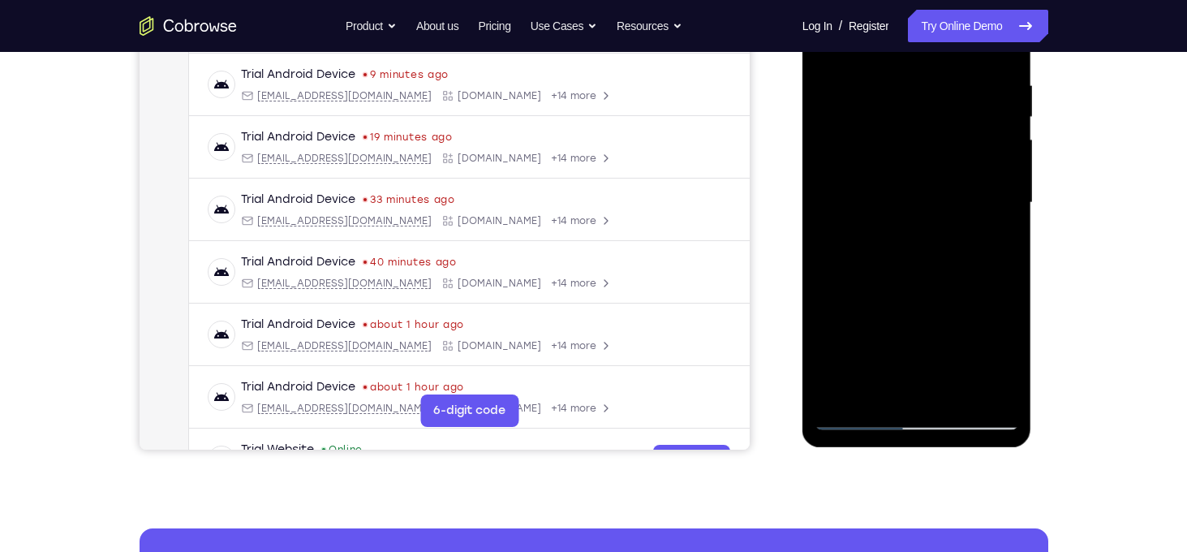
click at [841, 398] on div at bounding box center [917, 203] width 204 height 454
click at [959, 398] on div at bounding box center [917, 203] width 204 height 454
click at [850, 414] on div at bounding box center [917, 203] width 204 height 454
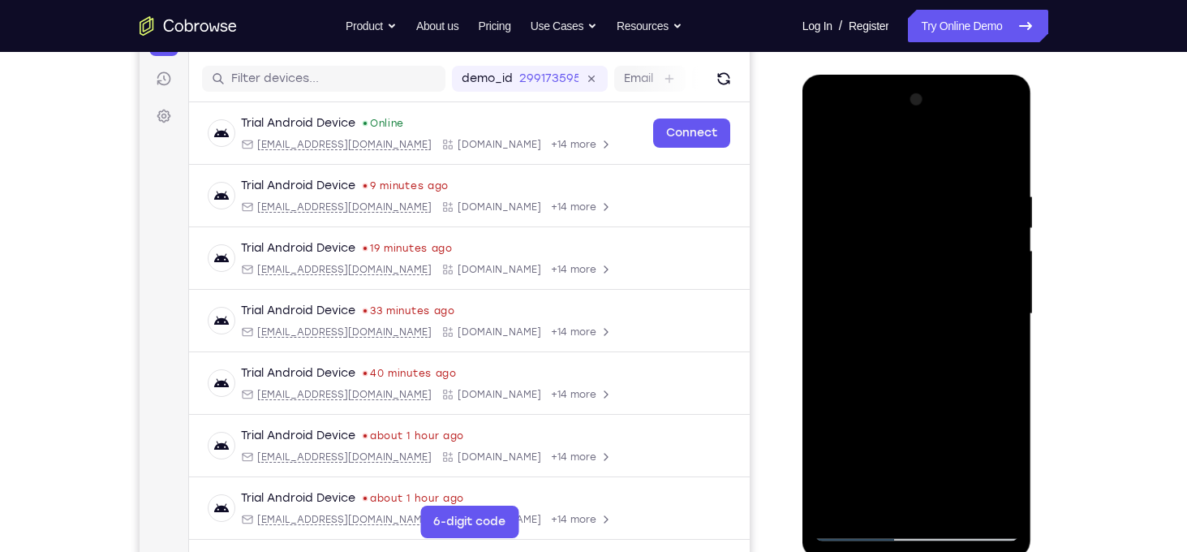
scroll to position [188, 0]
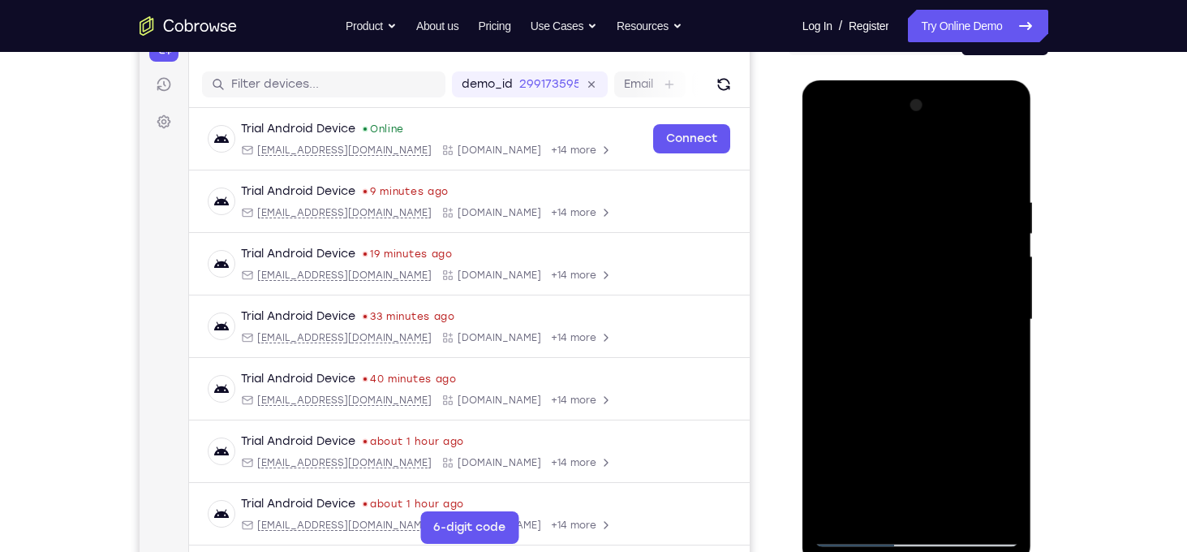
click at [1008, 154] on div at bounding box center [917, 320] width 204 height 454
click at [876, 277] on div at bounding box center [917, 320] width 204 height 454
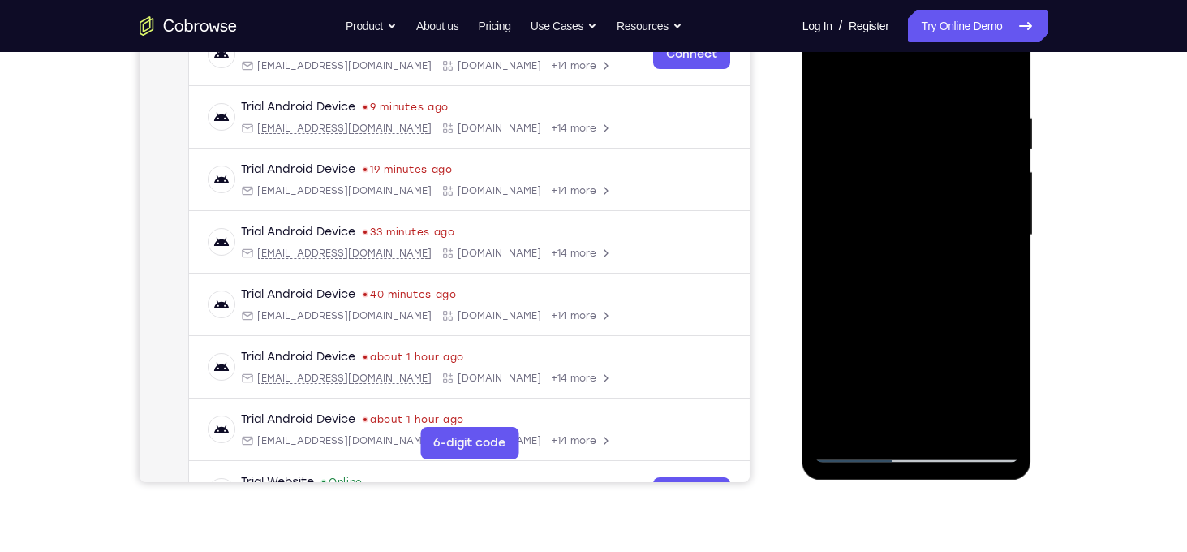
scroll to position [273, 0]
drag, startPoint x: 869, startPoint y: 376, endPoint x: 872, endPoint y: 283, distance: 92.5
click at [872, 283] on div at bounding box center [917, 234] width 204 height 454
click at [861, 347] on div at bounding box center [917, 234] width 204 height 454
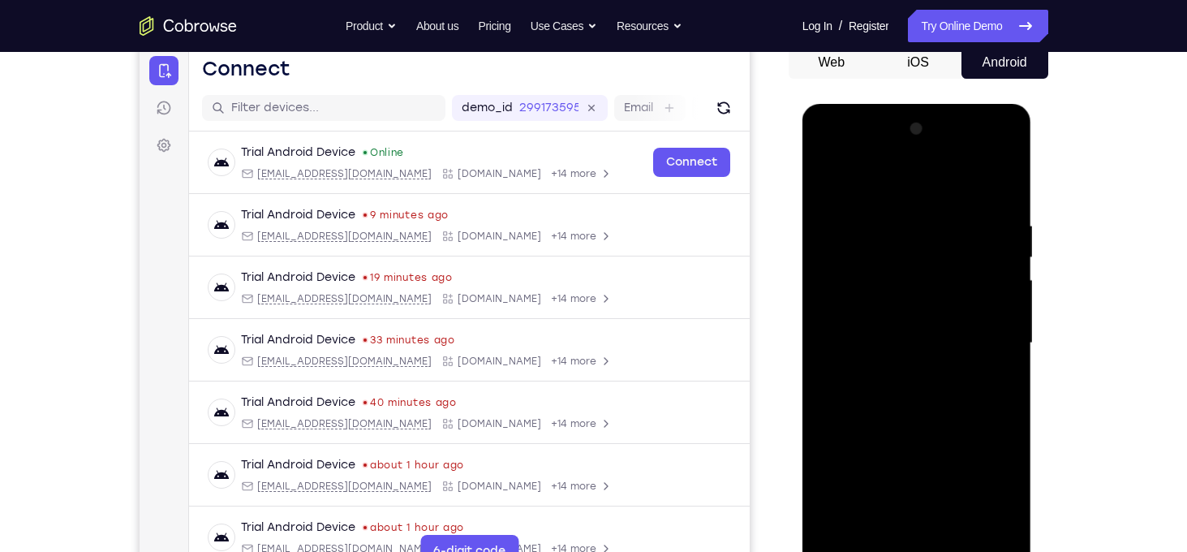
scroll to position [164, 0]
drag, startPoint x: 951, startPoint y: 222, endPoint x: 946, endPoint y: 318, distance: 95.9
click at [946, 318] on div at bounding box center [917, 344] width 204 height 454
drag, startPoint x: 859, startPoint y: 347, endPoint x: 872, endPoint y: 221, distance: 126.5
click at [872, 221] on div at bounding box center [917, 344] width 204 height 454
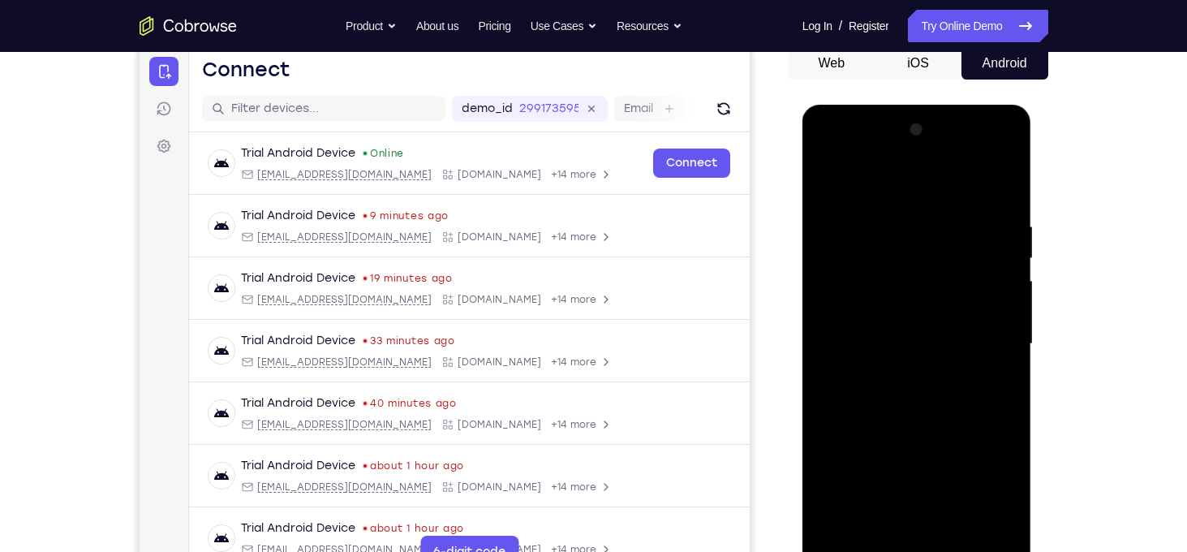
drag, startPoint x: 928, startPoint y: 348, endPoint x: 929, endPoint y: 230, distance: 118.5
click at [929, 230] on div at bounding box center [917, 344] width 204 height 454
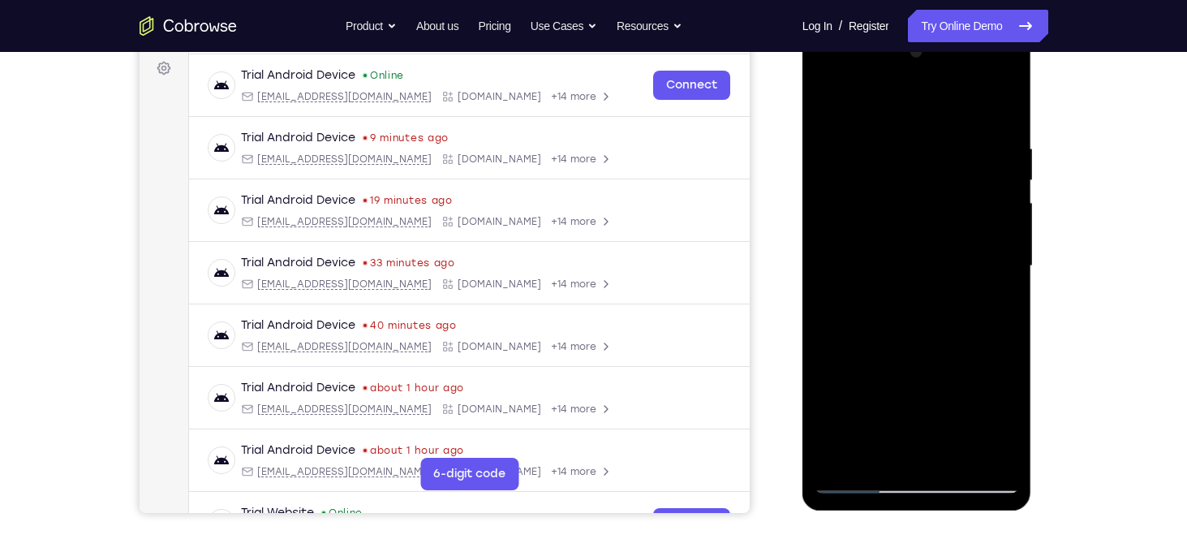
scroll to position [243, 0]
click at [988, 330] on div at bounding box center [917, 265] width 204 height 454
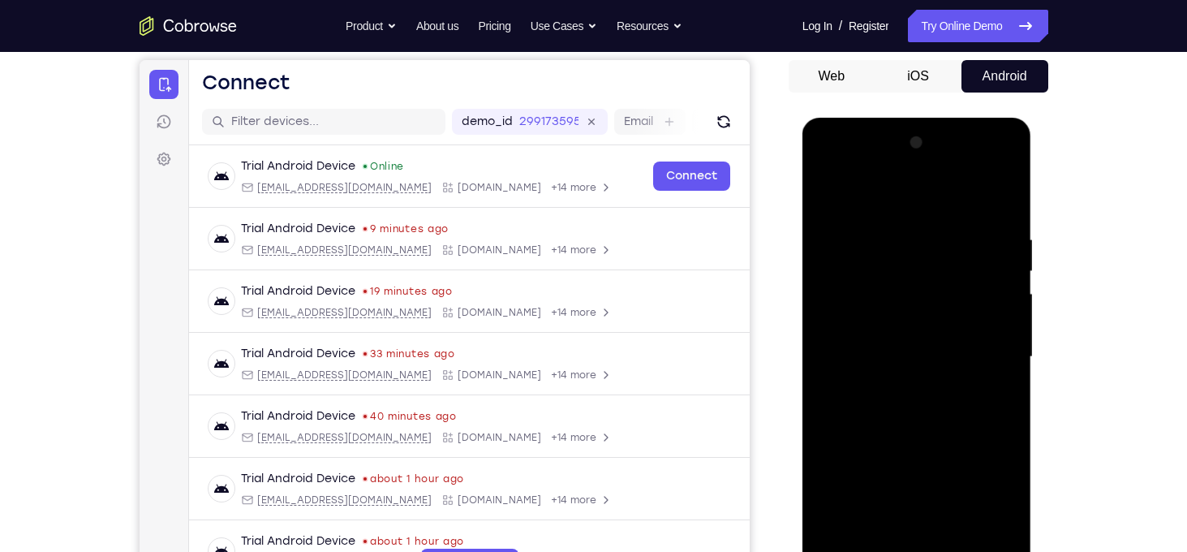
scroll to position [147, 0]
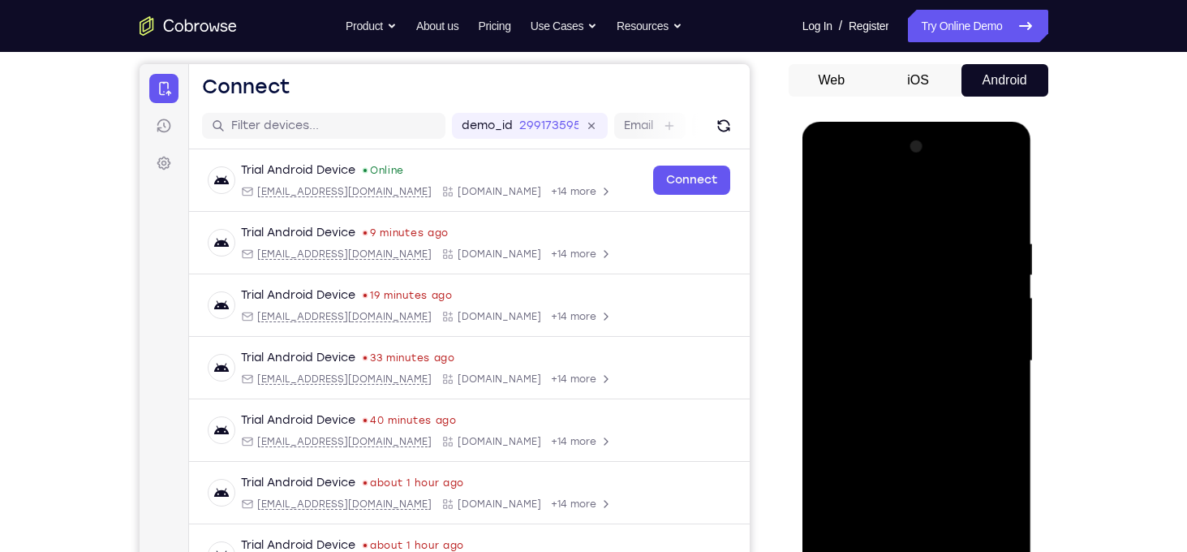
drag, startPoint x: 973, startPoint y: 252, endPoint x: 973, endPoint y: 322, distance: 70.6
click at [973, 322] on div at bounding box center [917, 361] width 204 height 454
click at [1006, 316] on div at bounding box center [917, 361] width 204 height 454
click at [824, 196] on div at bounding box center [917, 361] width 204 height 454
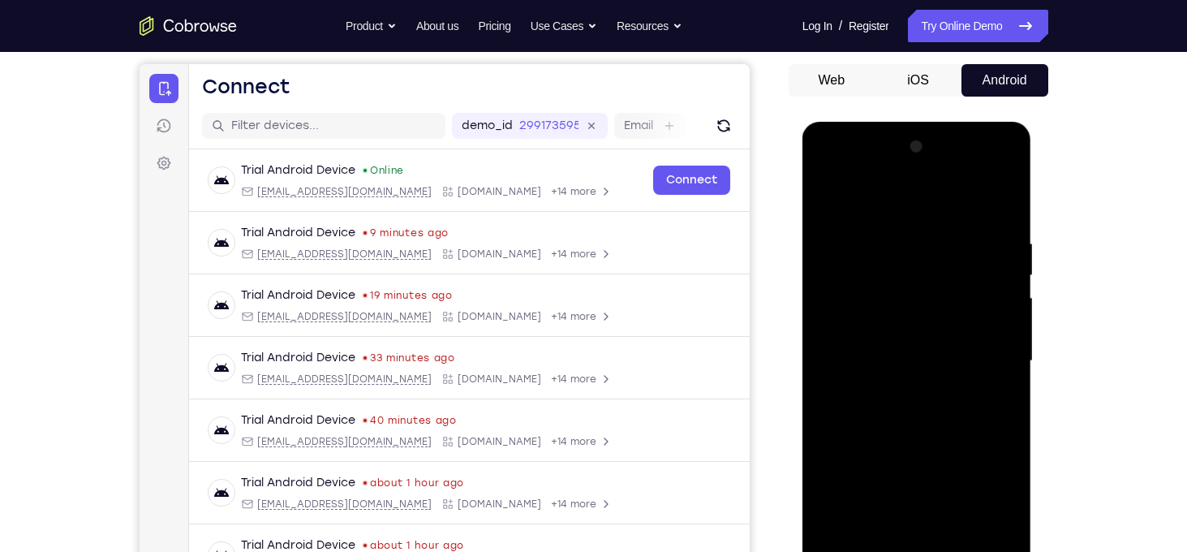
drag, startPoint x: 941, startPoint y: 364, endPoint x: 938, endPoint y: 192, distance: 171.3
click at [938, 192] on div at bounding box center [917, 361] width 204 height 454
drag, startPoint x: 940, startPoint y: 368, endPoint x: 951, endPoint y: 216, distance: 152.2
click at [951, 216] on div at bounding box center [917, 361] width 204 height 454
drag, startPoint x: 962, startPoint y: 382, endPoint x: 965, endPoint y: 222, distance: 159.9
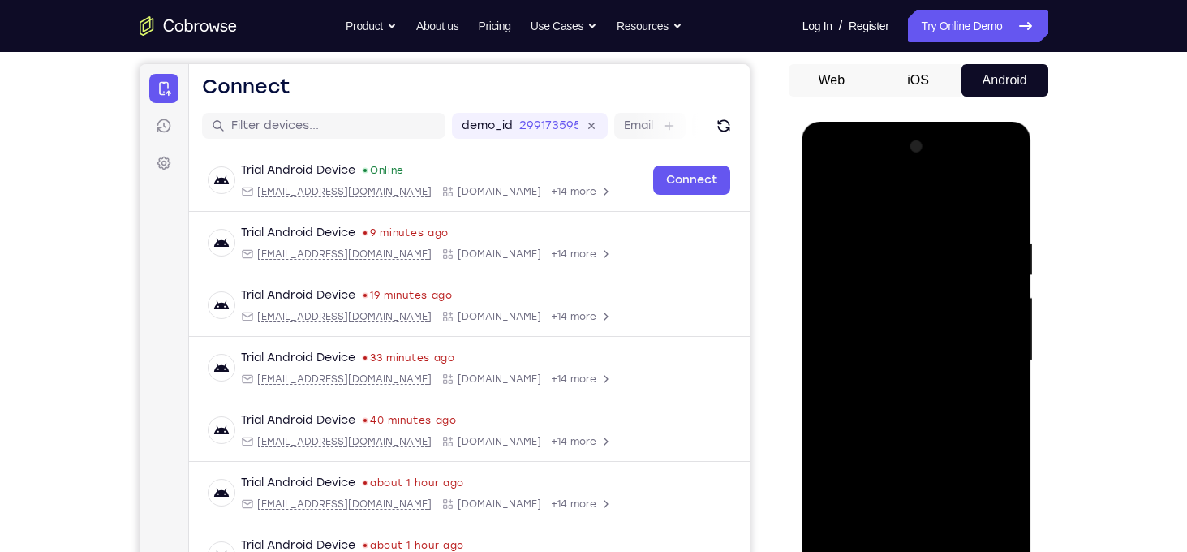
click at [965, 222] on div at bounding box center [917, 361] width 204 height 454
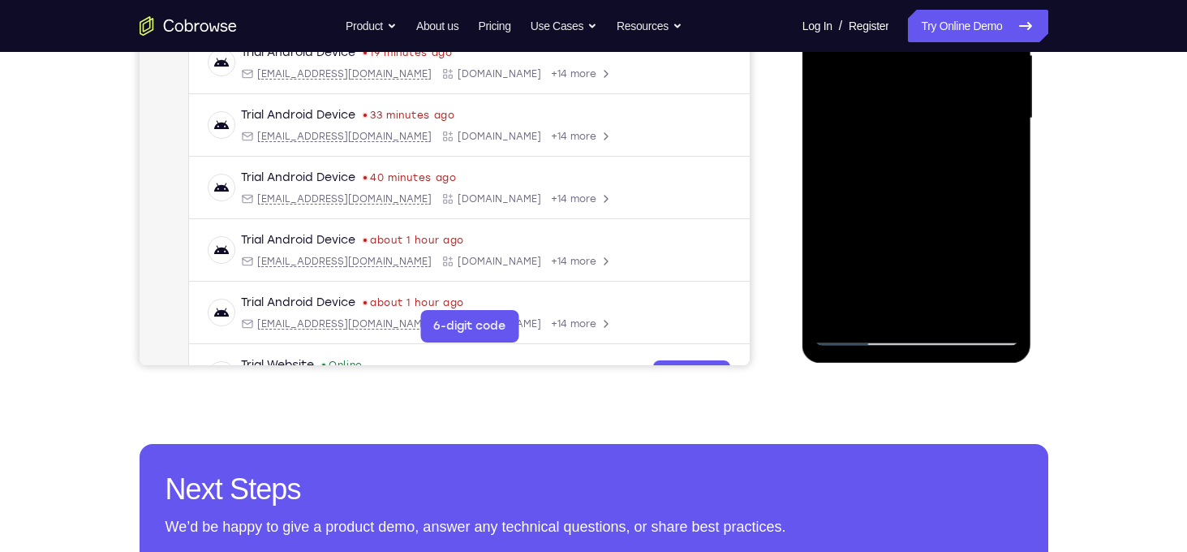
scroll to position [394, 0]
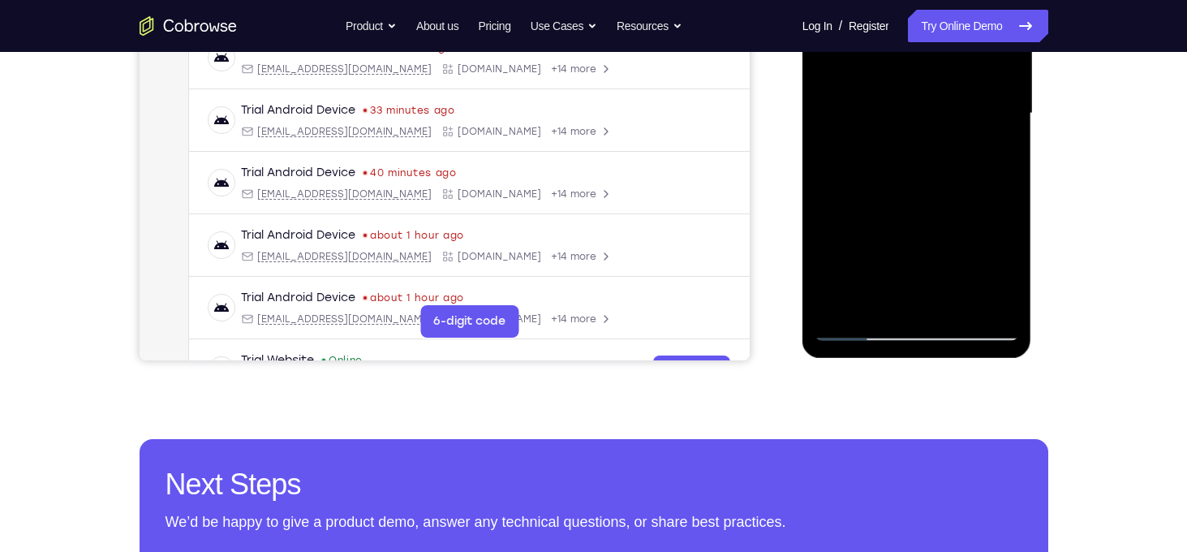
click at [840, 307] on div at bounding box center [917, 113] width 204 height 454
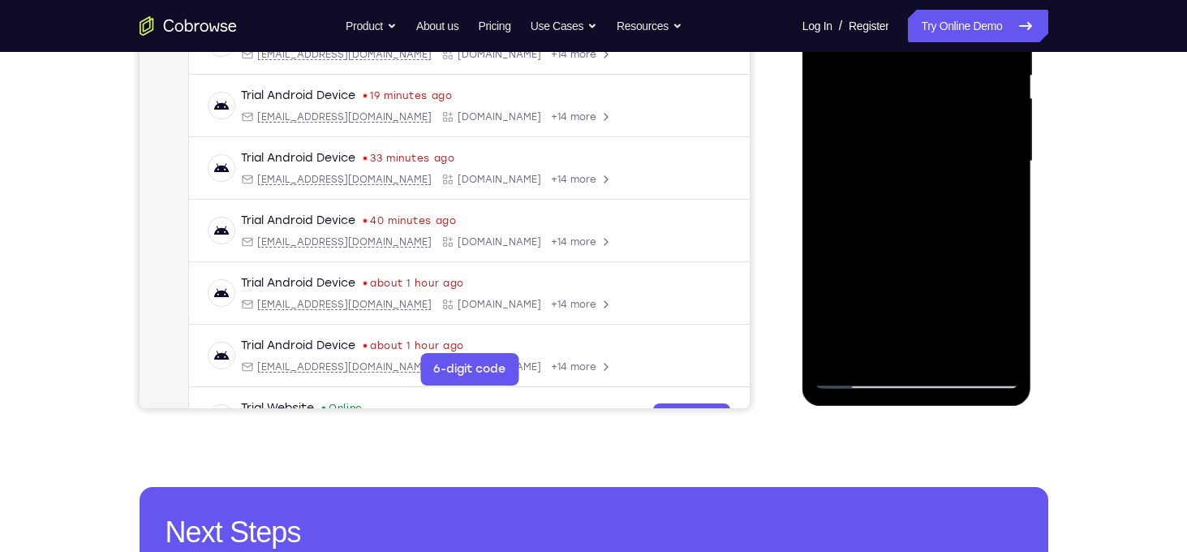
scroll to position [337, 0]
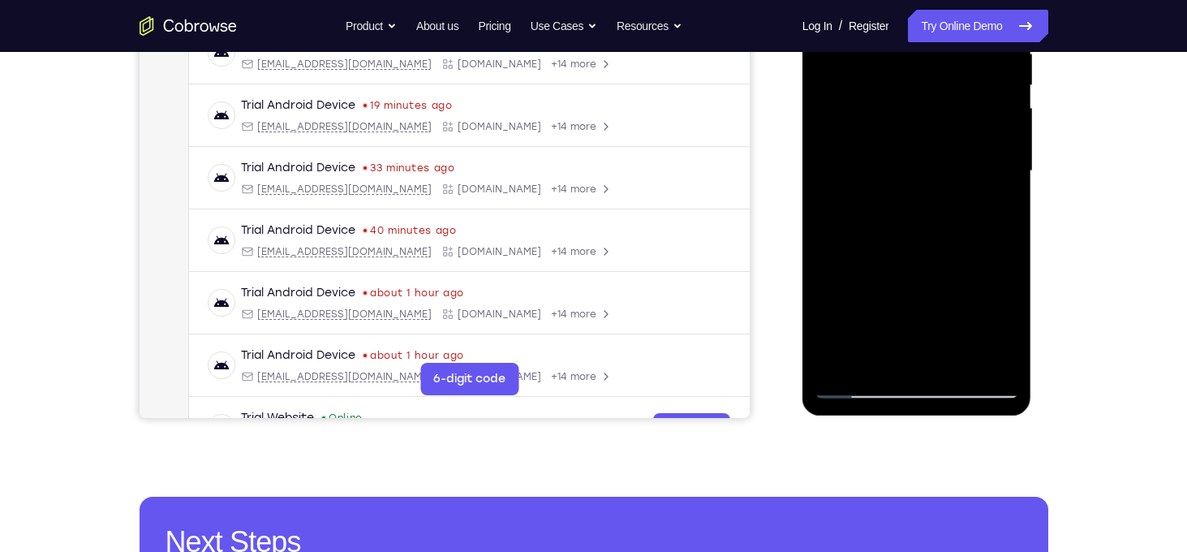
drag, startPoint x: 949, startPoint y: 281, endPoint x: 945, endPoint y: 214, distance: 66.7
click at [945, 214] on div at bounding box center [917, 171] width 204 height 454
click at [1006, 173] on div at bounding box center [917, 171] width 204 height 454
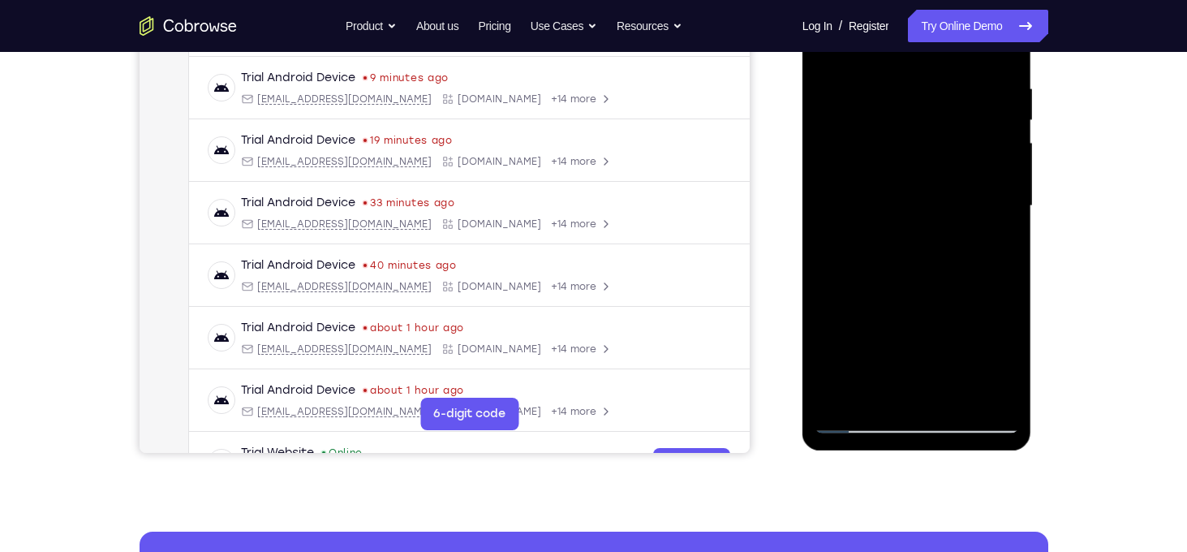
click at [1006, 203] on div at bounding box center [917, 206] width 204 height 454
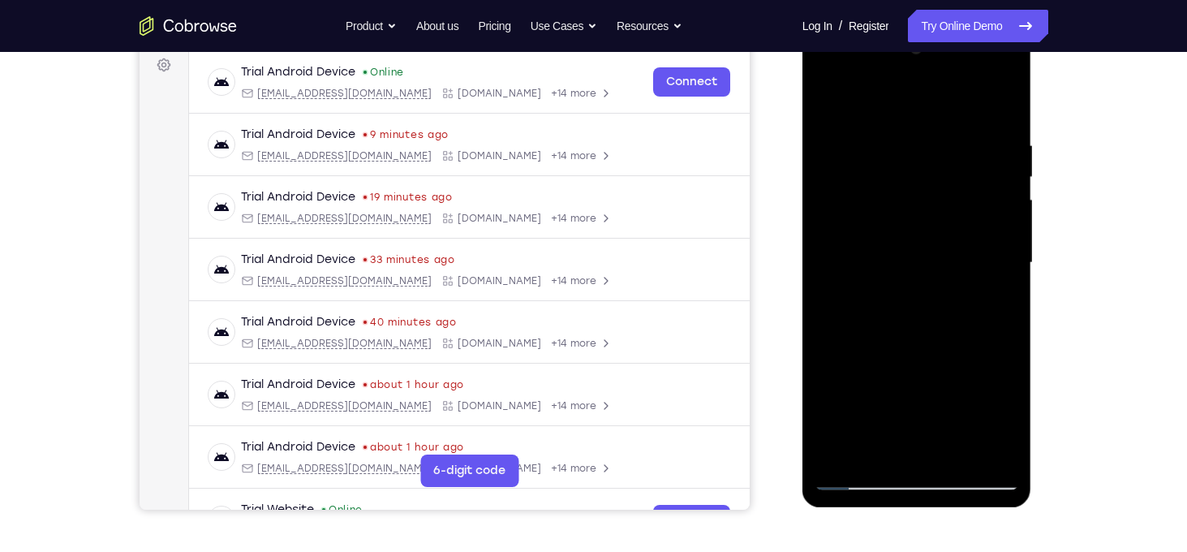
scroll to position [244, 0]
click at [999, 263] on div at bounding box center [917, 264] width 204 height 454
click at [1005, 266] on div at bounding box center [917, 264] width 204 height 454
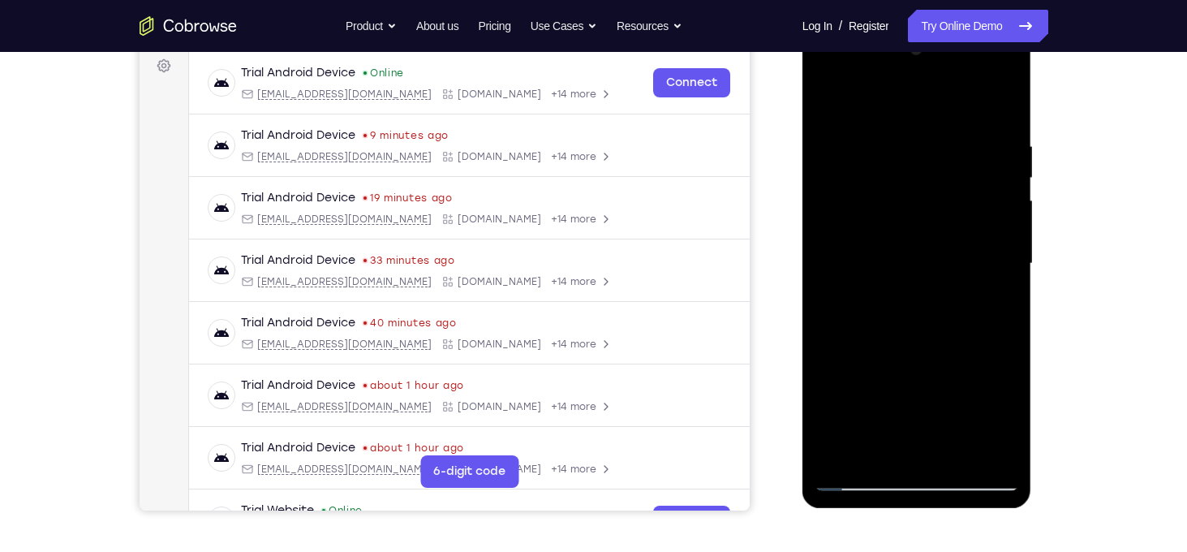
click at [1005, 266] on div at bounding box center [917, 264] width 204 height 454
click at [943, 366] on div at bounding box center [917, 264] width 204 height 454
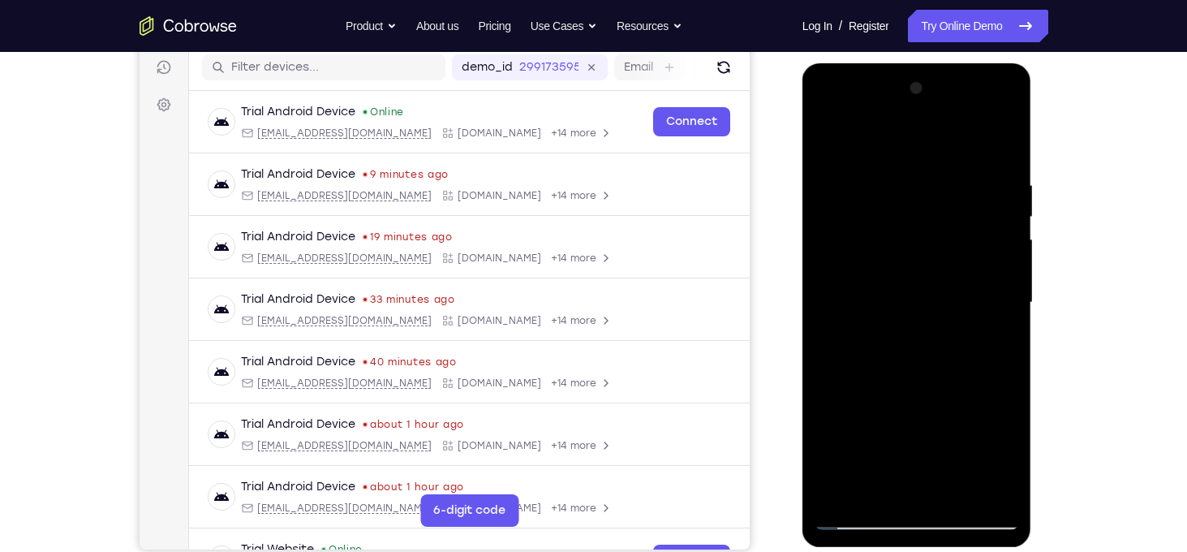
scroll to position [203, 0]
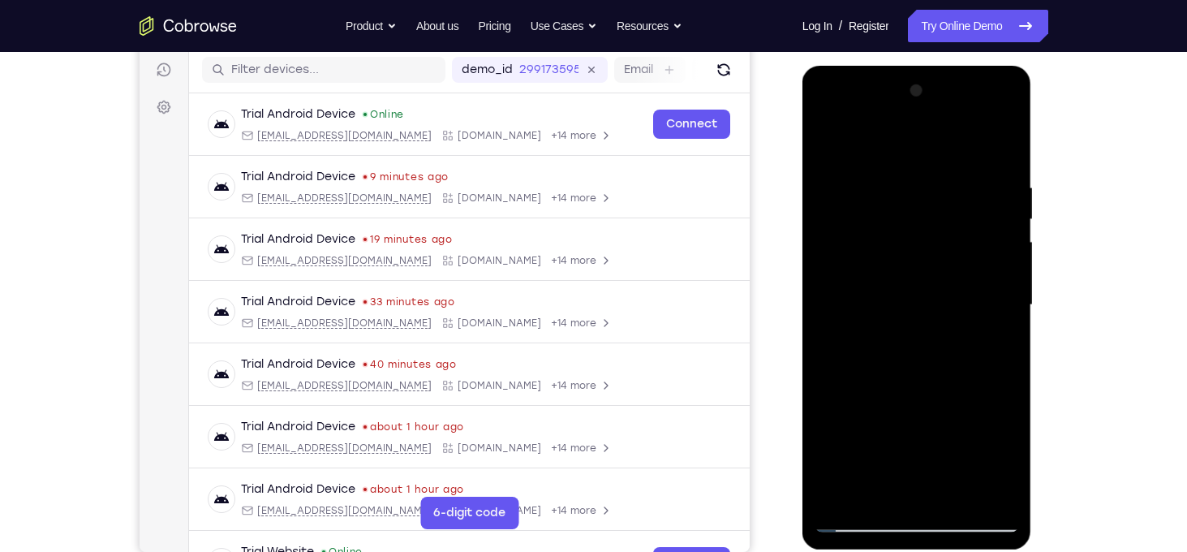
drag, startPoint x: 948, startPoint y: 245, endPoint x: 939, endPoint y: 361, distance: 116.4
click at [939, 361] on div at bounding box center [917, 305] width 204 height 454
click at [1005, 281] on div at bounding box center [917, 305] width 204 height 454
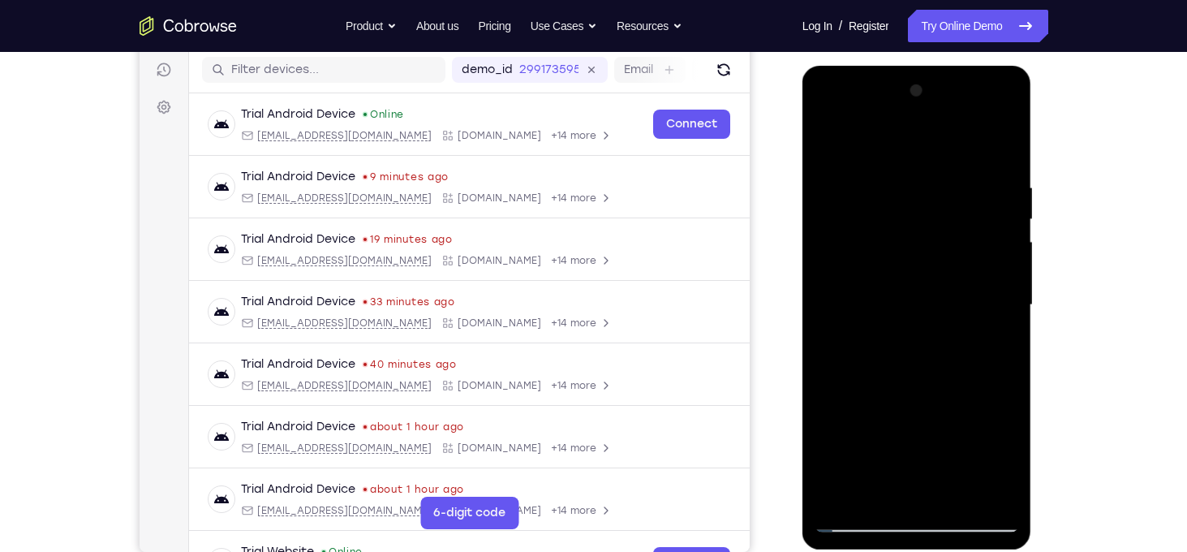
click at [1005, 281] on div at bounding box center [917, 305] width 204 height 454
drag, startPoint x: 933, startPoint y: 171, endPoint x: 932, endPoint y: 154, distance: 17.1
click at [932, 154] on div at bounding box center [917, 305] width 204 height 454
drag, startPoint x: 954, startPoint y: 376, endPoint x: 947, endPoint y: 166, distance: 210.3
click at [947, 166] on div at bounding box center [917, 305] width 204 height 454
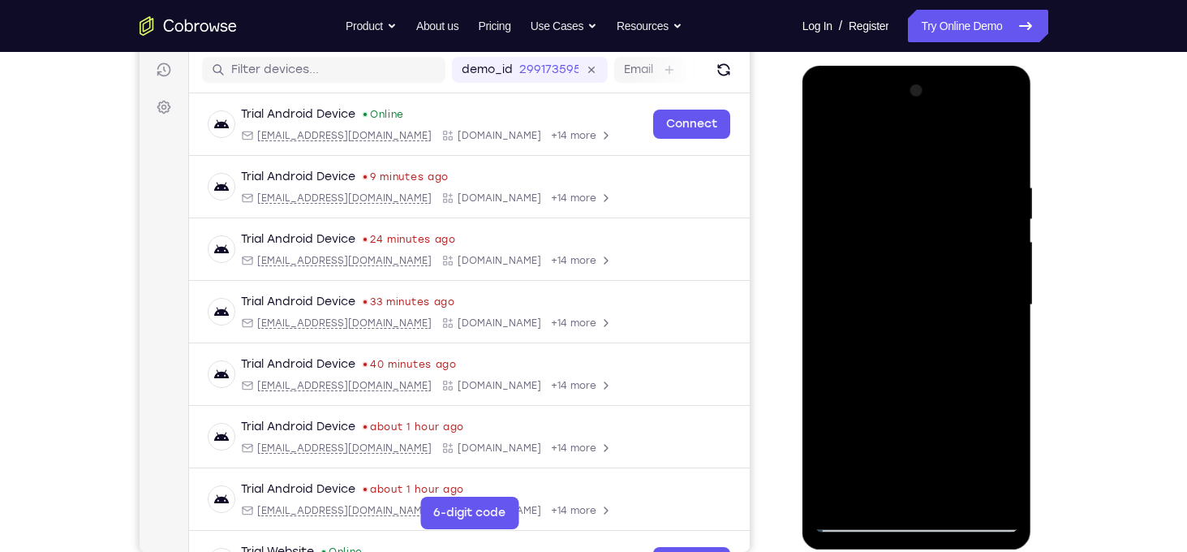
drag, startPoint x: 950, startPoint y: 321, endPoint x: 939, endPoint y: 179, distance: 142.5
click at [939, 179] on div at bounding box center [917, 305] width 204 height 454
drag, startPoint x: 964, startPoint y: 340, endPoint x: 960, endPoint y: 373, distance: 33.5
click at [960, 373] on div at bounding box center [917, 305] width 204 height 454
drag, startPoint x: 925, startPoint y: 225, endPoint x: 927, endPoint y: 338, distance: 112.8
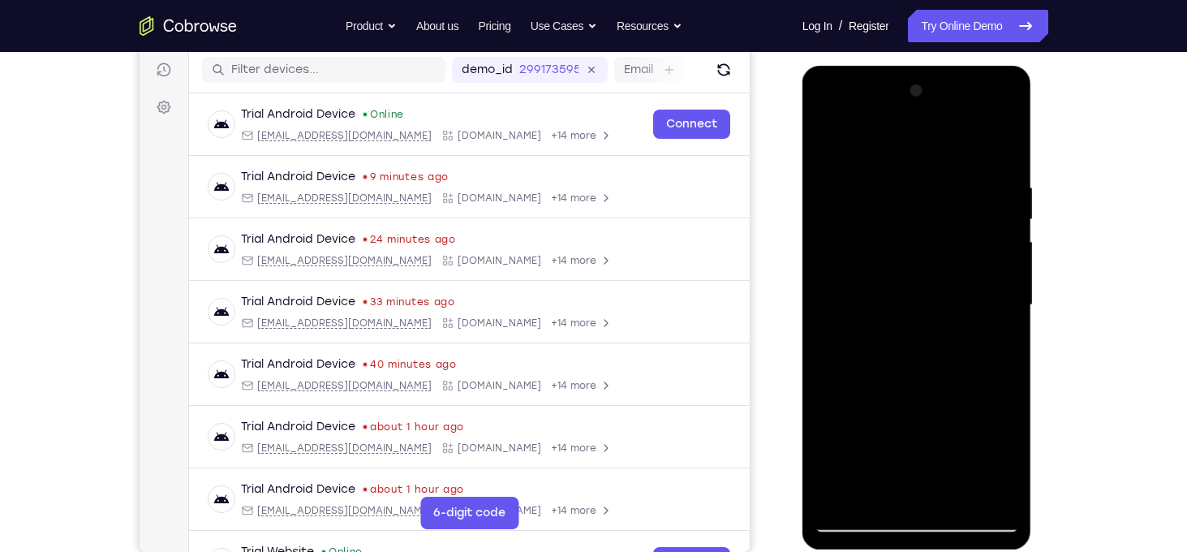
click at [927, 338] on div at bounding box center [917, 305] width 204 height 454
